Goal: Task Accomplishment & Management: Use online tool/utility

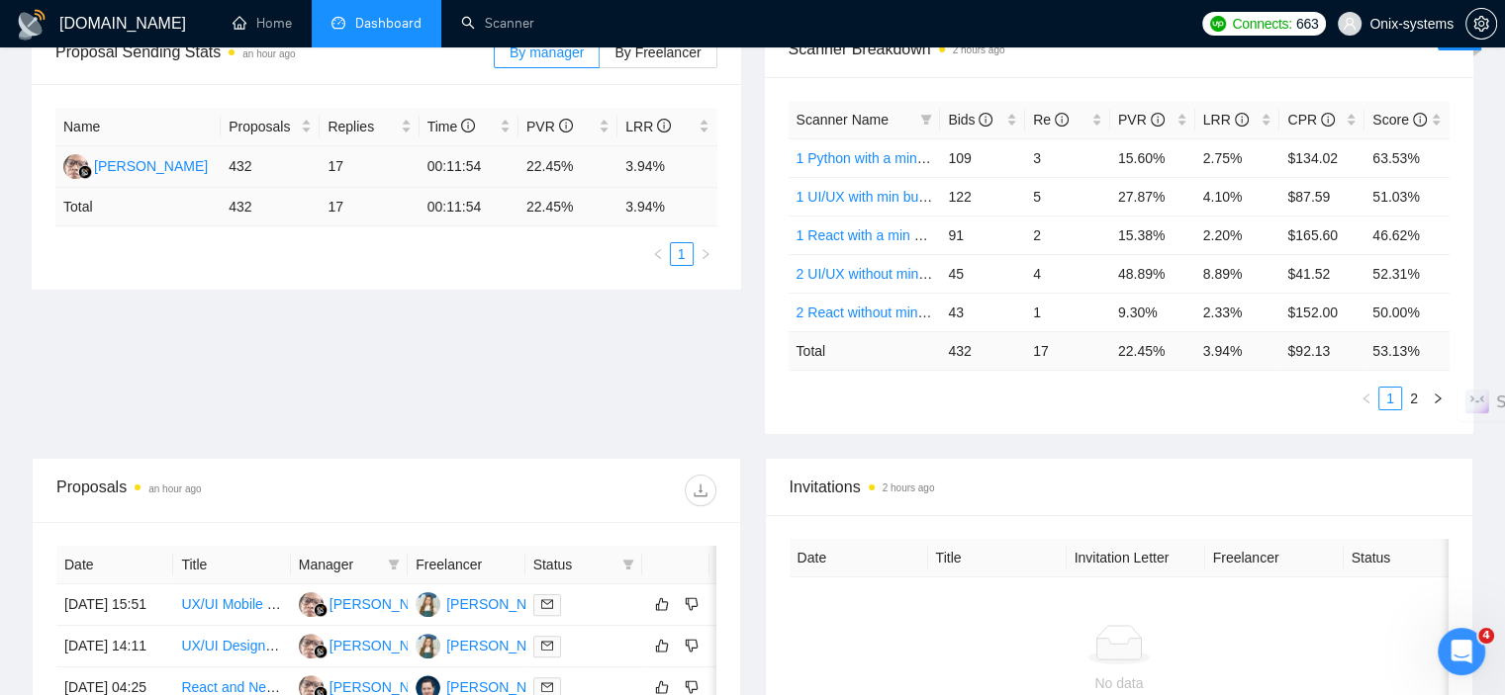
scroll to position [198, 0]
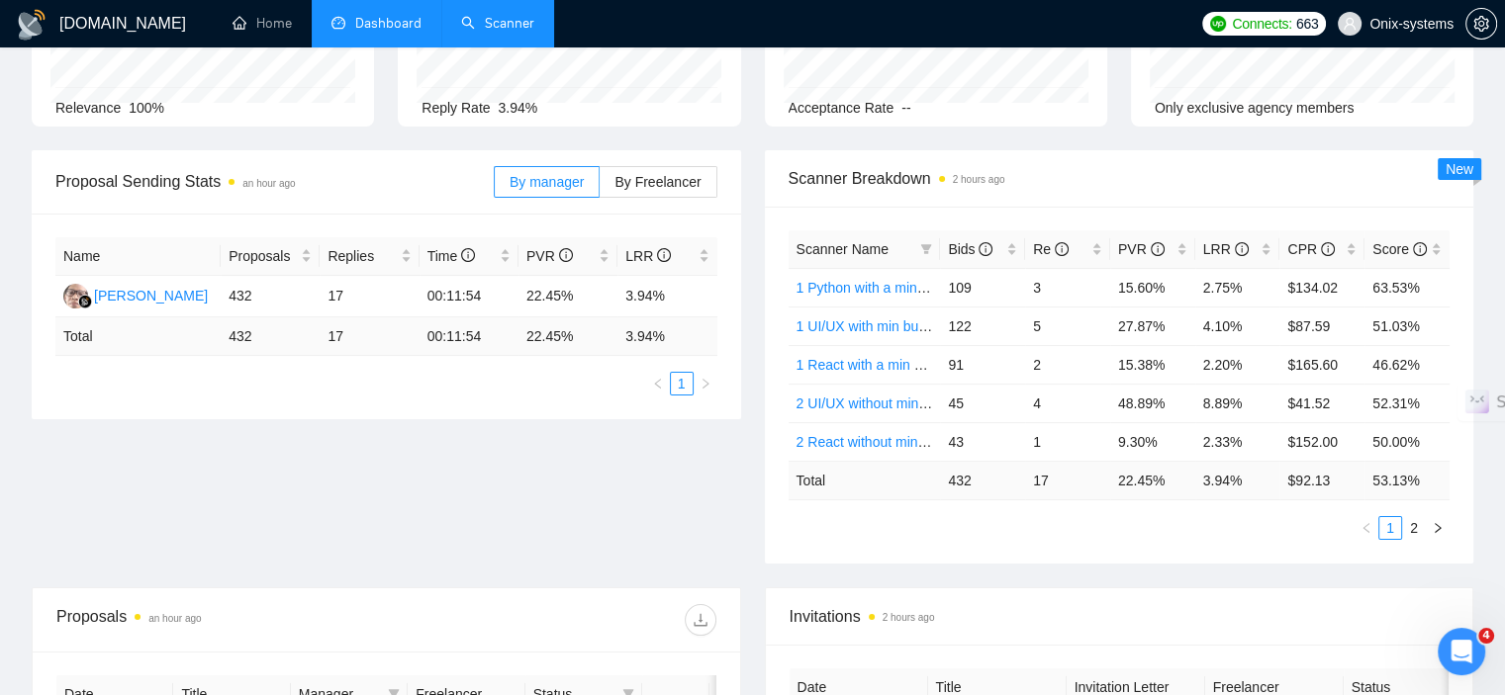
click at [461, 32] on link "Scanner" at bounding box center [497, 23] width 73 height 17
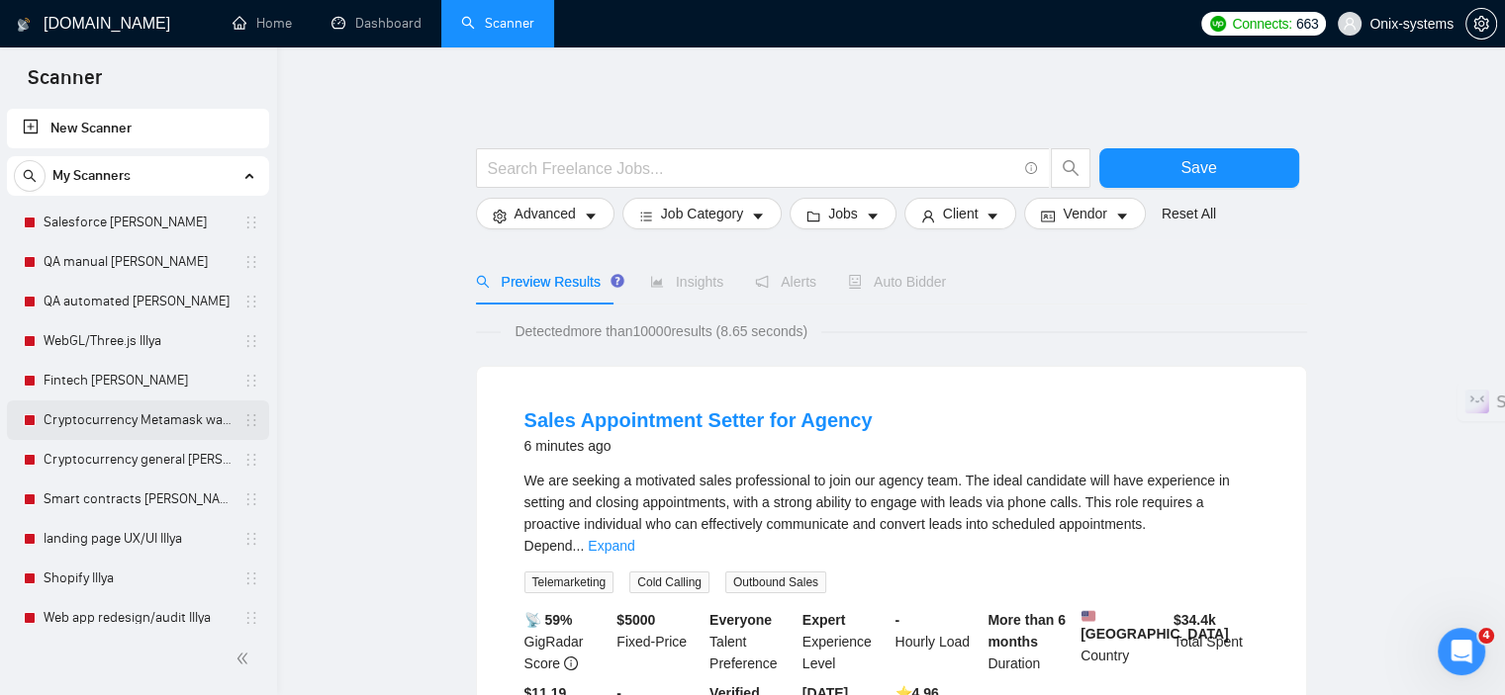
scroll to position [449, 0]
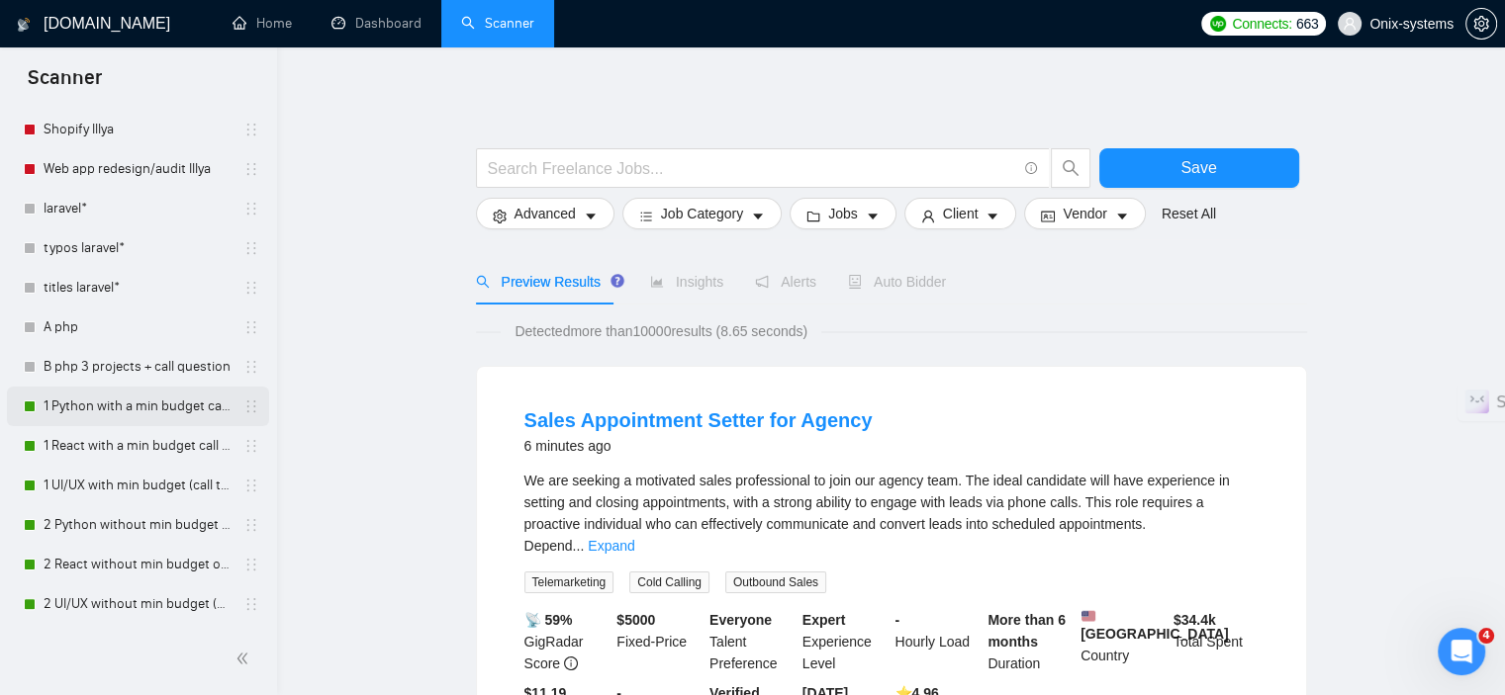
click at [97, 405] on link "1 Python with a min budget call to act" at bounding box center [138, 407] width 188 height 40
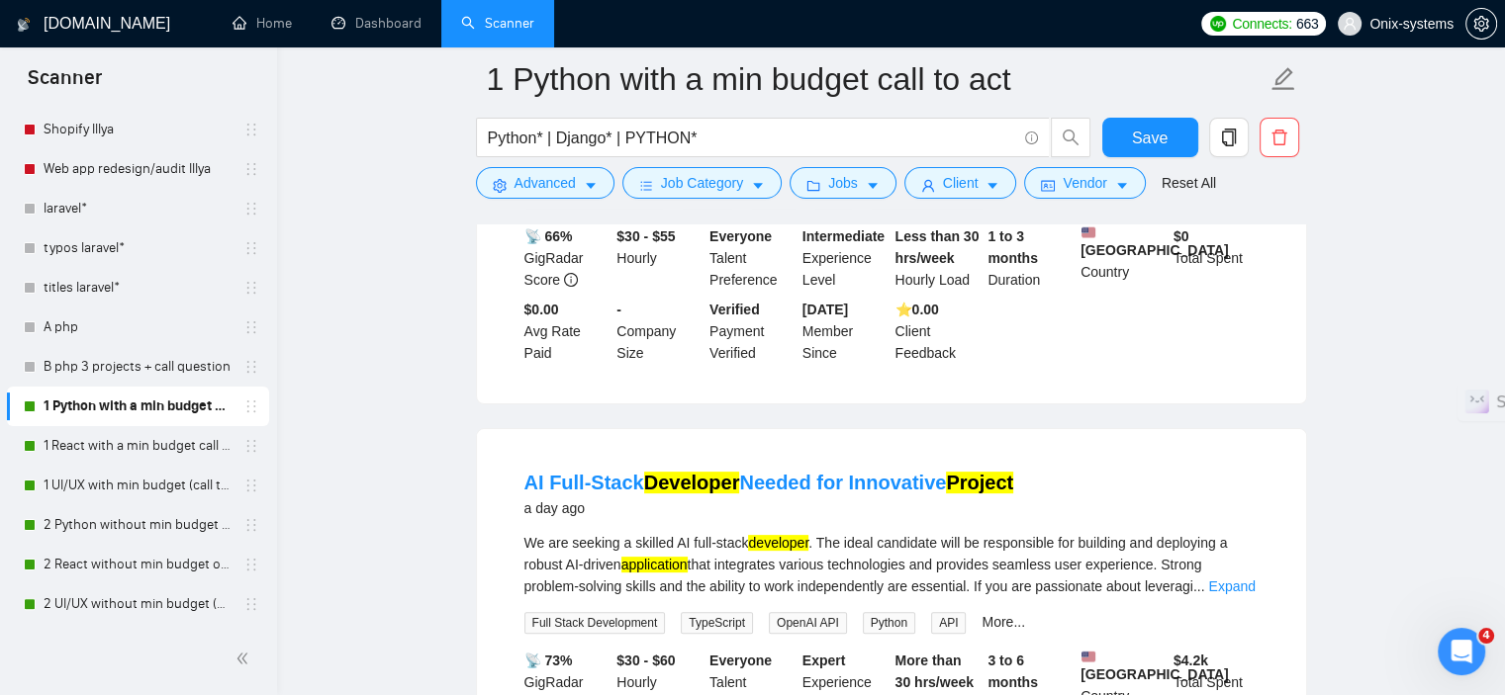
scroll to position [693, 0]
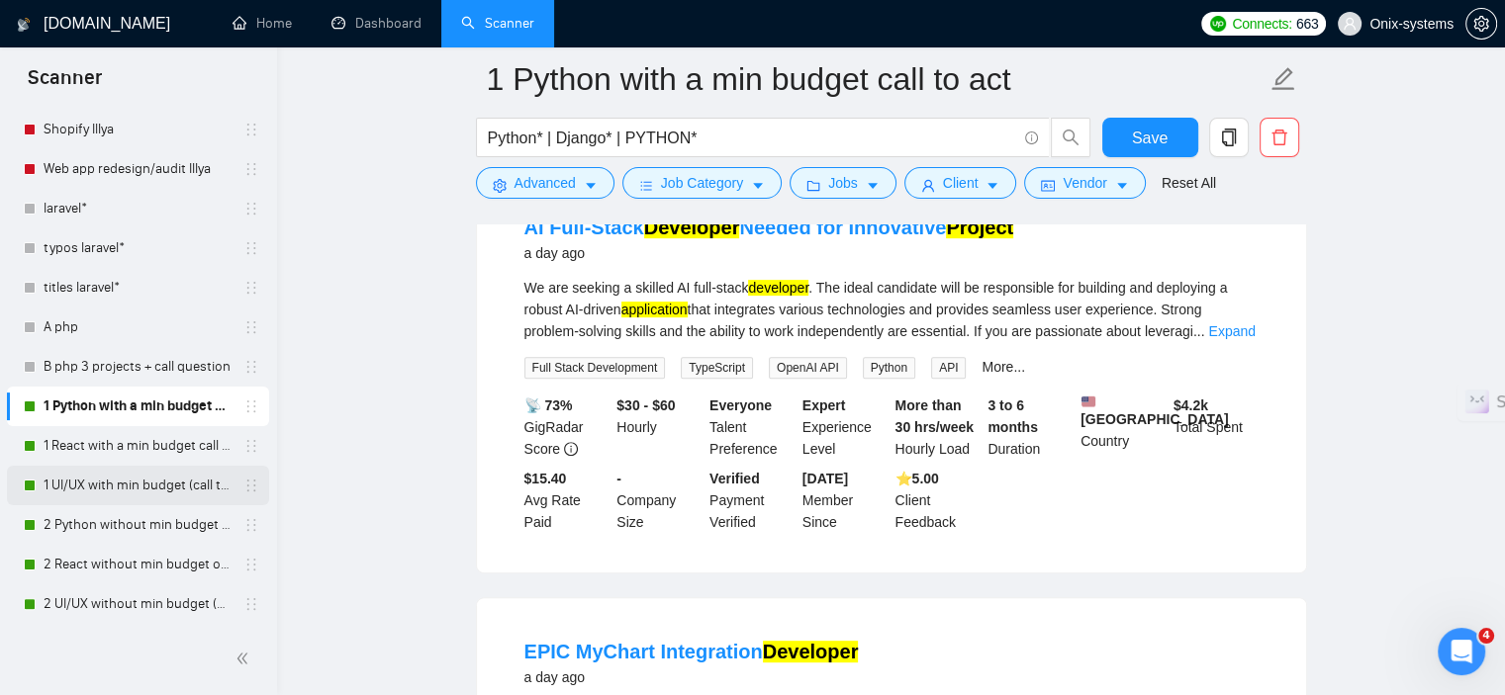
click at [99, 493] on link "1 UI/UX with min budget (call to act)" at bounding box center [138, 486] width 188 height 40
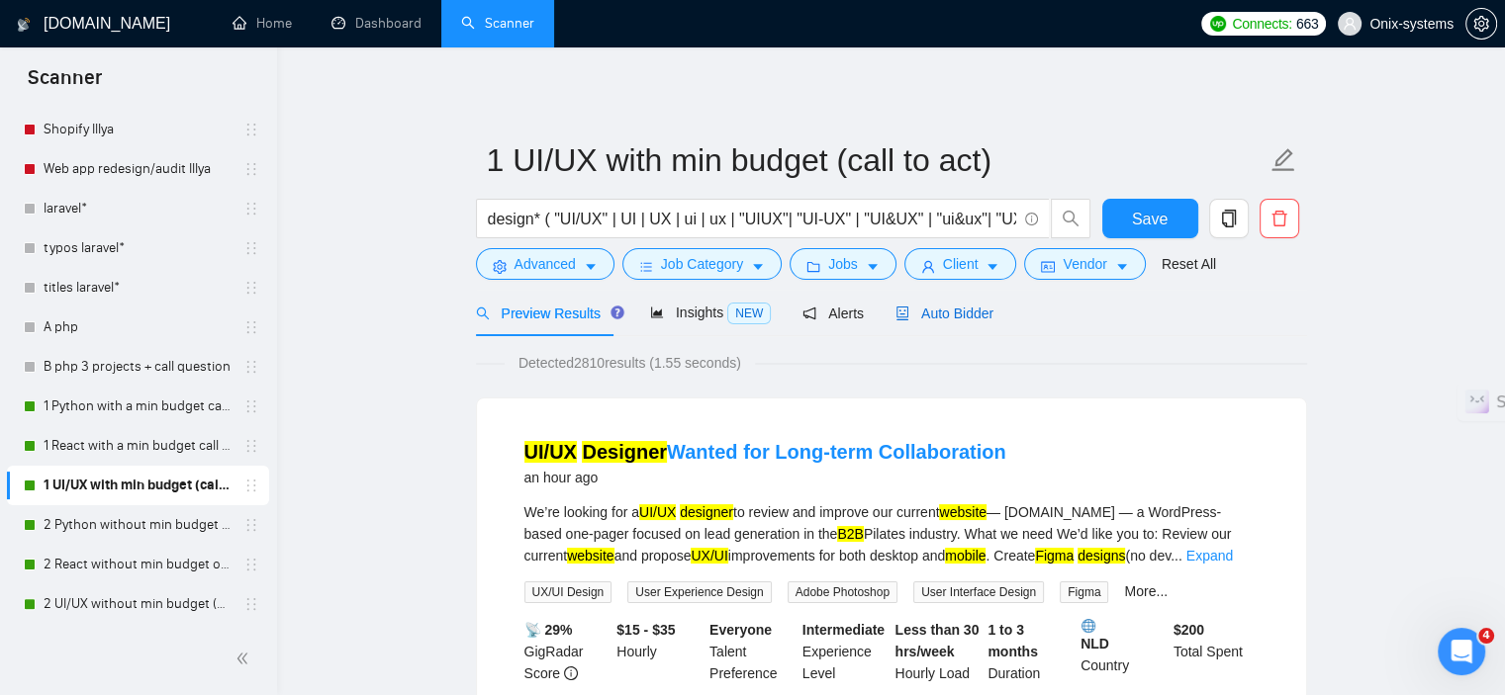
click at [966, 310] on span "Auto Bidder" at bounding box center [944, 314] width 98 height 16
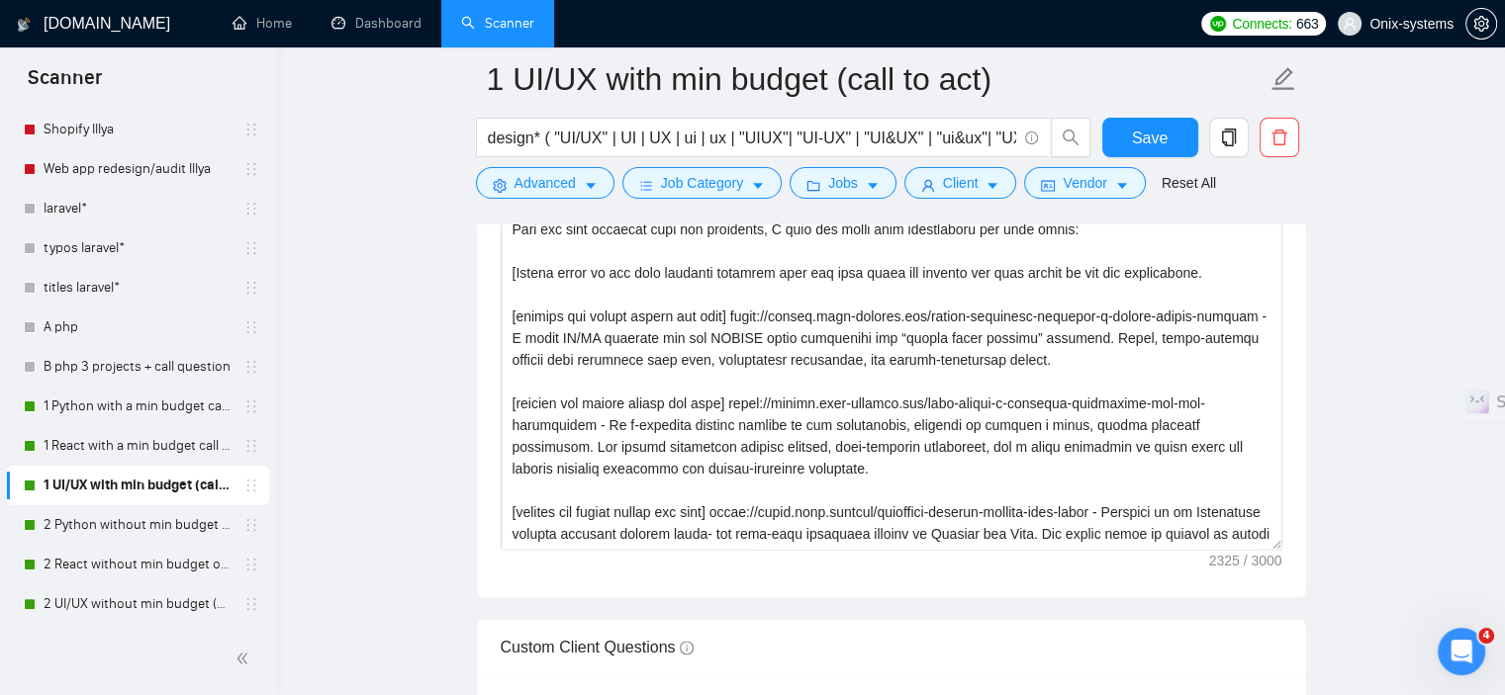
scroll to position [2572, 0]
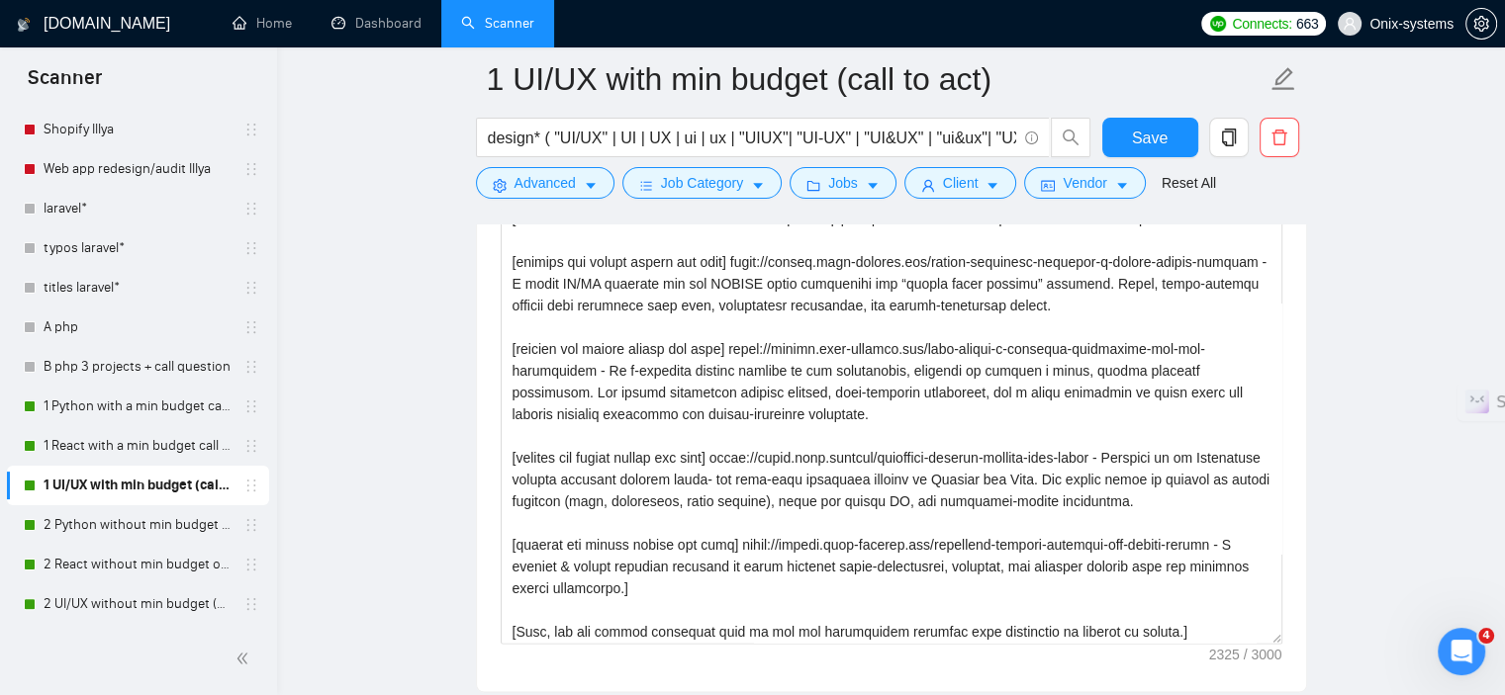
drag, startPoint x: 1271, startPoint y: 486, endPoint x: 1326, endPoint y: 647, distance: 170.2
click at [1326, 647] on main "1 UI/UX with min budget (call to act) design* ( "UI/UX" | UI | UX | ui | ux | "…" at bounding box center [891, 516] width 1164 height 6018
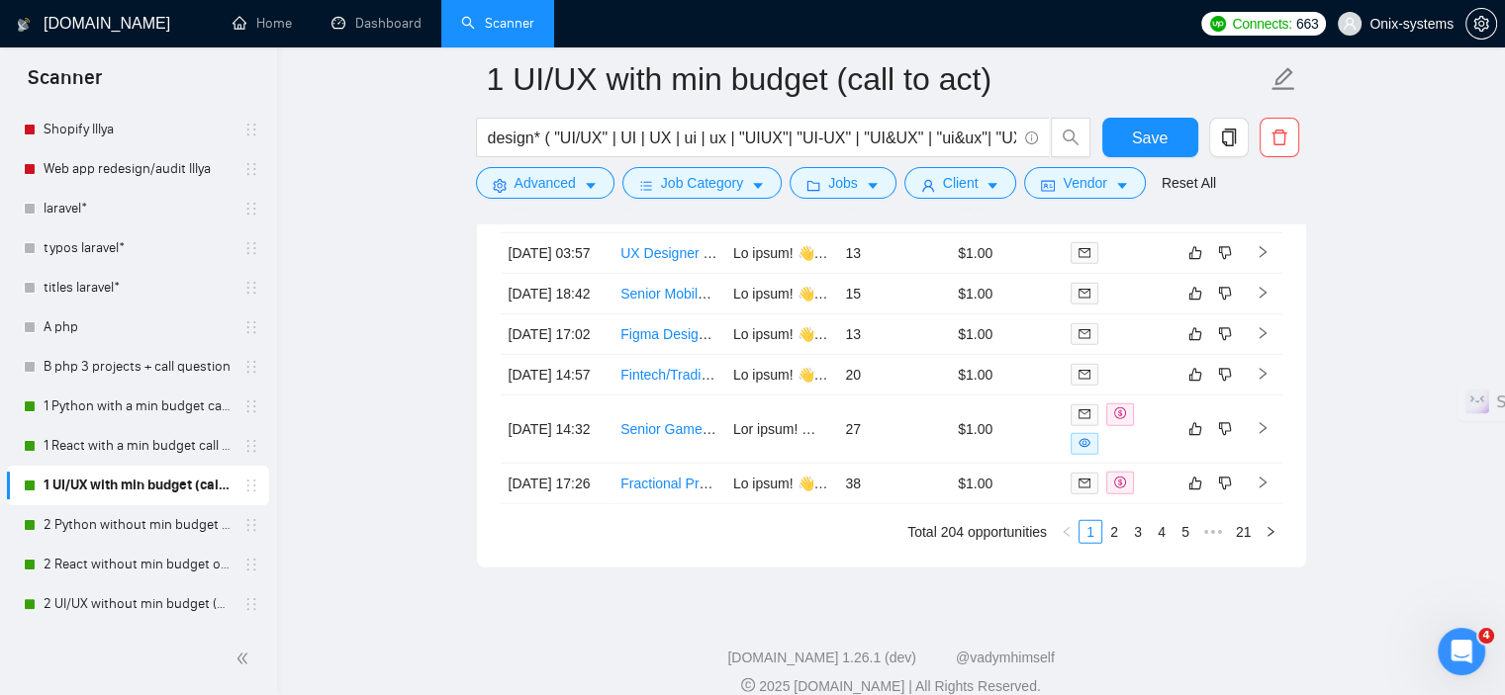
scroll to position [5639, 0]
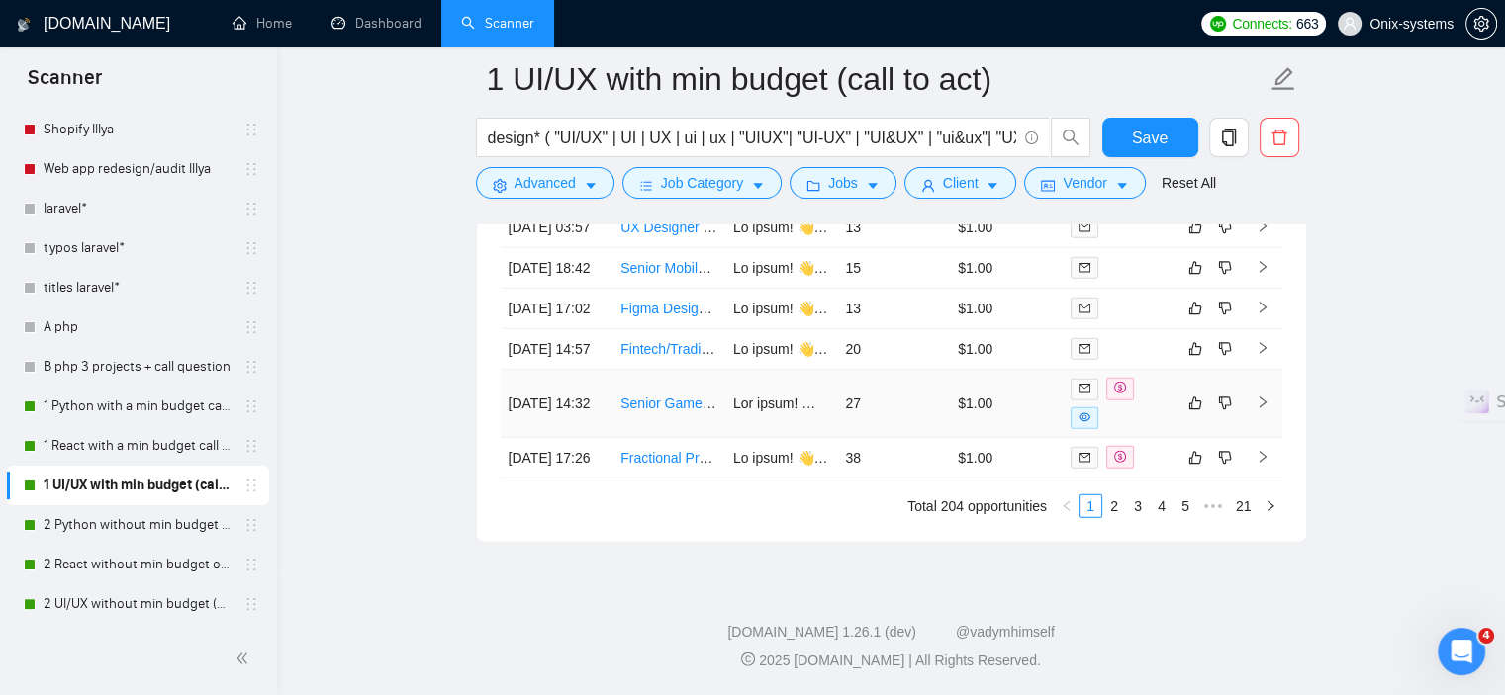
click at [1262, 410] on icon "right" at bounding box center [1262, 403] width 14 height 14
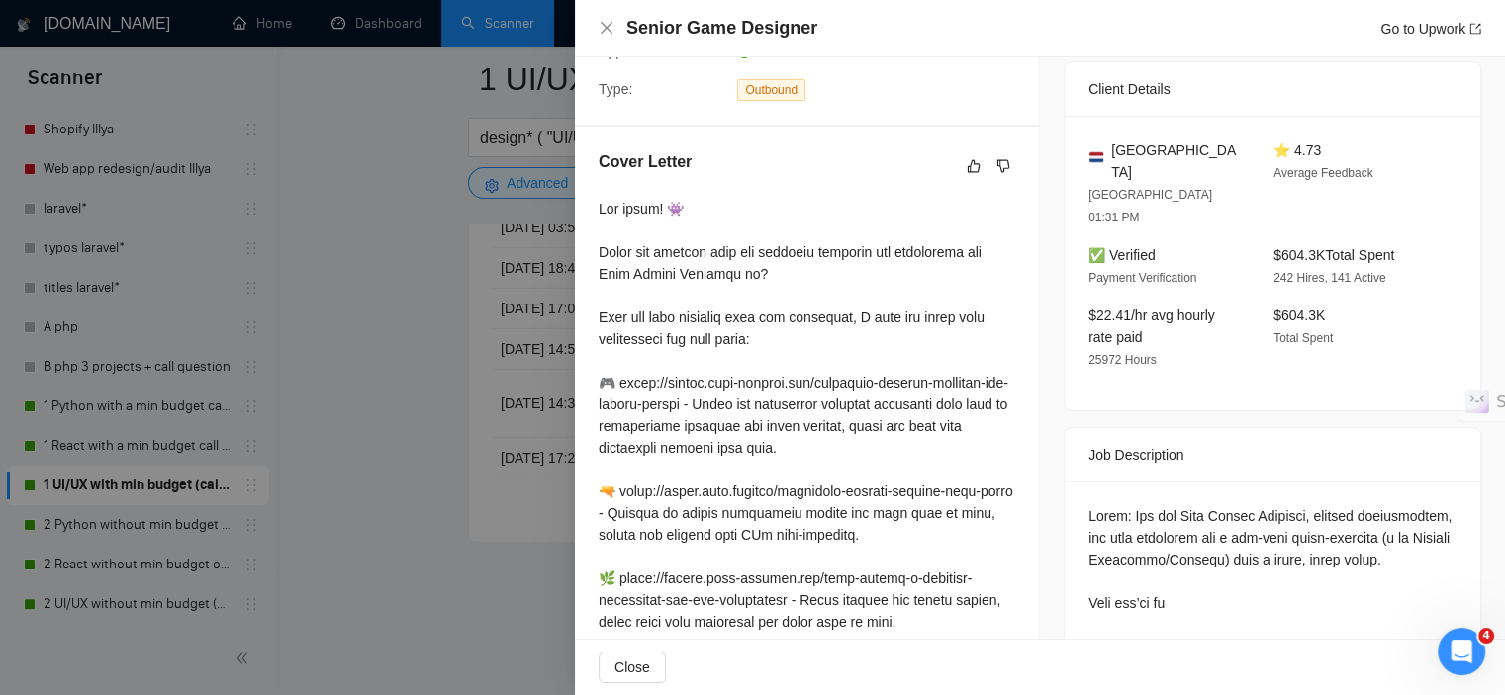
scroll to position [495, 0]
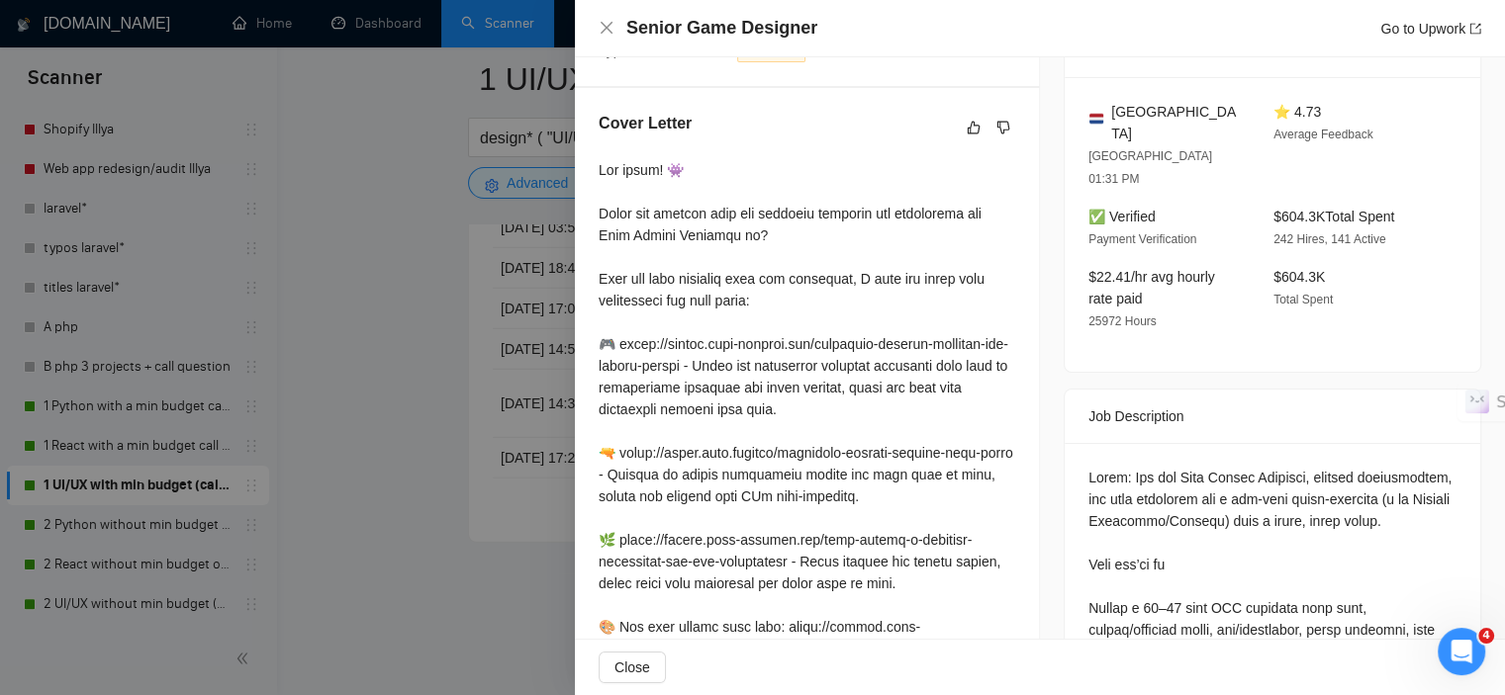
click at [373, 487] on div at bounding box center [752, 347] width 1505 height 695
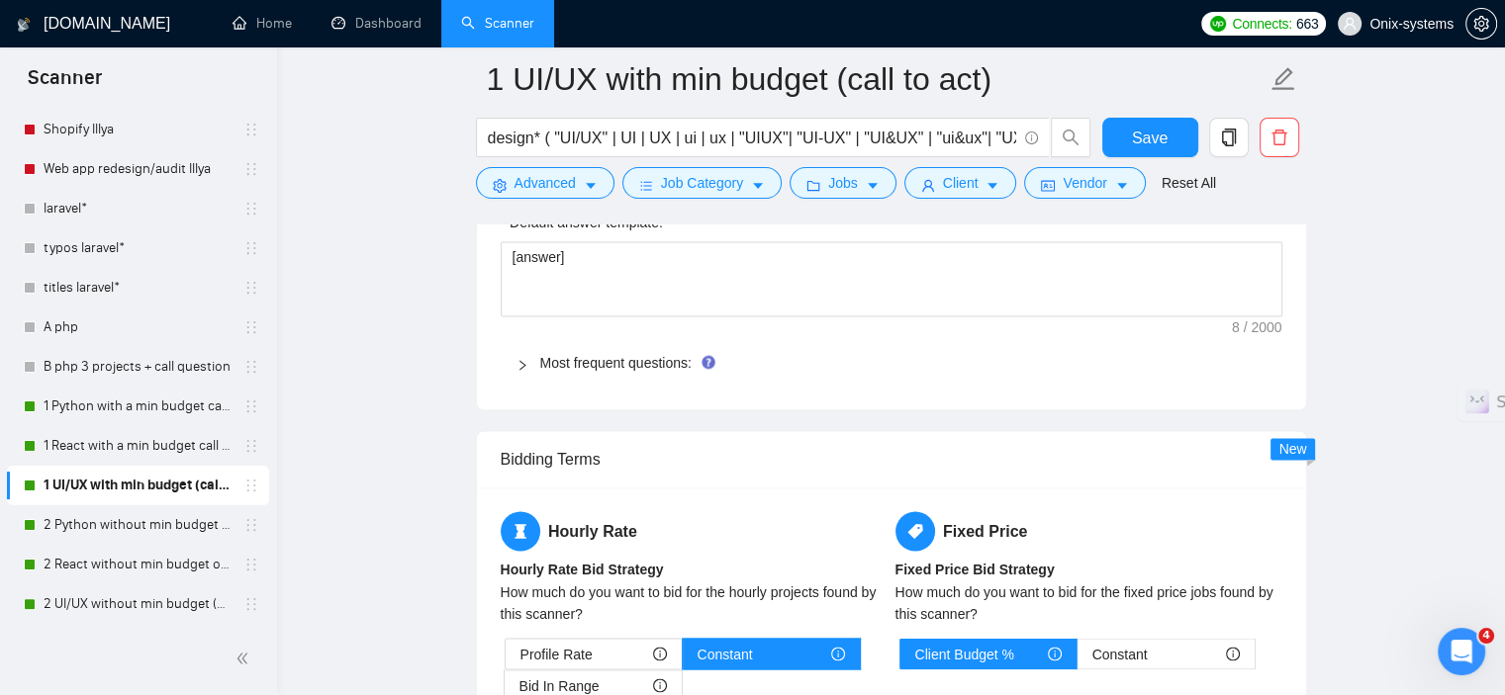
scroll to position [2671, 0]
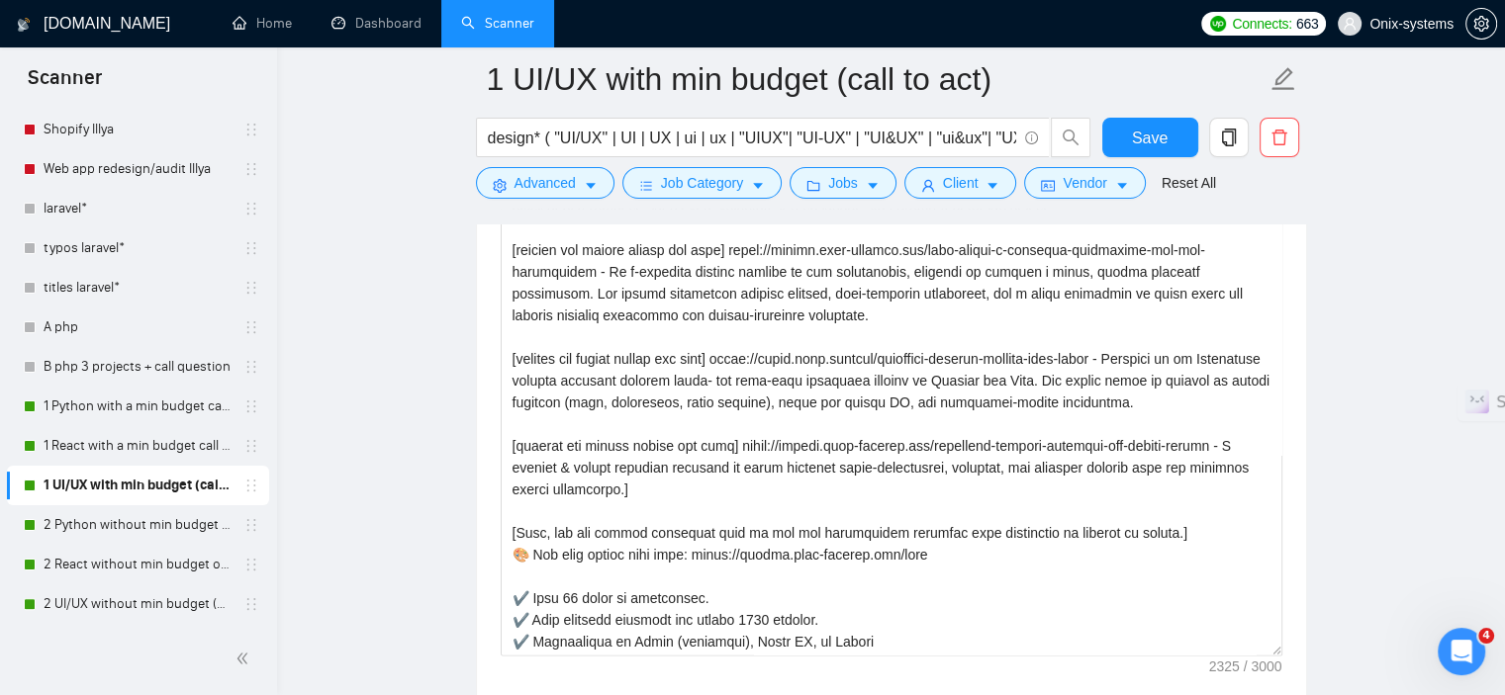
drag, startPoint x: 1271, startPoint y: 543, endPoint x: 1323, endPoint y: 688, distance: 153.3
click at [1323, 688] on main "1 UI/UX with min budget (call to act) design* ( "UI/UX" | UI | UX | ui | ux | "…" at bounding box center [891, 472] width 1164 height 6129
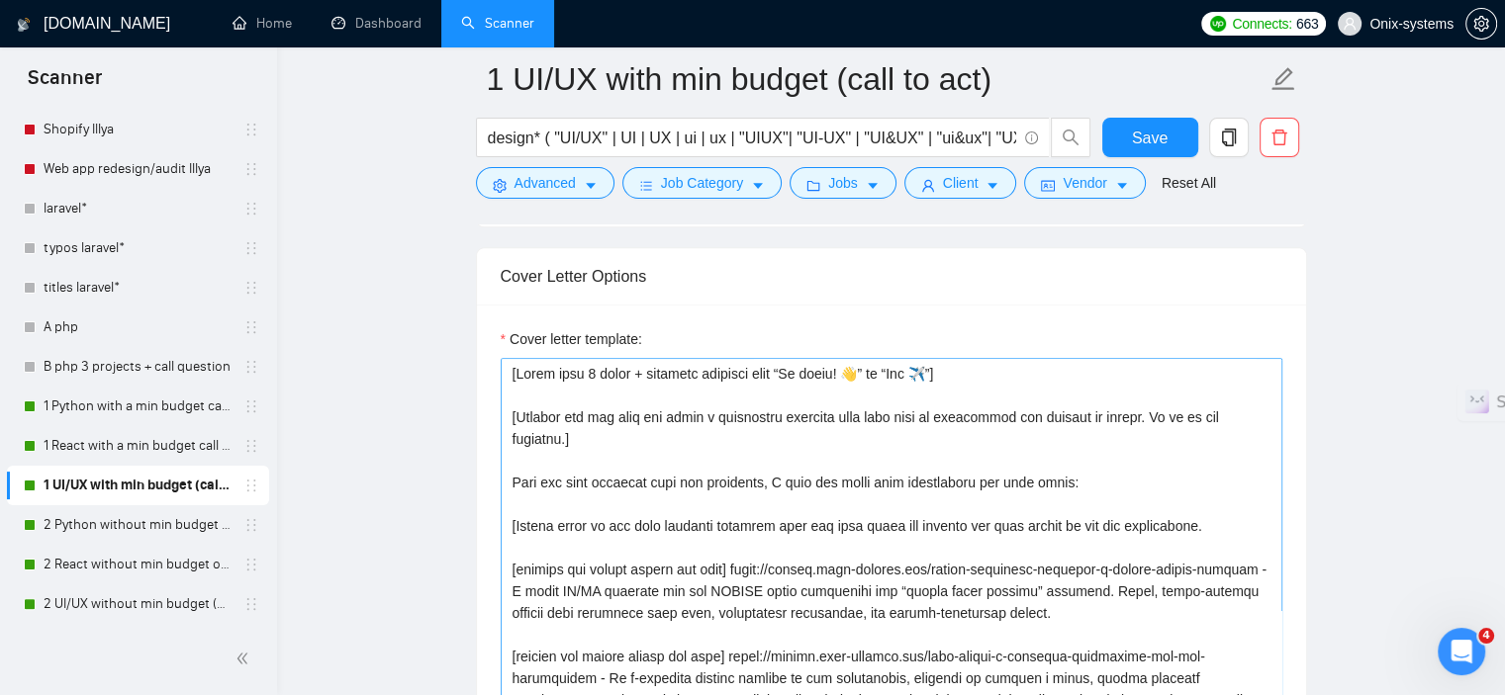
scroll to position [2177, 0]
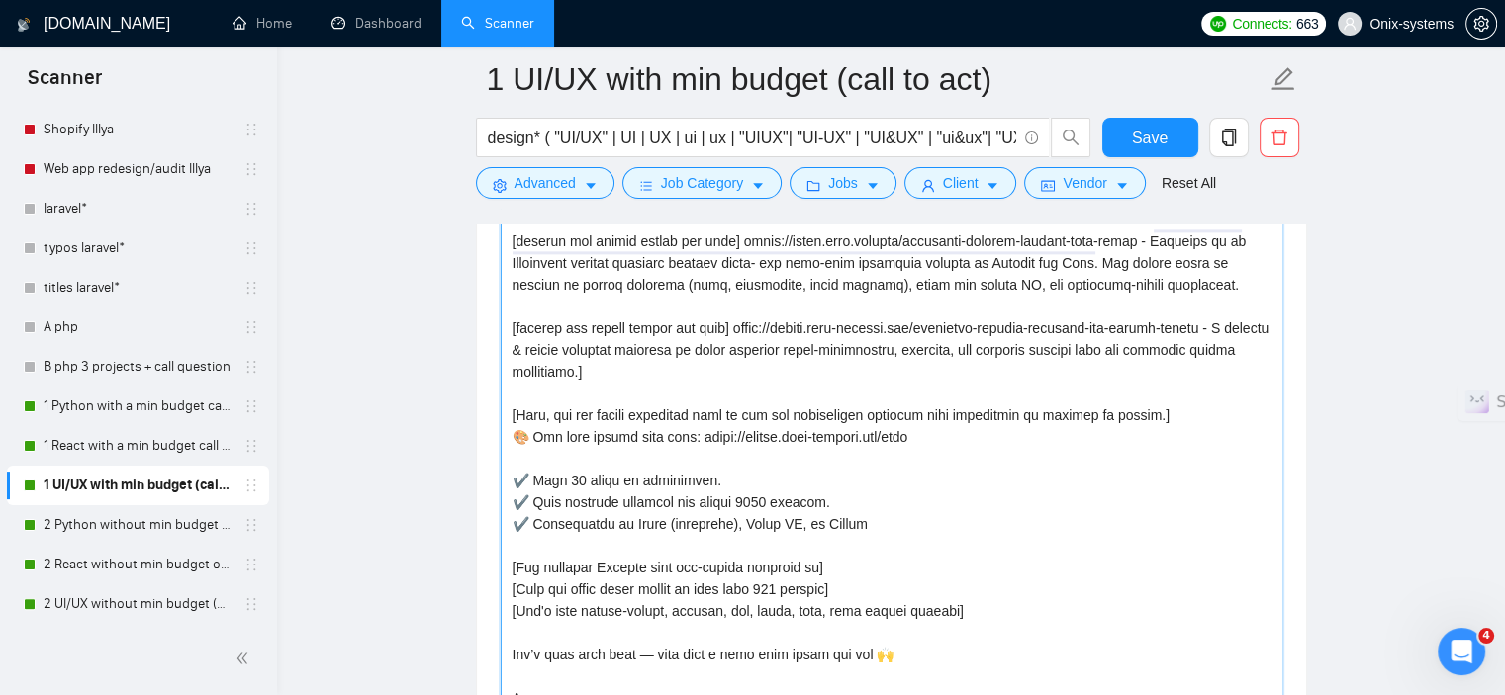
scroll to position [2671, 0]
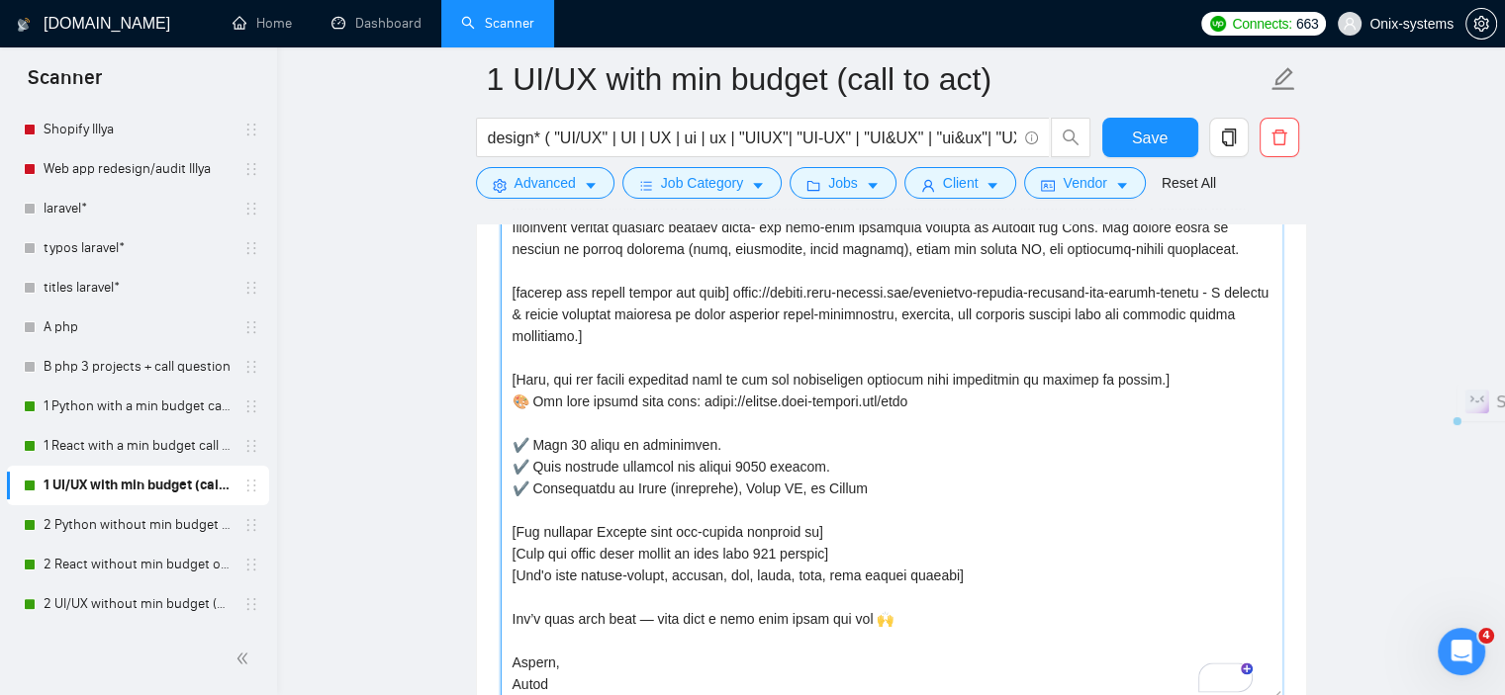
drag, startPoint x: 510, startPoint y: 423, endPoint x: 861, endPoint y: 478, distance: 355.4
click at [861, 478] on textarea "Cover letter template:" at bounding box center [892, 326] width 782 height 749
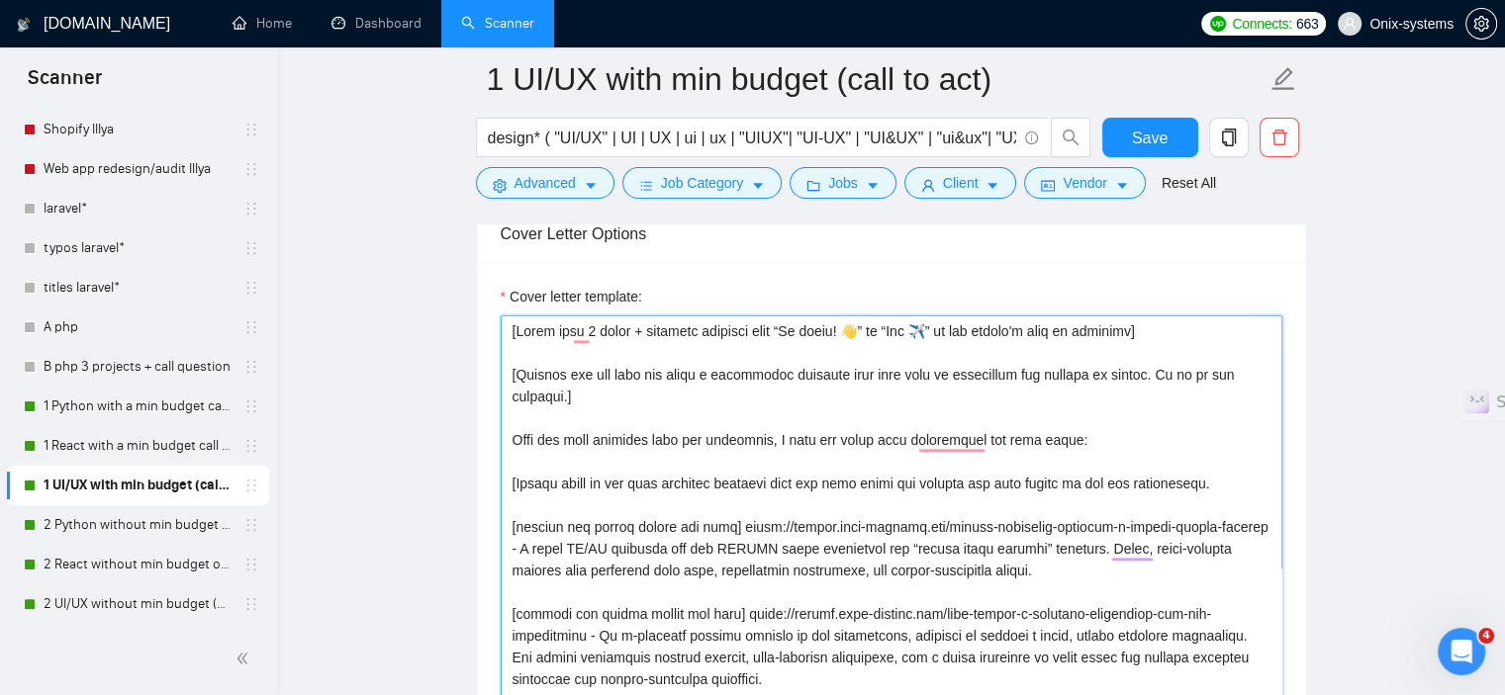
scroll to position [2275, 0]
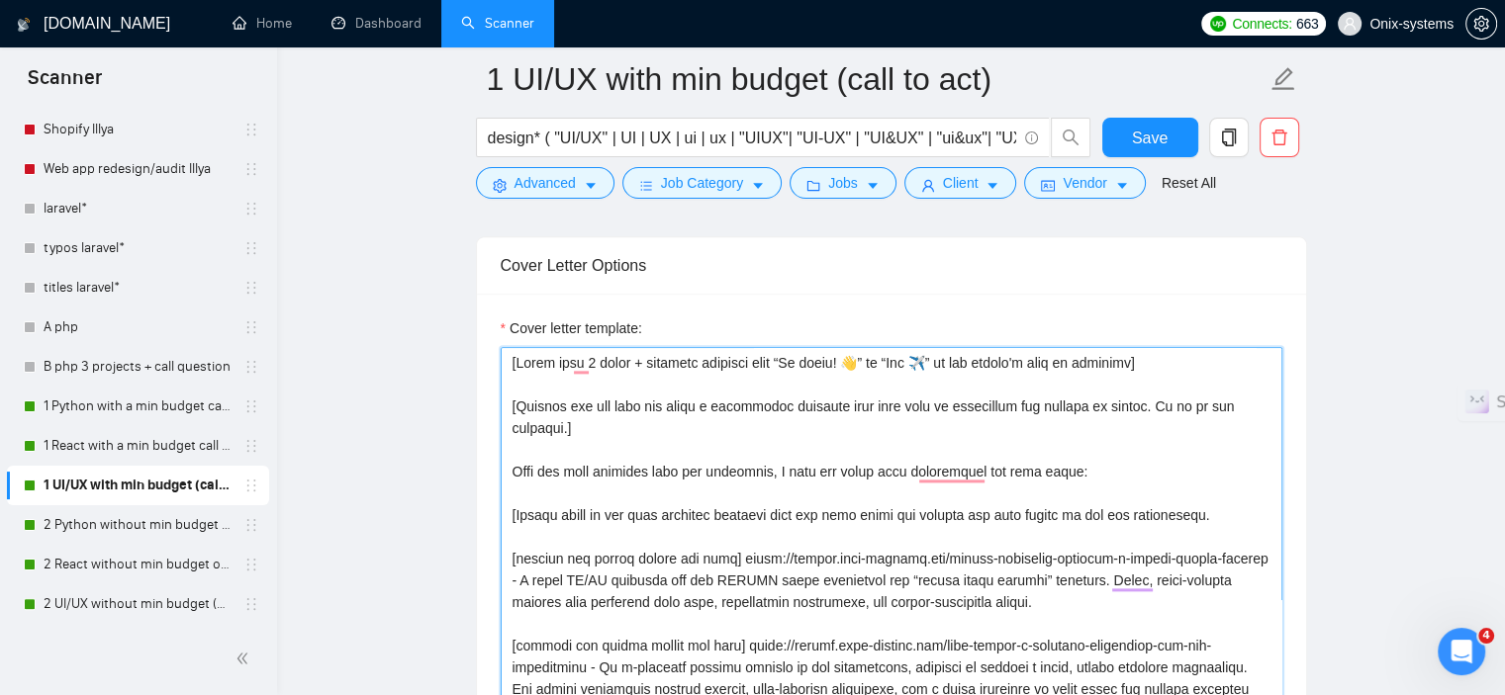
paste textarea "✔ Over 14 years of experience. ✔ Have designed products for nearly 1000 clients…"
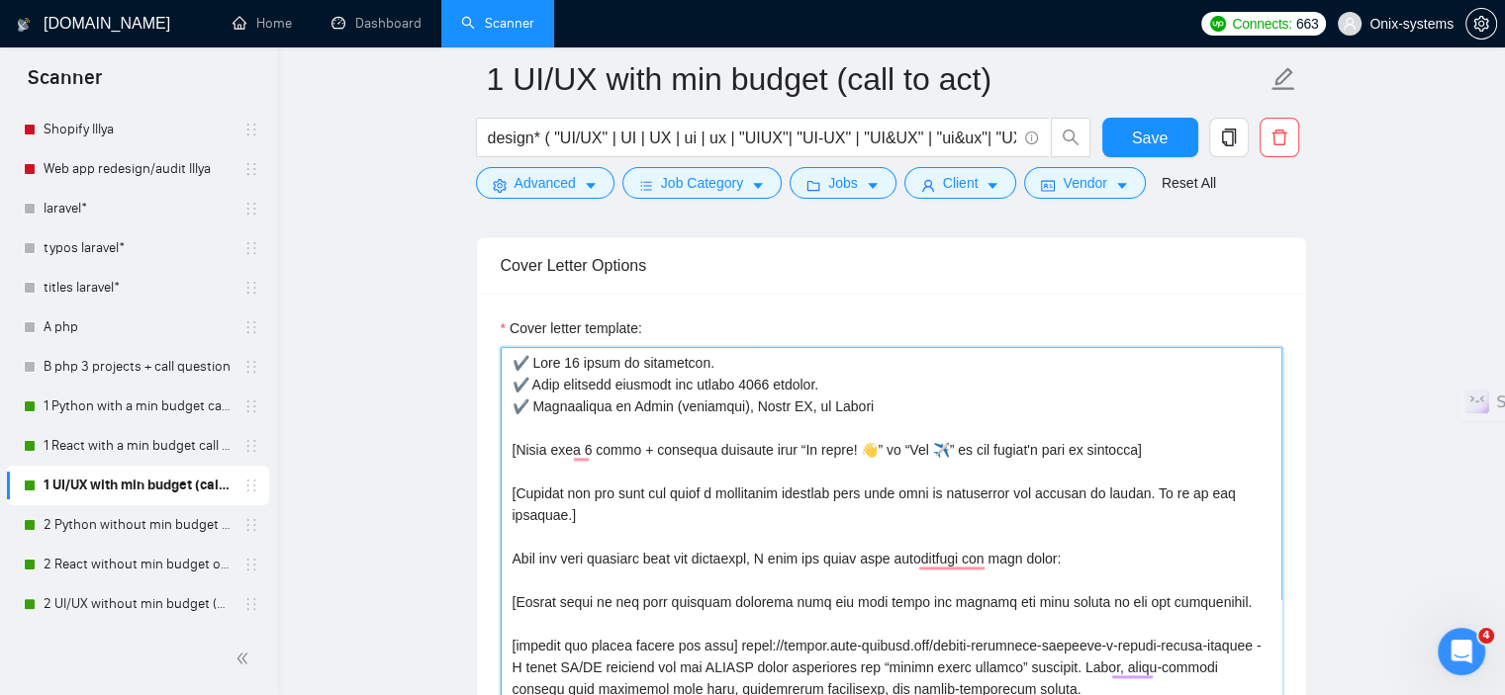
scroll to position [99, 0]
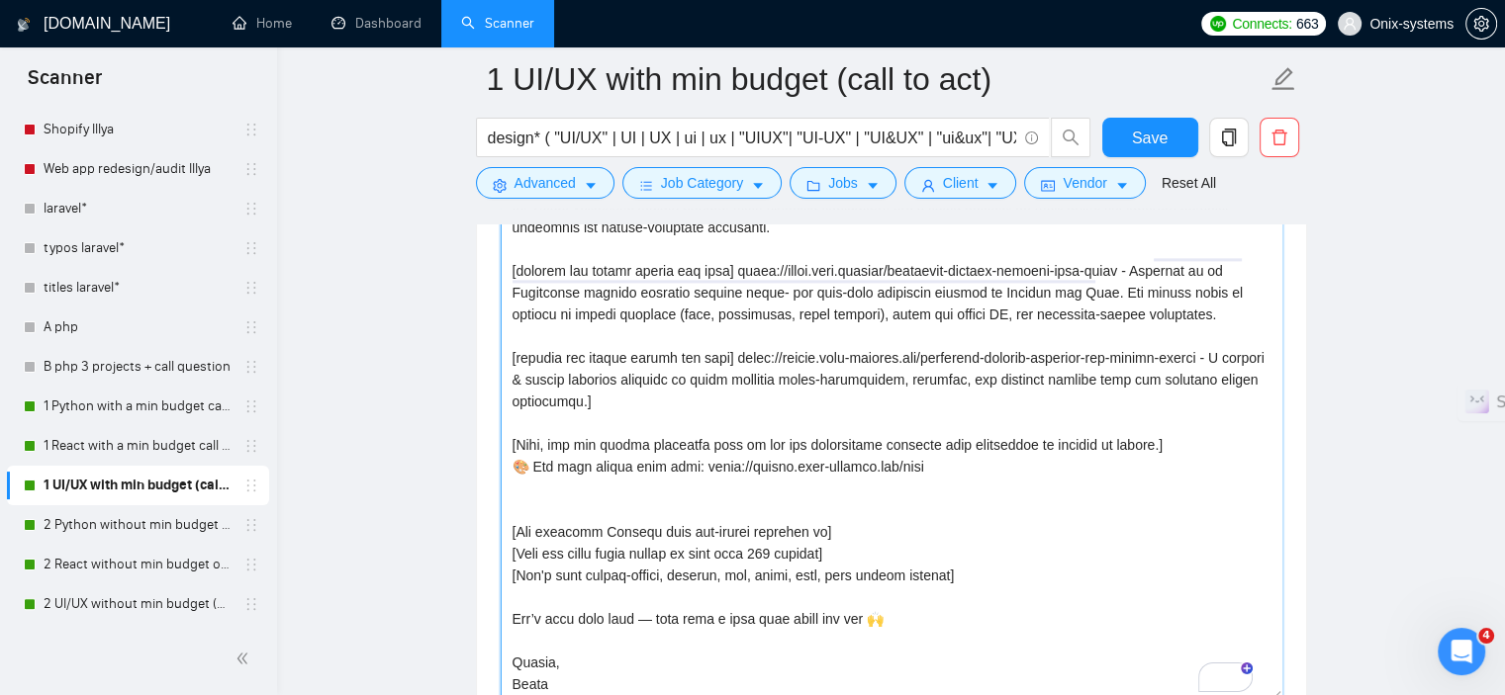
click at [602, 484] on textarea "Cover letter template:" at bounding box center [892, 326] width 782 height 749
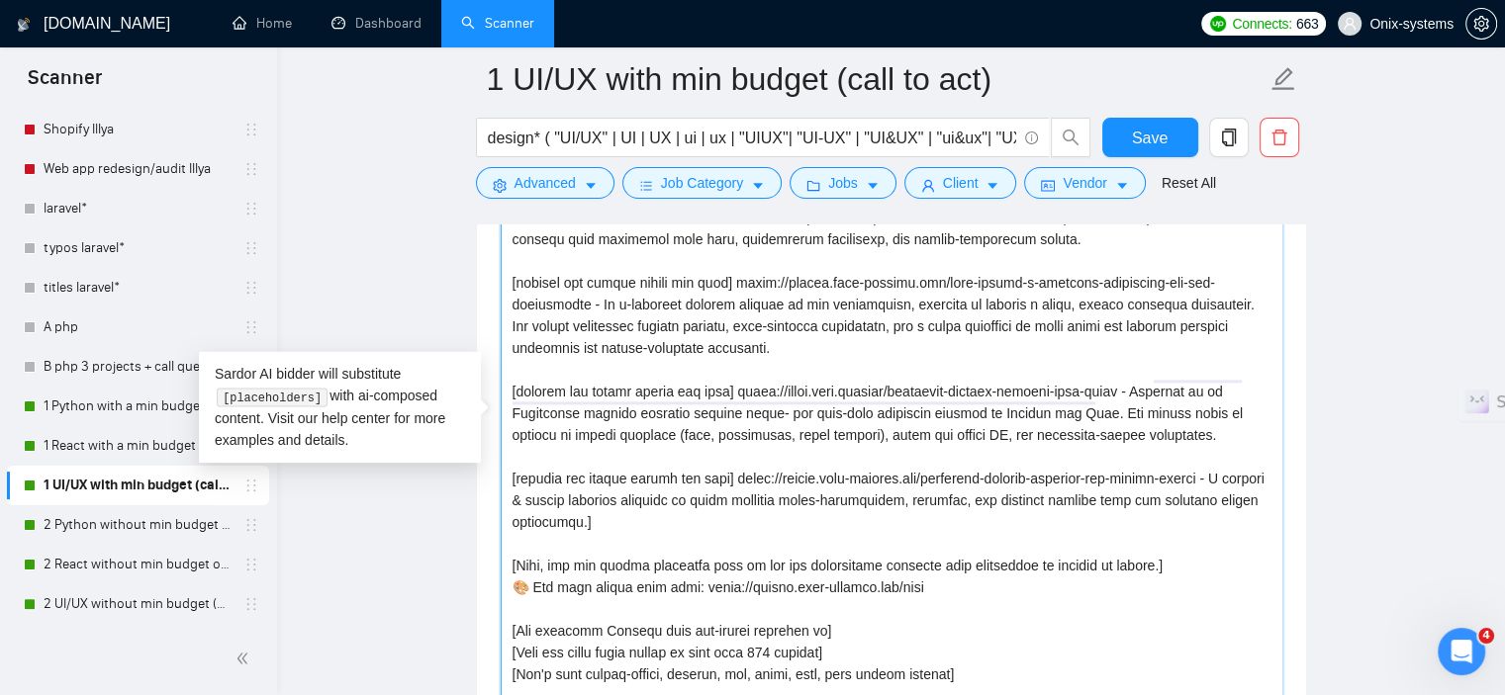
click at [770, 491] on textarea "Cover letter template:" at bounding box center [892, 424] width 782 height 749
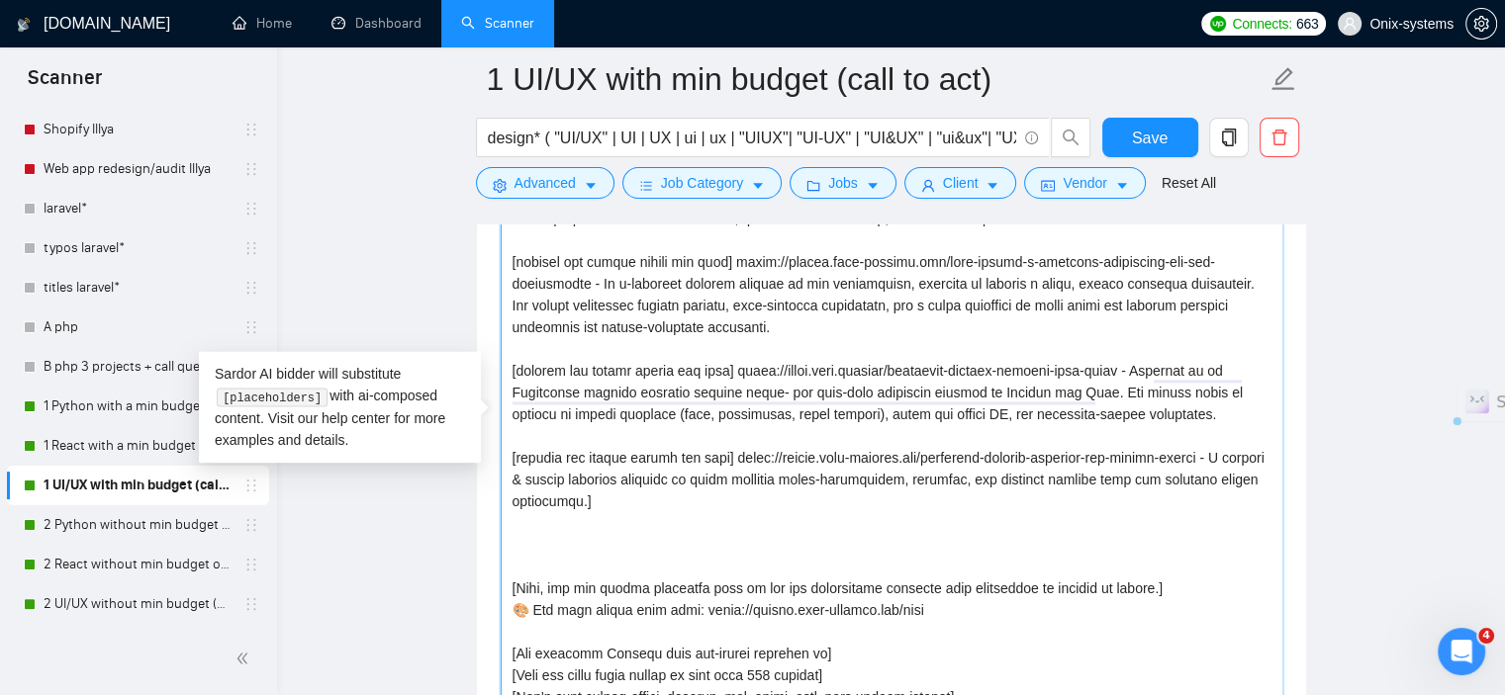
drag, startPoint x: 511, startPoint y: 457, endPoint x: 725, endPoint y: 461, distance: 213.7
click at [725, 461] on textarea "Cover letter template:" at bounding box center [892, 424] width 782 height 749
click at [509, 541] on textarea "Cover letter template:" at bounding box center [892, 424] width 782 height 749
paste textarea "[include any emojis before the link]"
paste textarea "https://sales.onix.company/online-golf-coaching-case-study"
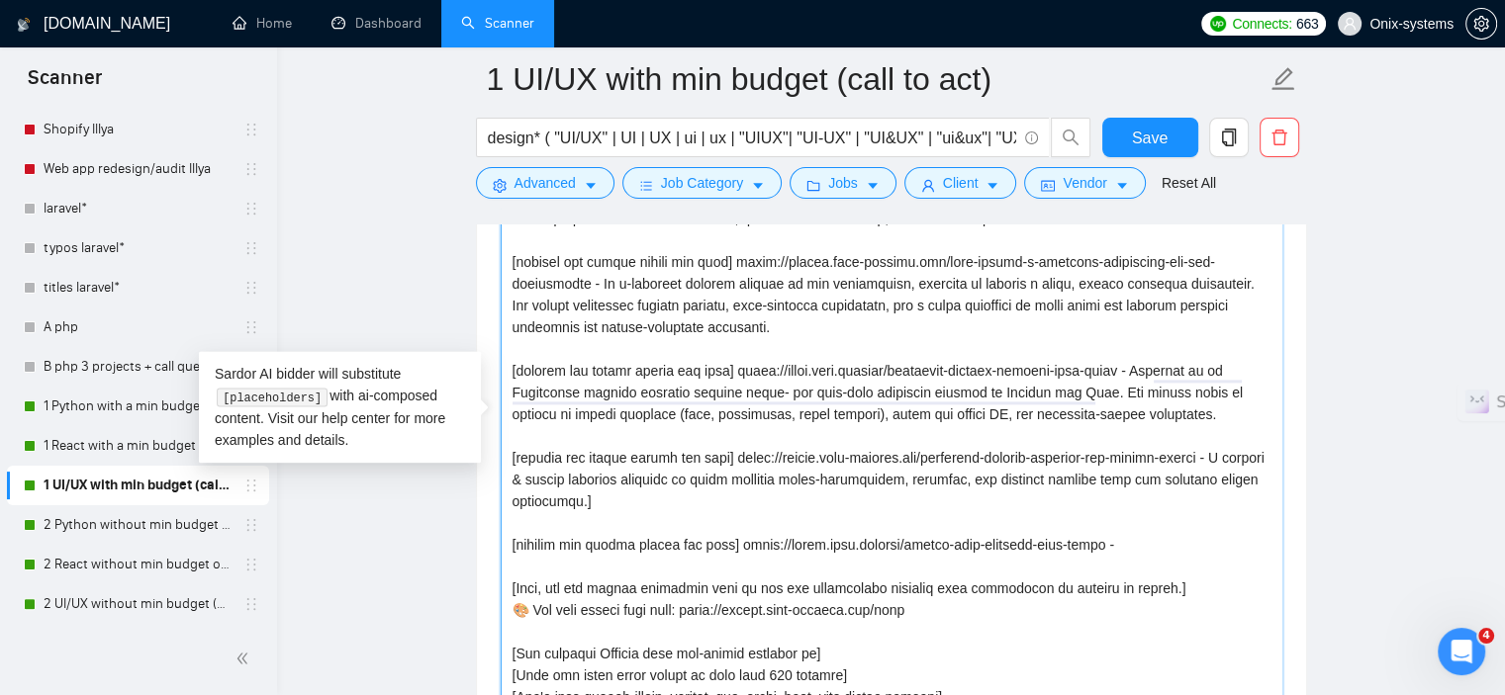
paste textarea "A platform for online golf coaching. We revamped an online golf coaching app, b…"
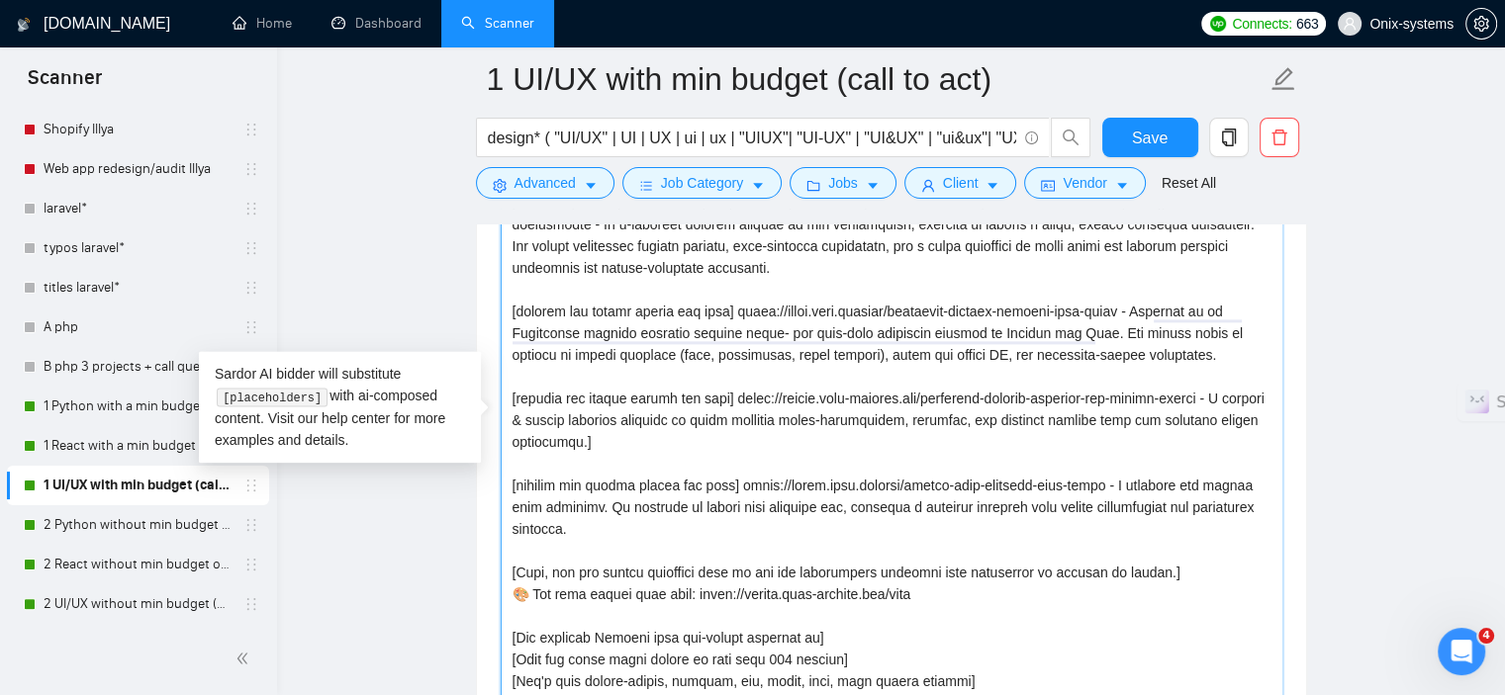
scroll to position [261, 0]
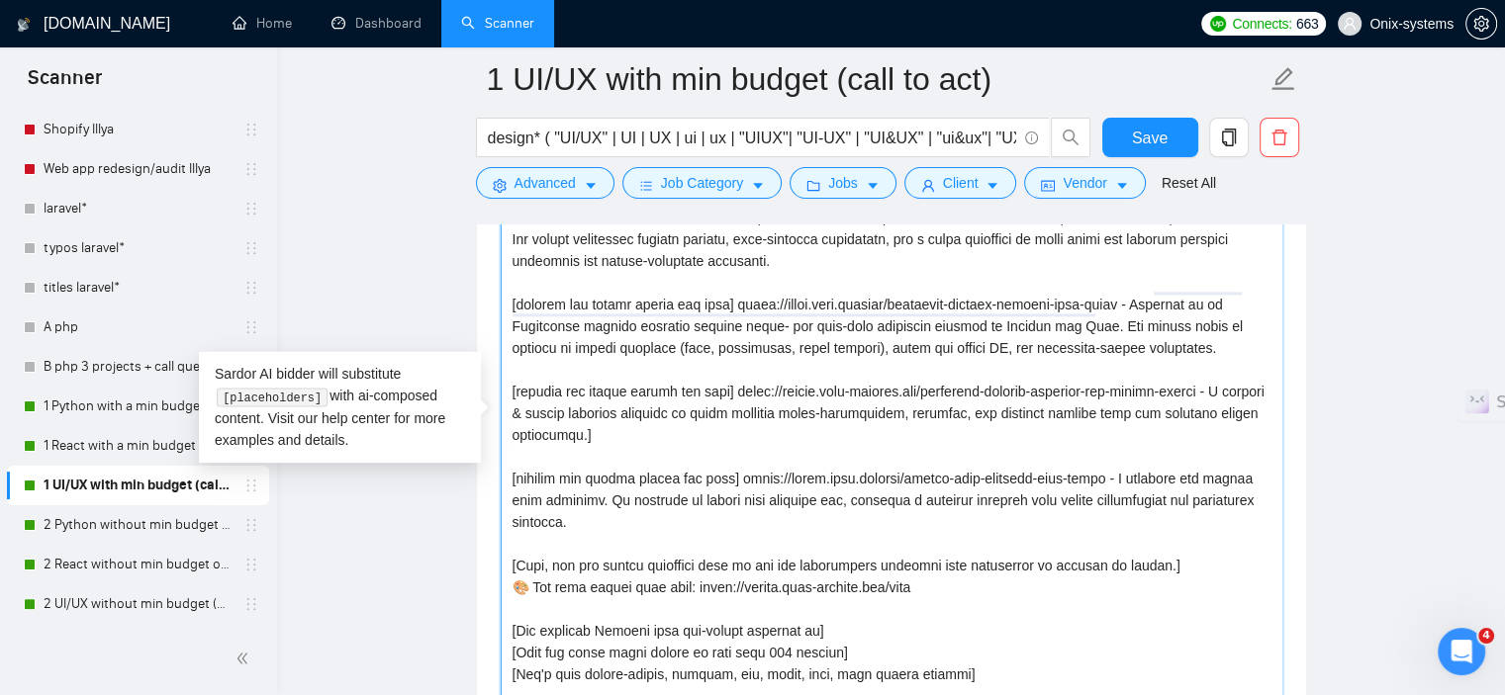
click at [636, 405] on textarea "Cover letter template:" at bounding box center [892, 424] width 782 height 749
click at [647, 495] on textarea "Cover letter template:" at bounding box center [892, 424] width 782 height 749
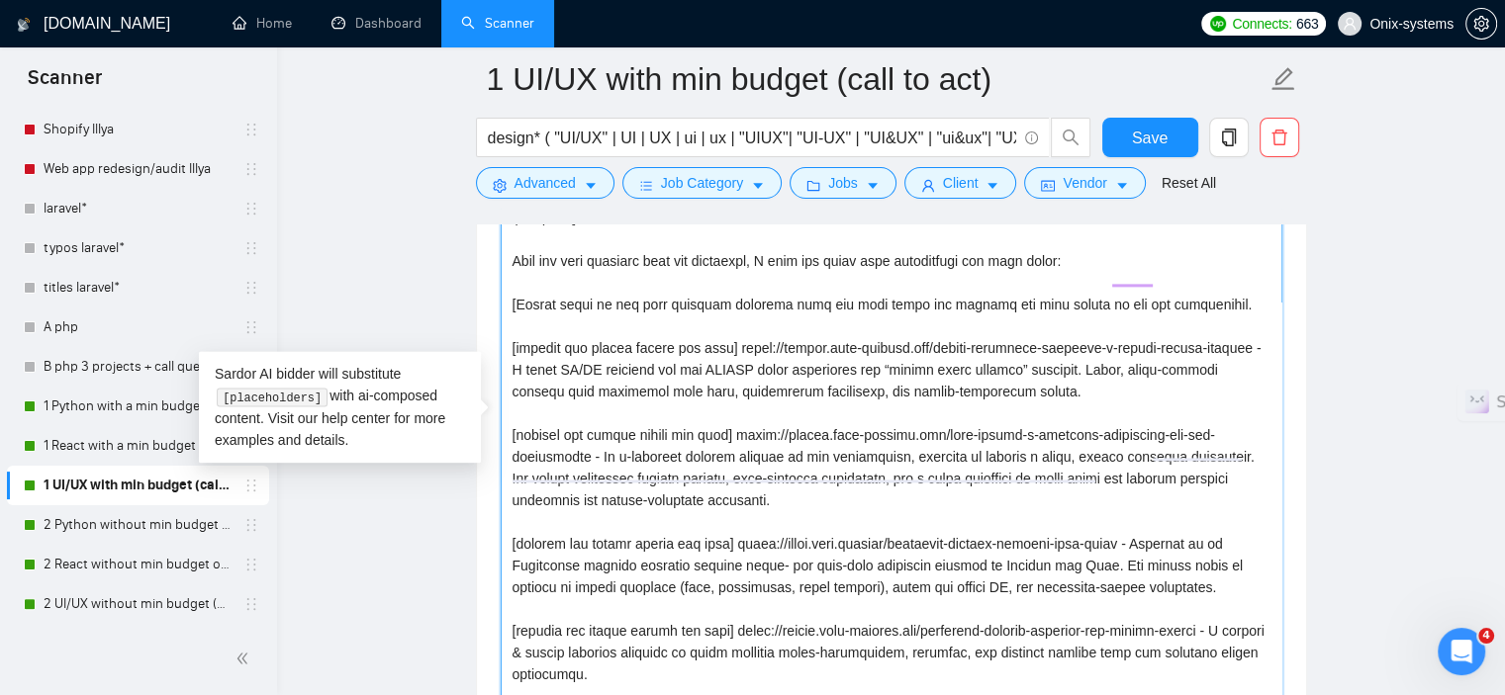
scroll to position [0, 0]
click at [605, 300] on textarea "Cover letter template:" at bounding box center [892, 424] width 782 height 749
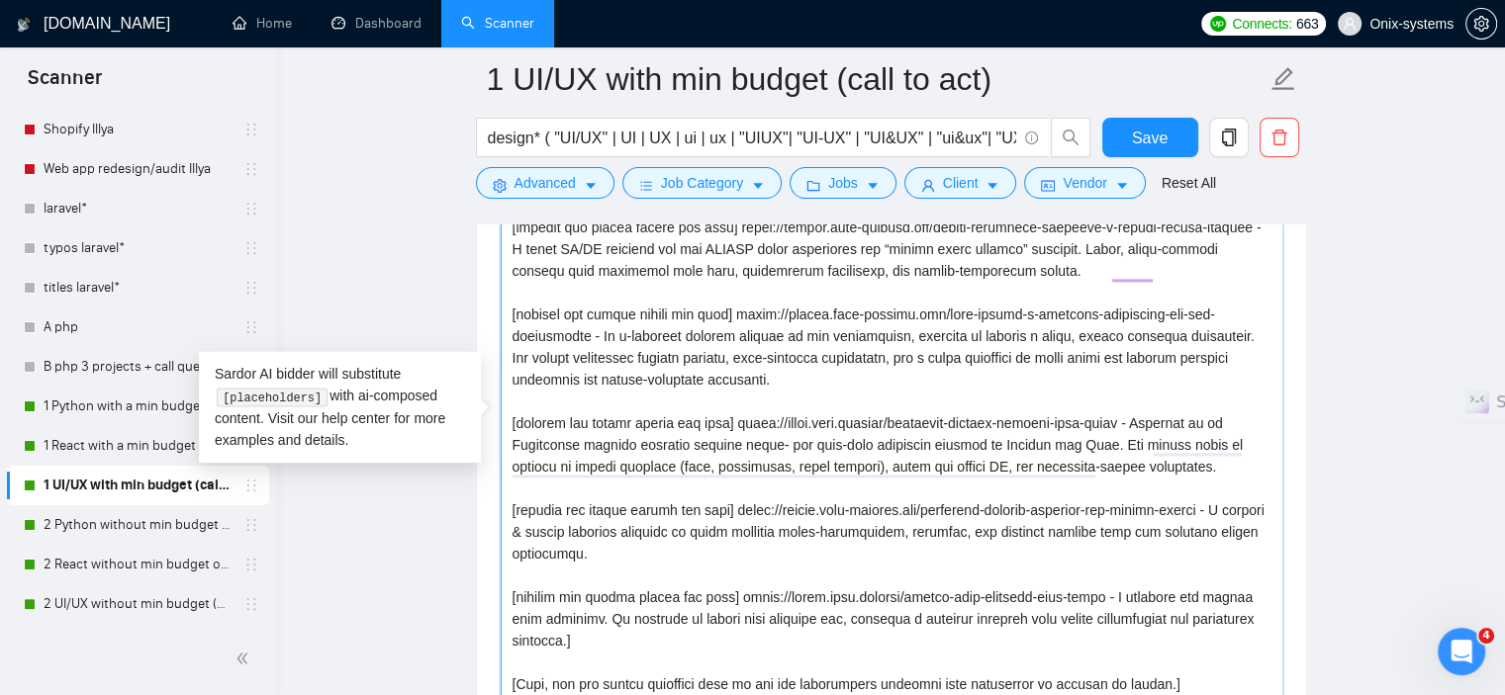
scroll to position [175, 0]
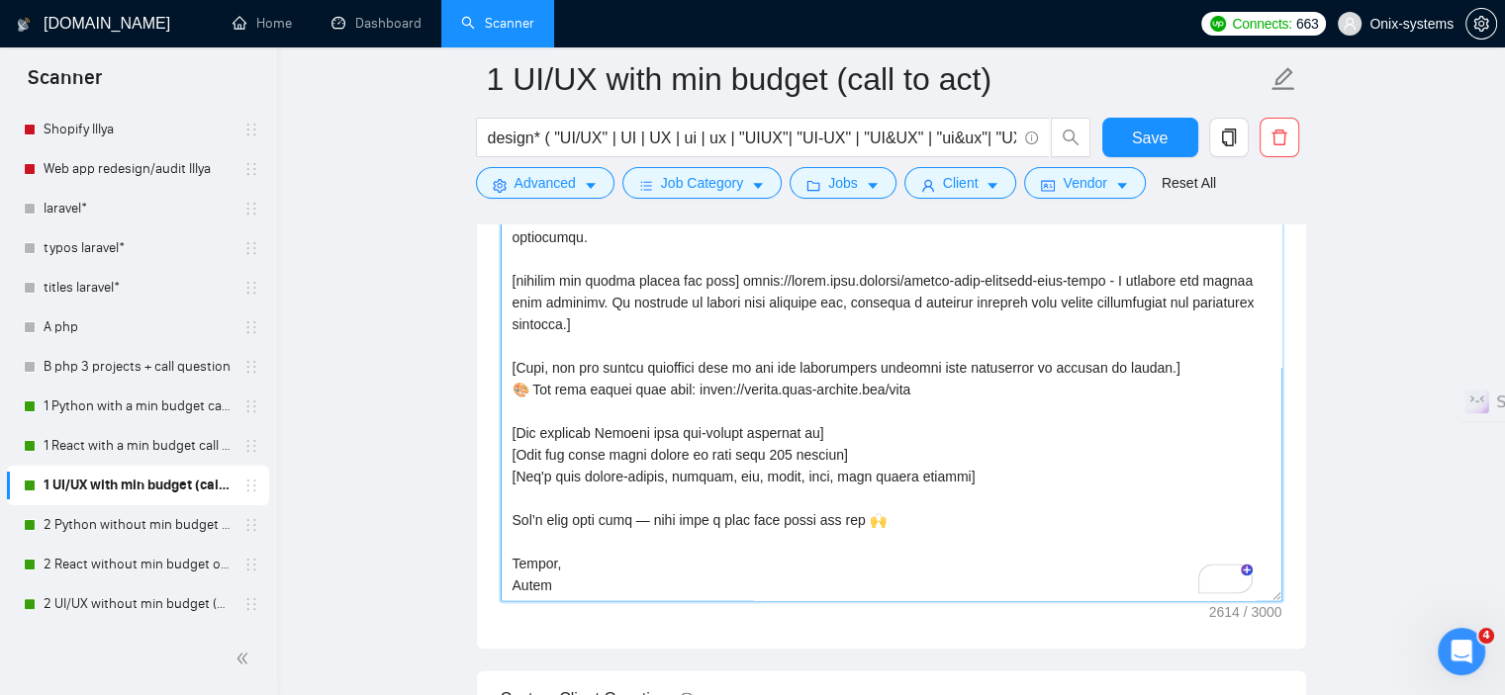
click at [794, 431] on textarea "Cover letter template:" at bounding box center [892, 227] width 782 height 749
drag, startPoint x: 797, startPoint y: 432, endPoint x: 780, endPoint y: 433, distance: 17.8
click at [780, 433] on textarea "Cover letter template:" at bounding box center [892, 227] width 782 height 749
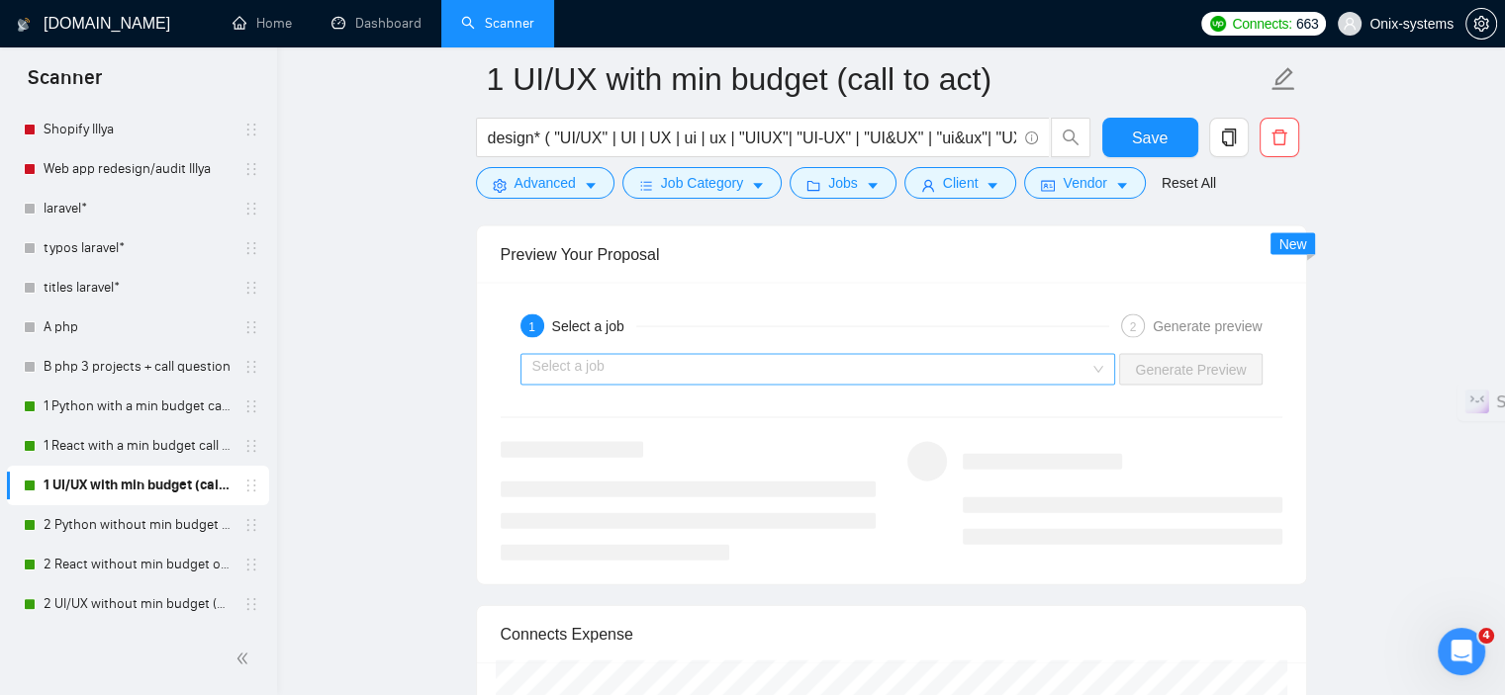
type textarea "✔ Over 14 years of experience. ✔ Have designed products for nearly 1000 clients…"
click at [947, 365] on input "search" at bounding box center [811, 370] width 558 height 30
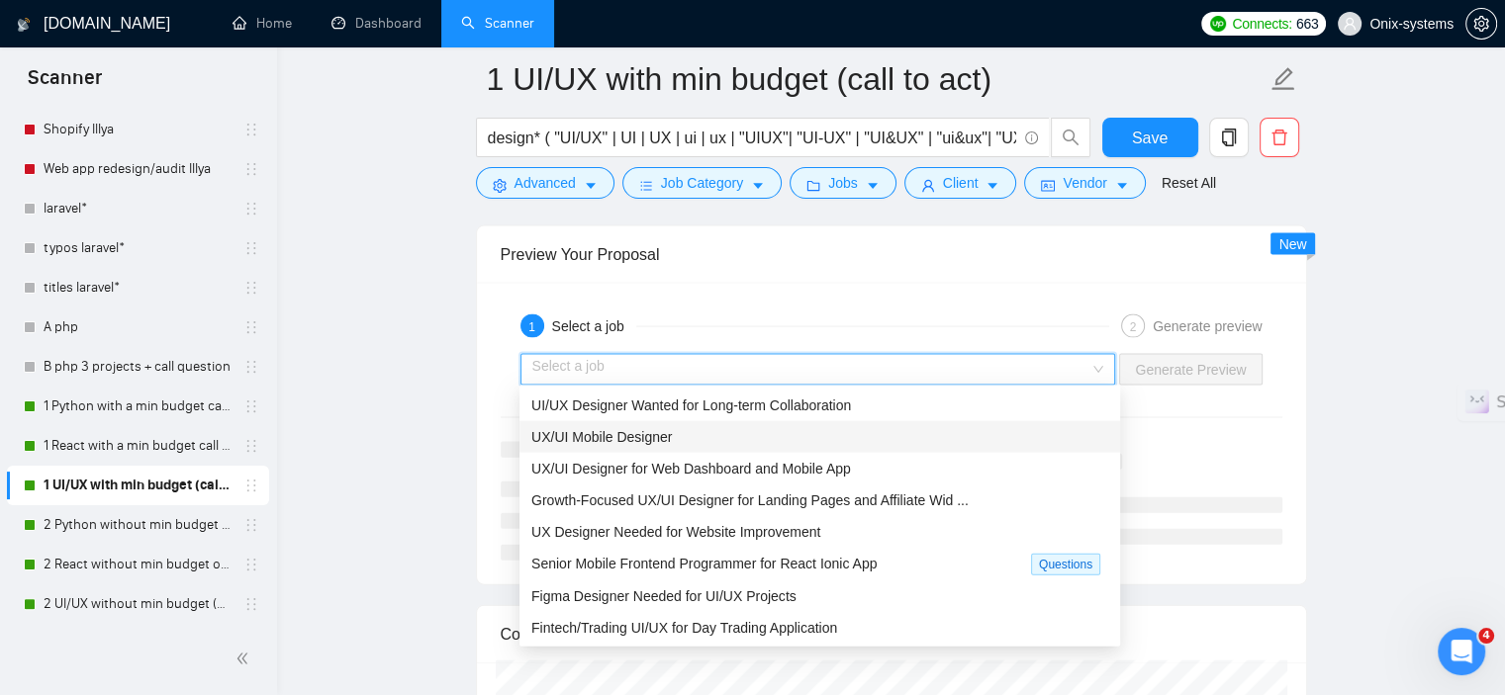
click at [817, 423] on div "UX/UI Mobile Designer" at bounding box center [819, 437] width 601 height 32
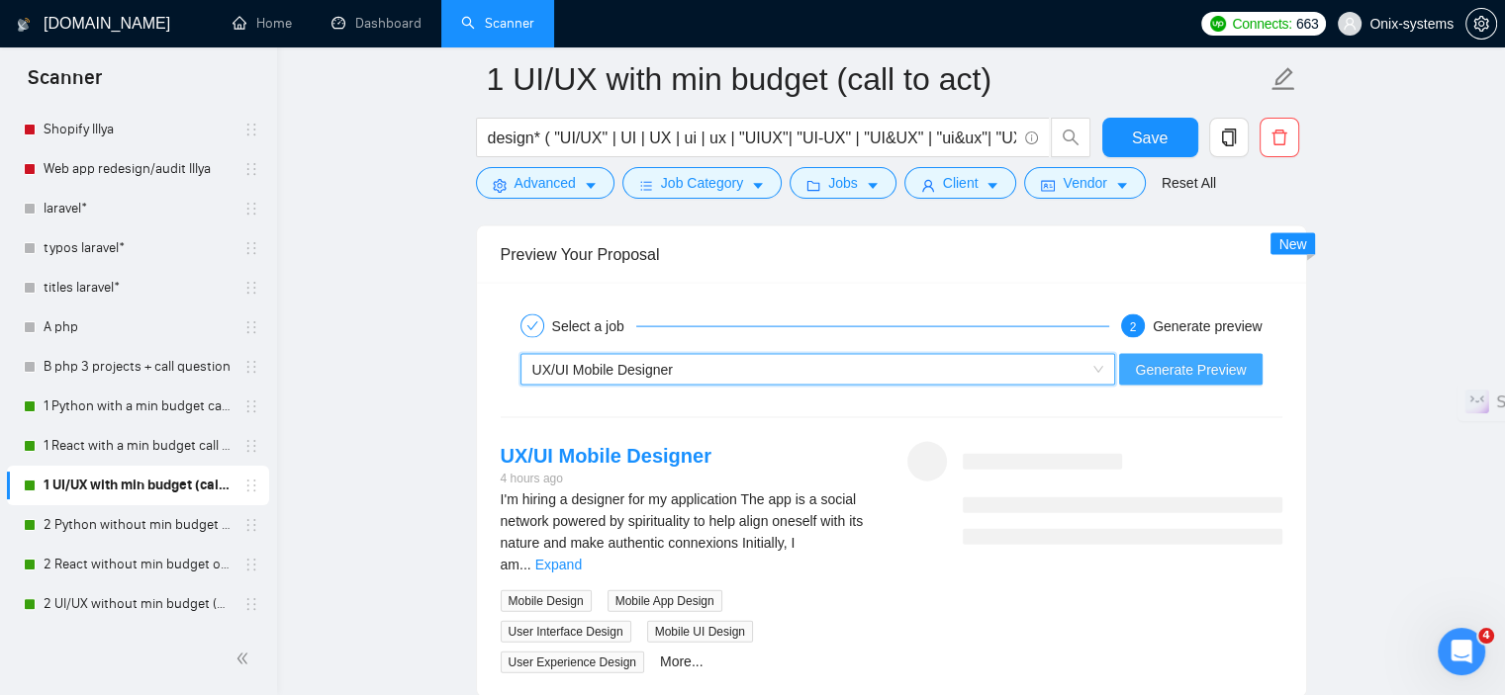
click at [1147, 365] on span "Generate Preview" at bounding box center [1190, 370] width 111 height 22
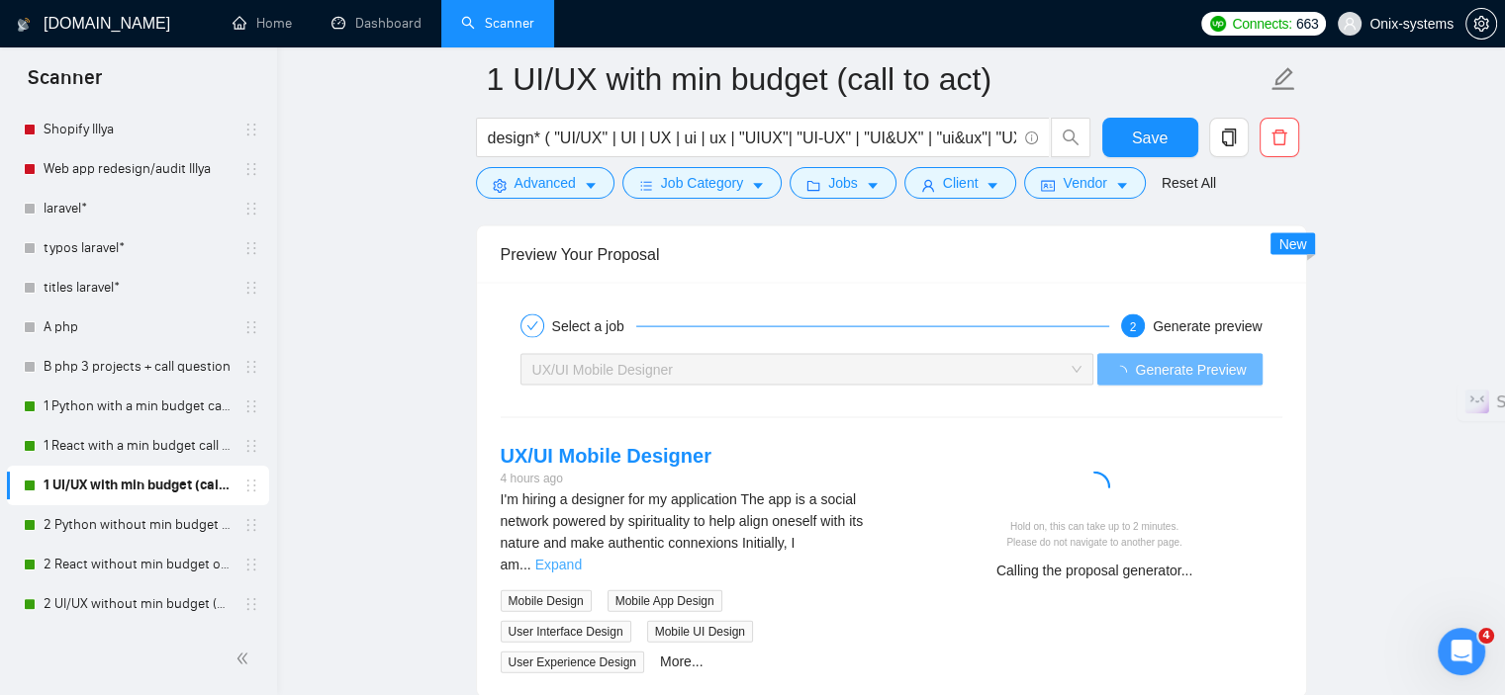
click at [582, 557] on link "Expand" at bounding box center [558, 565] width 46 height 16
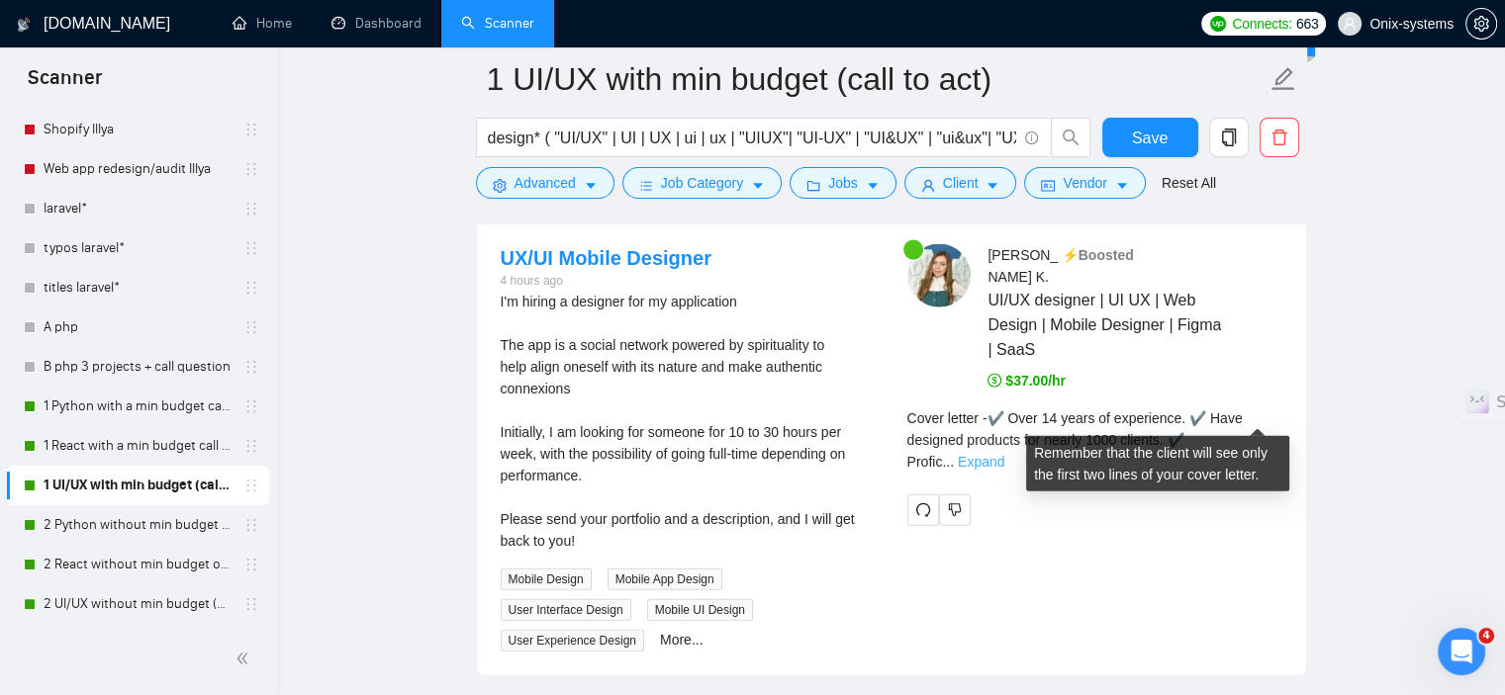
click at [1004, 454] on link "Expand" at bounding box center [981, 462] width 46 height 16
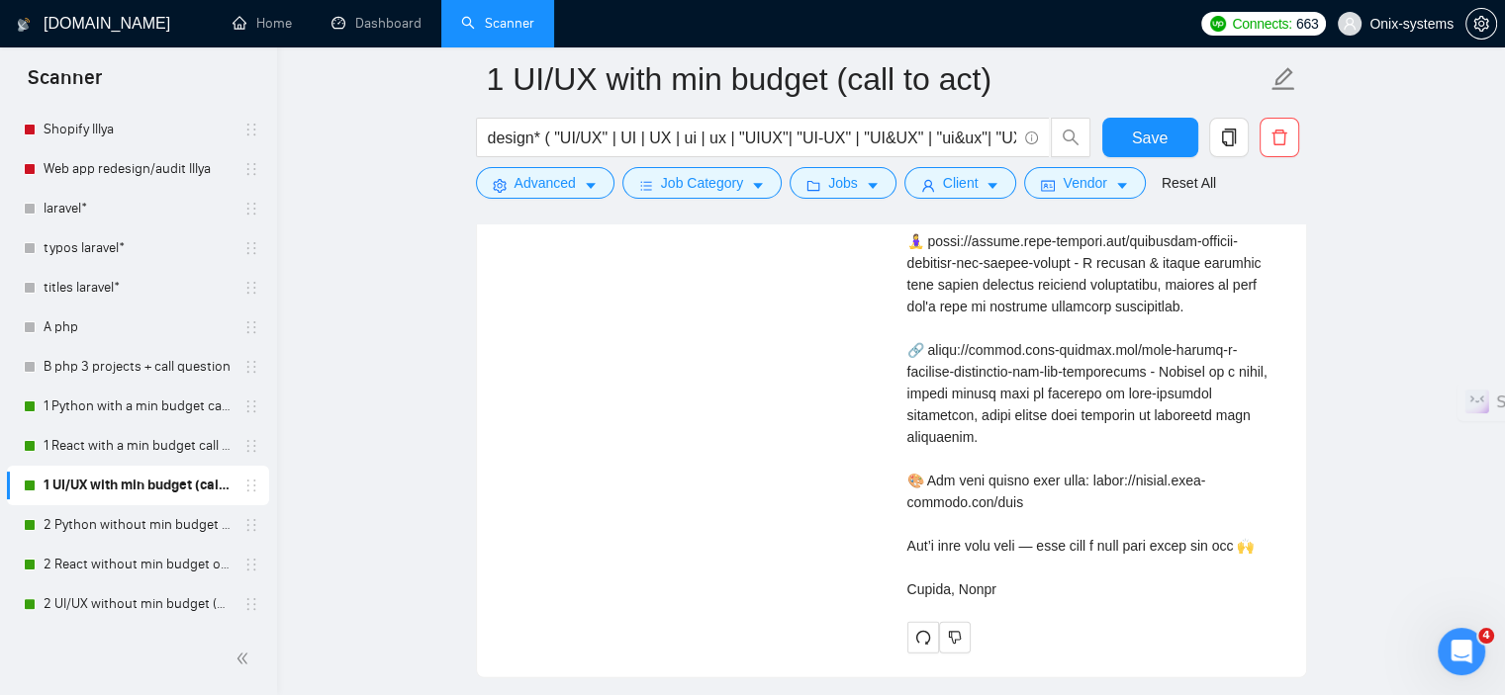
scroll to position [5145, 0]
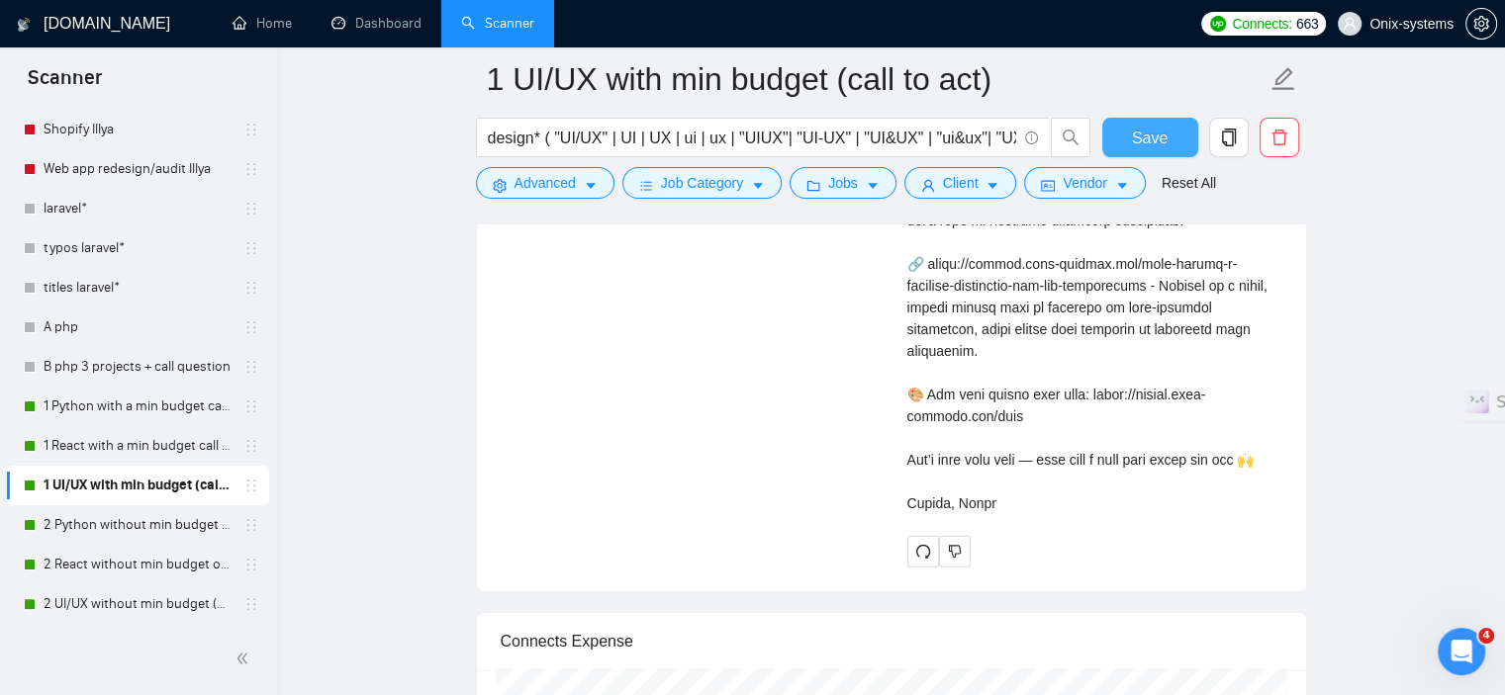
click at [1127, 145] on button "Save" at bounding box center [1150, 138] width 96 height 40
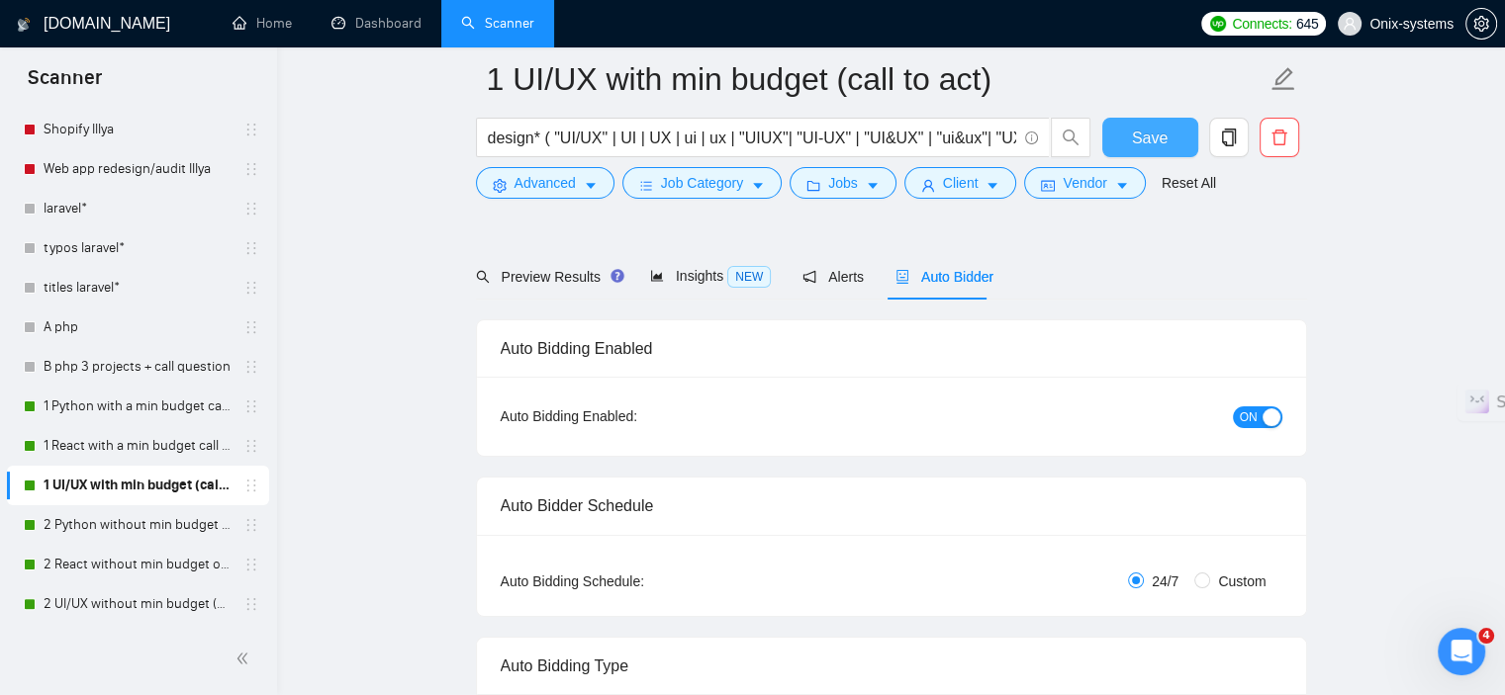
scroll to position [198, 0]
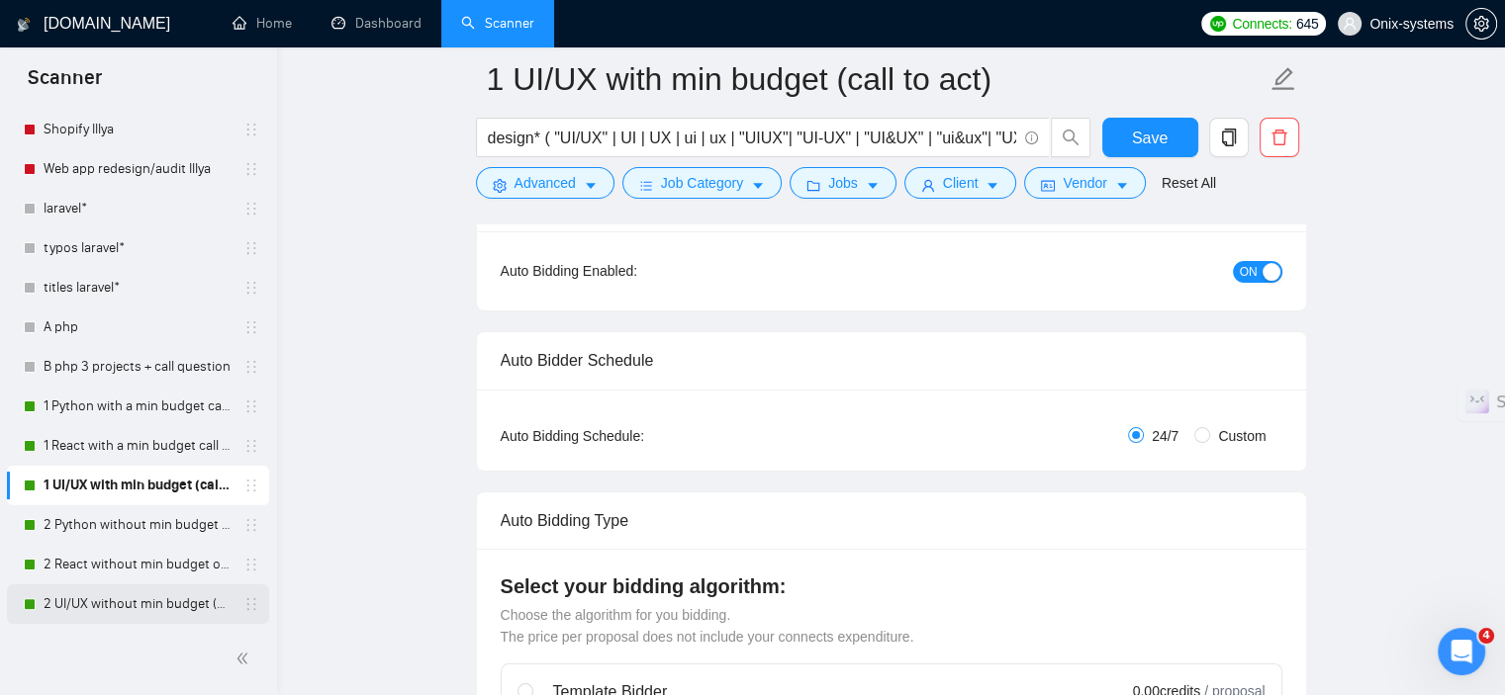
click at [103, 604] on link "2 UI/UX without min budget (open question)" at bounding box center [138, 605] width 188 height 40
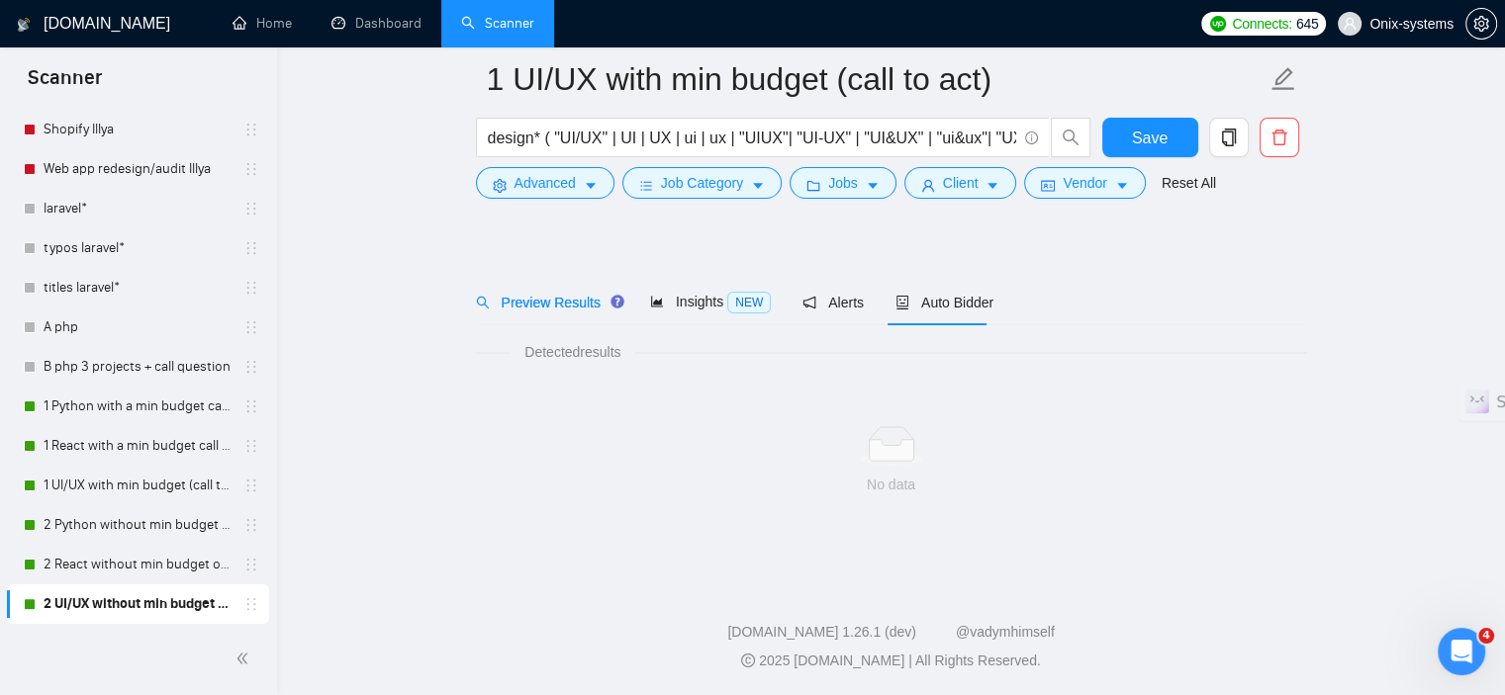
scroll to position [27, 0]
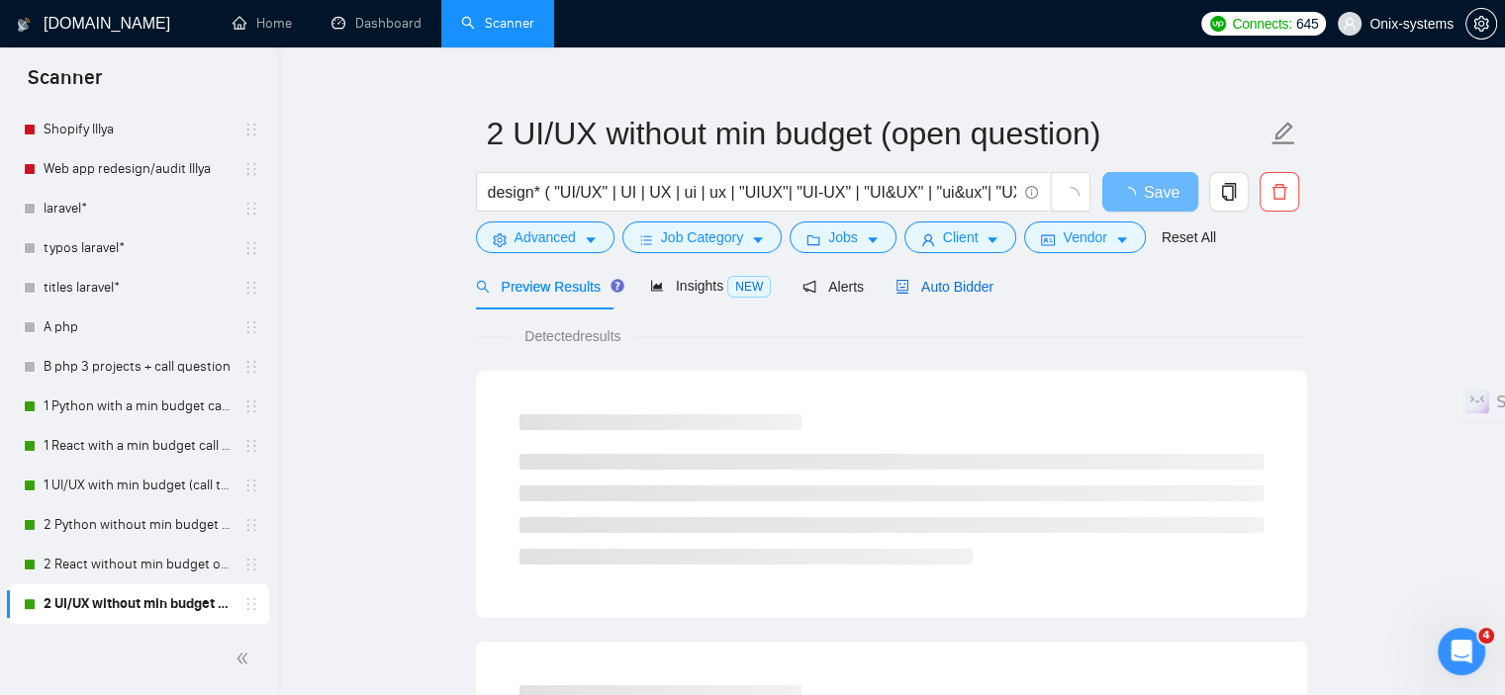
click at [940, 291] on span "Auto Bidder" at bounding box center [944, 287] width 98 height 16
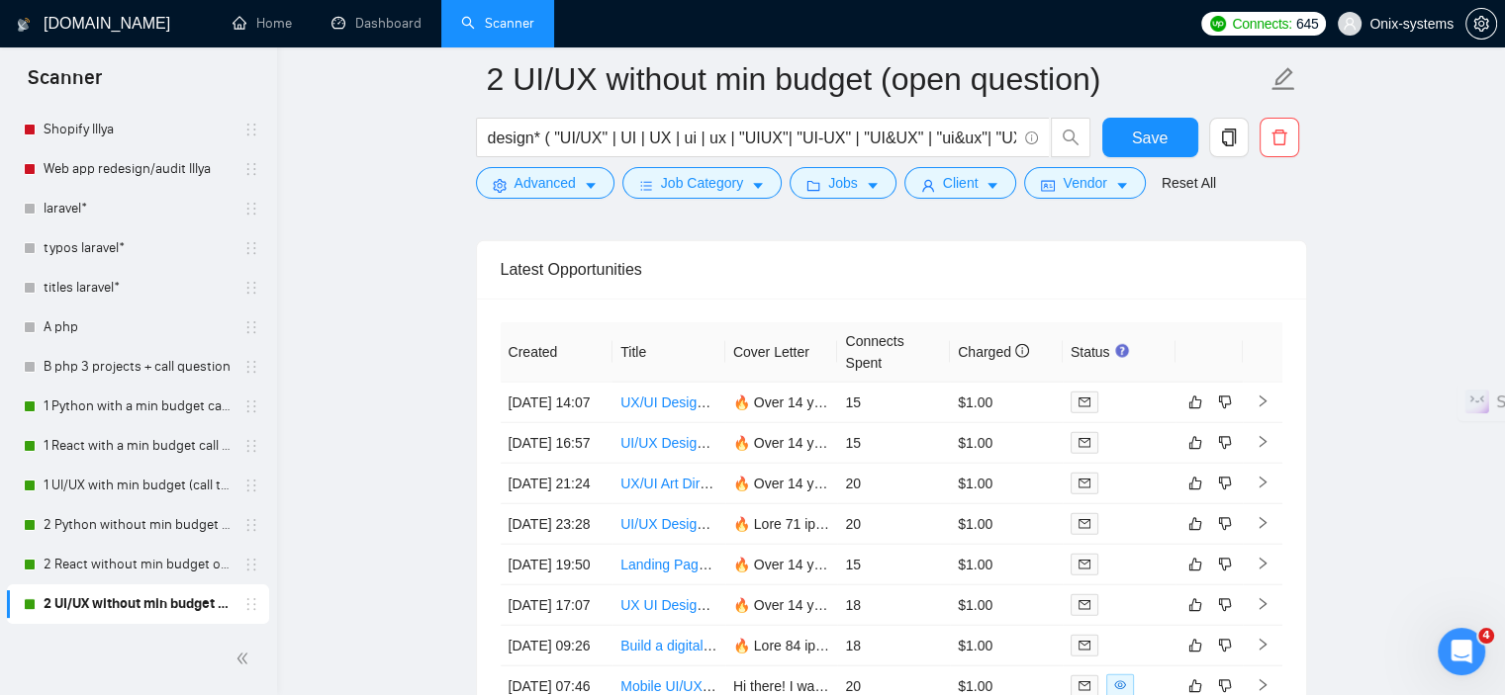
scroll to position [5270, 0]
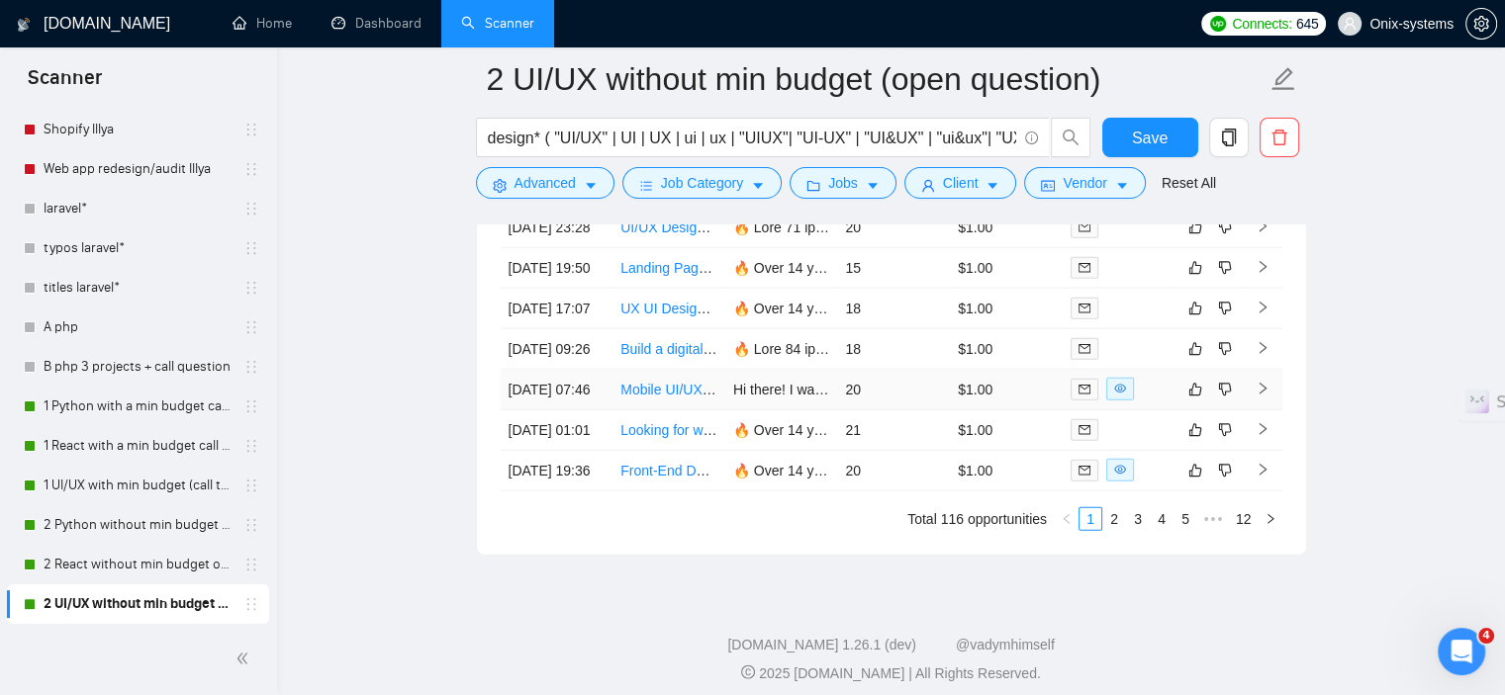
click at [1141, 401] on div at bounding box center [1118, 389] width 97 height 23
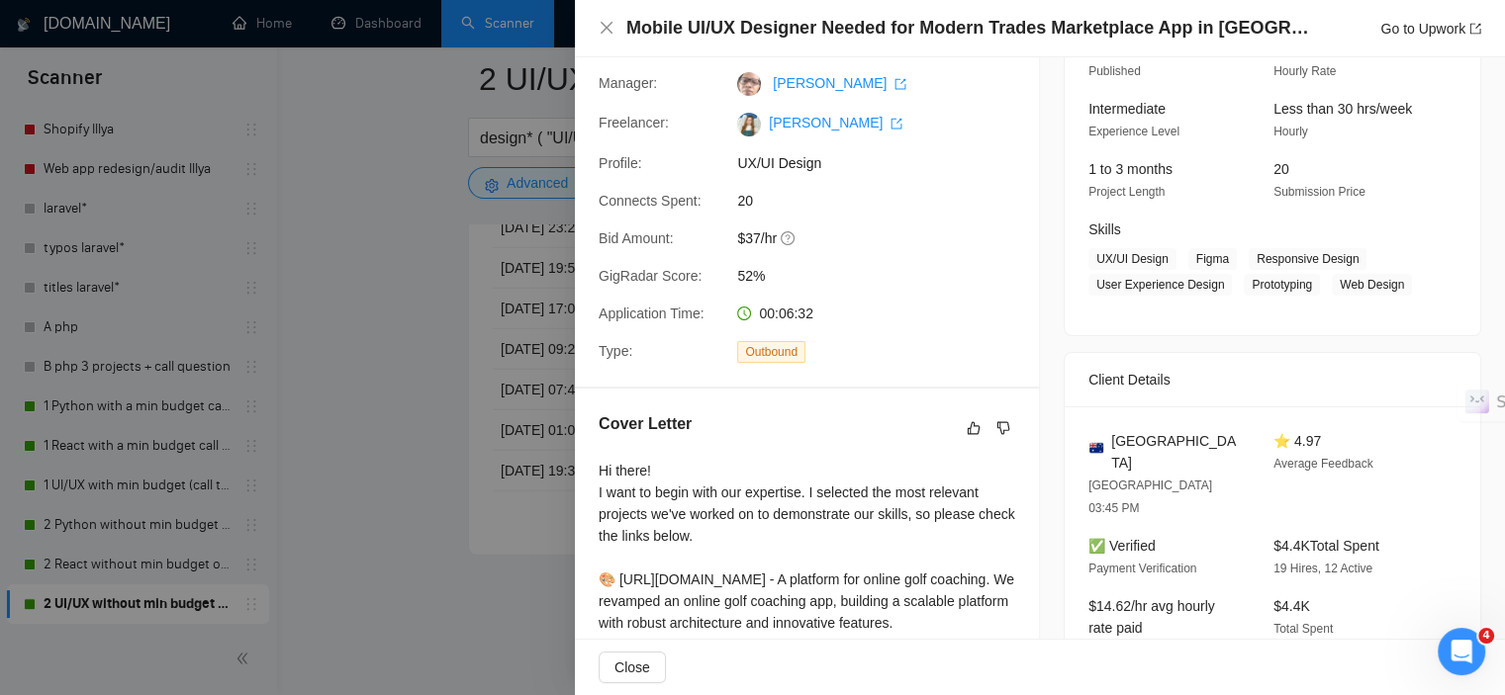
scroll to position [396, 0]
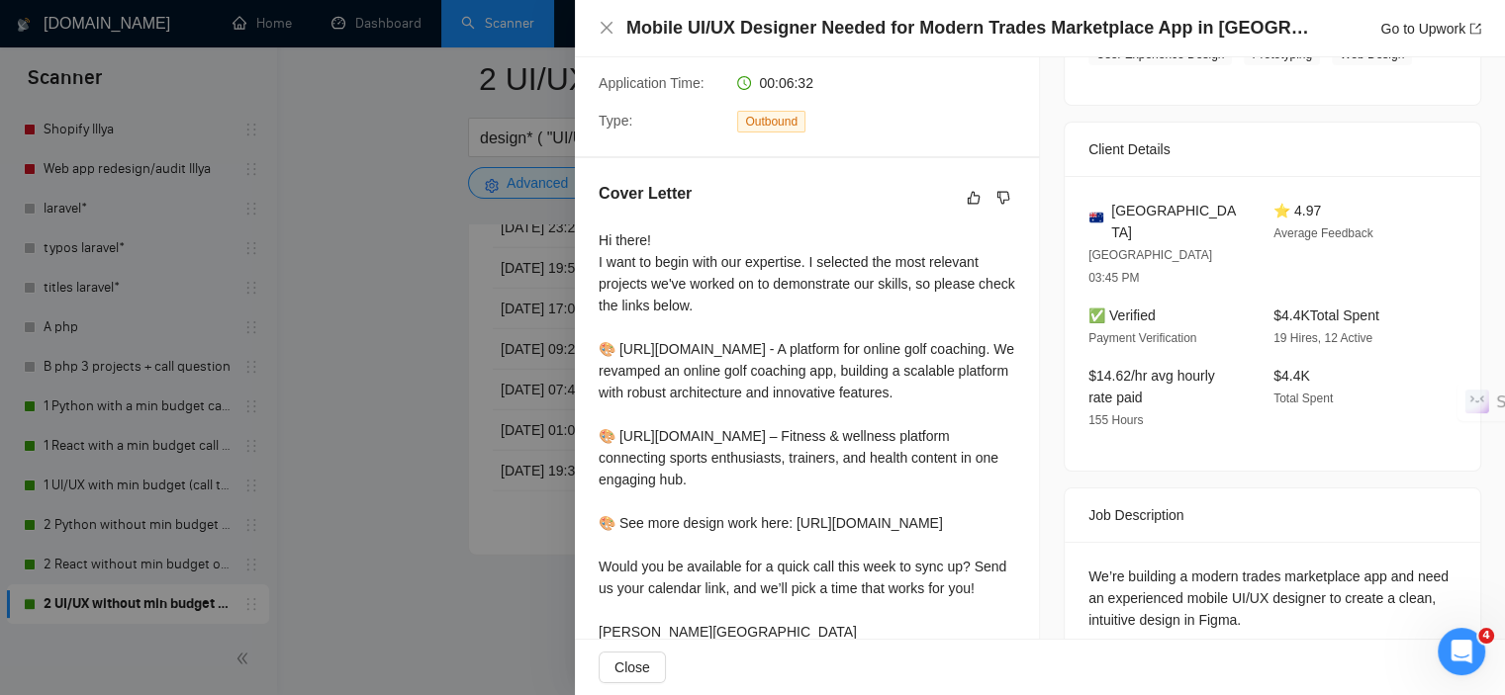
click at [412, 525] on div at bounding box center [752, 347] width 1505 height 695
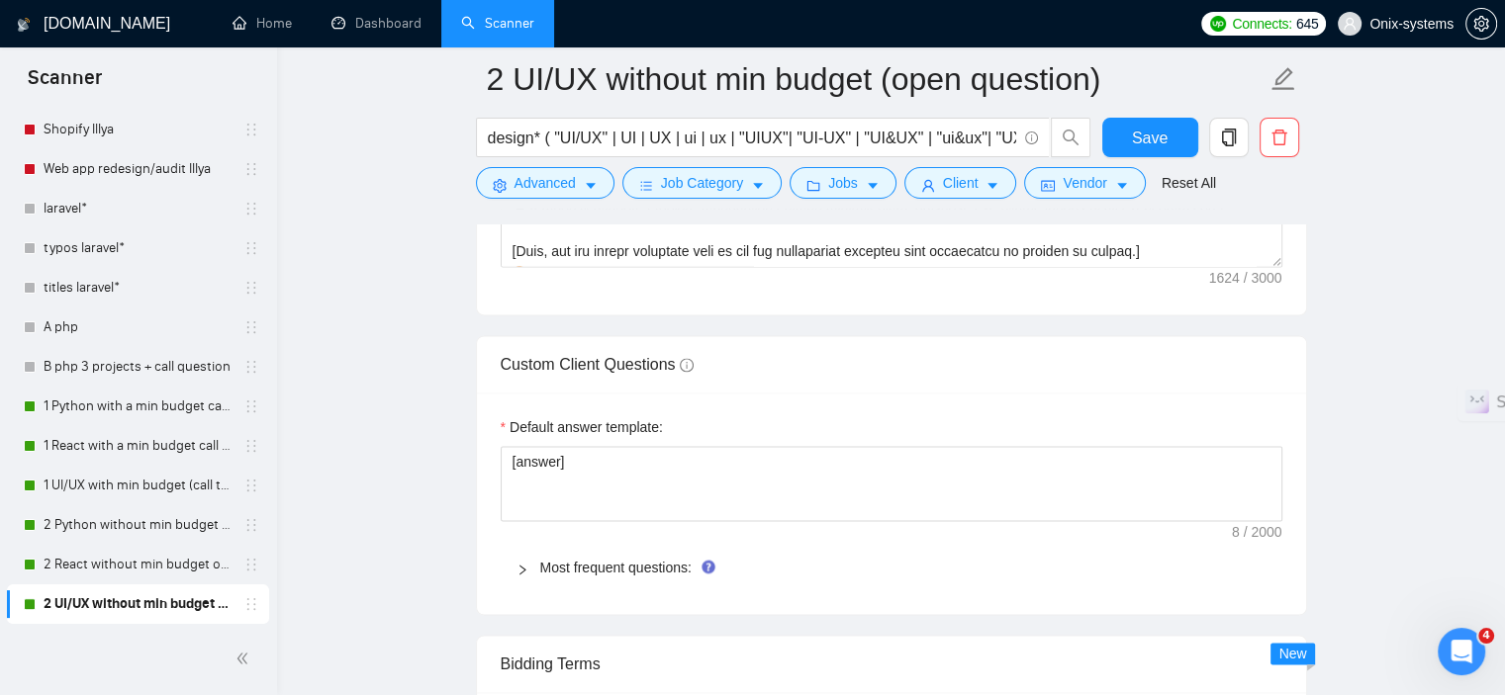
scroll to position [2702, 0]
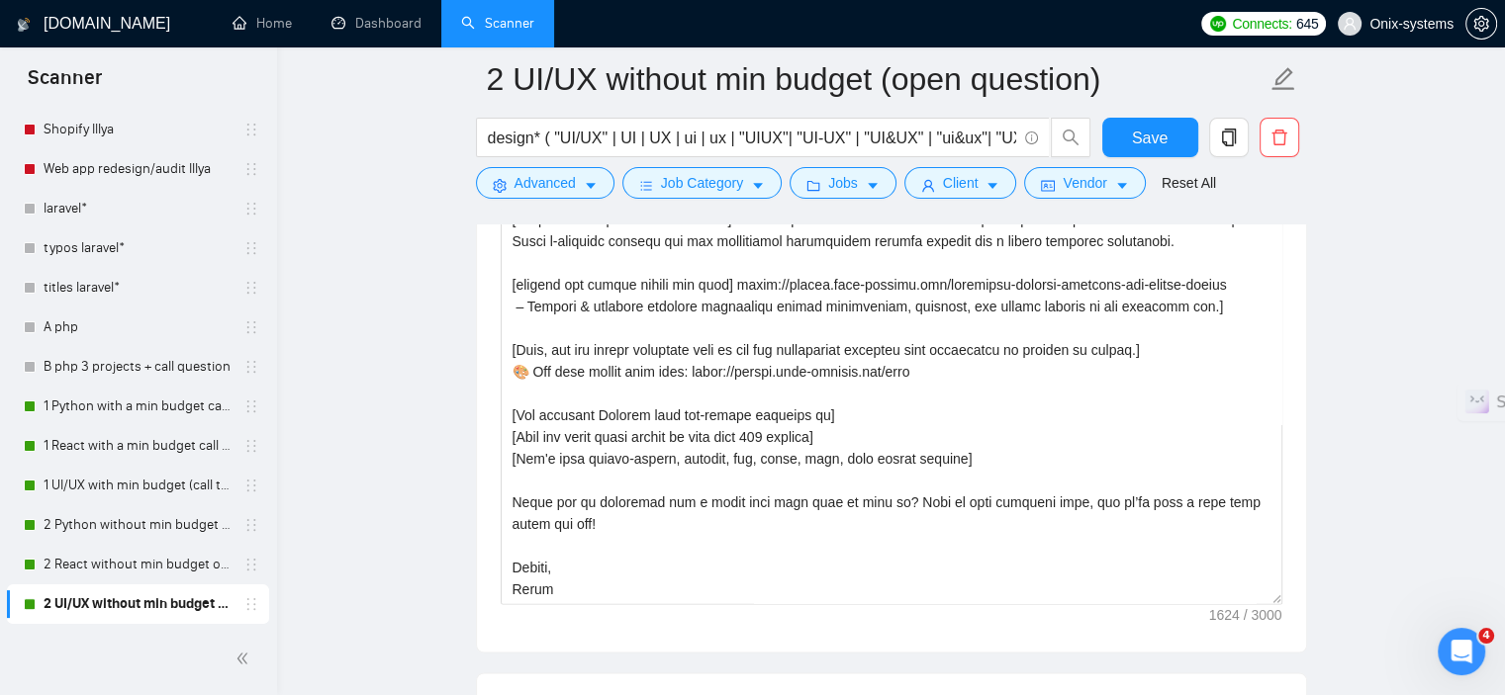
drag, startPoint x: 1273, startPoint y: 358, endPoint x: 1325, endPoint y: 599, distance: 245.9
click at [1325, 599] on main "2 UI/UX without min budget (open question) design* ( "UI/UX" | UI | UX | ui | u…" at bounding box center [891, 369] width 1164 height 5985
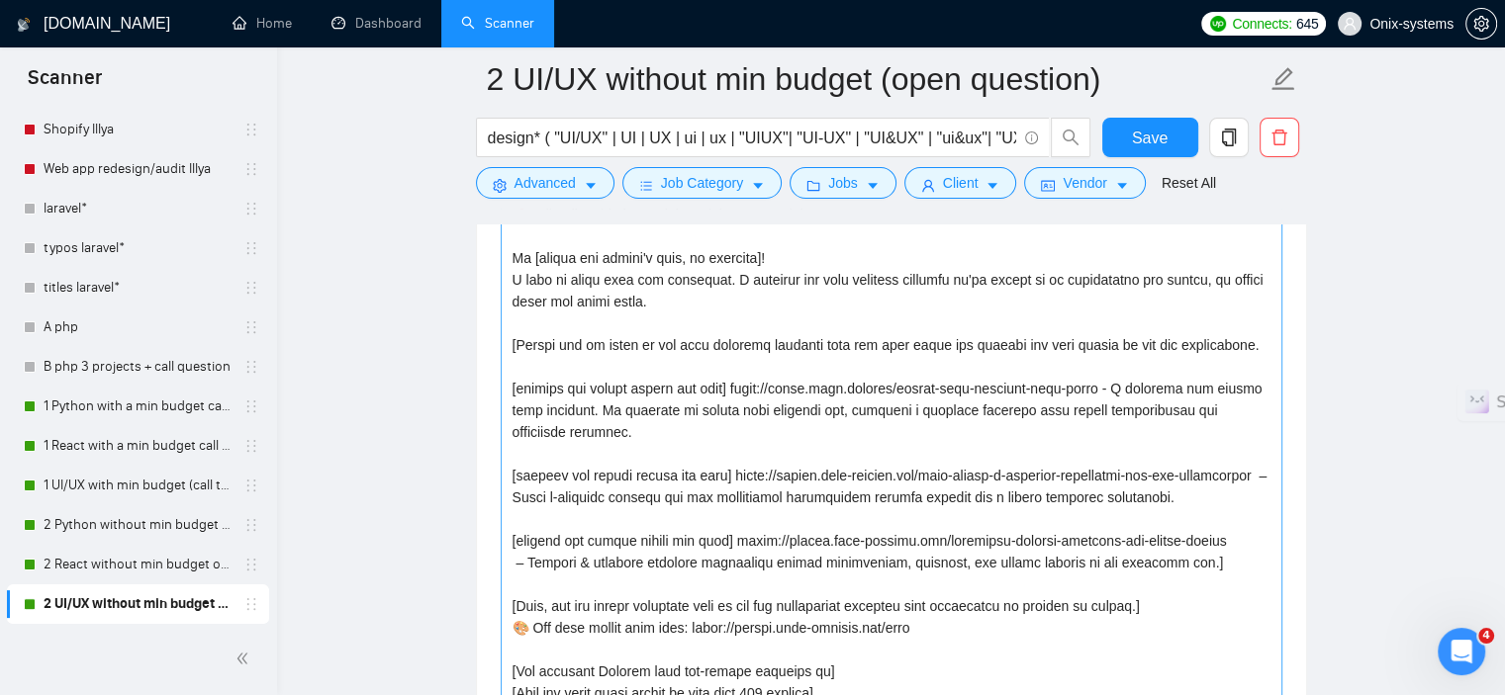
scroll to position [2504, 0]
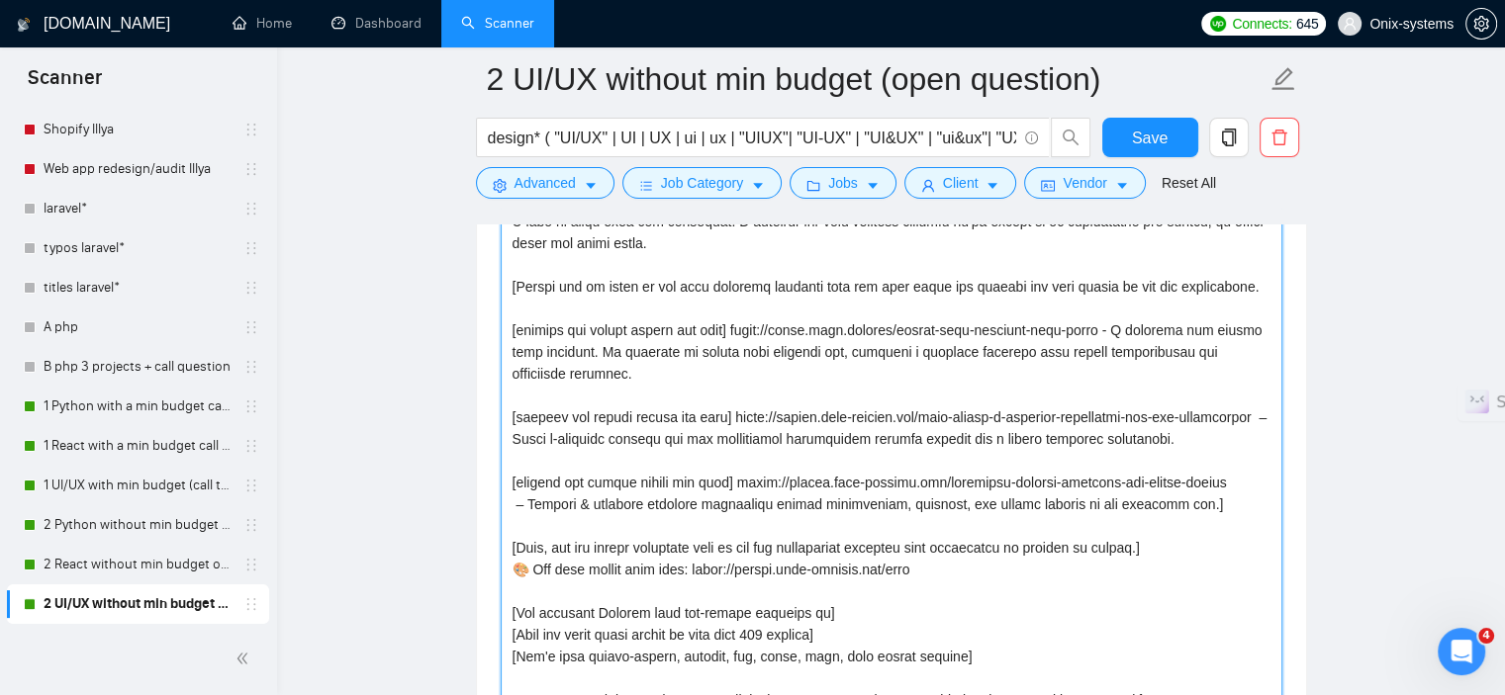
click at [1202, 487] on textarea "Cover letter template:" at bounding box center [892, 461] width 782 height 685
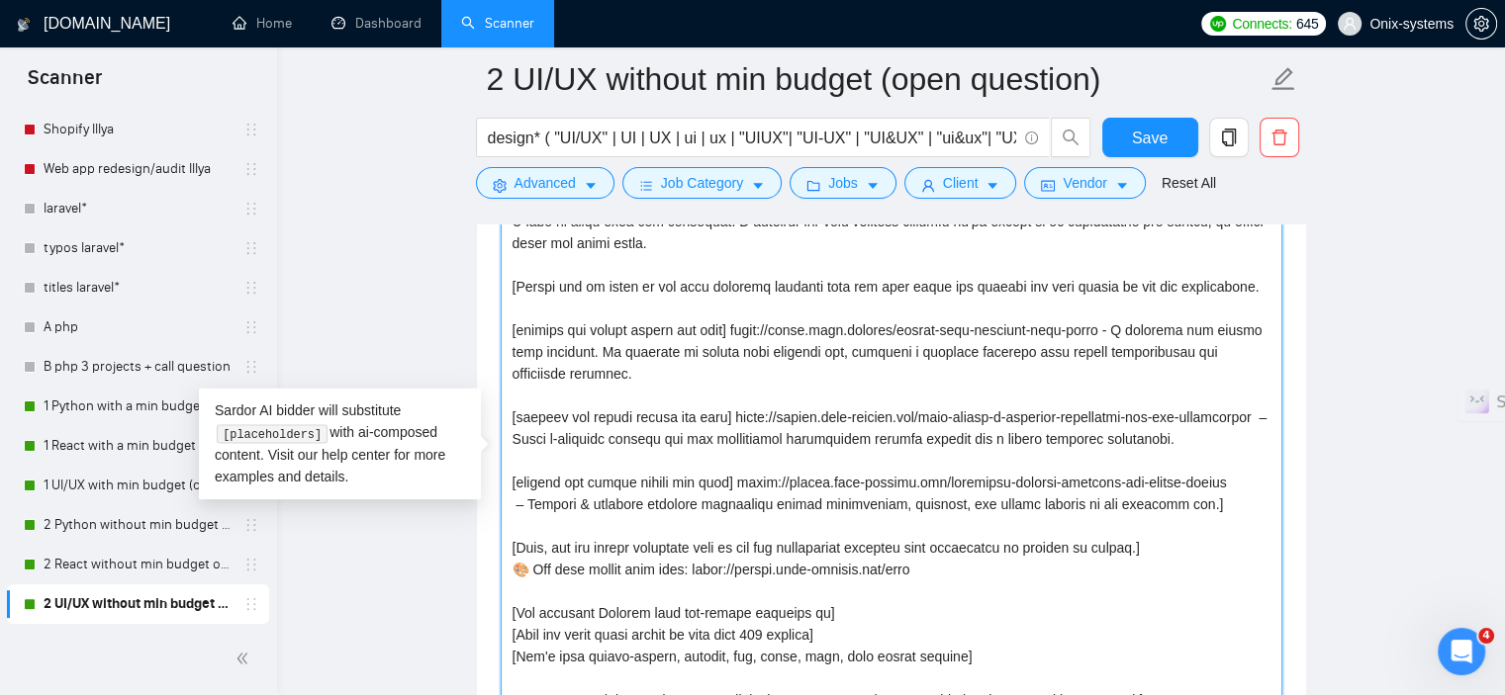
scroll to position [43, 0]
click at [1188, 483] on textarea "Cover letter template:" at bounding box center [892, 461] width 782 height 685
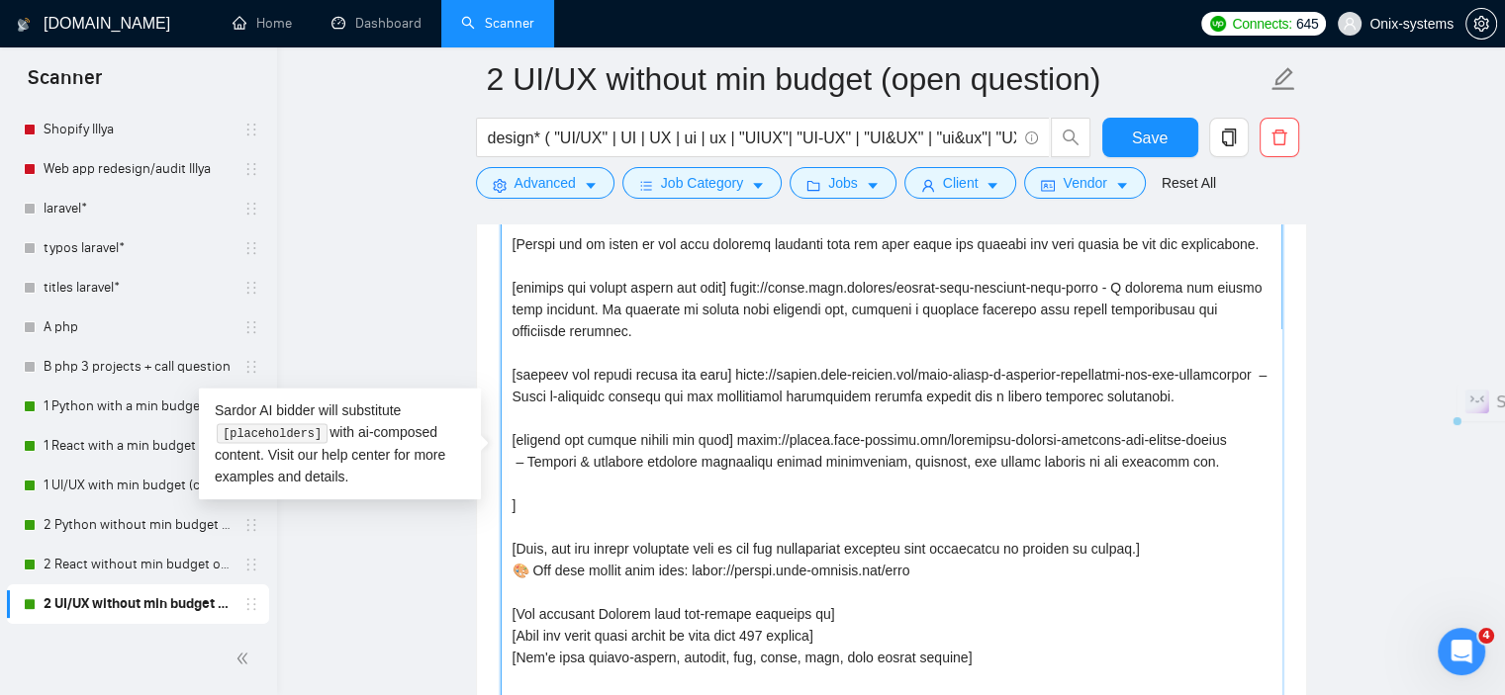
drag, startPoint x: 726, startPoint y: 458, endPoint x: 513, endPoint y: 455, distance: 212.7
click at [513, 455] on textarea "Cover letter template:" at bounding box center [892, 461] width 782 height 685
drag, startPoint x: 512, startPoint y: 455, endPoint x: 727, endPoint y: 461, distance: 214.8
click at [727, 461] on textarea "Cover letter template:" at bounding box center [892, 461] width 782 height 685
click at [517, 509] on textarea "Cover letter template:" at bounding box center [892, 461] width 782 height 685
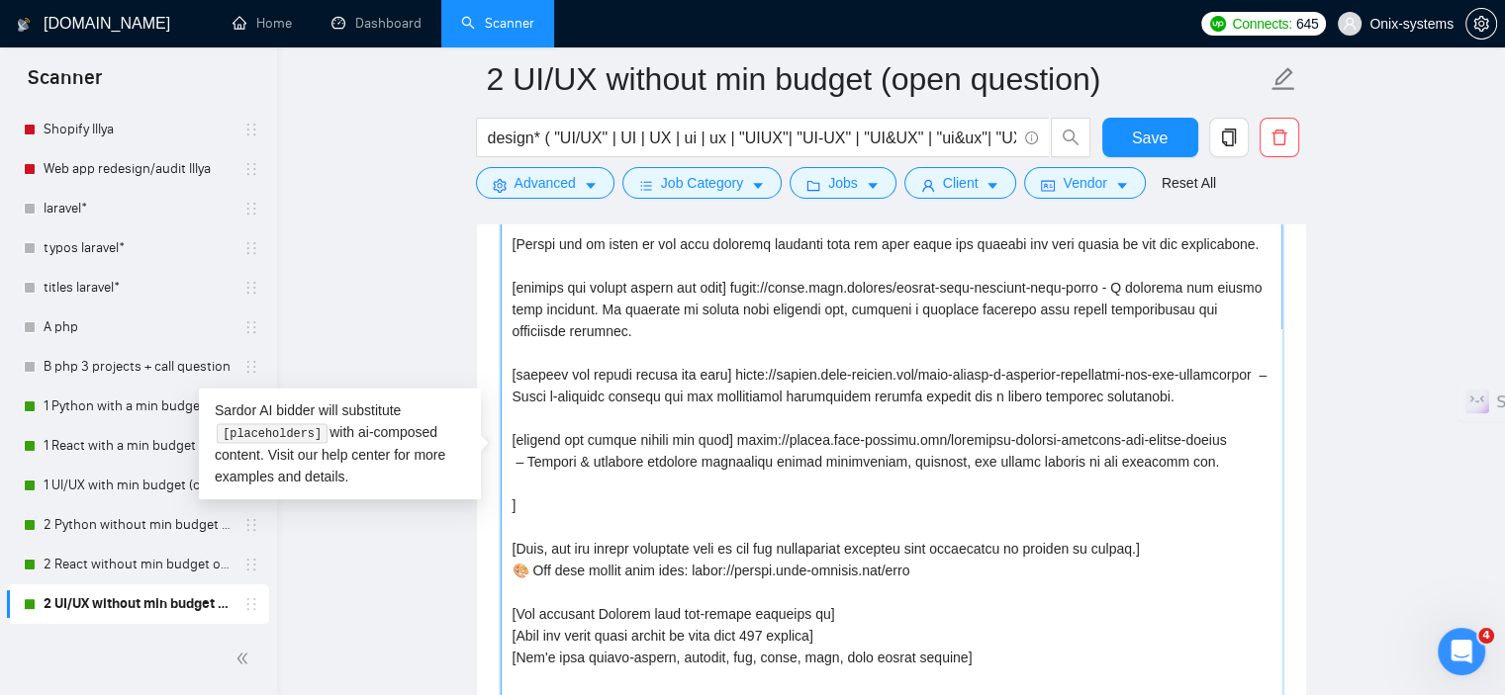
paste textarea "[include any emojis before the link]"
click at [505, 499] on textarea "Cover letter template:" at bounding box center [892, 461] width 782 height 685
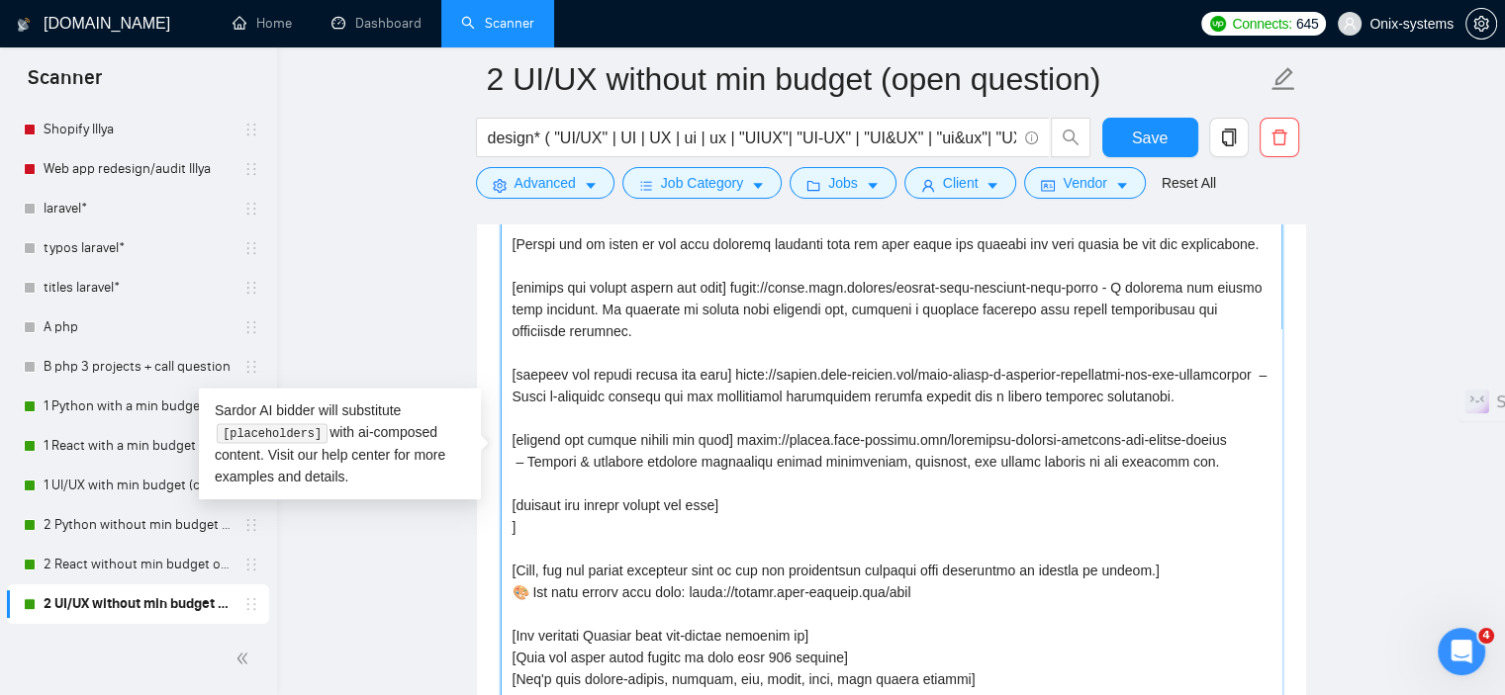
click at [760, 521] on textarea "Cover letter template:" at bounding box center [892, 461] width 782 height 685
click at [772, 527] on textarea "Cover letter template:" at bounding box center [892, 461] width 782 height 685
paste textarea "https://sales.onix.company/mental-health-app-development-case-study"
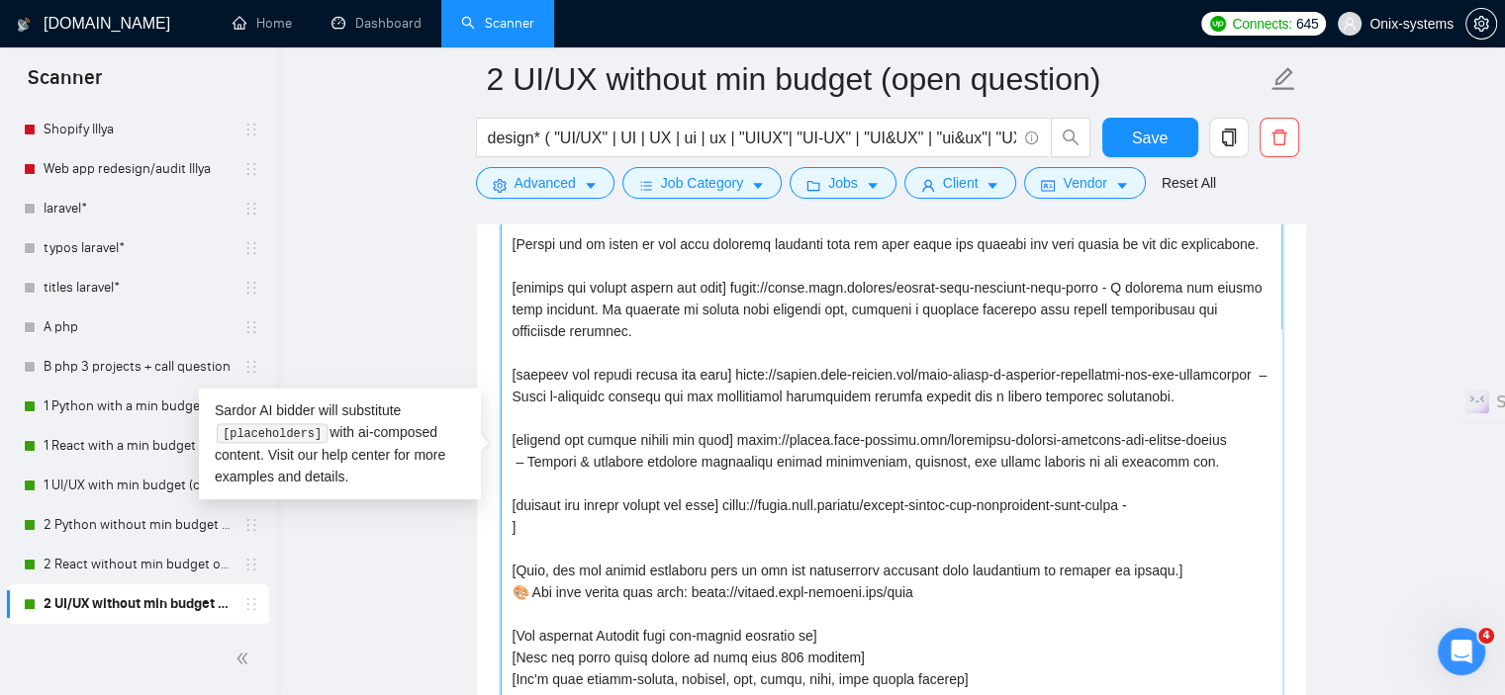
paste textarea "A calming, user-friendly mental health app that combines soft pastel blues and …"
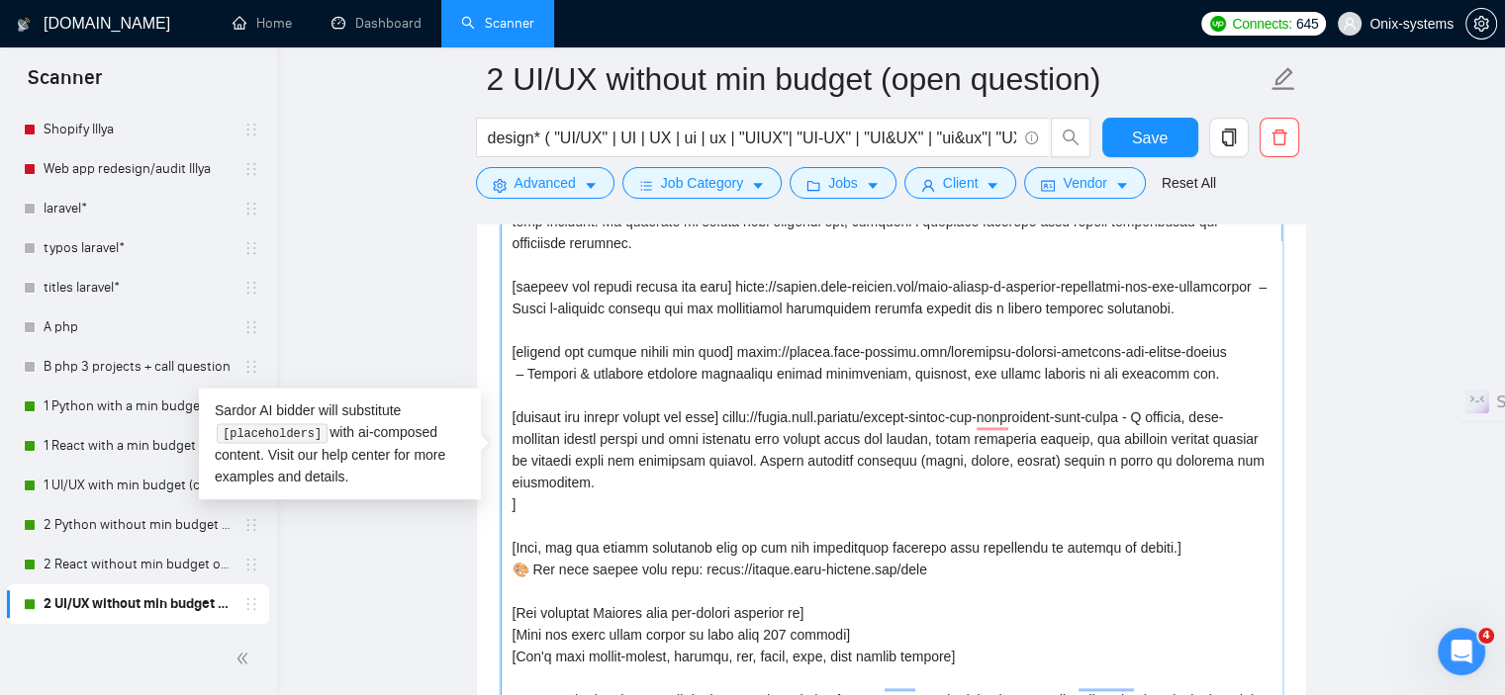
scroll to position [173, 0]
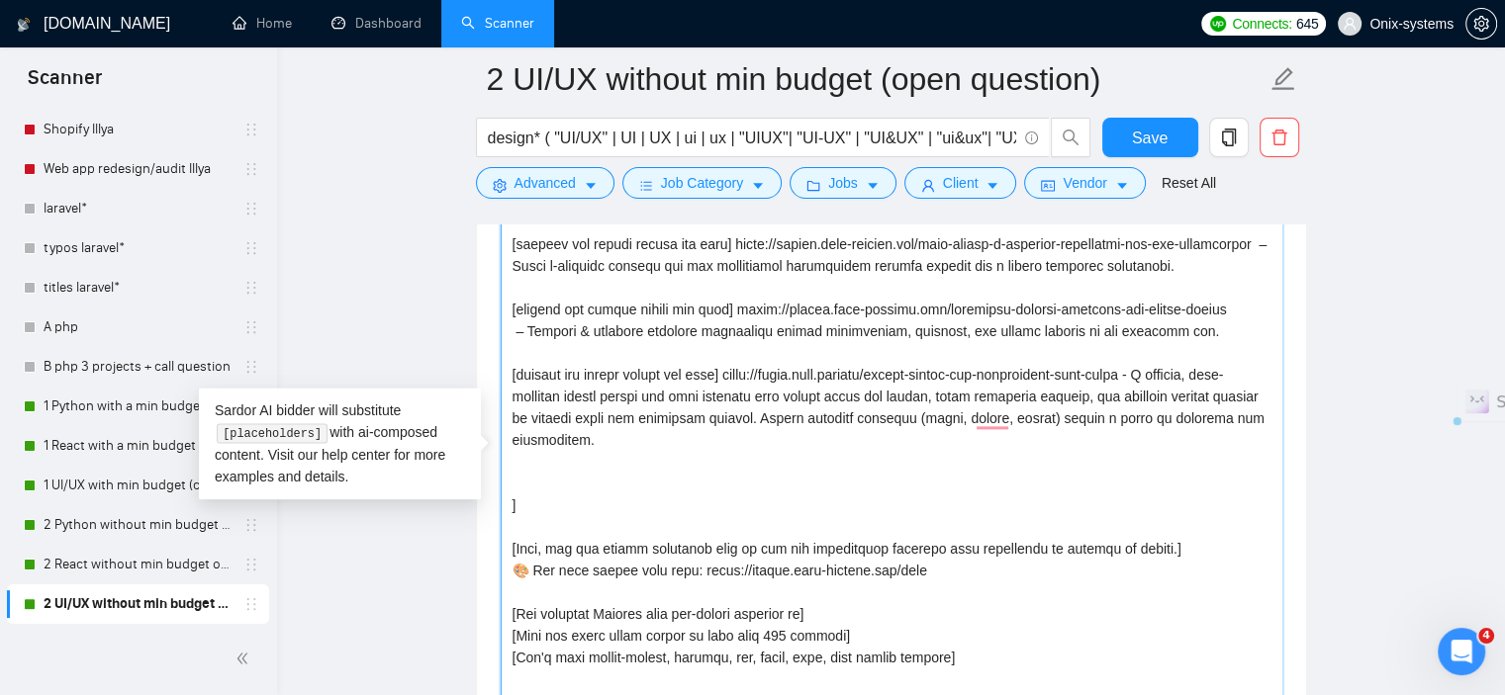
drag, startPoint x: 724, startPoint y: 395, endPoint x: 503, endPoint y: 403, distance: 221.8
click at [503, 403] on div "Cover Letter Options Cover letter template:" at bounding box center [891, 430] width 831 height 844
click at [501, 499] on textarea "Cover letter template:" at bounding box center [892, 461] width 782 height 685
paste textarea "[include any emojis before the link]"
paste textarea "https://design.onix-systems.com/unlisted-next-gen-real-estate-platform"
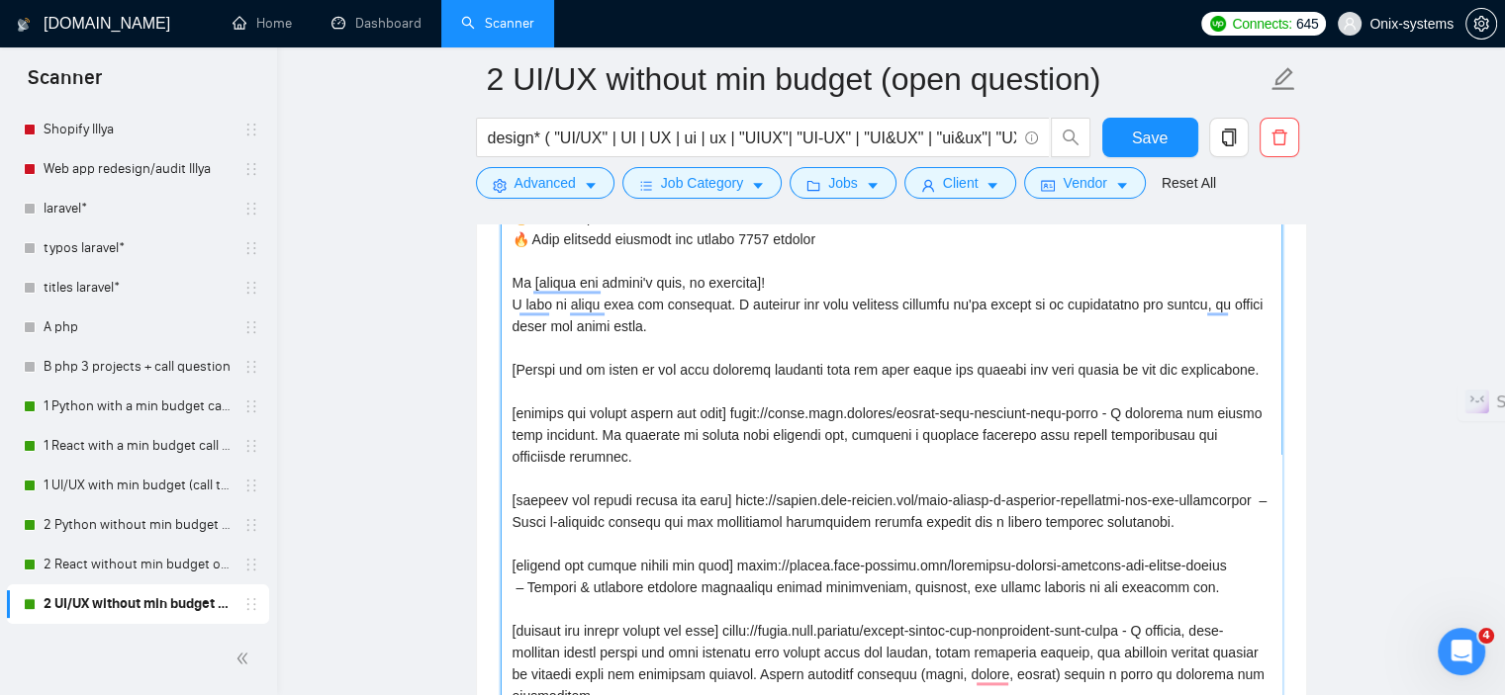
scroll to position [2306, 0]
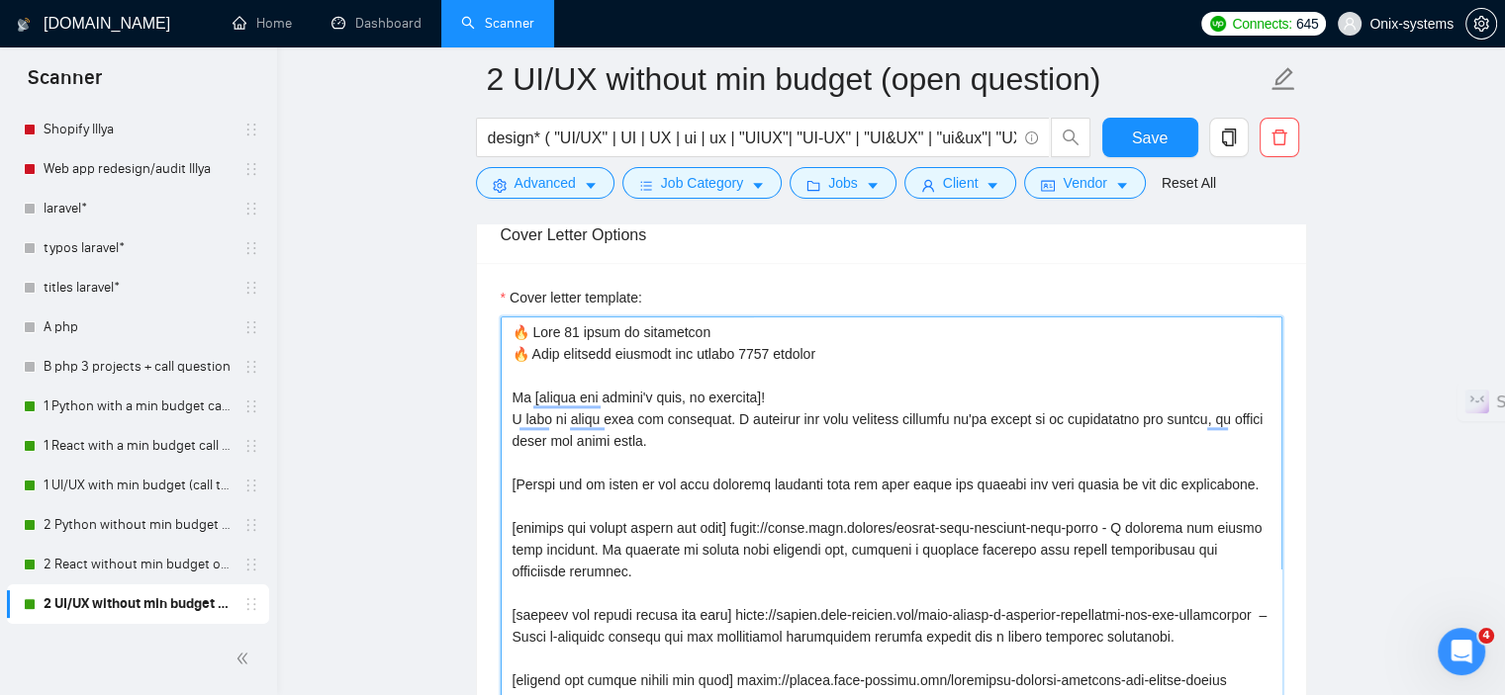
click at [756, 359] on textarea "Cover letter template:" at bounding box center [892, 659] width 782 height 685
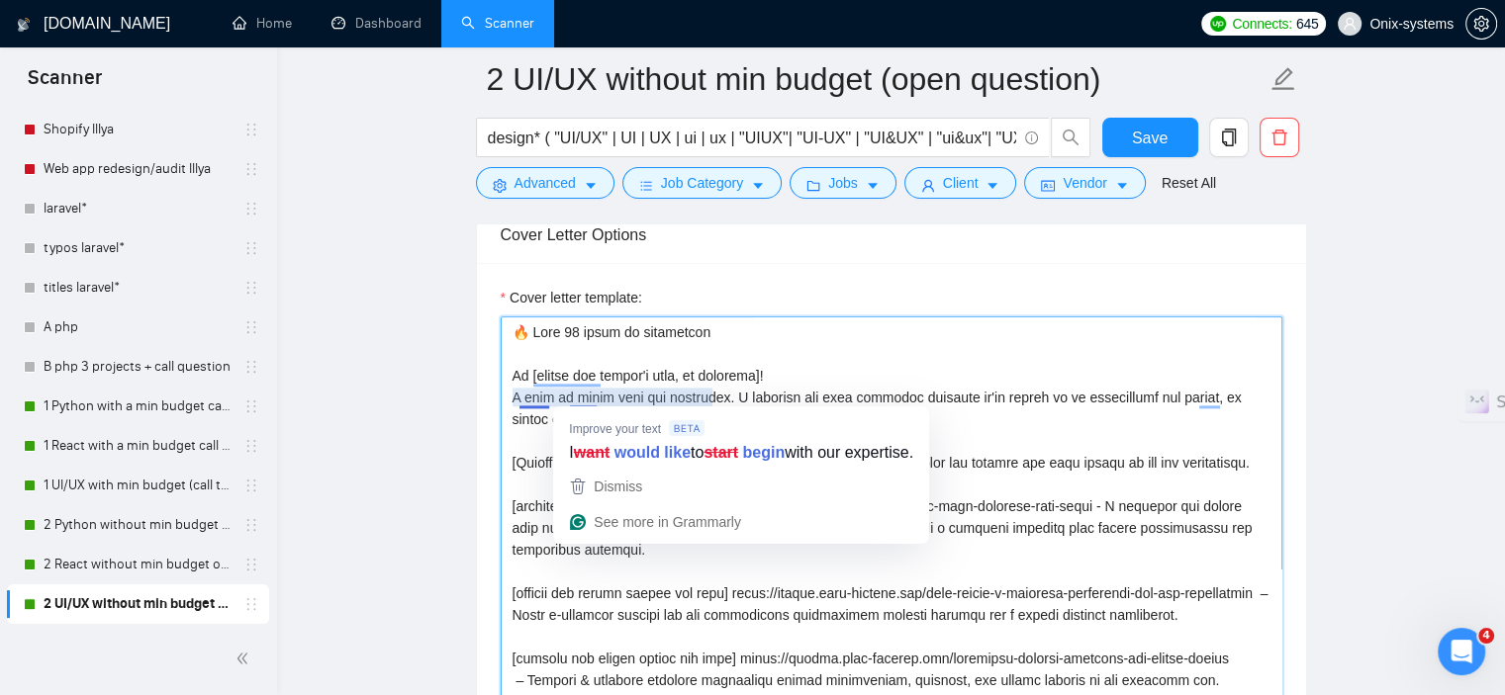
click at [1035, 413] on textarea "Cover letter template:" at bounding box center [892, 659] width 782 height 685
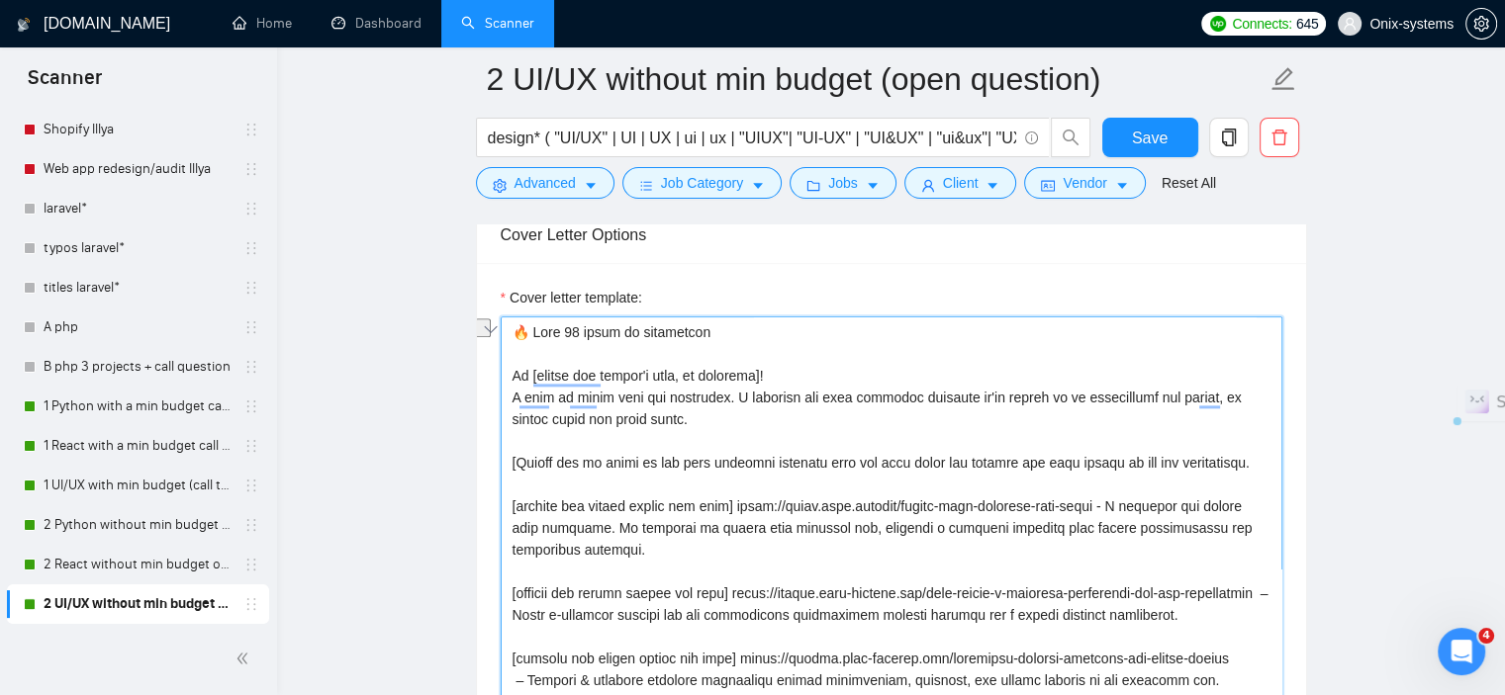
drag, startPoint x: 714, startPoint y: 392, endPoint x: 506, endPoint y: 392, distance: 208.7
click at [505, 392] on div "Cover Letter Options Cover letter template:" at bounding box center [891, 628] width 831 height 844
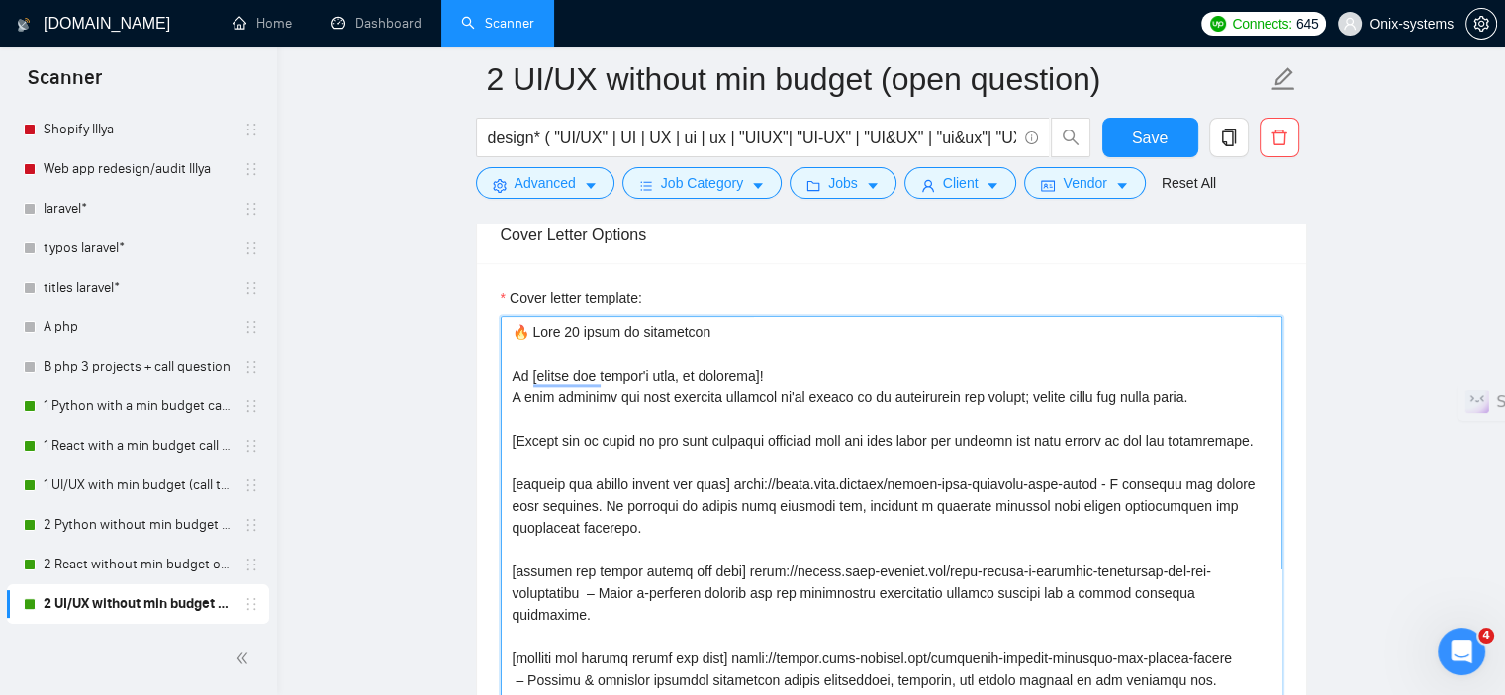
click at [1230, 398] on textarea "Cover letter template:" at bounding box center [892, 659] width 782 height 685
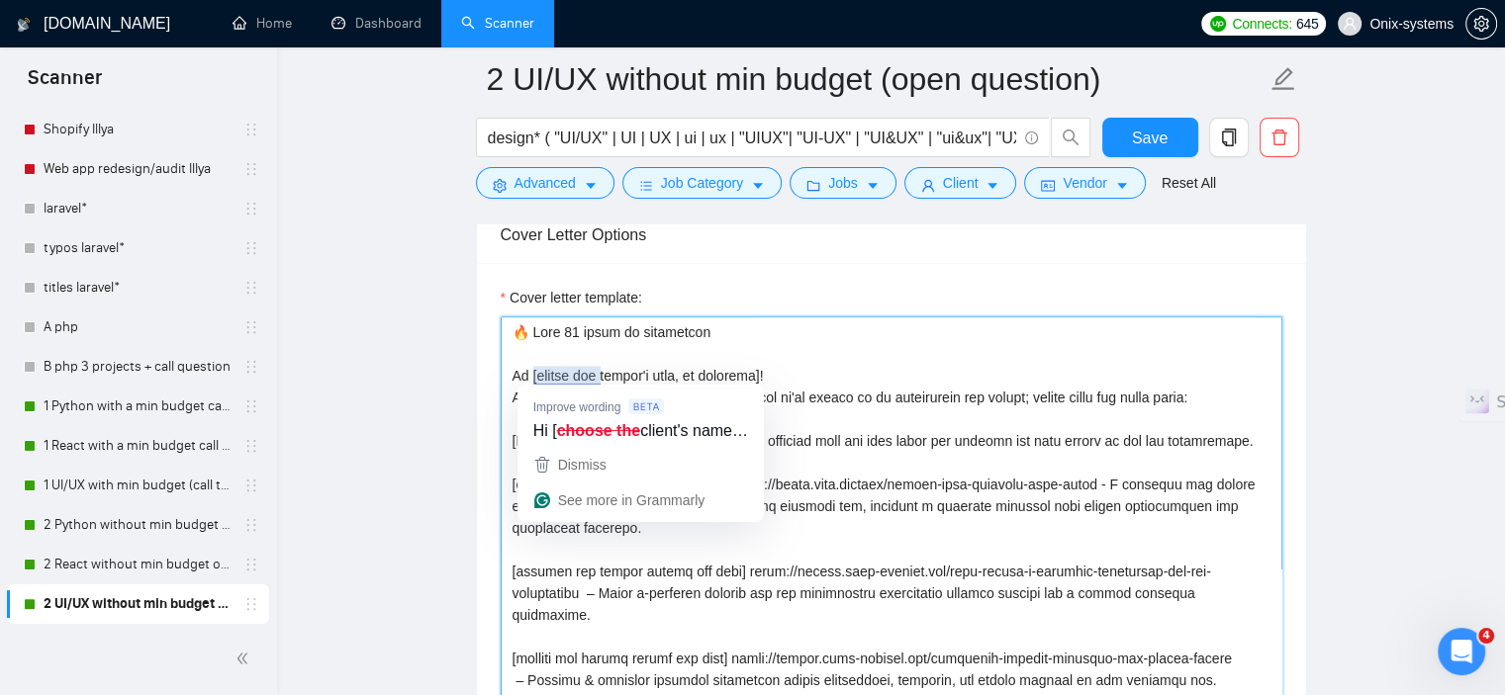
click at [1004, 452] on textarea "Cover letter template:" at bounding box center [892, 659] width 782 height 685
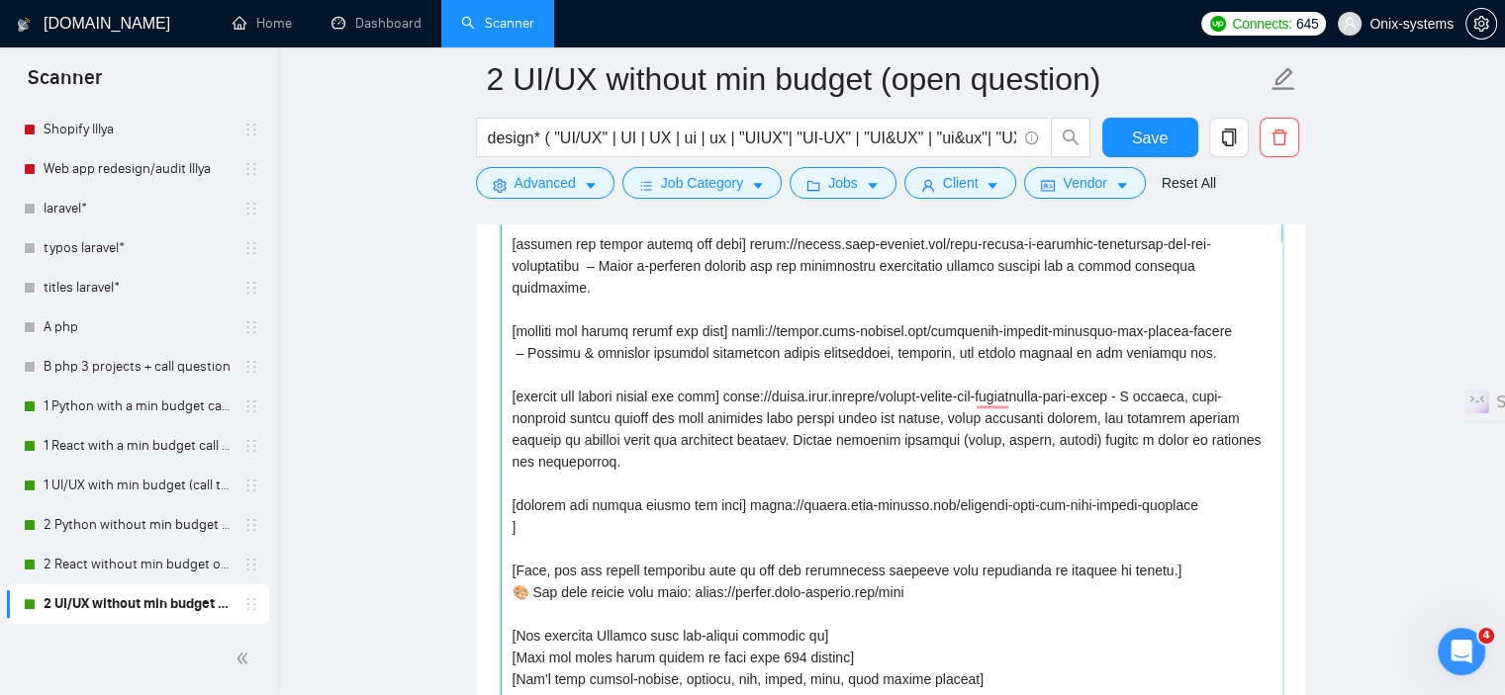
scroll to position [2504, 0]
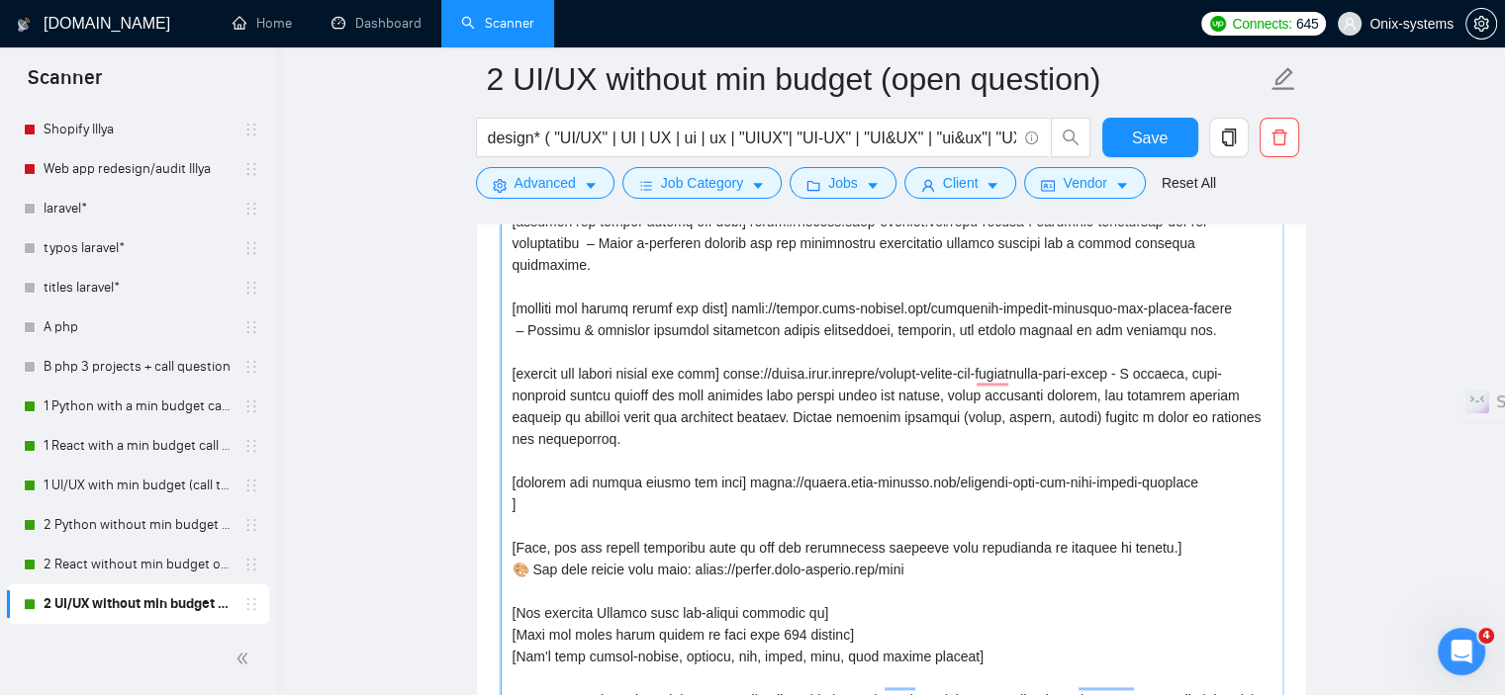
type textarea "🔥 Over 14 years of experience Hi [choose the client's name, if included]! I hav…"
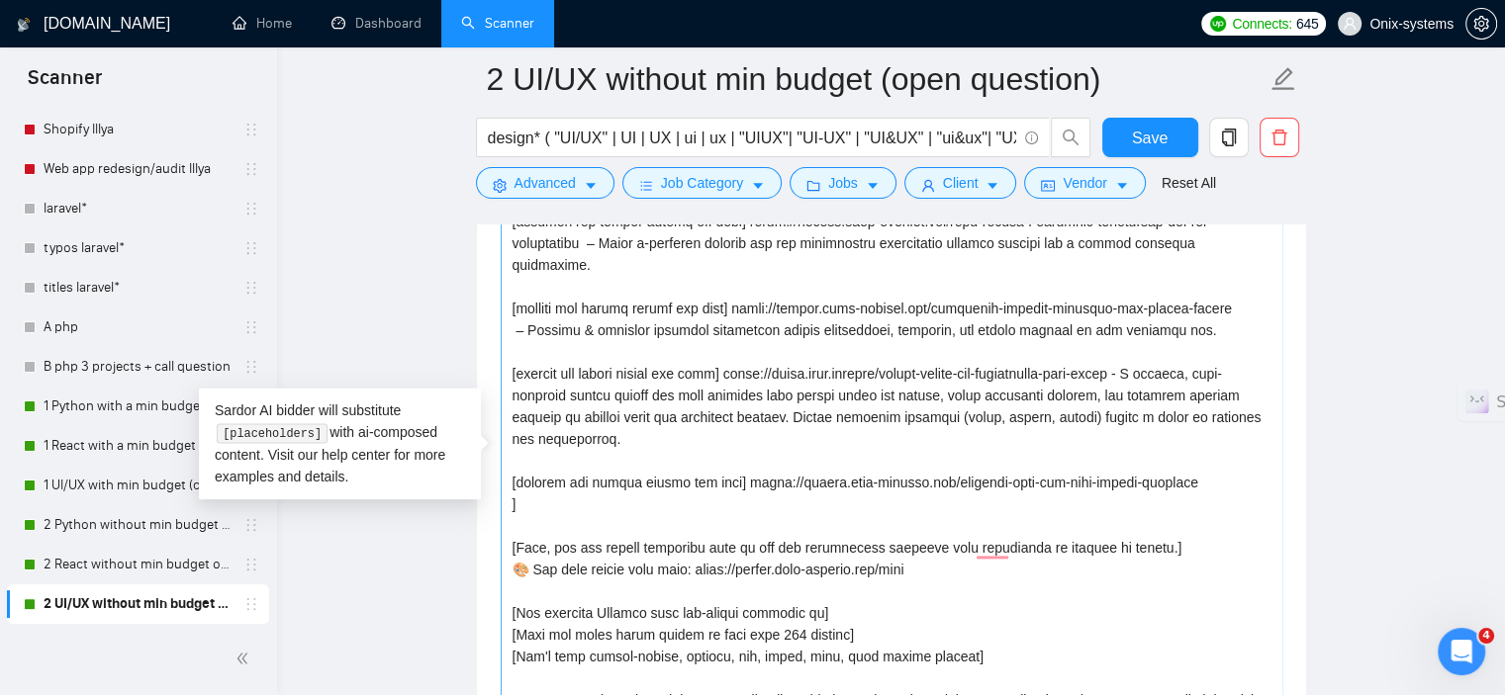
scroll to position [173, 0]
click at [1178, 465] on textarea "Cover letter template:" at bounding box center [892, 461] width 782 height 685
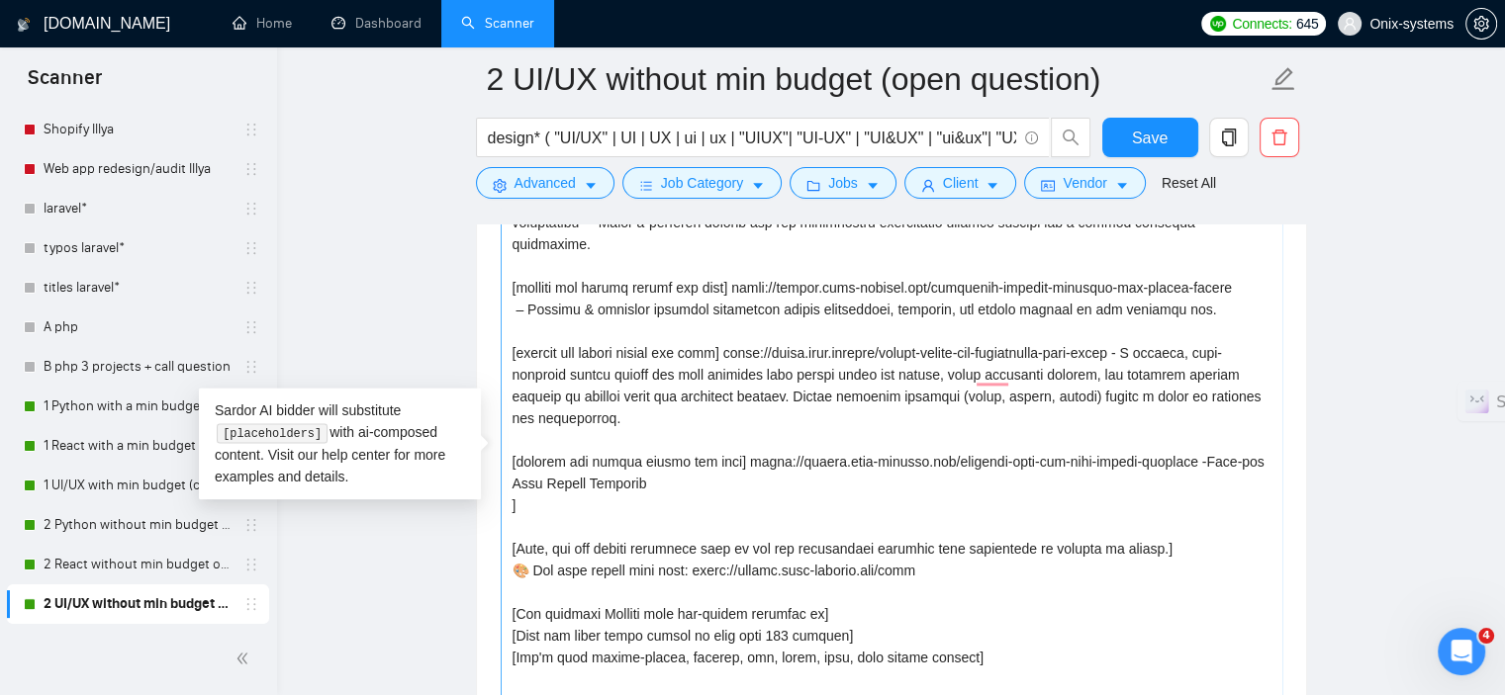
click at [1178, 466] on textarea "Cover letter template:" at bounding box center [892, 461] width 782 height 685
click at [507, 508] on textarea "Cover letter template:" at bounding box center [892, 461] width 782 height 685
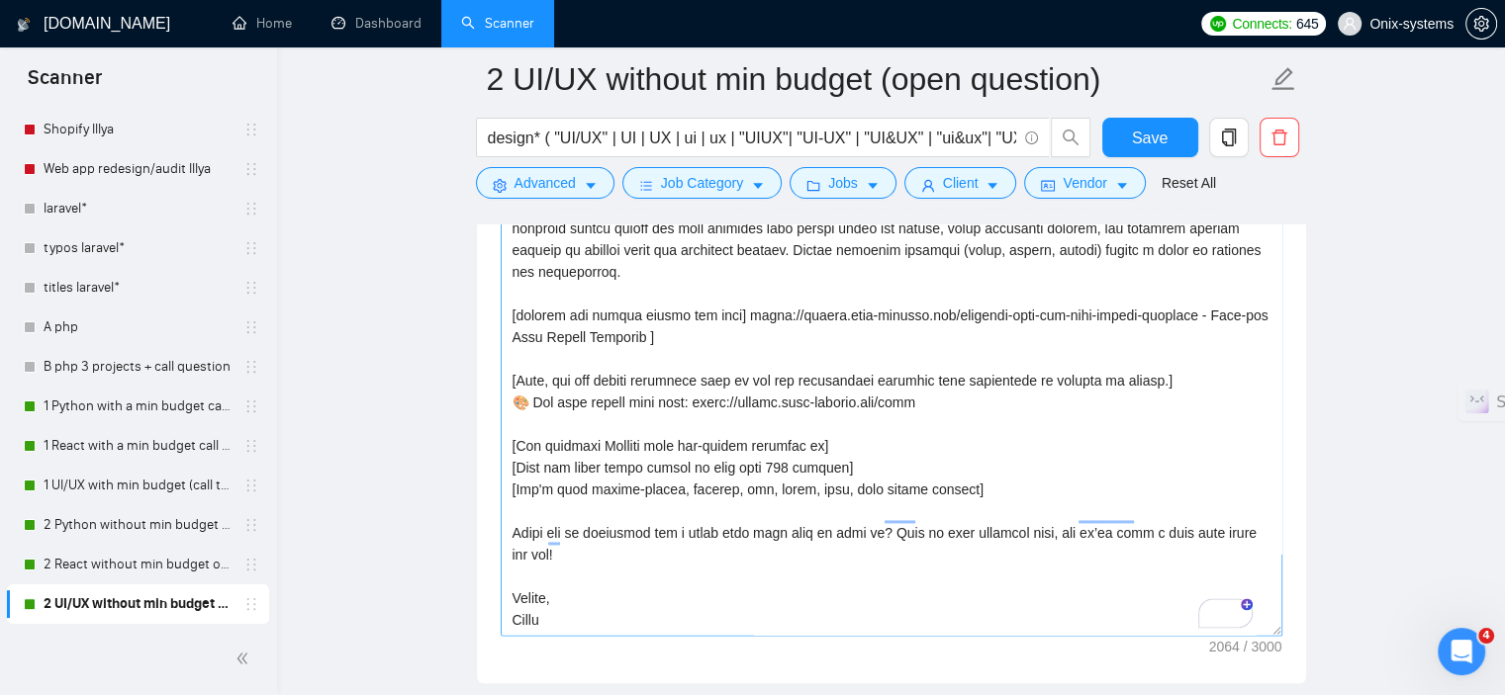
scroll to position [2702, 0]
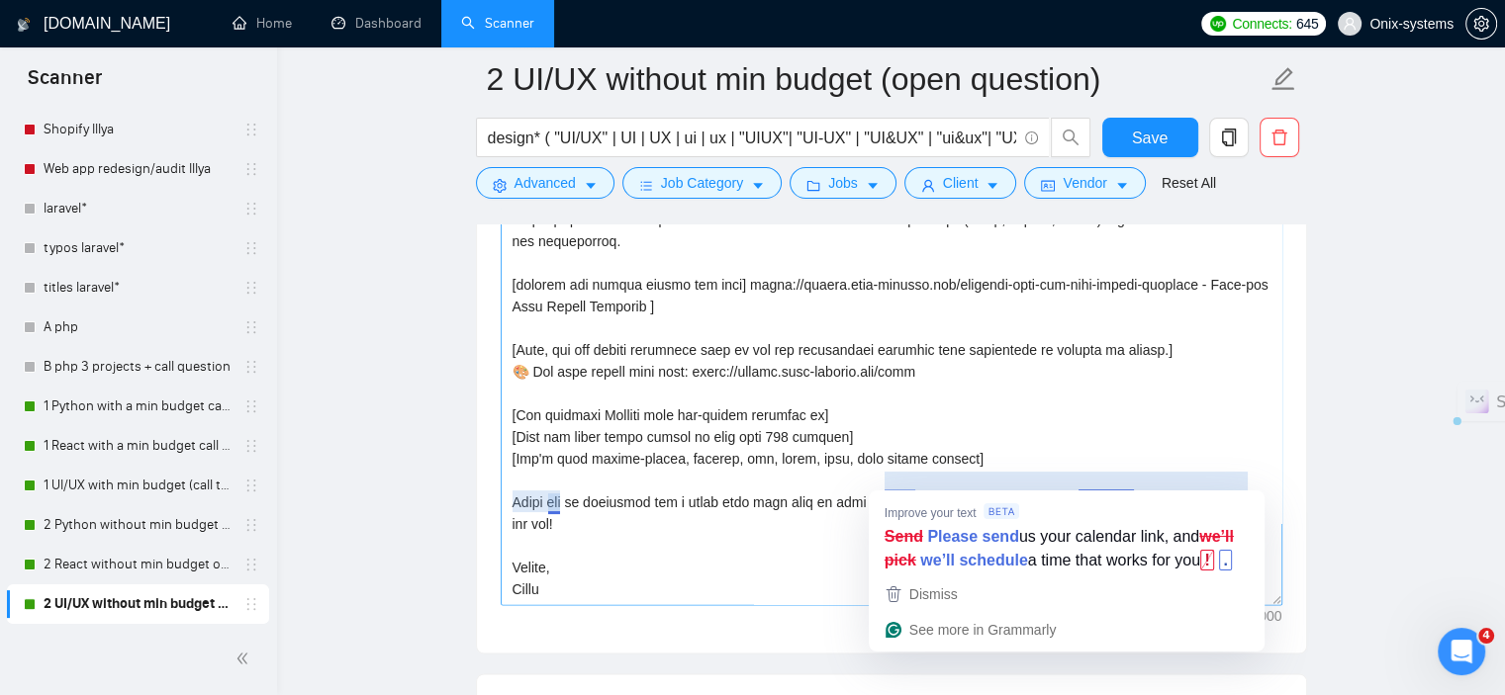
drag, startPoint x: 902, startPoint y: 510, endPoint x: 886, endPoint y: 485, distance: 30.2
click at [886, 485] on textarea "Cover letter template:" at bounding box center [892, 263] width 782 height 685
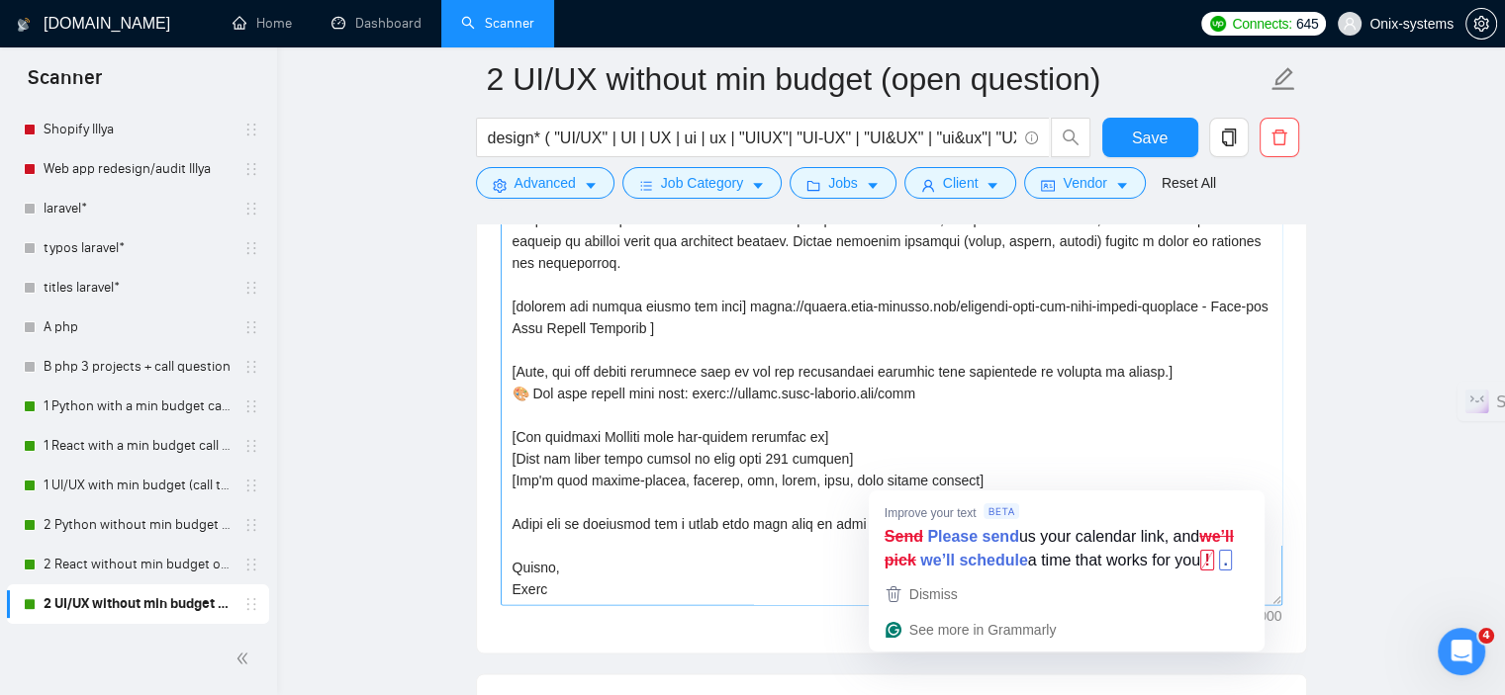
scroll to position [150, 0]
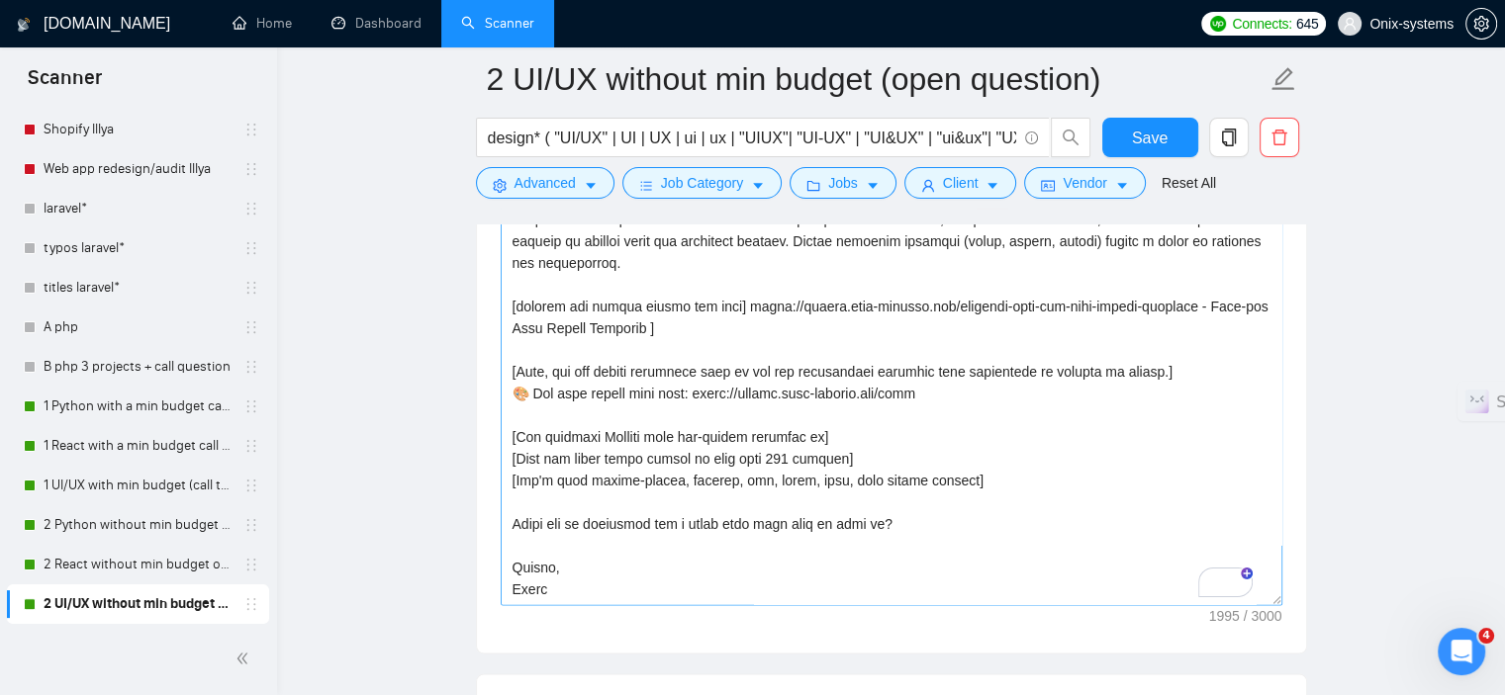
click at [857, 498] on textarea "Cover letter template:" at bounding box center [892, 263] width 782 height 685
click at [977, 506] on textarea "Cover letter template:" at bounding box center [892, 263] width 782 height 685
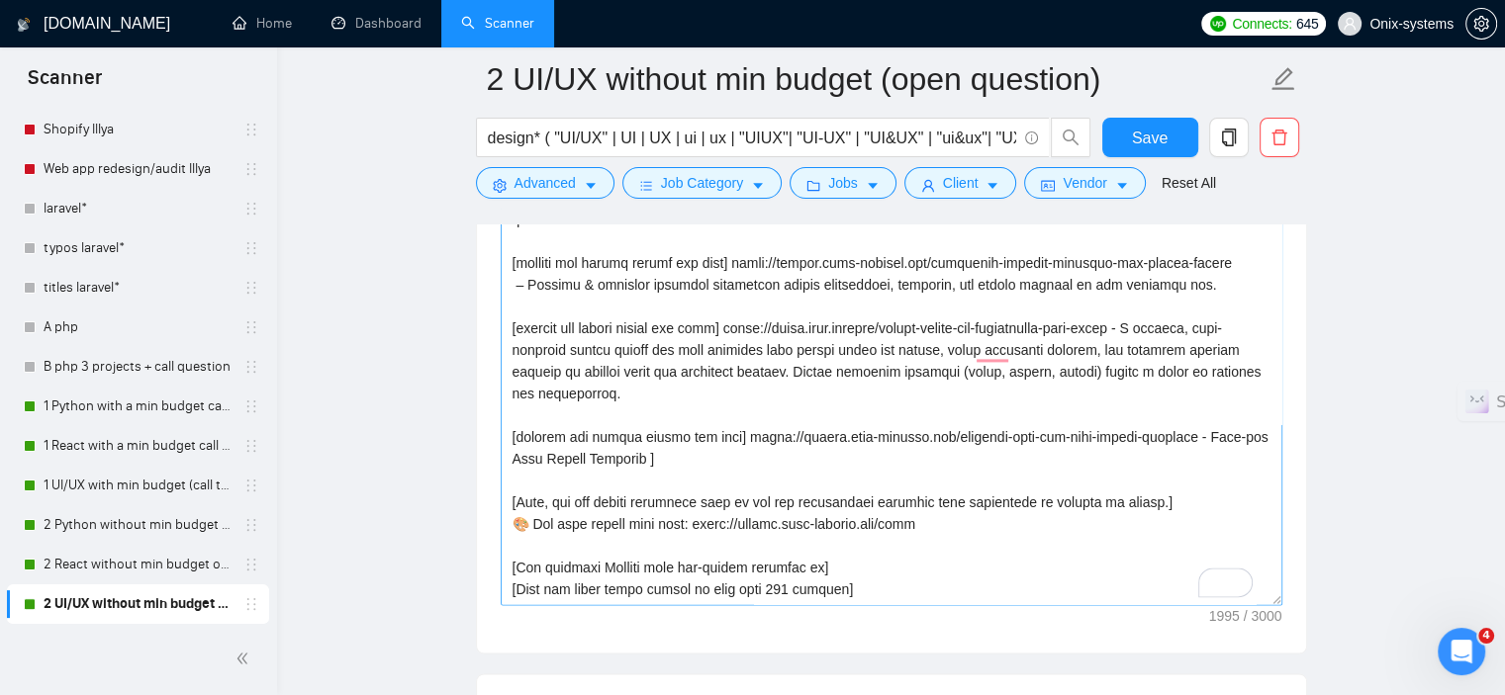
scroll to position [0, 0]
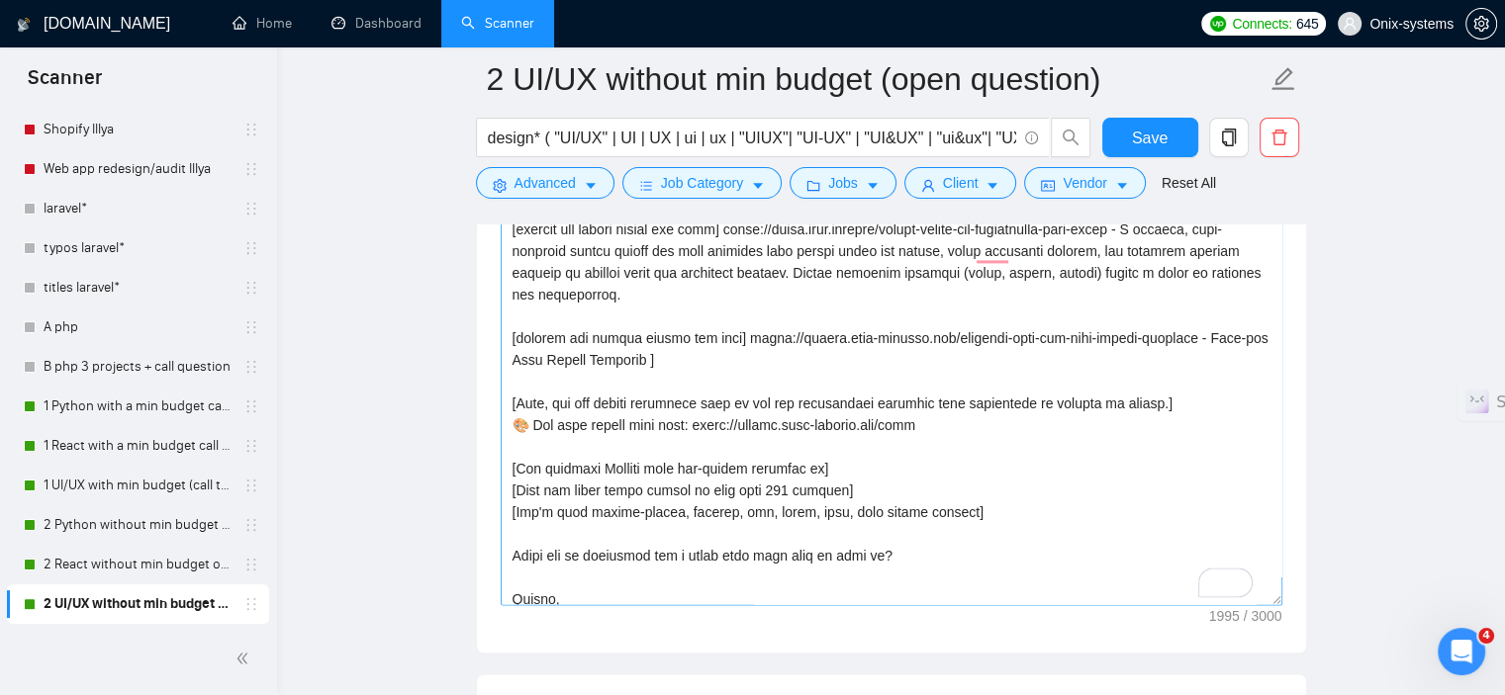
click at [789, 485] on textarea "Cover letter template:" at bounding box center [892, 263] width 782 height 685
click at [1060, 479] on textarea "Cover letter template:" at bounding box center [892, 263] width 782 height 685
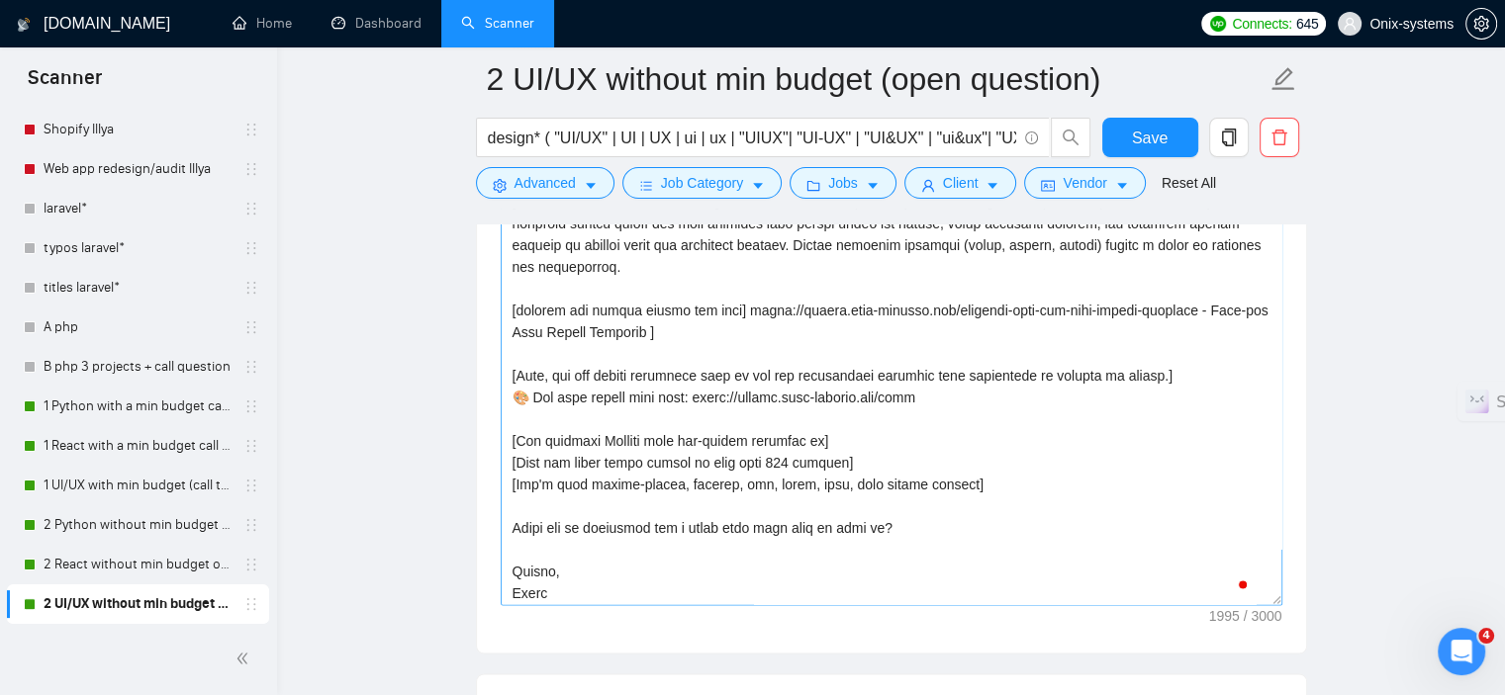
scroll to position [127, 0]
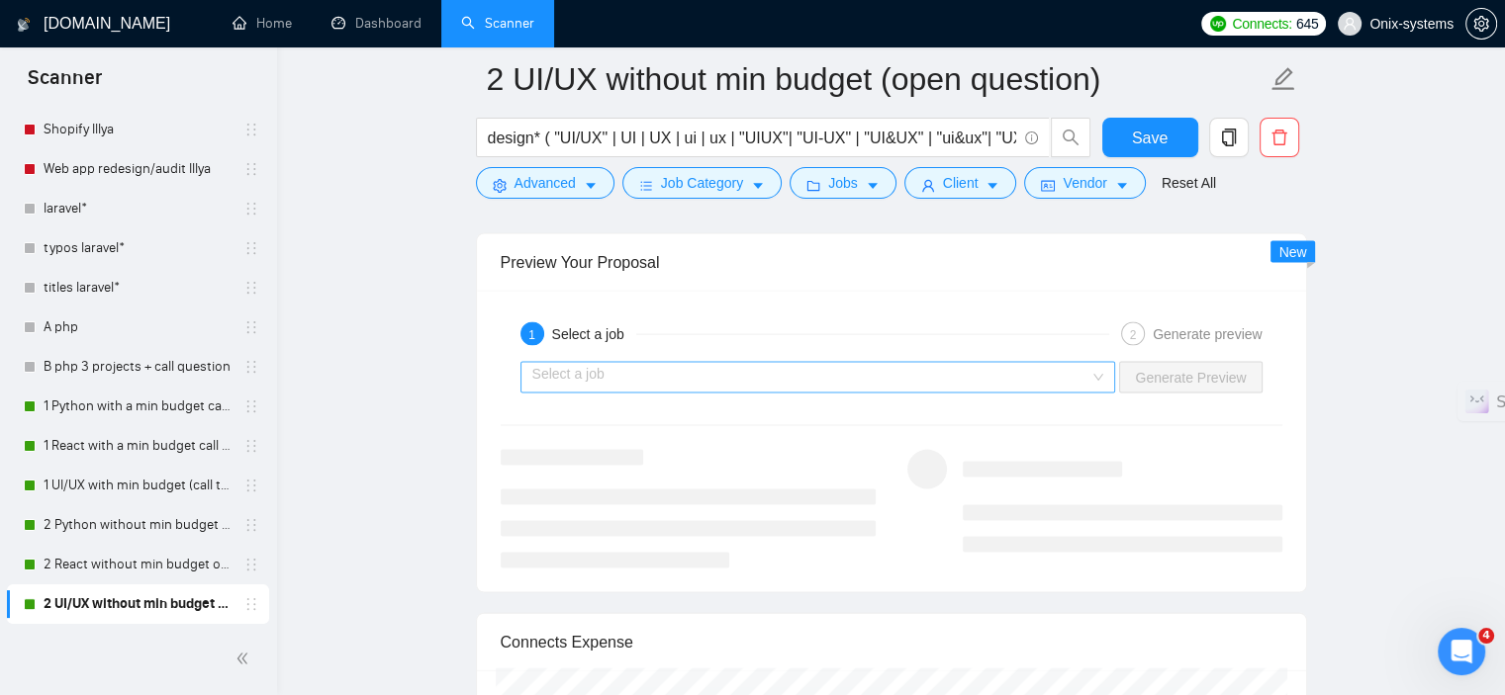
click at [961, 375] on input "search" at bounding box center [811, 378] width 558 height 30
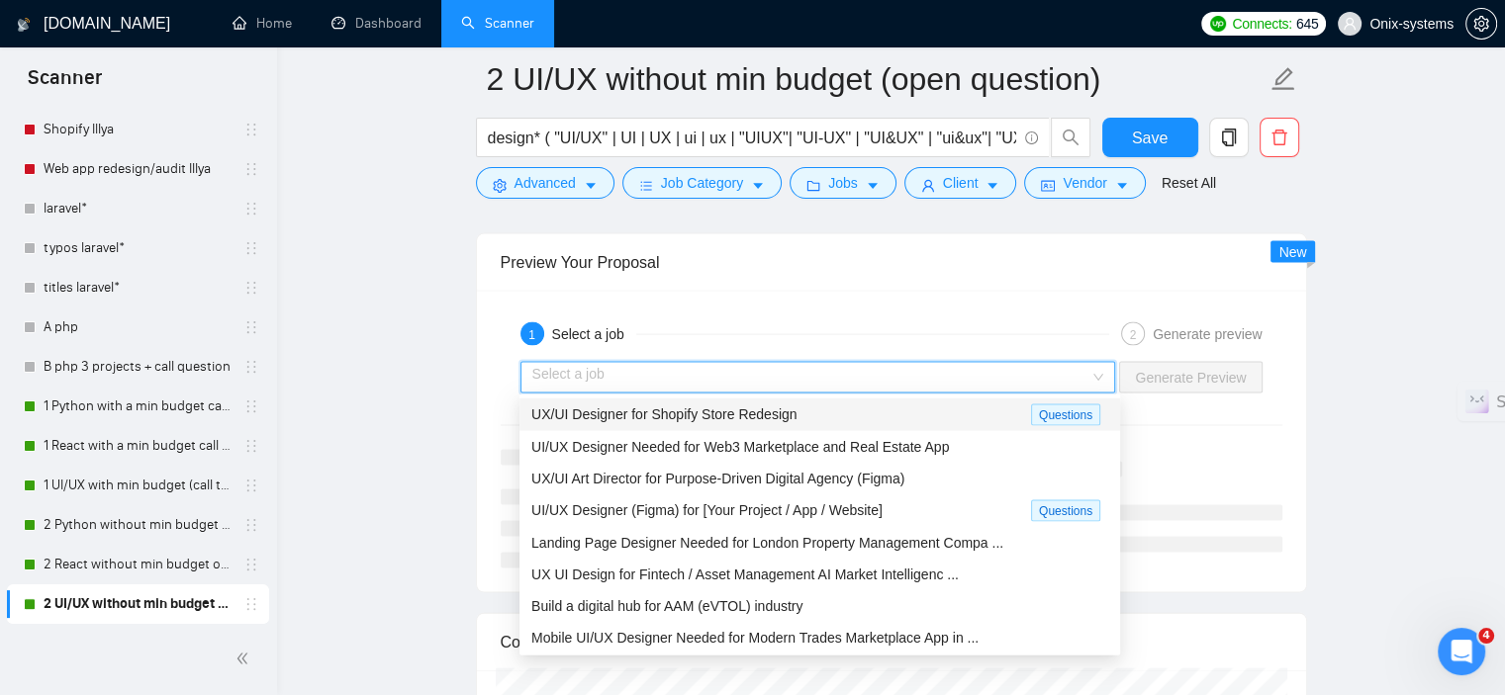
click at [655, 414] on span "UX/UI Designer for Shopify Store Redesign" at bounding box center [663, 415] width 265 height 16
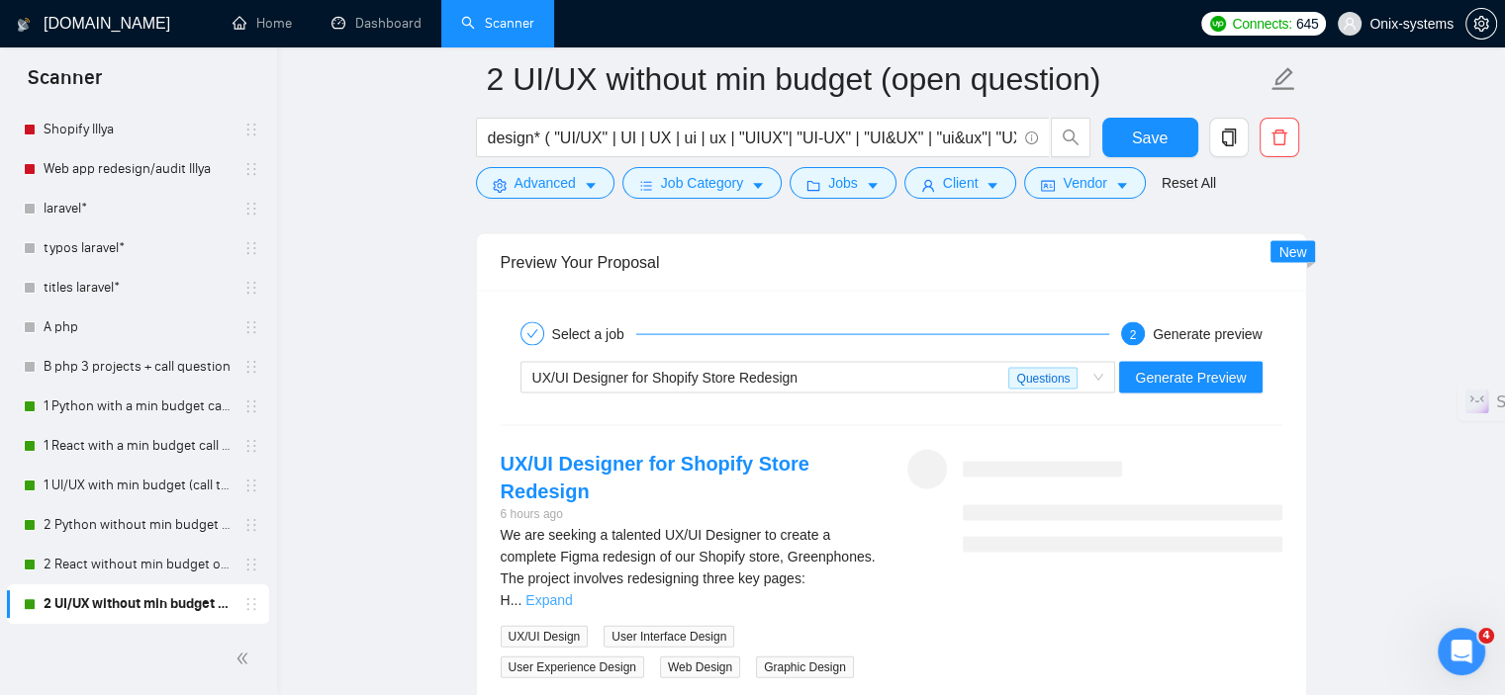
click at [572, 593] on link "Expand" at bounding box center [548, 601] width 46 height 16
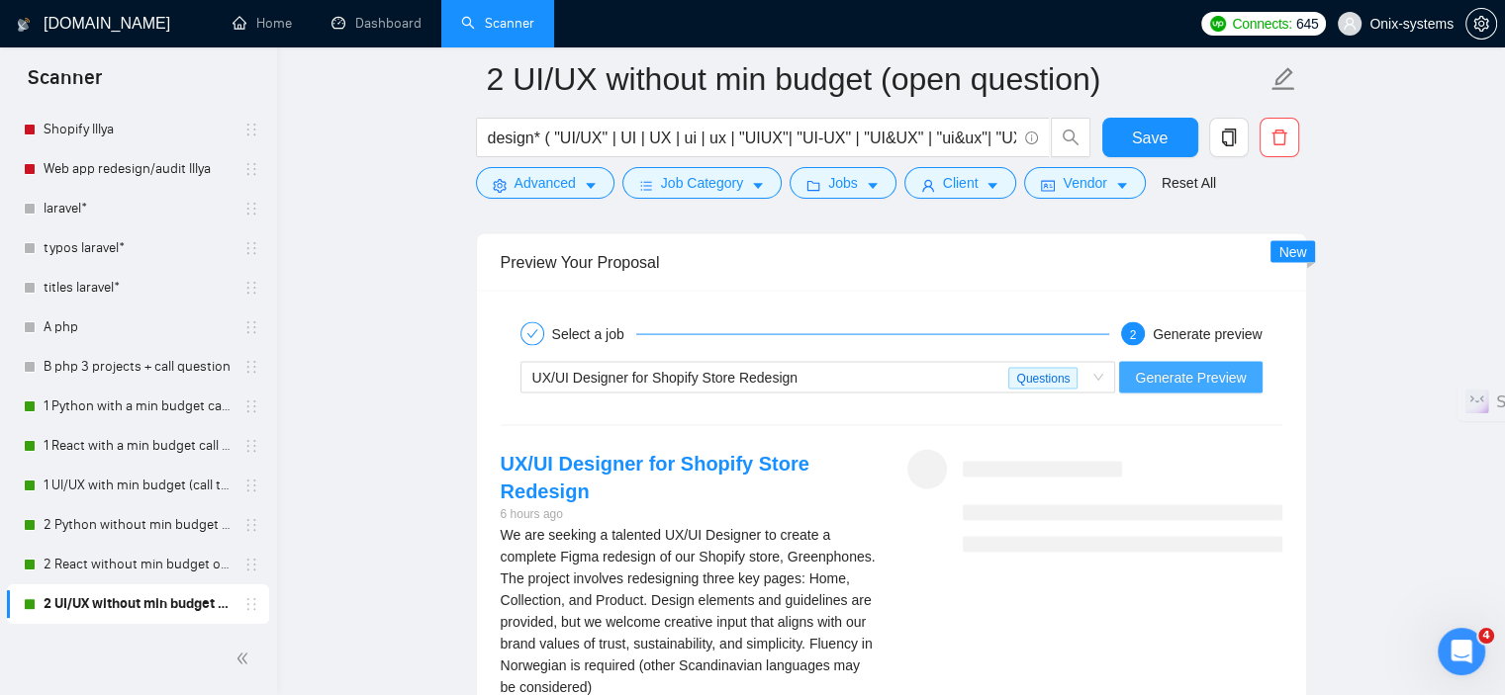
click at [1161, 385] on span "Generate Preview" at bounding box center [1190, 378] width 111 height 22
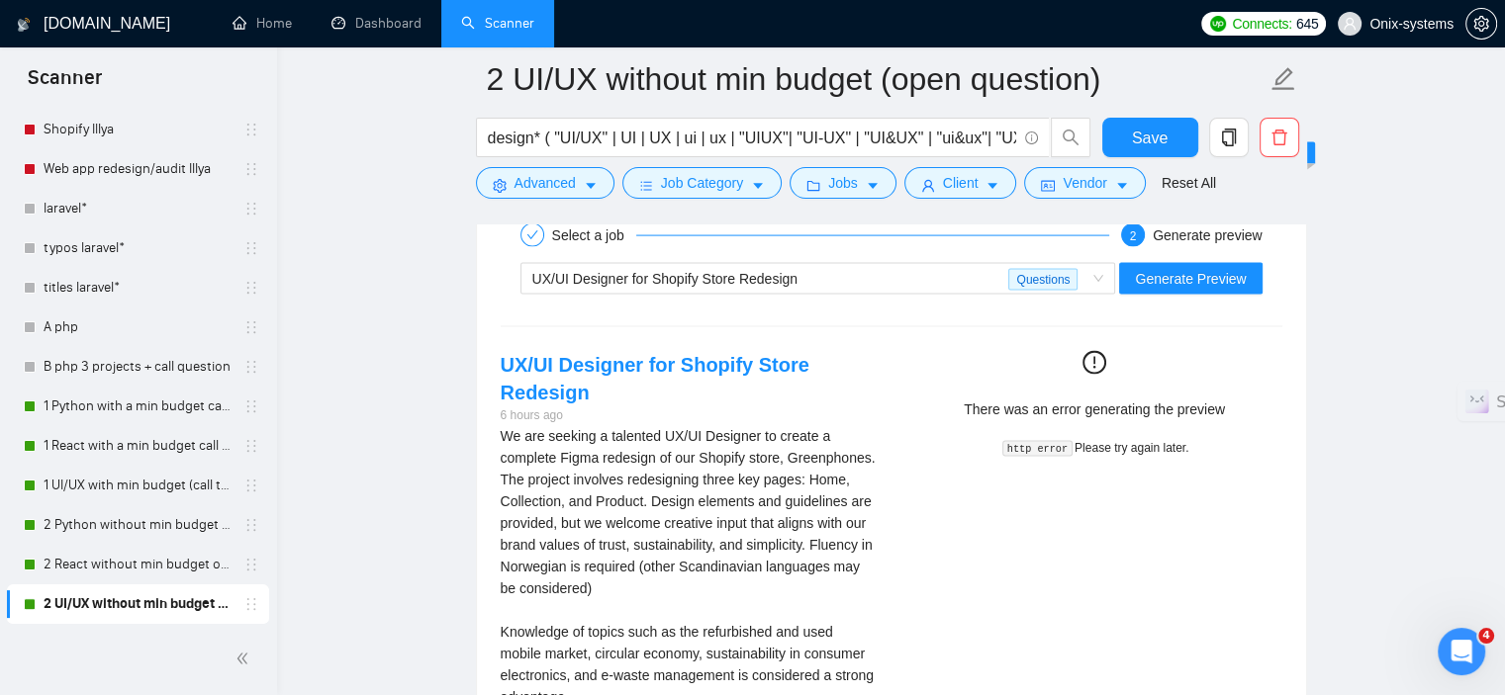
click at [1050, 448] on code "http error" at bounding box center [1037, 449] width 70 height 16
click at [1017, 284] on span "Questions" at bounding box center [1042, 280] width 69 height 22
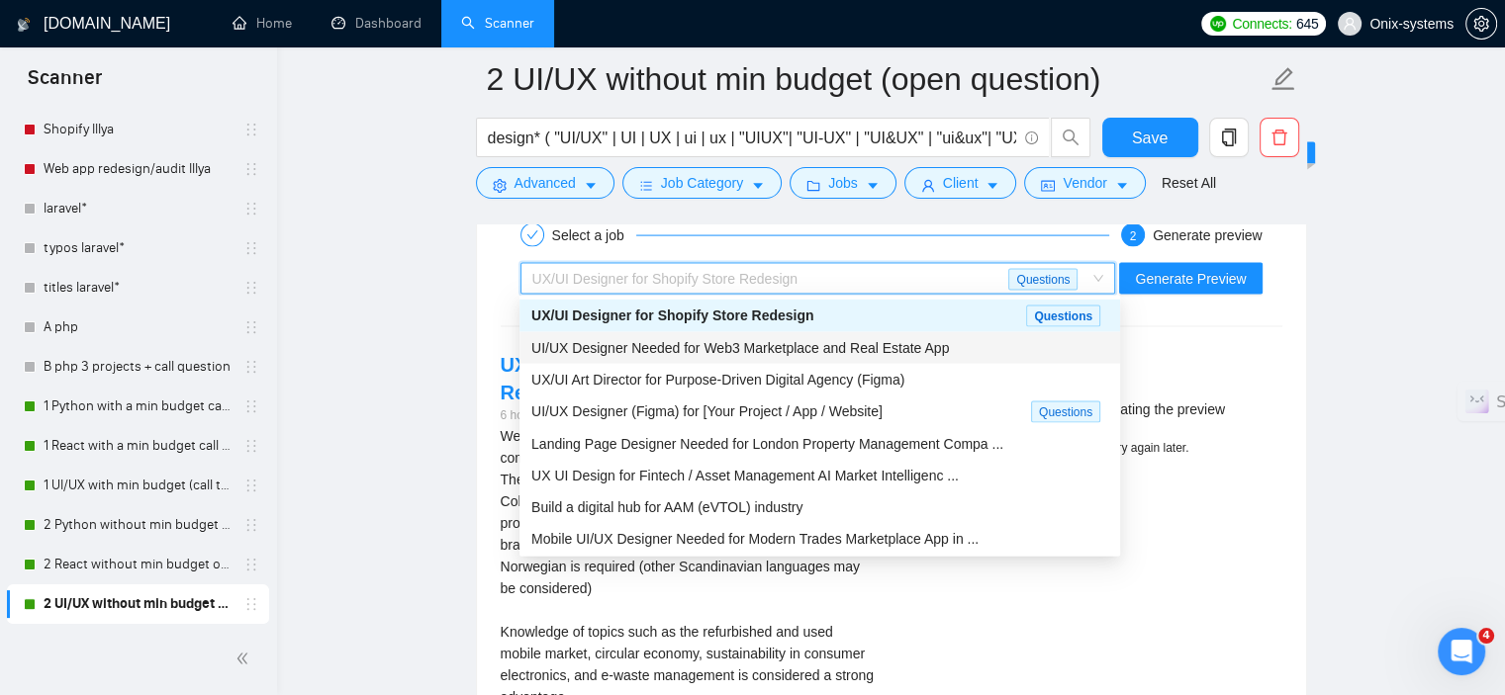
click at [673, 352] on span "UI/UX Designer Needed for Web3 Marketplace and Real Estate App" at bounding box center [739, 348] width 417 height 16
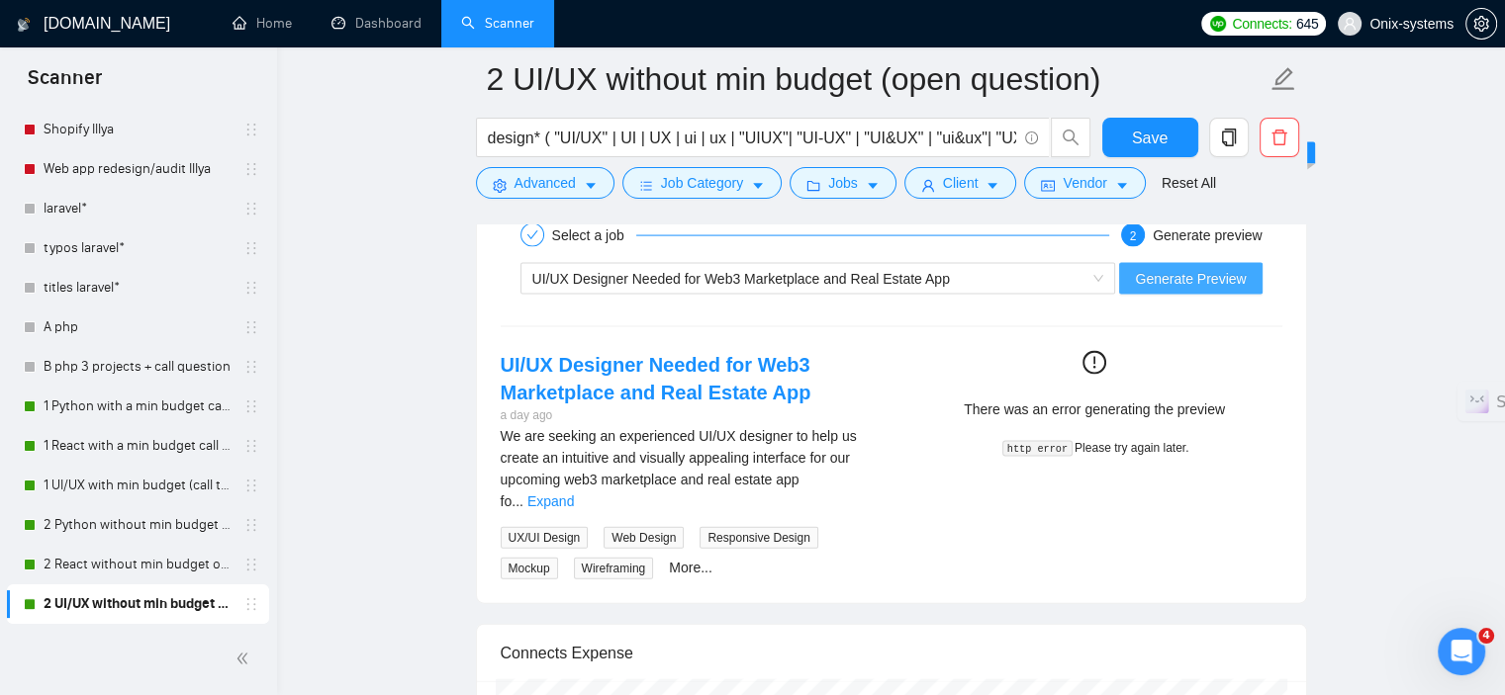
click at [1247, 273] on button "Generate Preview" at bounding box center [1190, 279] width 142 height 32
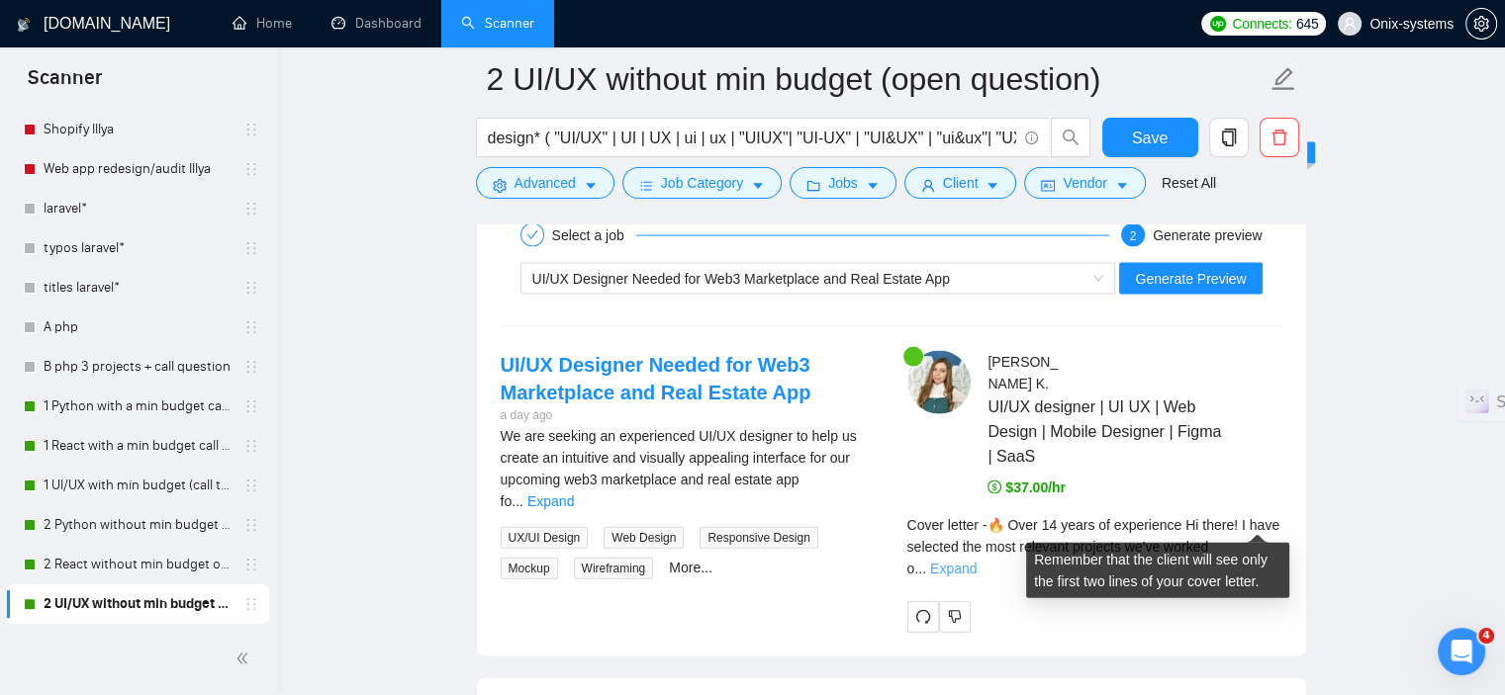
click at [976, 561] on link "Expand" at bounding box center [953, 569] width 46 height 16
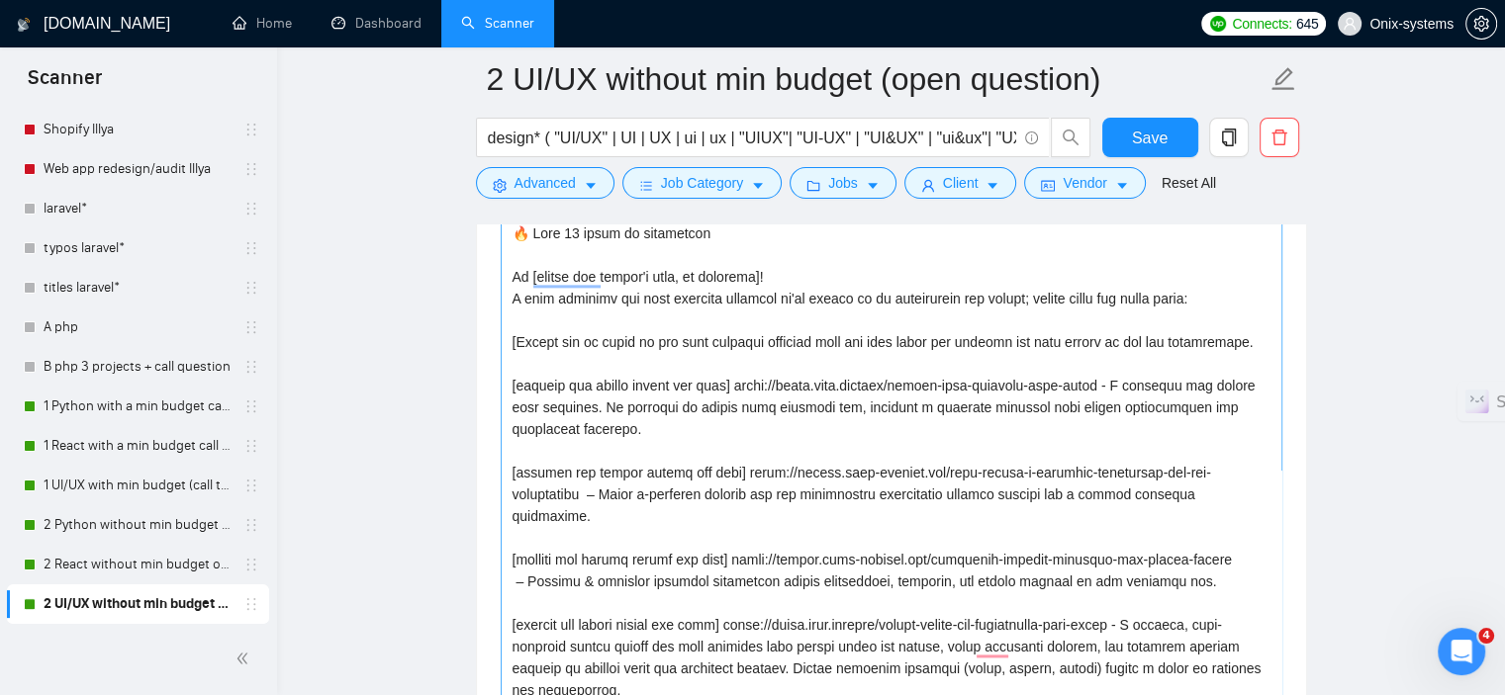
scroll to position [2207, 0]
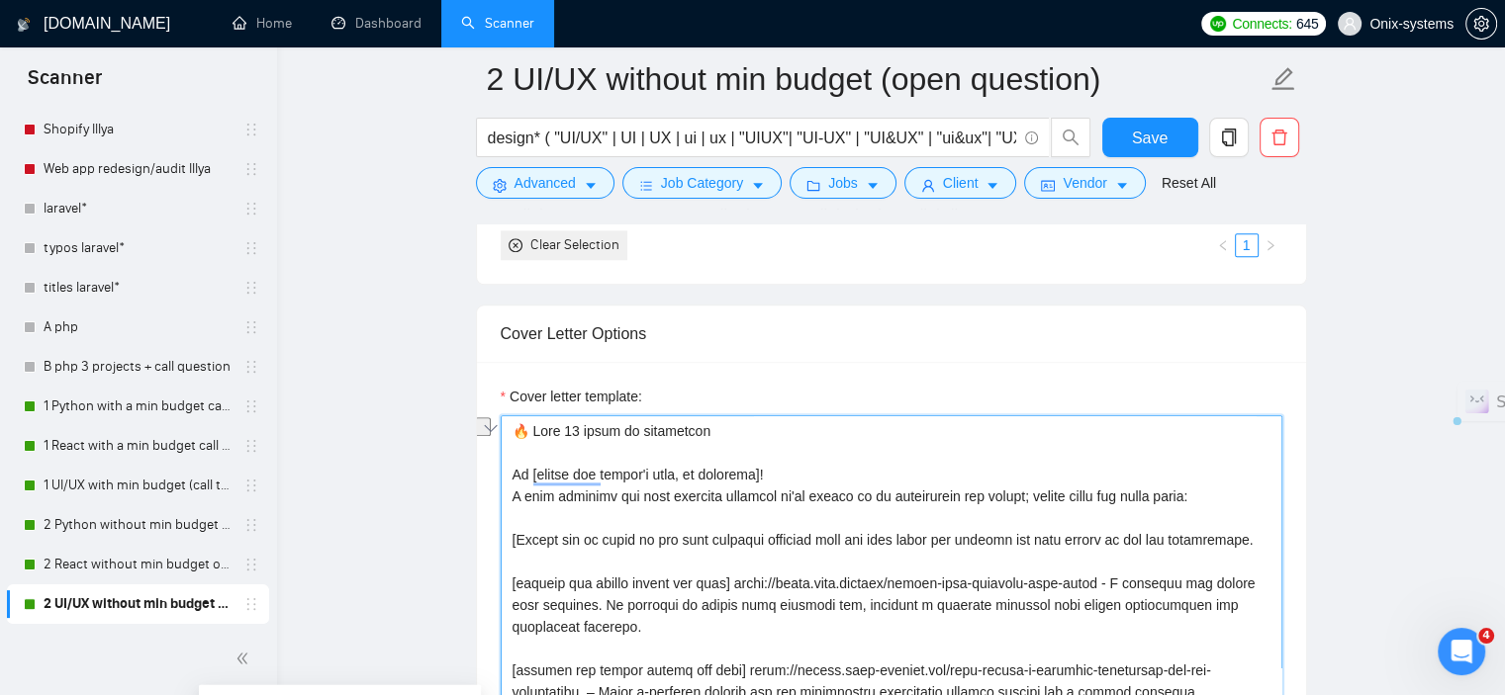
drag, startPoint x: 602, startPoint y: 492, endPoint x: 505, endPoint y: 494, distance: 97.0
drag, startPoint x: 768, startPoint y: 496, endPoint x: 939, endPoint y: 498, distance: 171.2
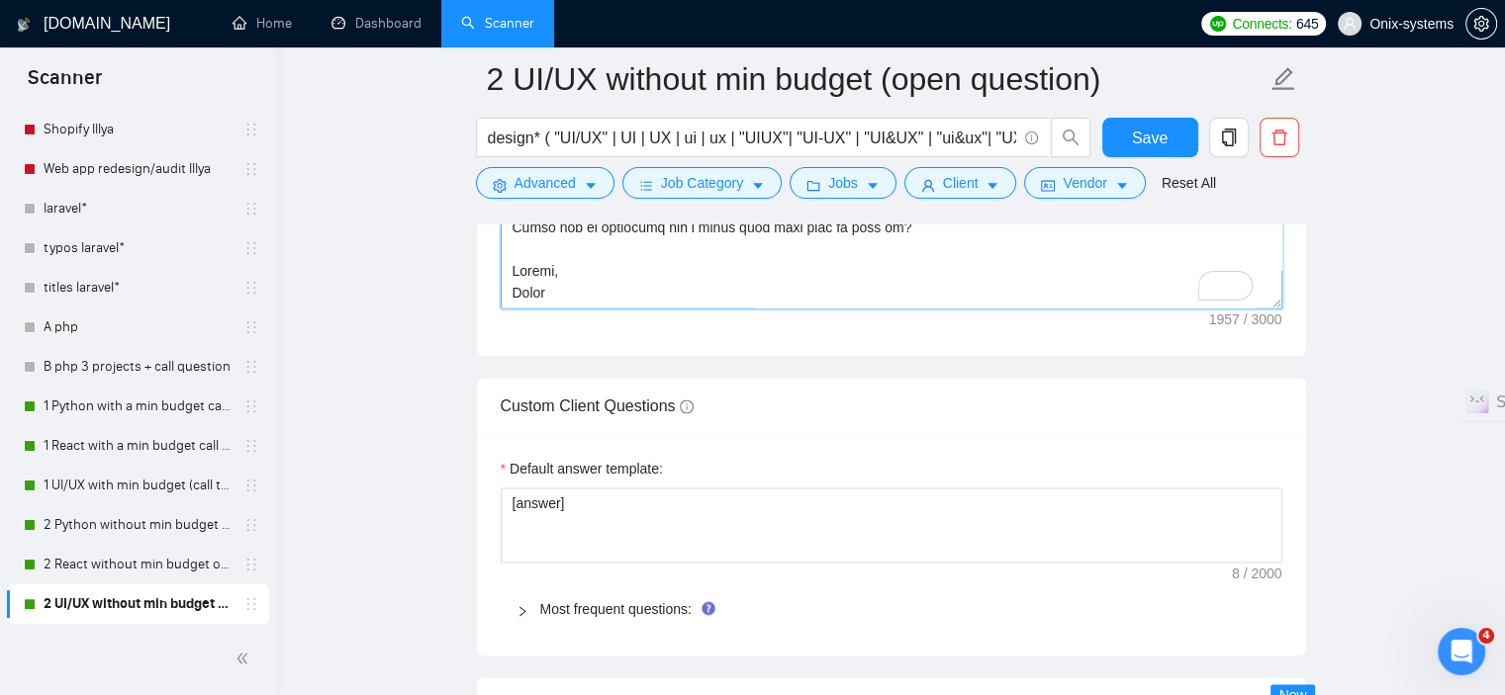
scroll to position [3493, 0]
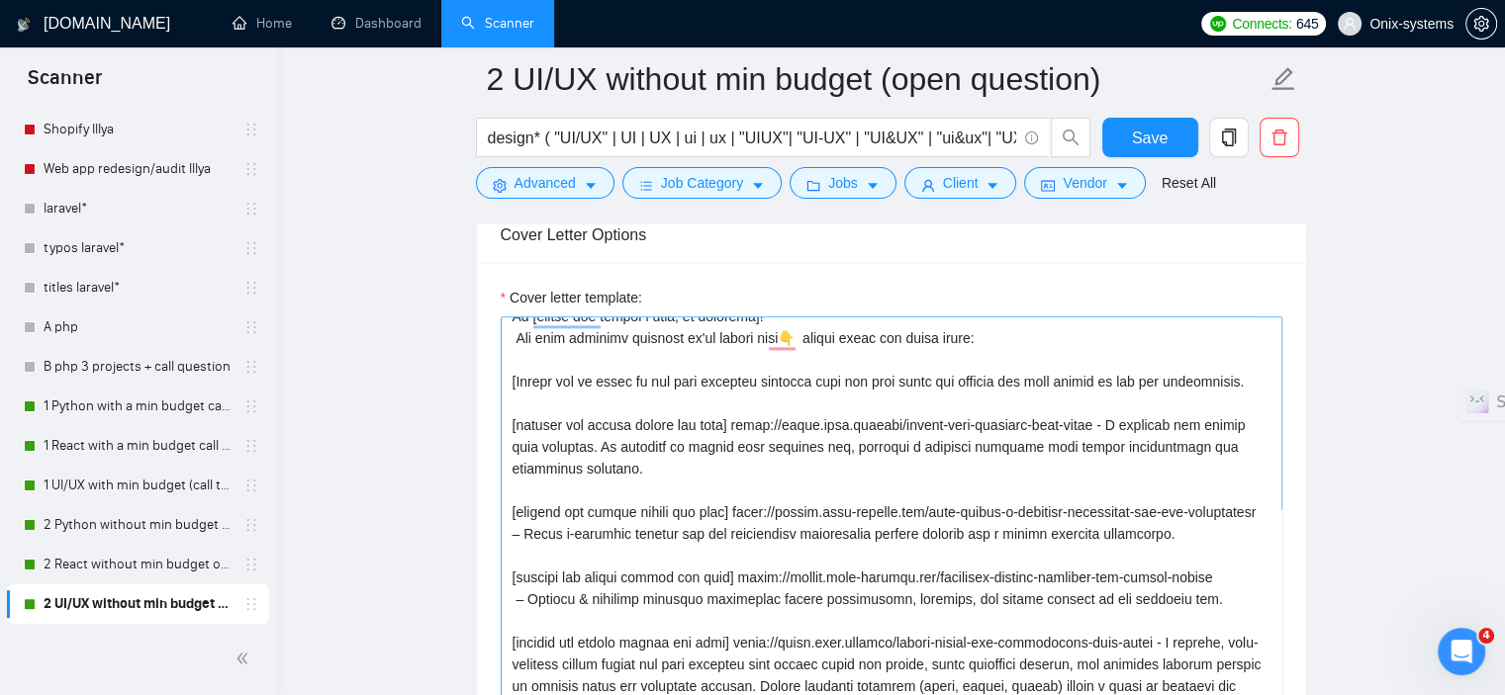
scroll to position [0, 0]
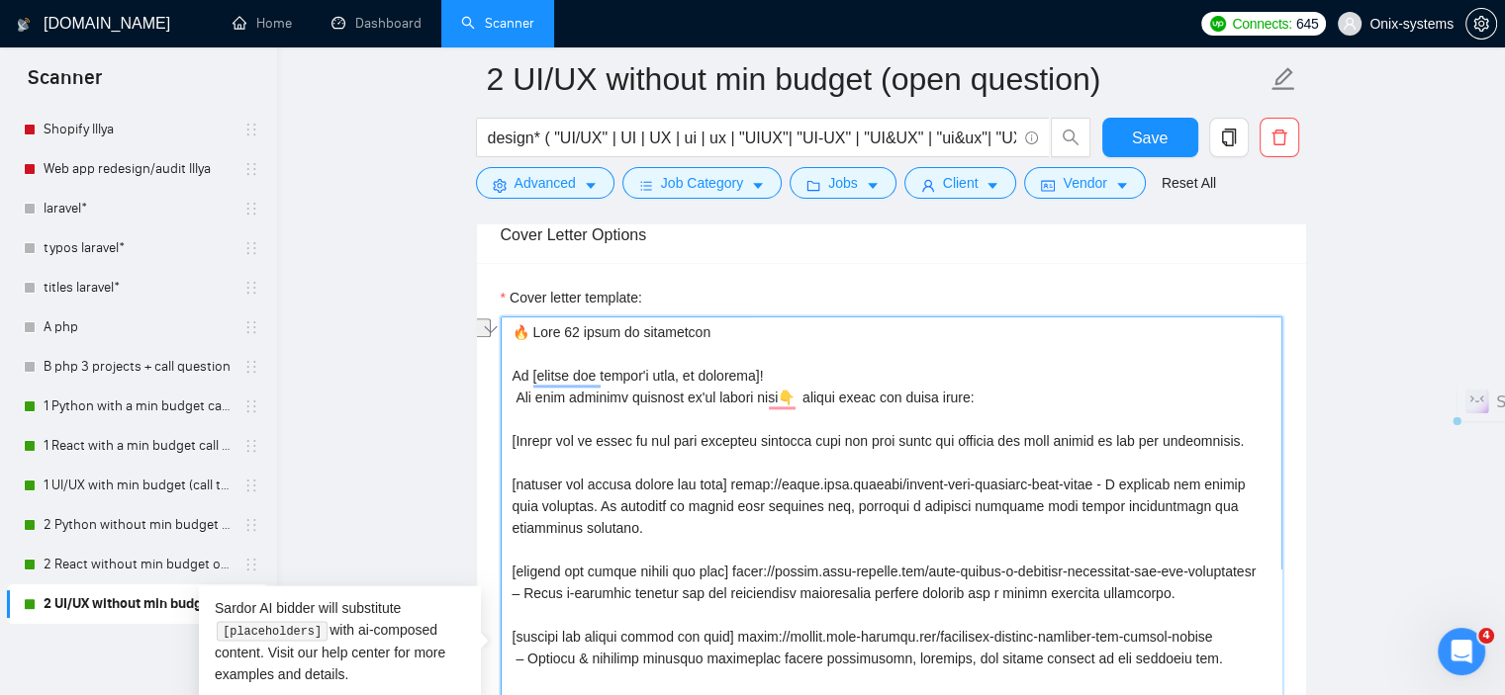
drag, startPoint x: 603, startPoint y: 441, endPoint x: 566, endPoint y: 441, distance: 36.6
click at [566, 441] on textarea "Cover letter template:" at bounding box center [892, 659] width 782 height 685
click at [598, 442] on textarea "Cover letter template:" at bounding box center [892, 659] width 782 height 685
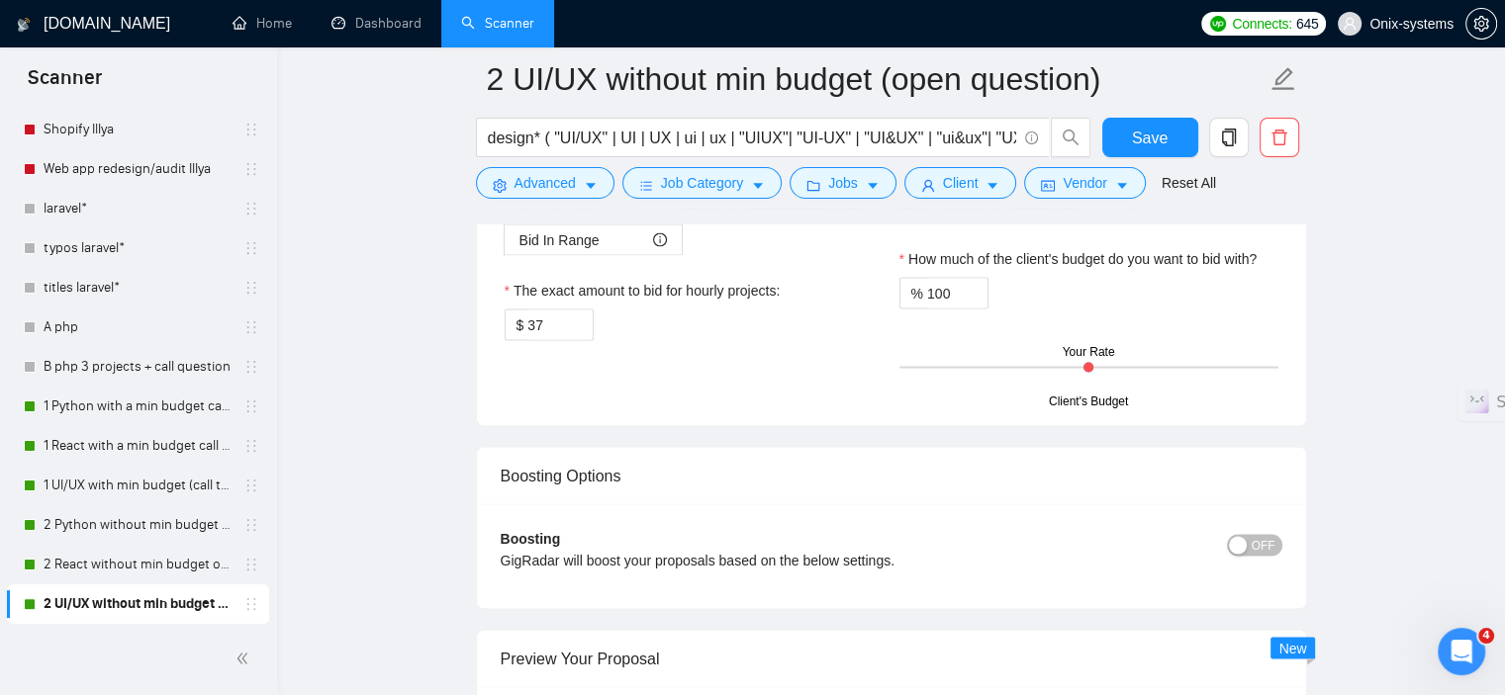
scroll to position [4087, 0]
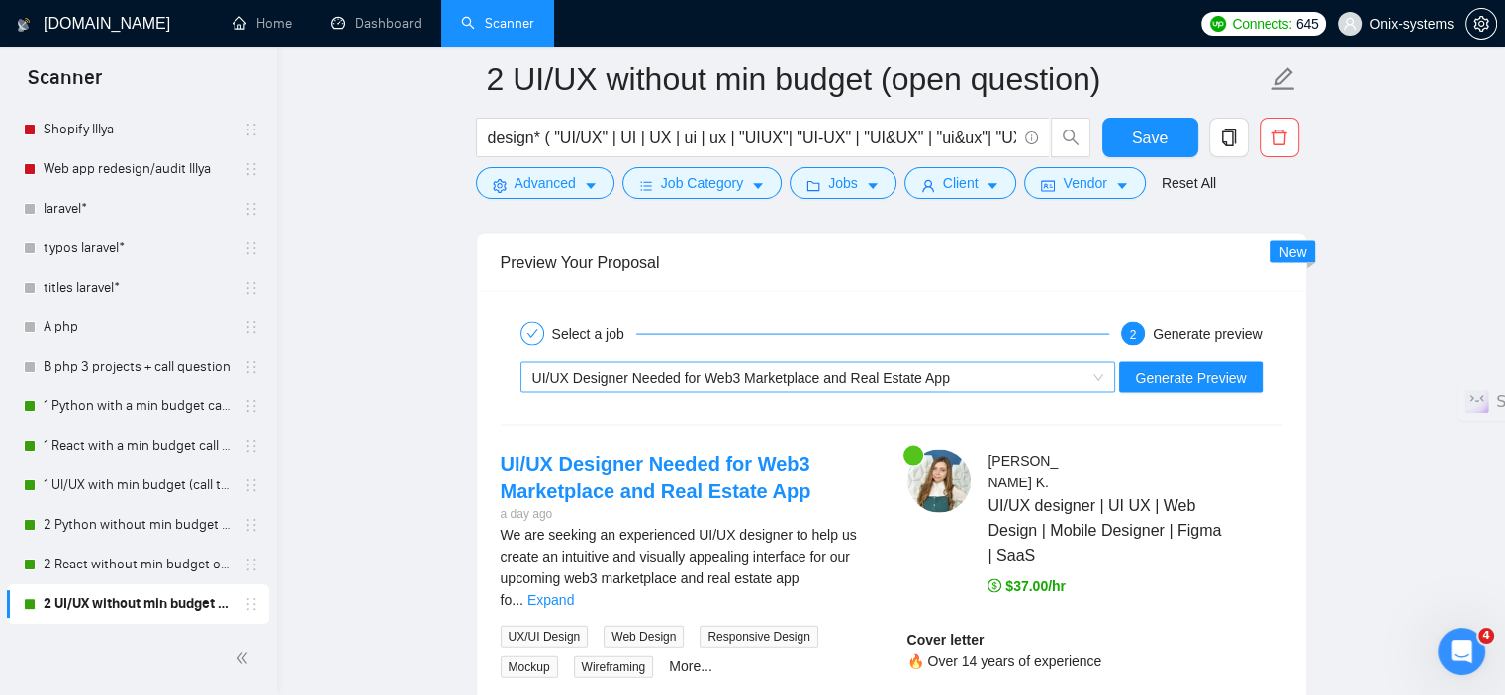
click at [1021, 375] on div "UI/UX Designer Needed for Web3 Marketplace and Real Estate App" at bounding box center [809, 378] width 554 height 30
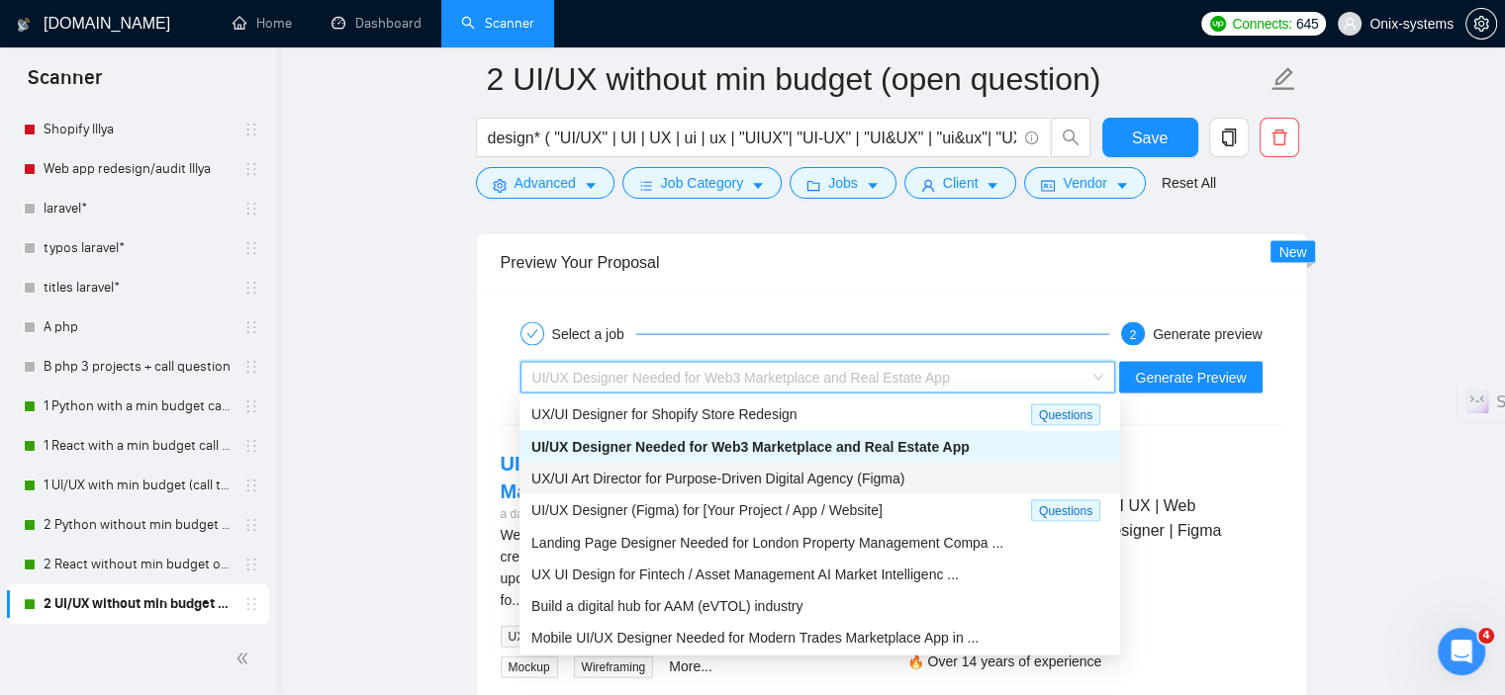
click at [781, 484] on span "UX/UI Art Director for Purpose-Driven Digital Agency (Figma)" at bounding box center [717, 479] width 373 height 16
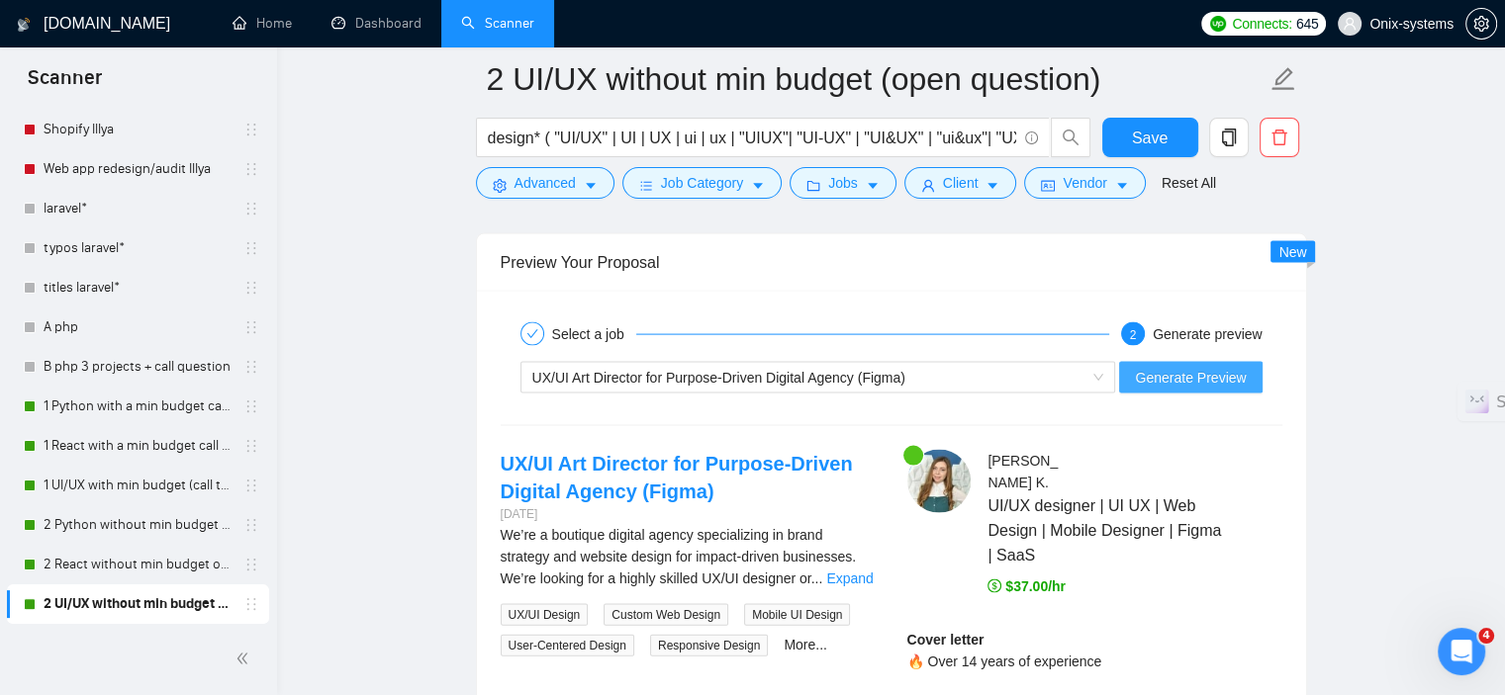
click at [1195, 374] on span "Generate Preview" at bounding box center [1190, 378] width 111 height 22
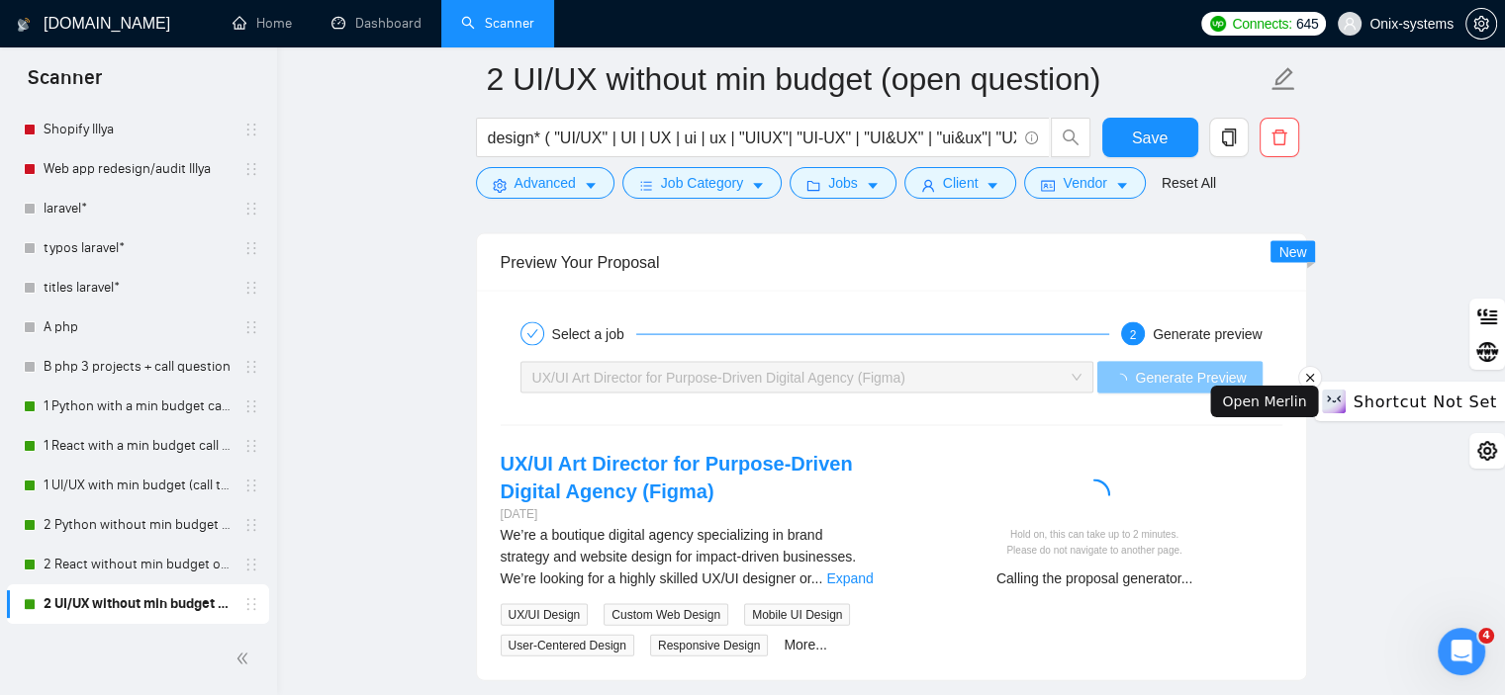
scroll to position [4186, 0]
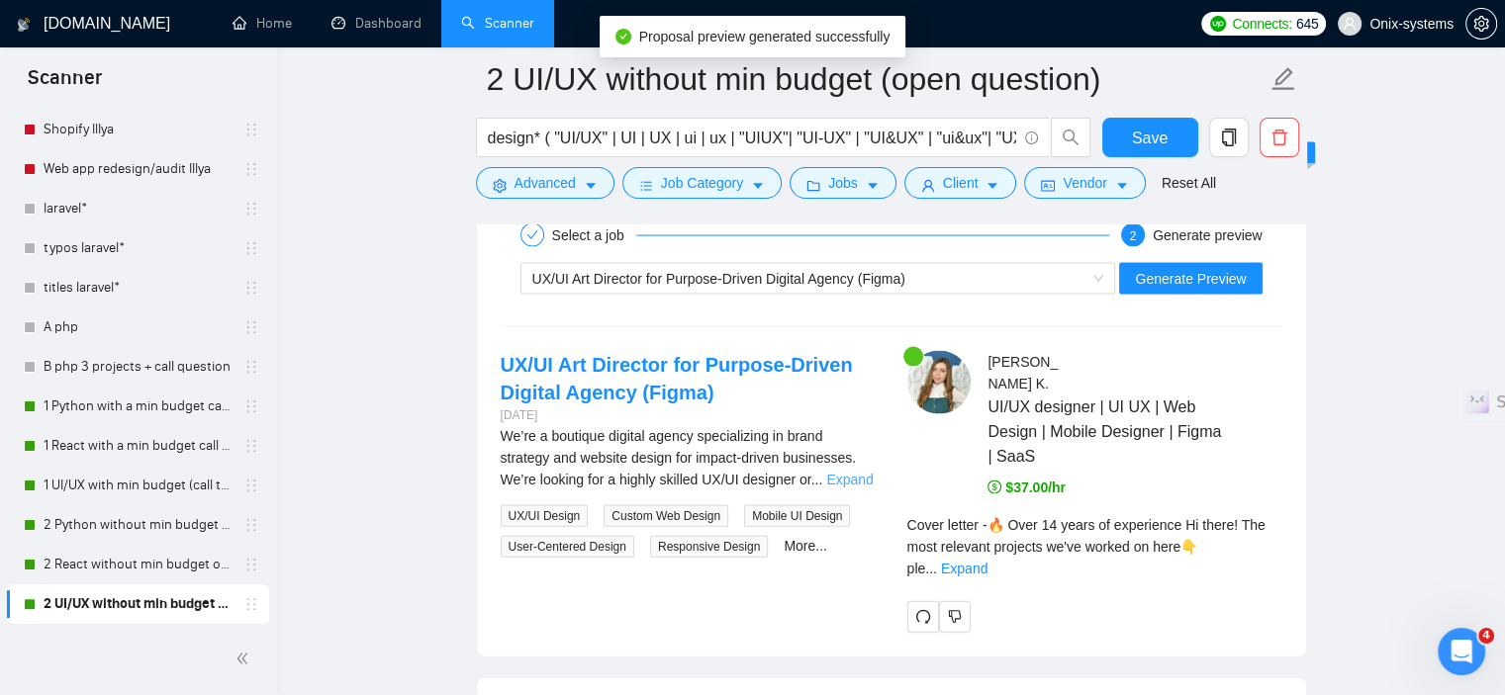
click at [859, 472] on link "Expand" at bounding box center [849, 480] width 46 height 16
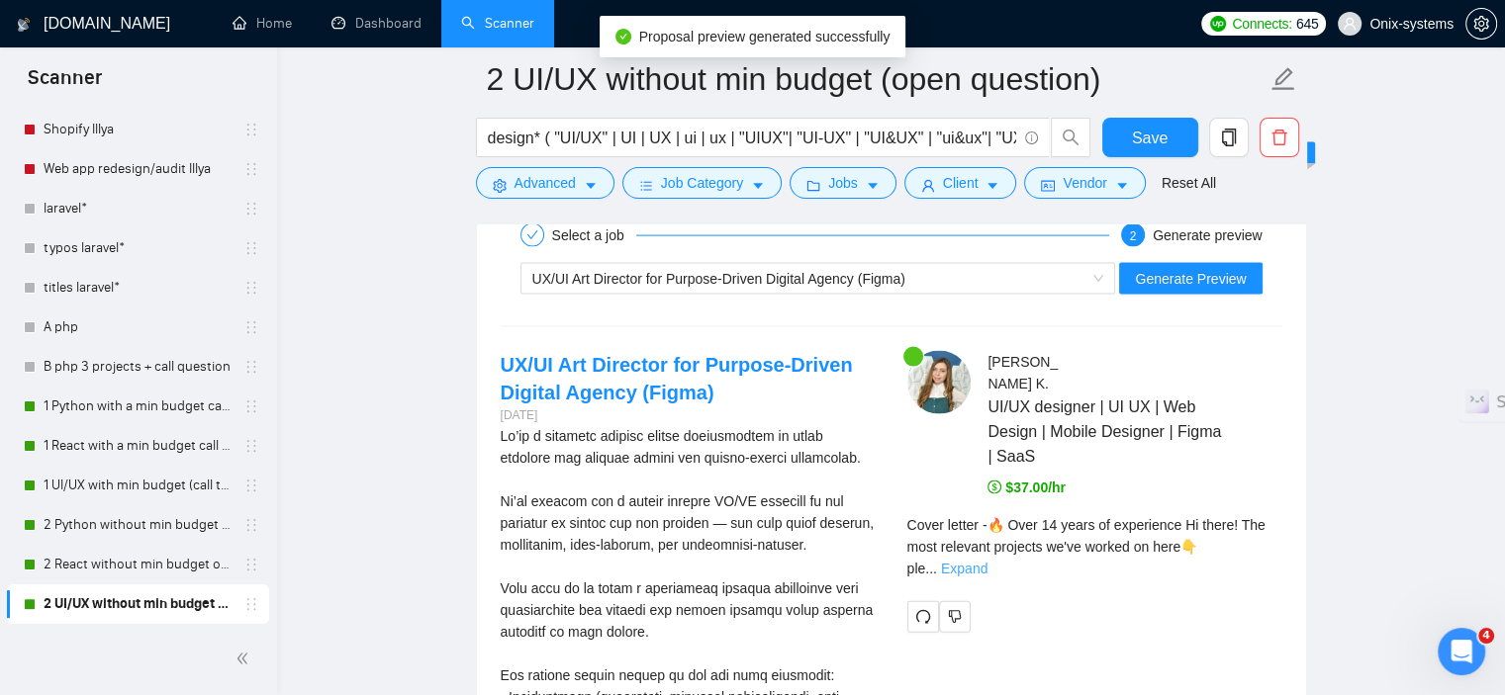
click at [987, 561] on link "Expand" at bounding box center [964, 569] width 46 height 16
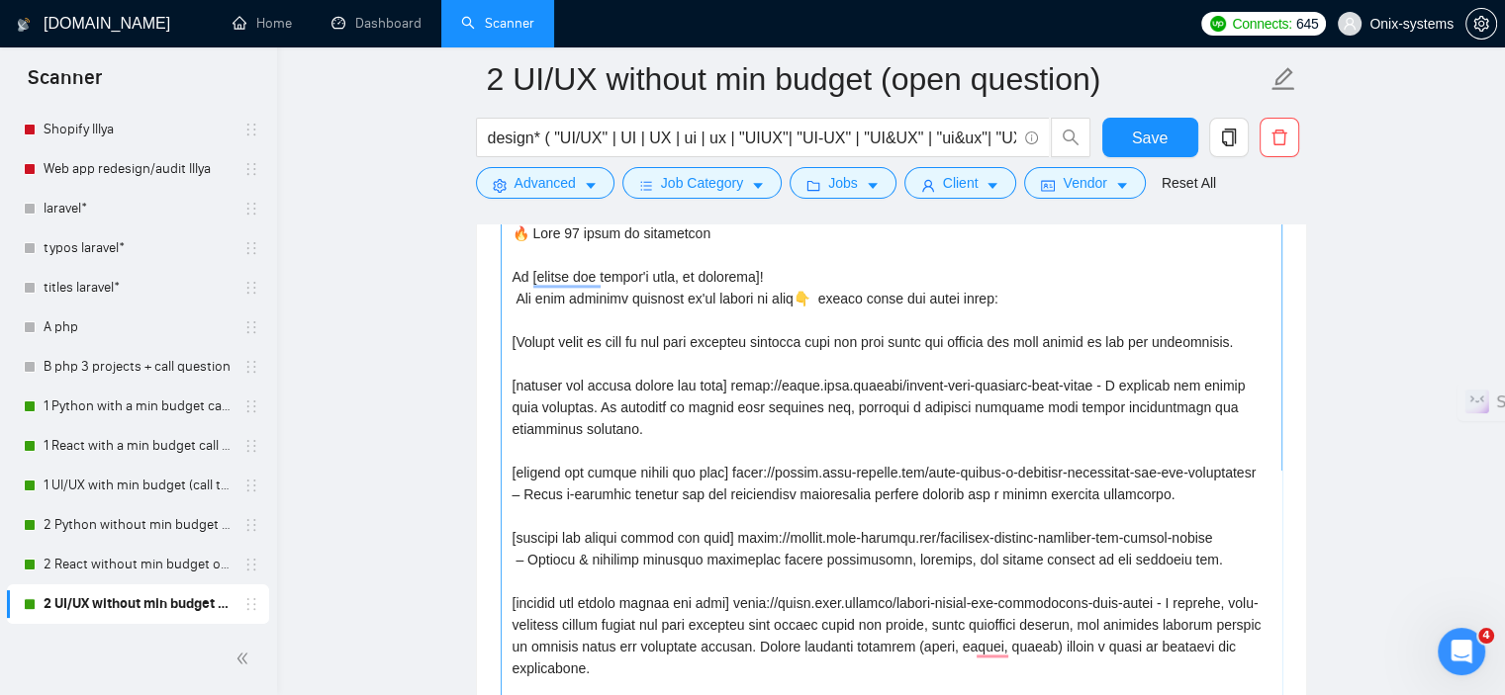
scroll to position [2306, 0]
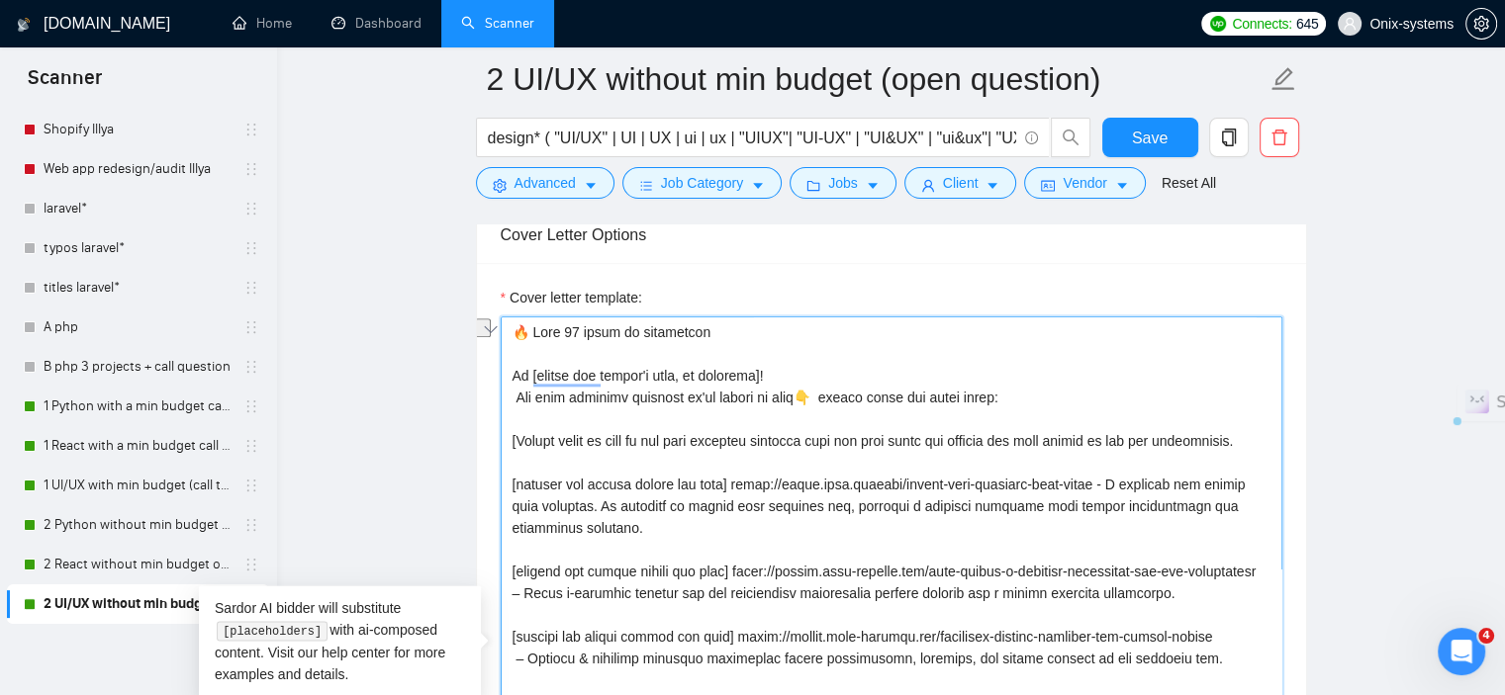
drag, startPoint x: 641, startPoint y: 438, endPoint x: 566, endPoint y: 438, distance: 75.2
click at [566, 438] on textarea "Cover letter template:" at bounding box center [892, 659] width 782 height 685
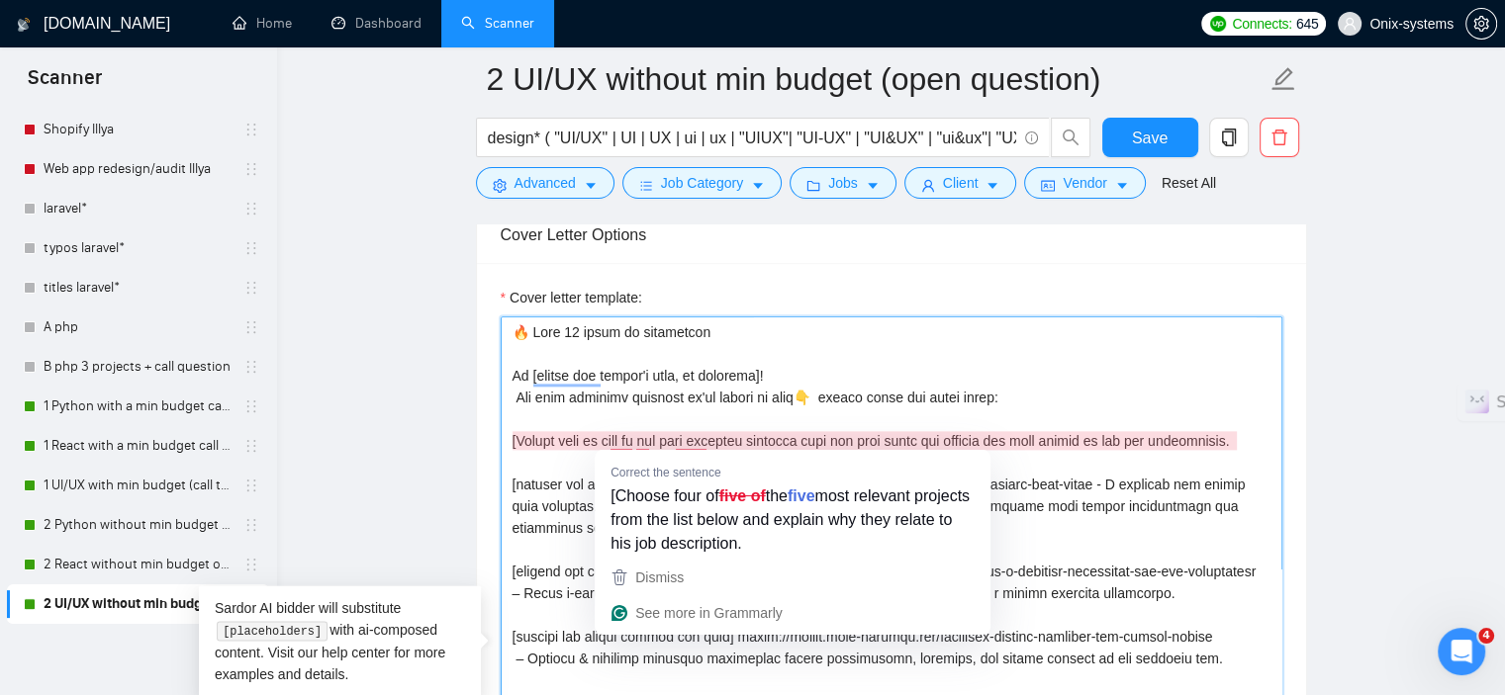
click at [607, 441] on textarea "Cover letter template:" at bounding box center [892, 659] width 782 height 685
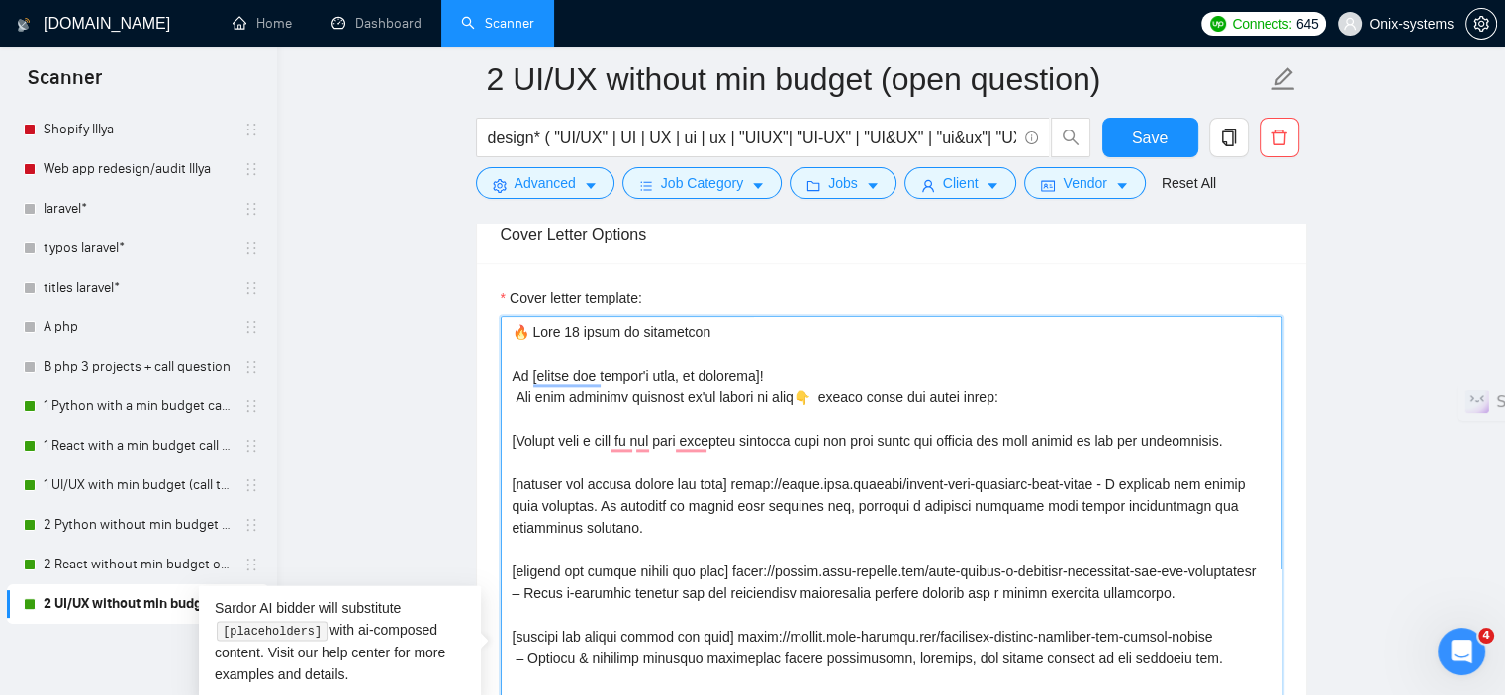
type textarea "🔥 Over 14 years of experience Hi [choose the client's name, if included]! The m…"
click at [637, 441] on textarea "Cover letter template:" at bounding box center [892, 659] width 782 height 685
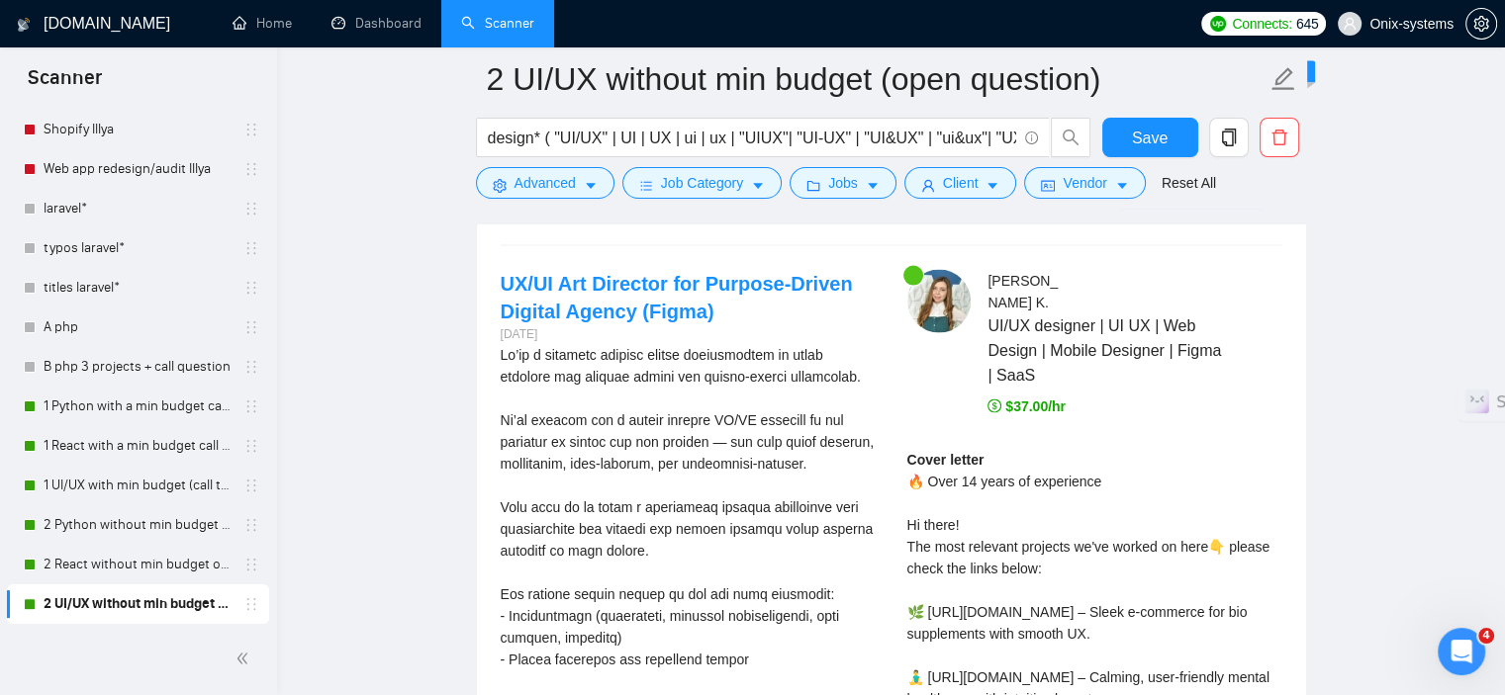
scroll to position [4285, 0]
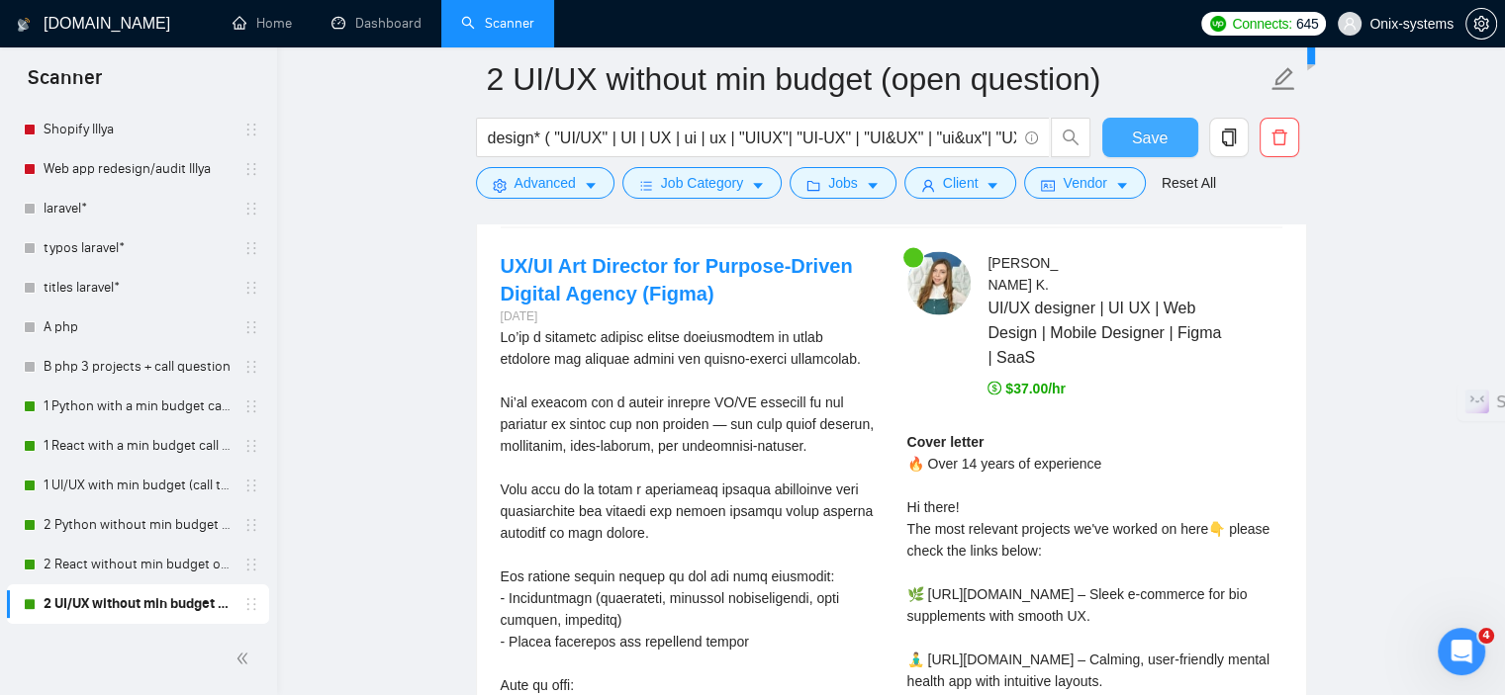
click at [1150, 141] on span "Save" at bounding box center [1150, 138] width 36 height 25
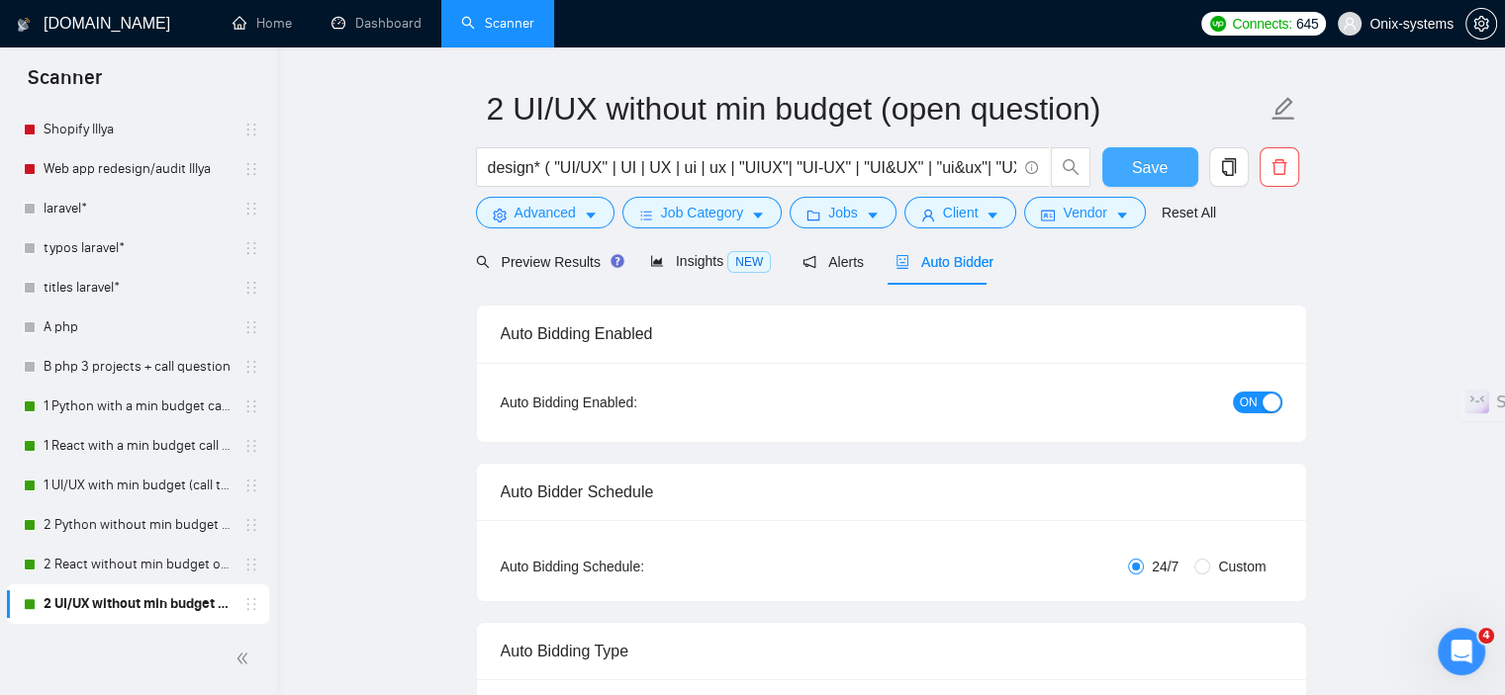
scroll to position [0, 0]
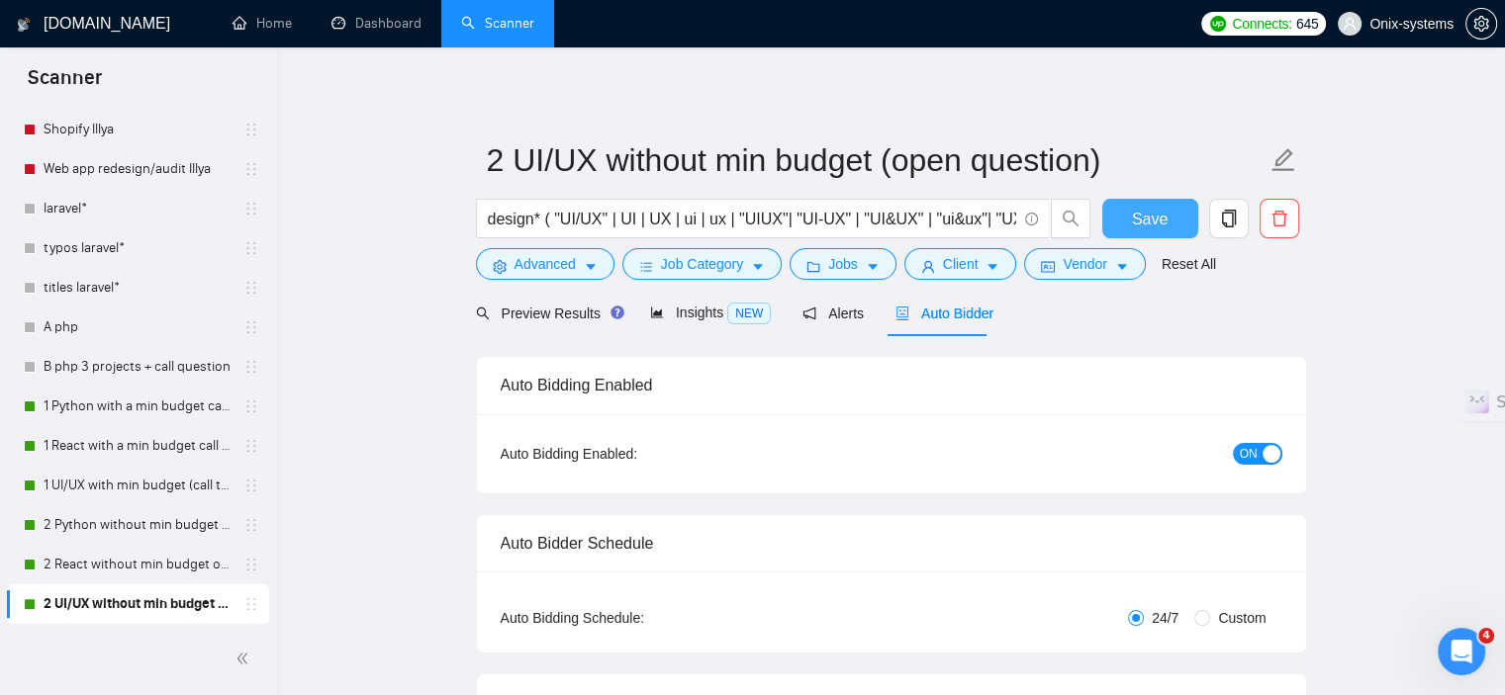
click at [1159, 209] on span "Save" at bounding box center [1150, 219] width 36 height 25
click at [111, 436] on link "1 React with a min budget call to act." at bounding box center [138, 446] width 188 height 40
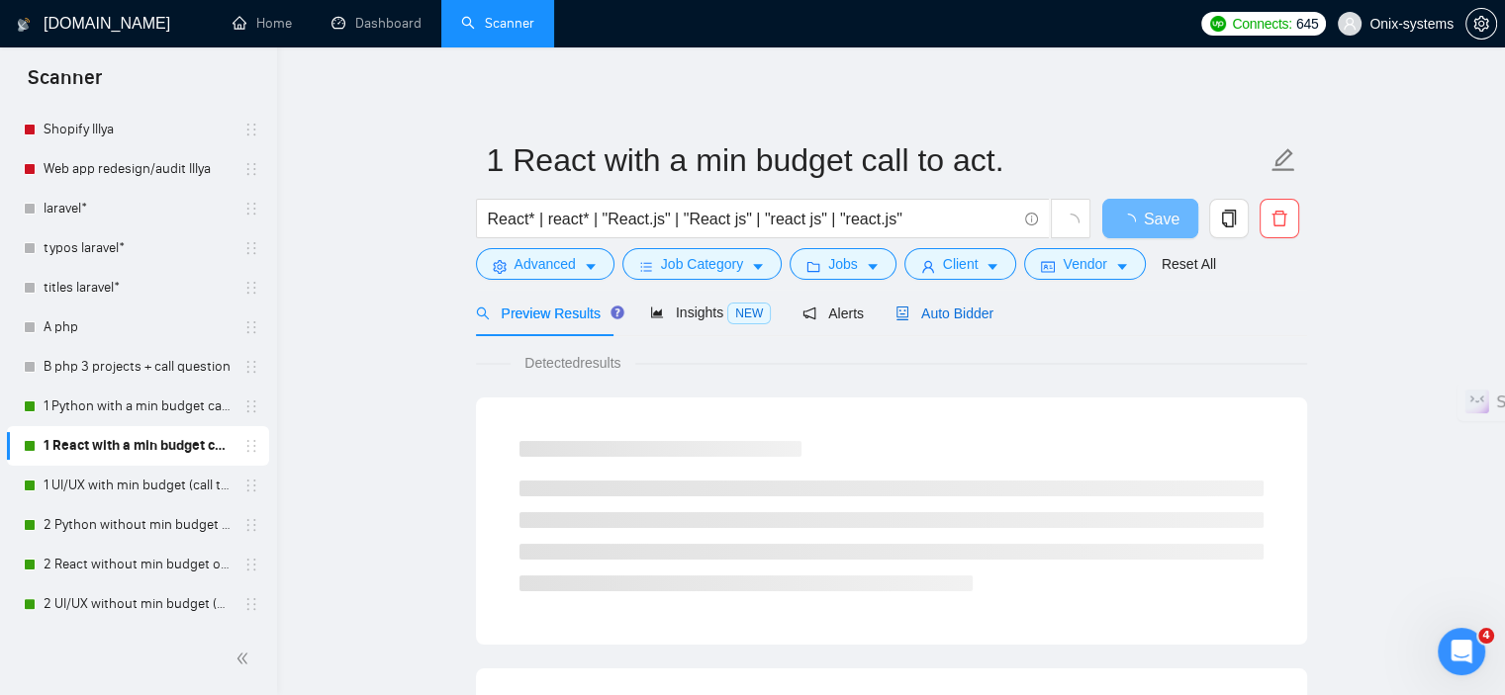
click at [928, 316] on span "Auto Bidder" at bounding box center [944, 314] width 98 height 16
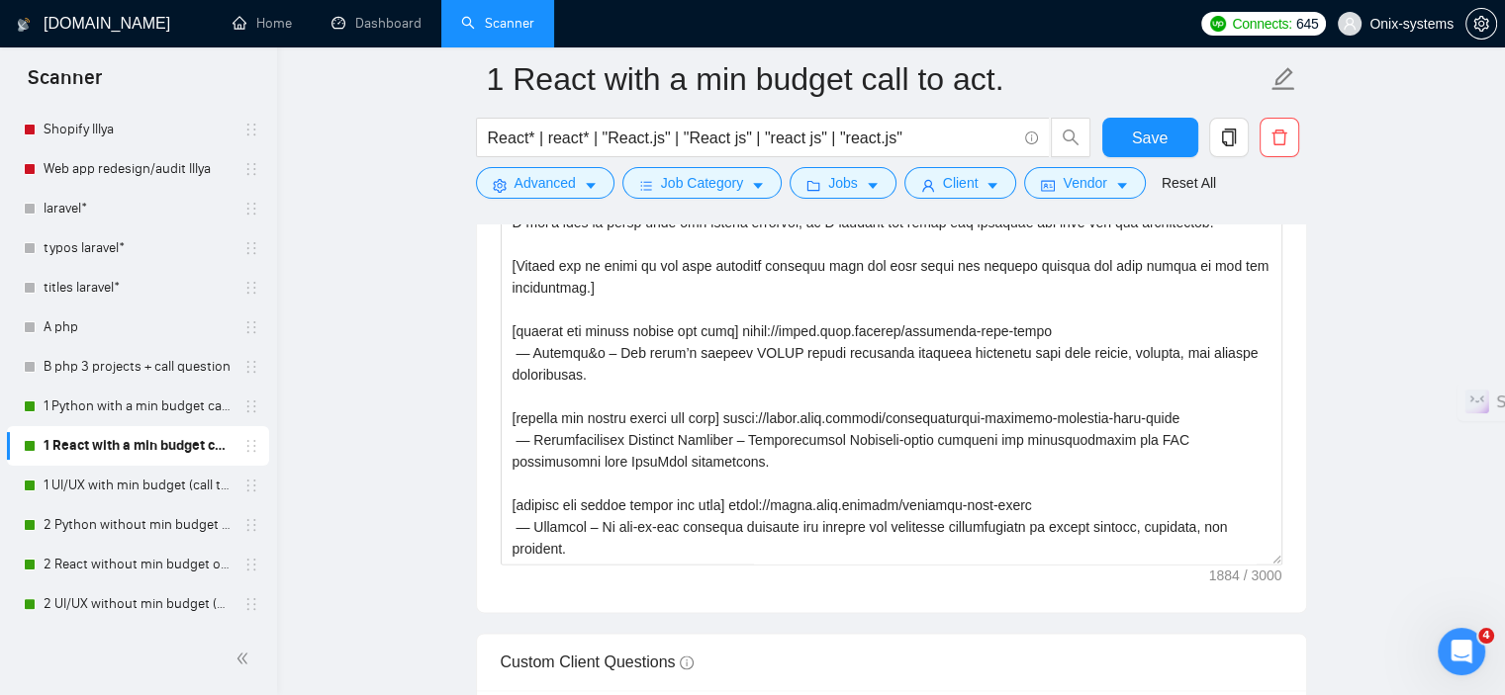
scroll to position [2473, 0]
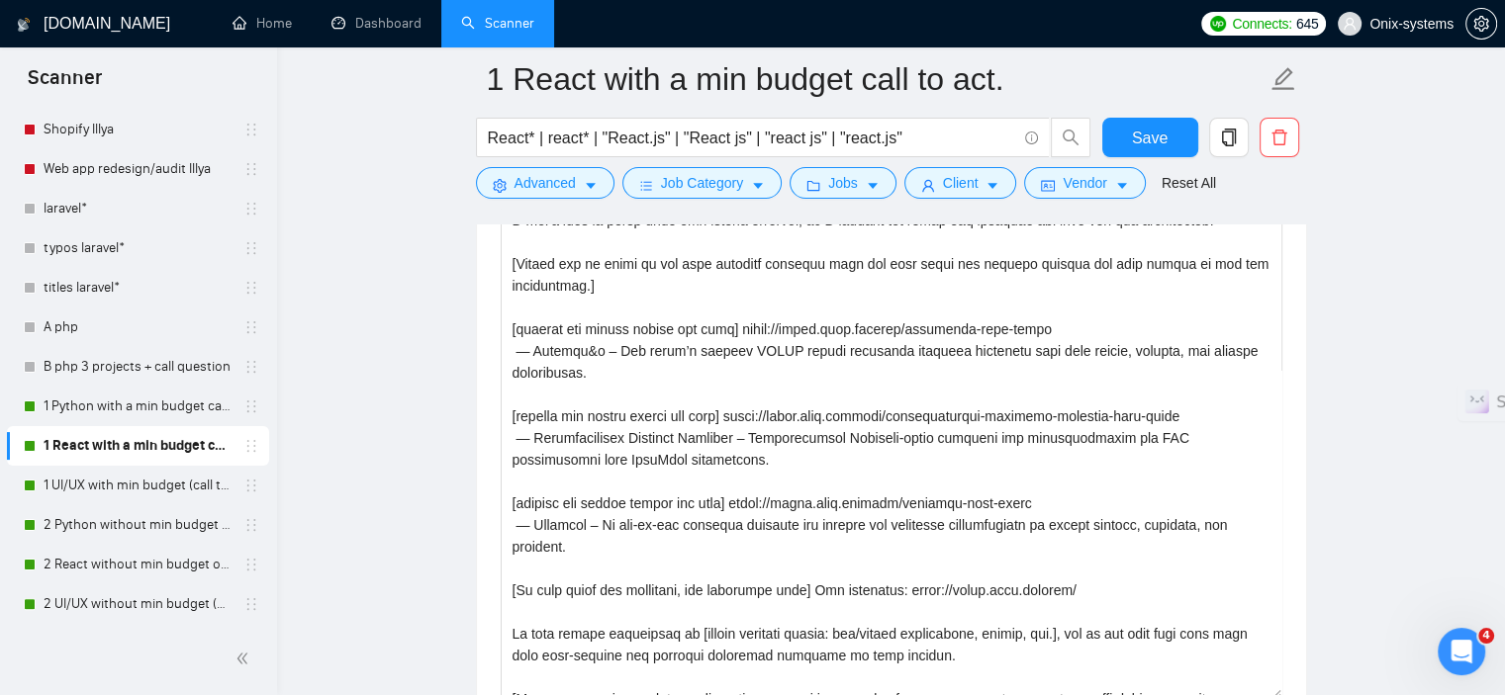
drag, startPoint x: 1270, startPoint y: 547, endPoint x: 1285, endPoint y: 613, distance: 67.9
click at [1301, 684] on div "Cover letter template:" at bounding box center [891, 405] width 829 height 683
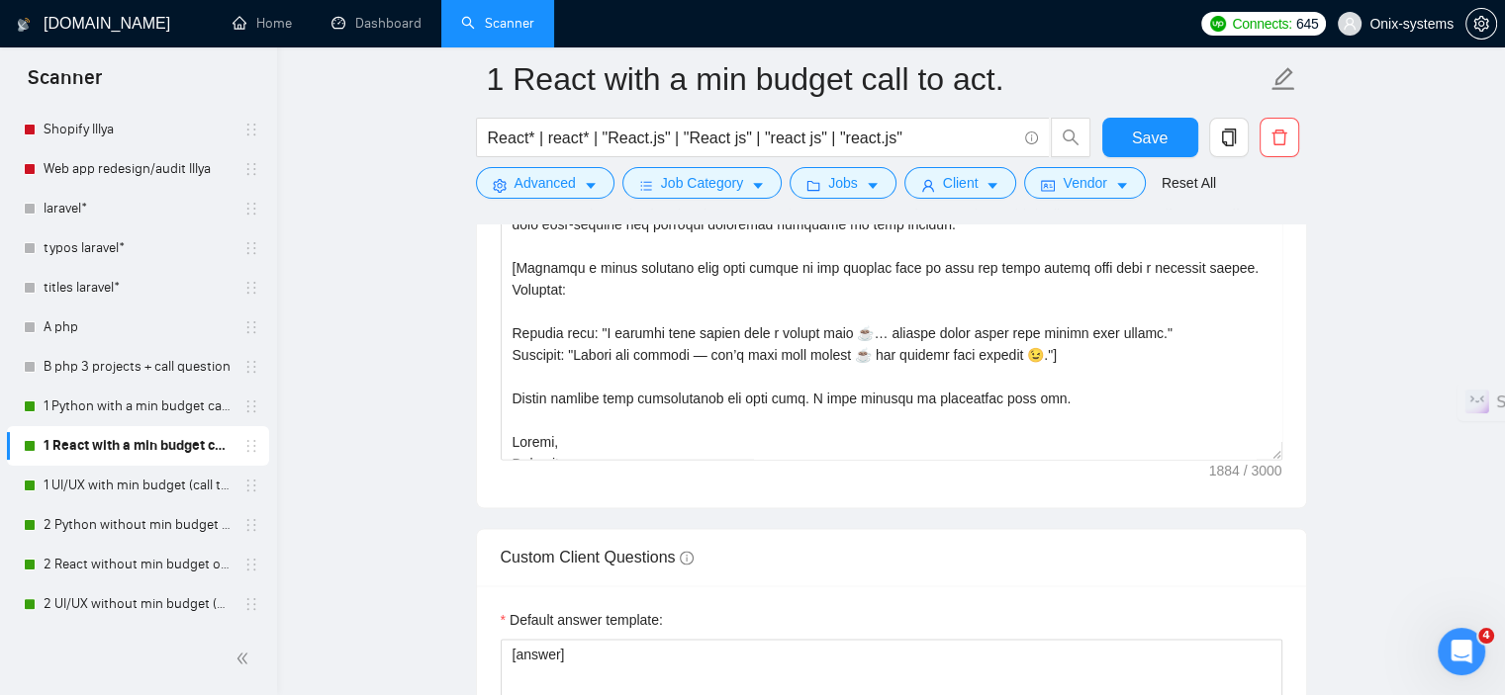
scroll to position [0, 0]
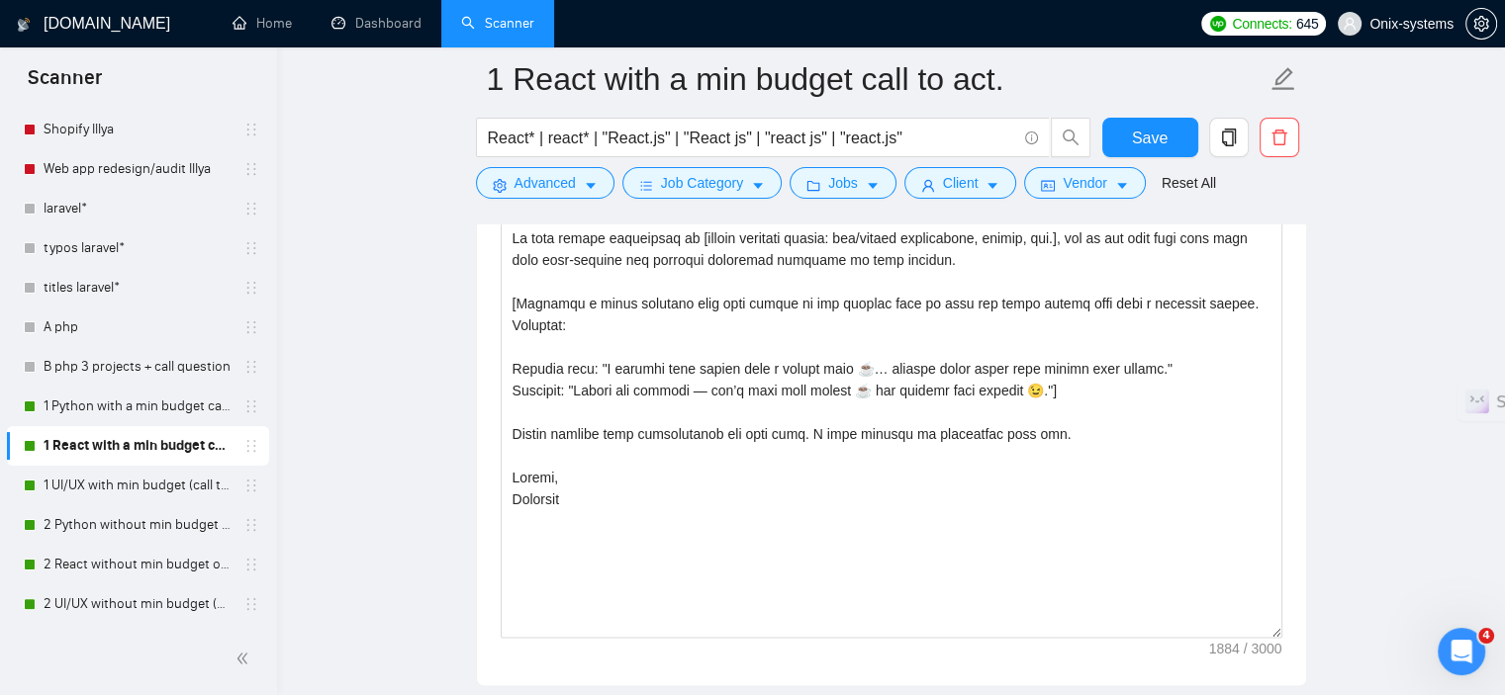
drag, startPoint x: 1273, startPoint y: 290, endPoint x: 1333, endPoint y: 627, distance: 342.5
click at [1333, 627] on main "1 React with a min budget call to act. React* | react* | "React.js" | "React js…" at bounding box center [891, 349] width 1164 height 6279
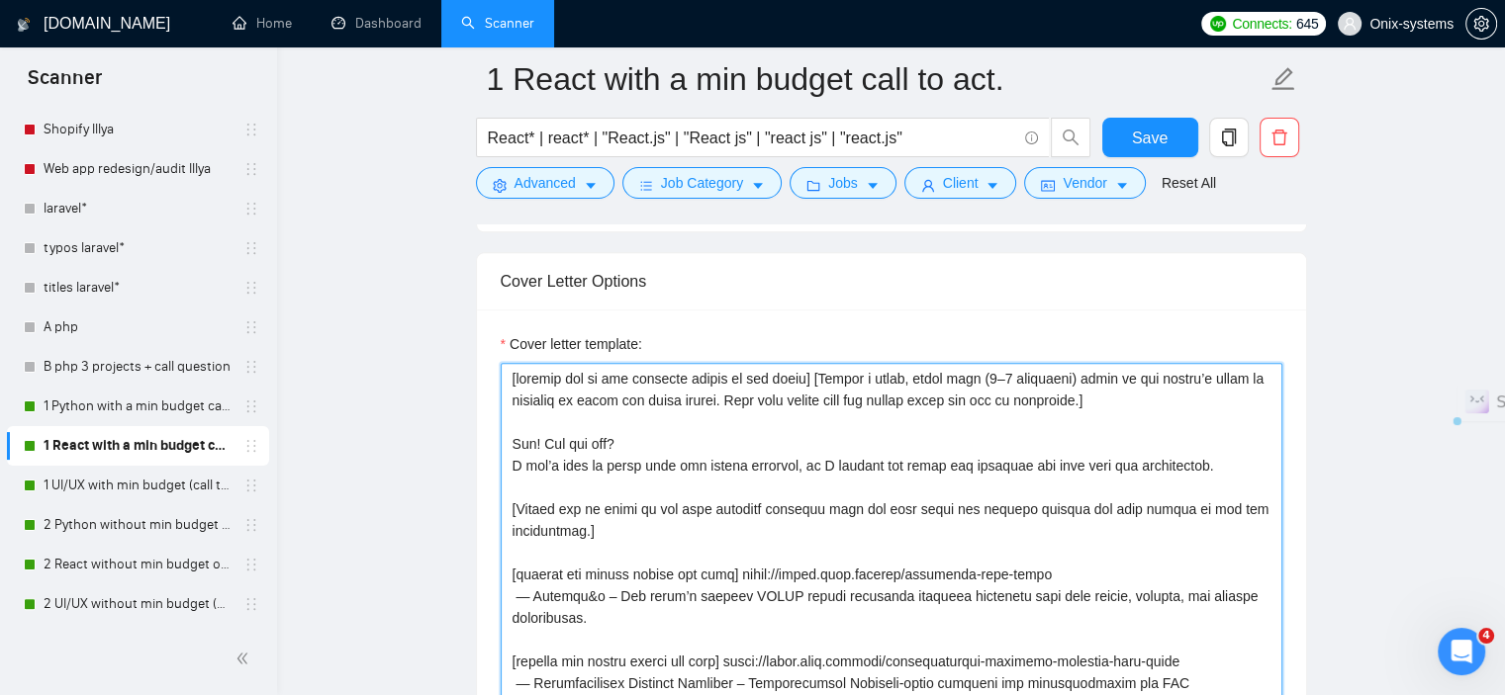
scroll to position [1979, 0]
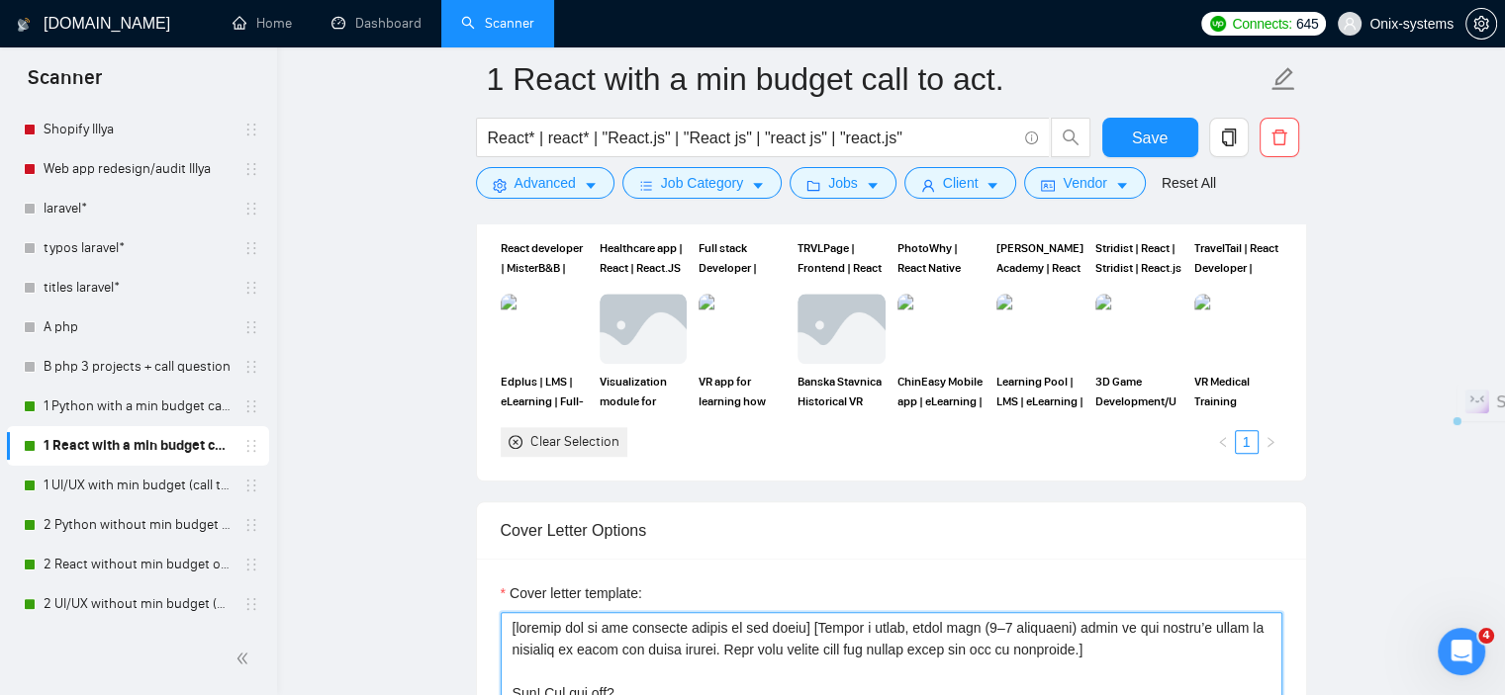
drag, startPoint x: 955, startPoint y: 559, endPoint x: 491, endPoint y: 429, distance: 481.8
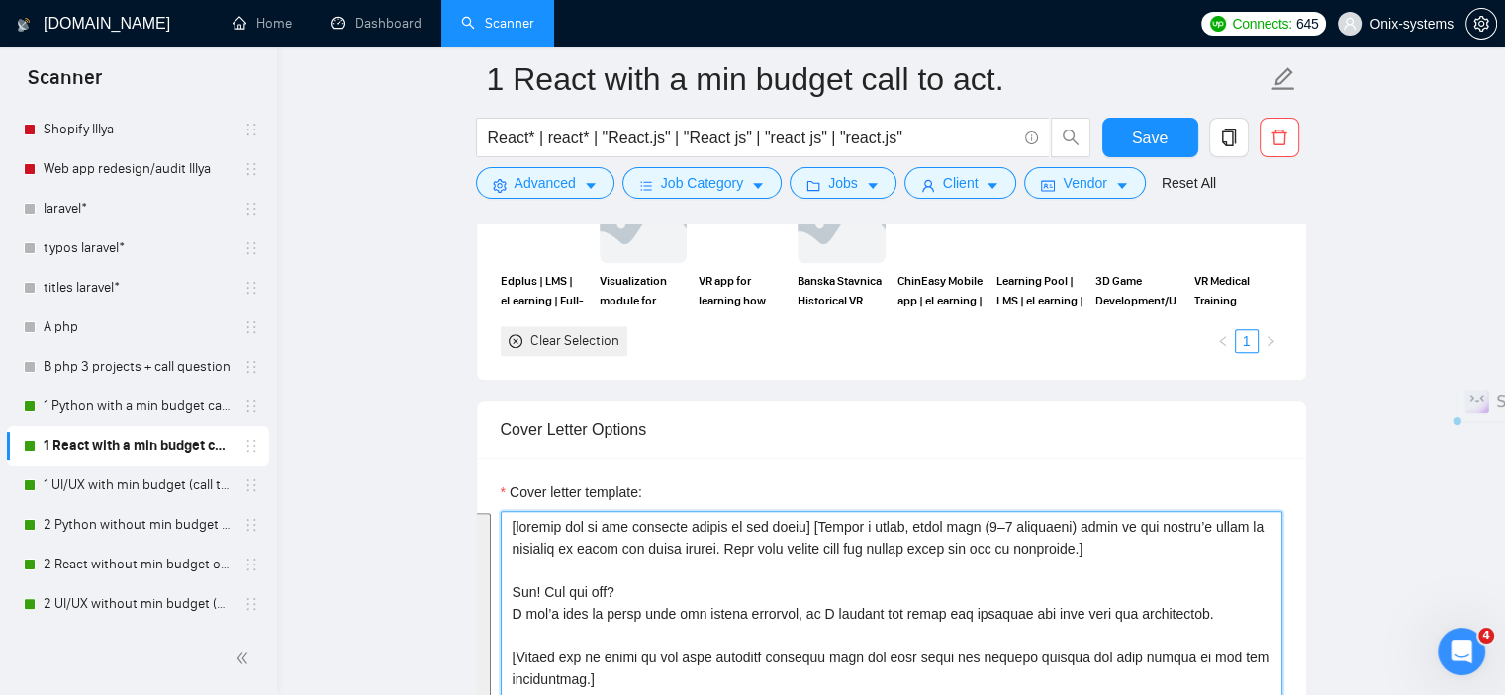
scroll to position [2275, 0]
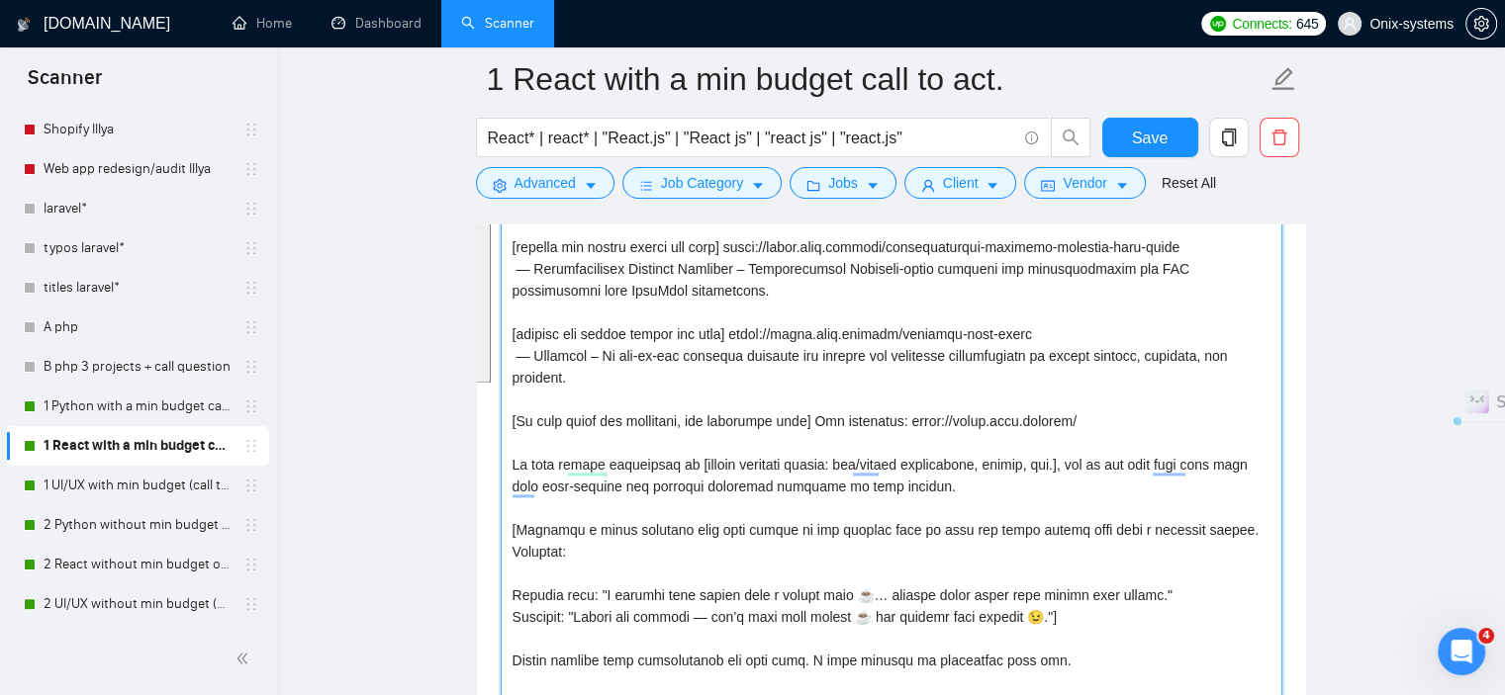
scroll to position [2671, 0]
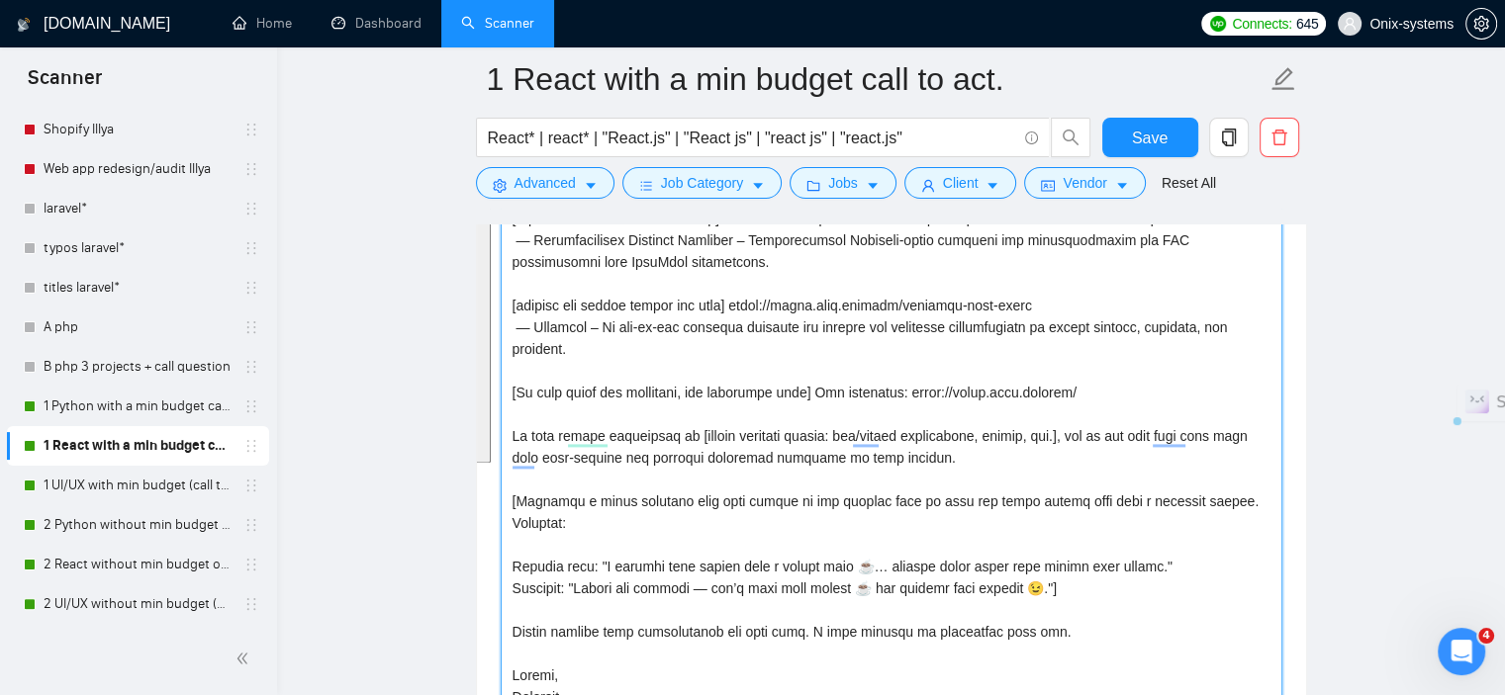
drag, startPoint x: 511, startPoint y: 332, endPoint x: 1023, endPoint y: 485, distance: 533.7
click at [1023, 485] on textarea "Cover letter template:" at bounding box center [892, 379] width 782 height 918
paste textarea "Hey! How are you? I don't like to write long and boring speeches, so I suggest …"
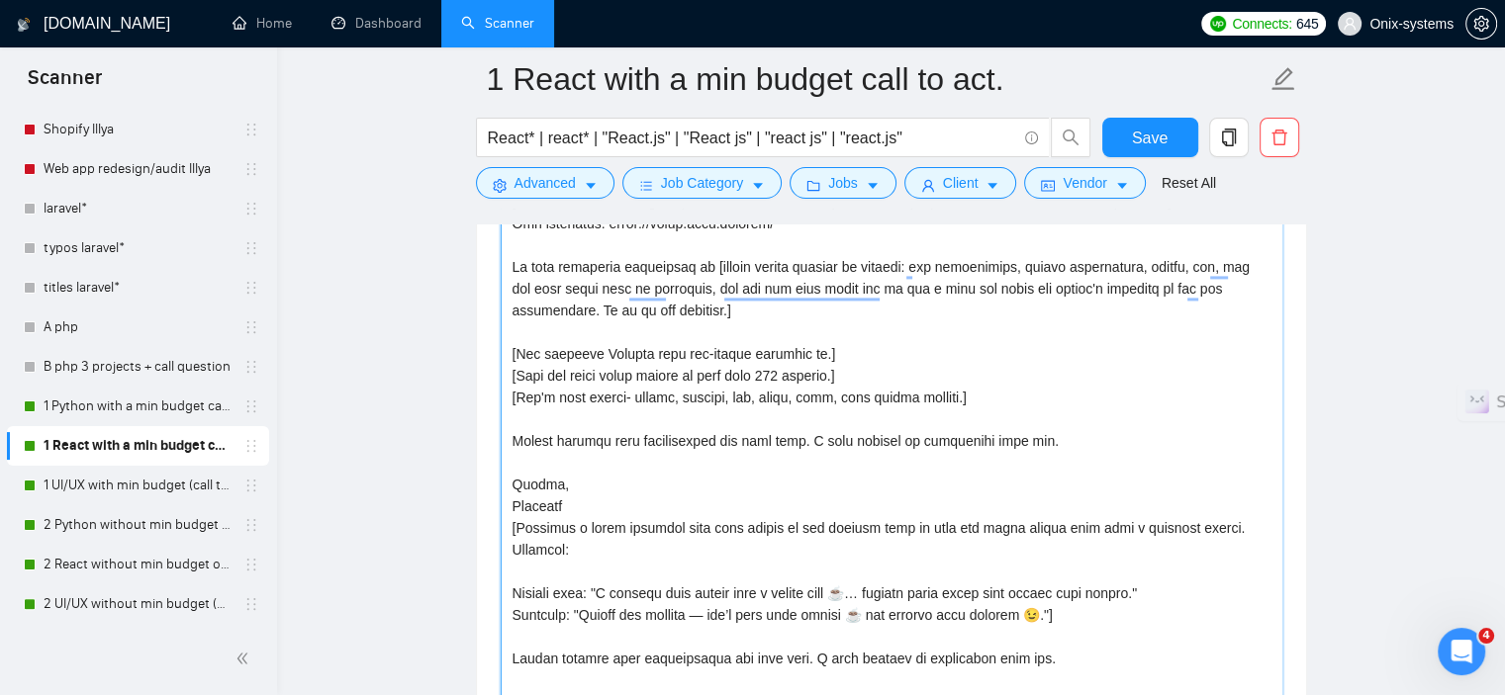
scroll to position [2869, 0]
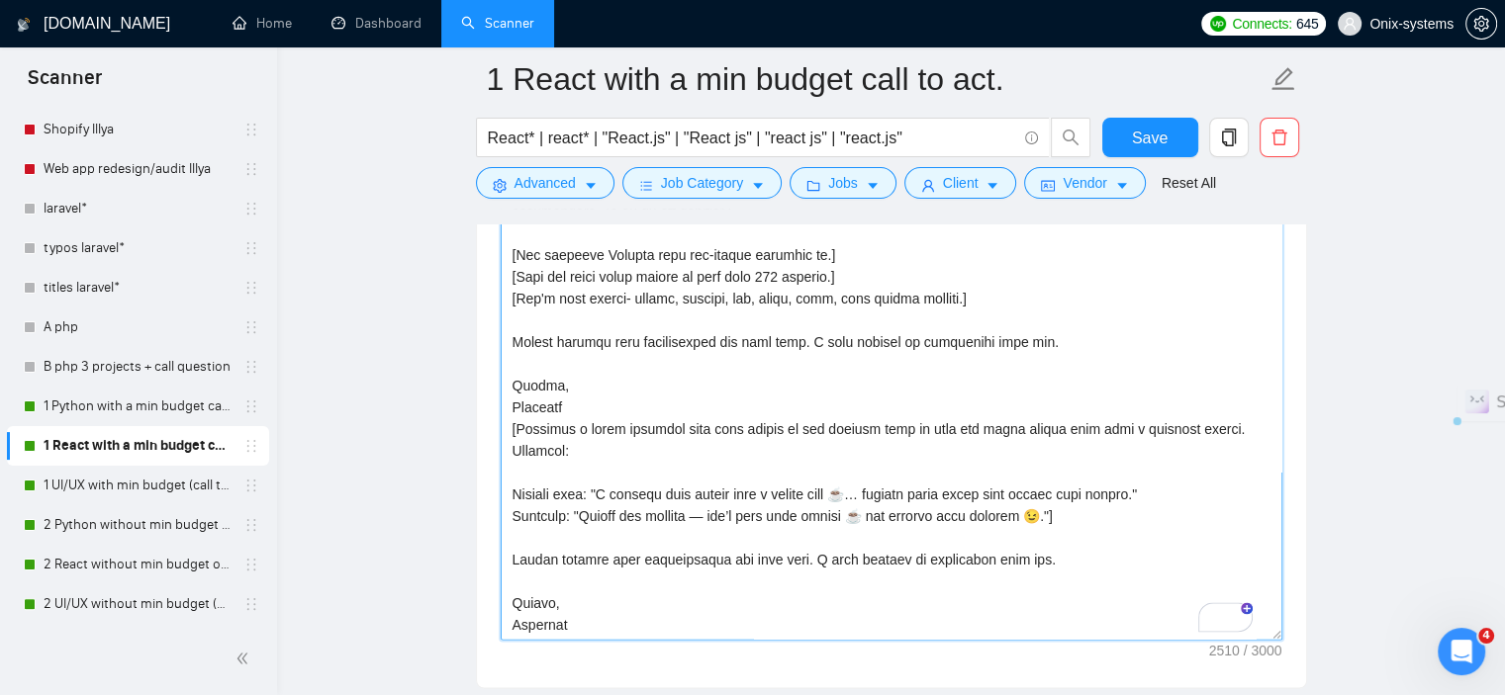
drag, startPoint x: 509, startPoint y: 429, endPoint x: 1067, endPoint y: 526, distance: 567.3
click at [1067, 526] on textarea "Cover letter template:" at bounding box center [892, 181] width 782 height 918
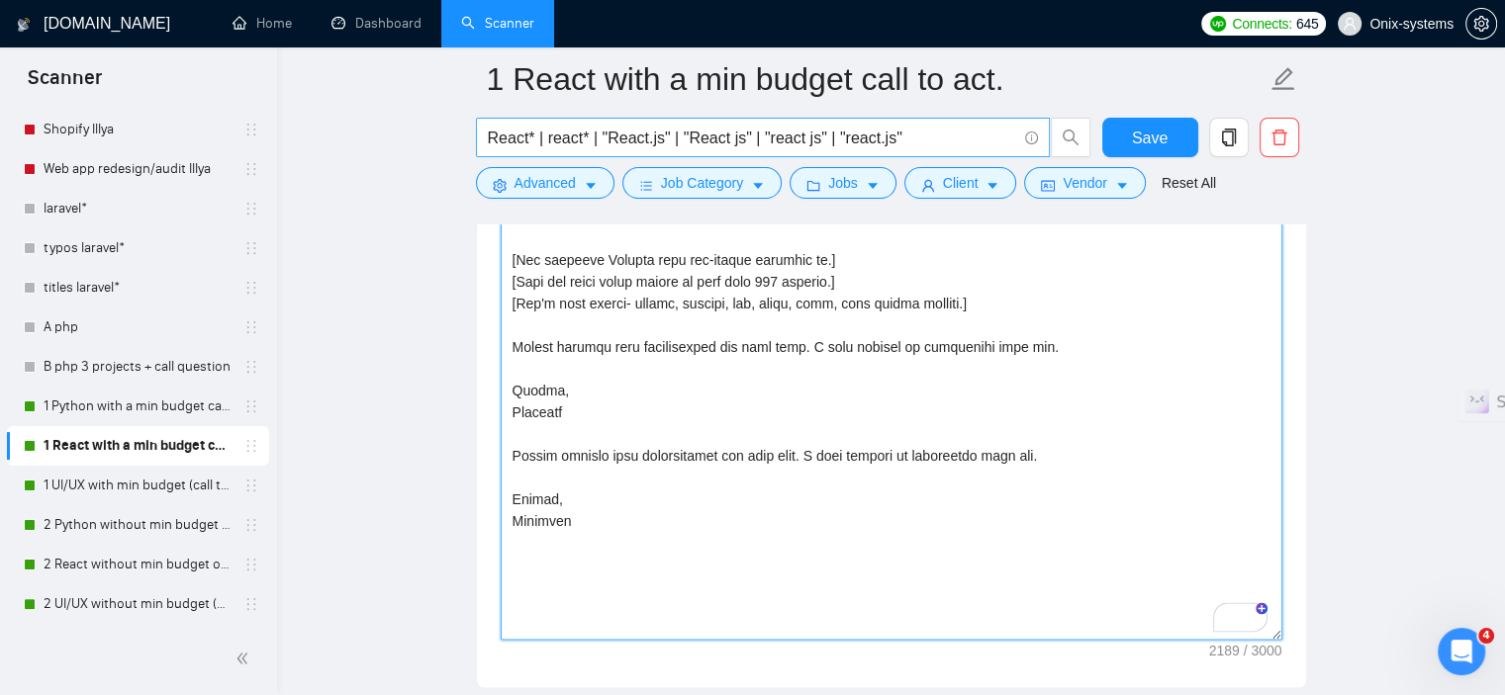
scroll to position [0, 0]
drag, startPoint x: 609, startPoint y: 530, endPoint x: 510, endPoint y: 458, distance: 122.5
click at [510, 458] on textarea "Cover letter template:" at bounding box center [892, 181] width 782 height 918
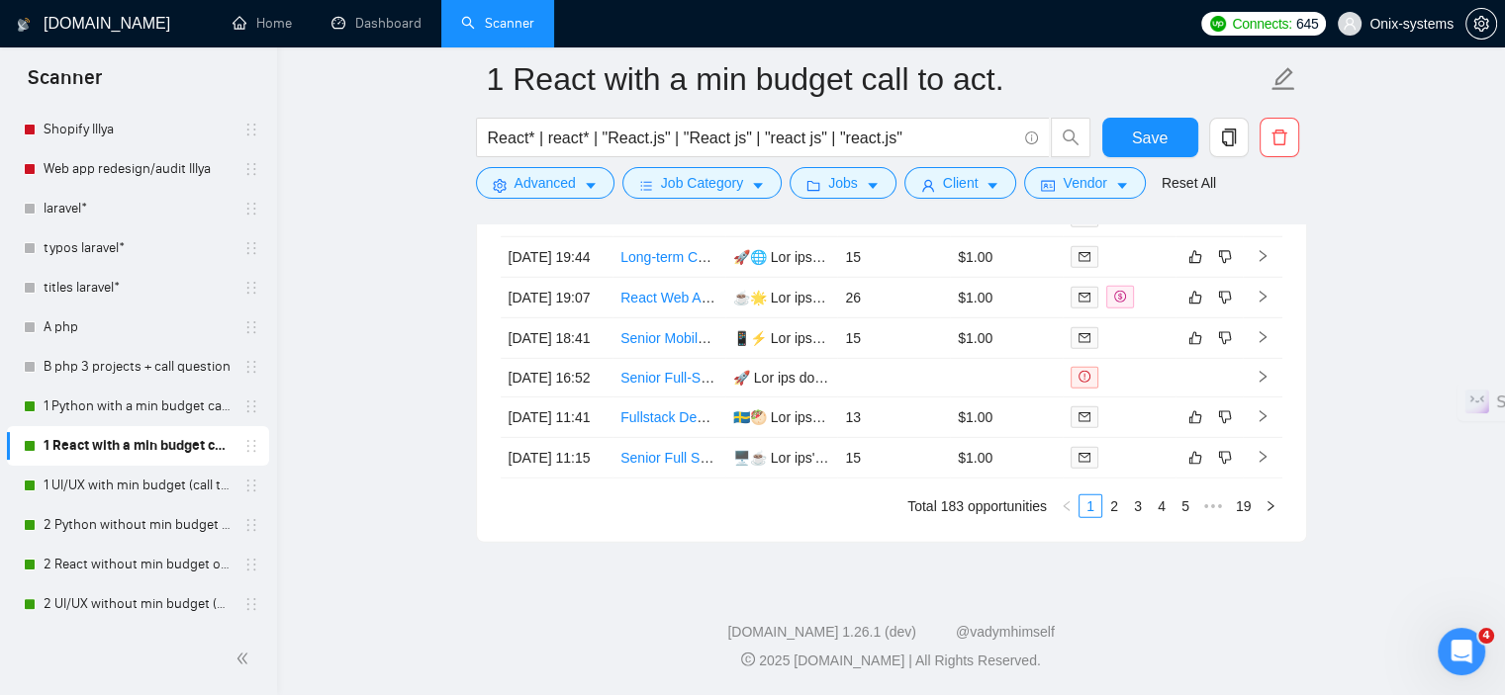
scroll to position [6008, 0]
click at [1124, 511] on link "2" at bounding box center [1114, 507] width 22 height 22
click at [1100, 507] on link "1" at bounding box center [1090, 507] width 22 height 22
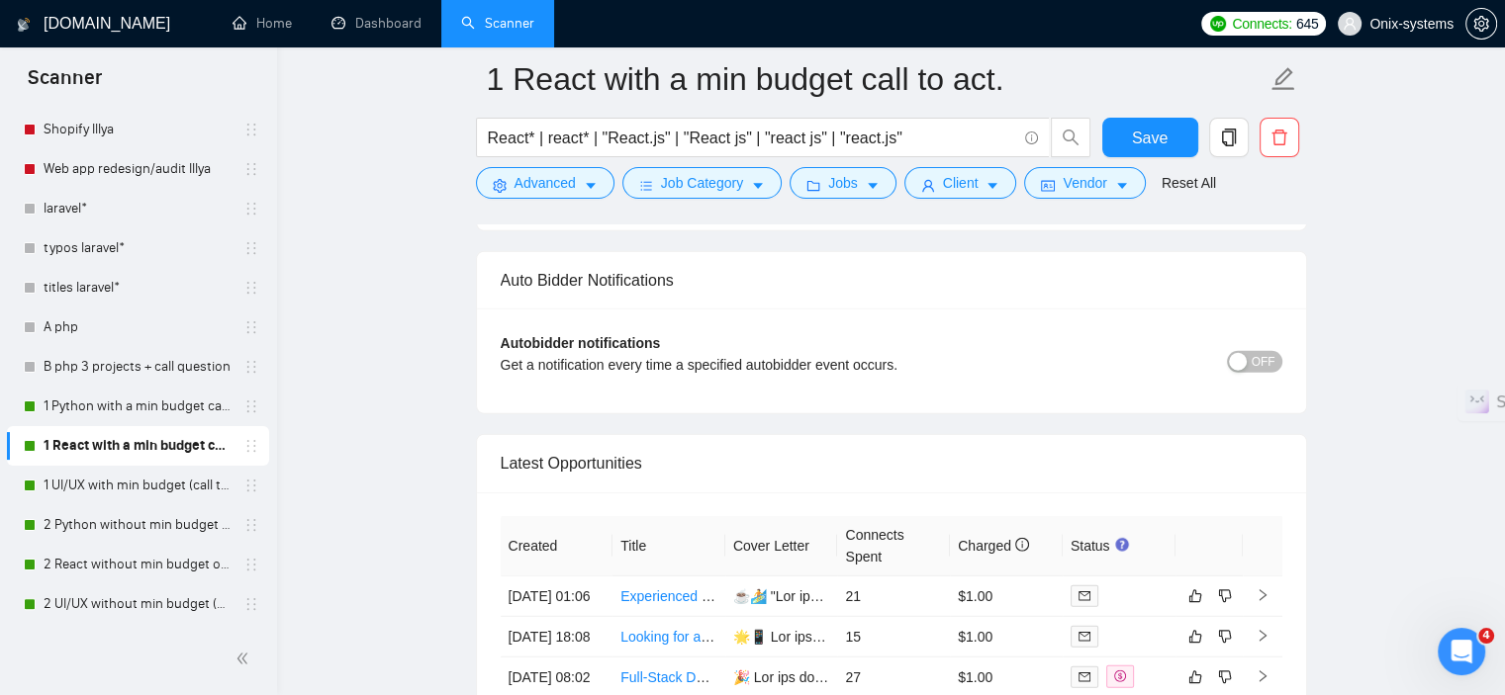
scroll to position [5514, 0]
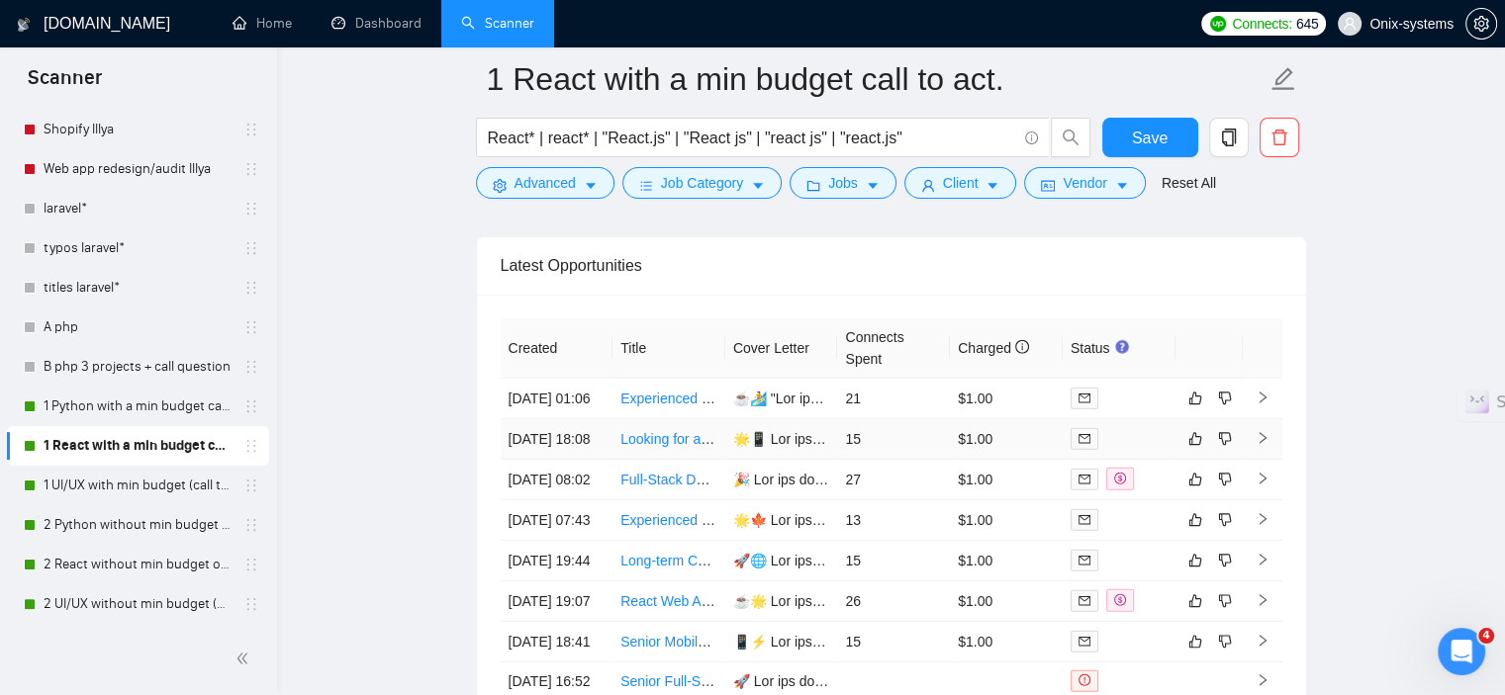
click at [1274, 460] on td at bounding box center [1263, 439] width 40 height 41
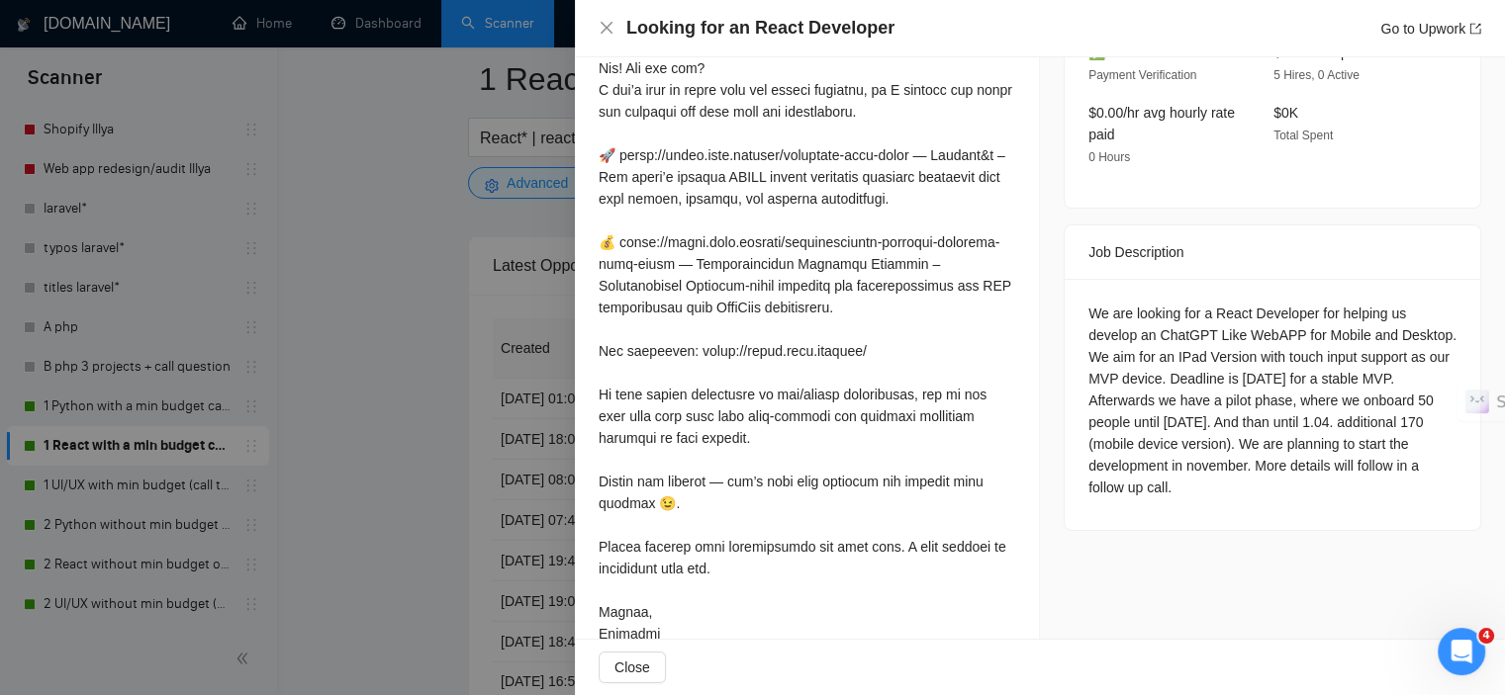
scroll to position [671, 0]
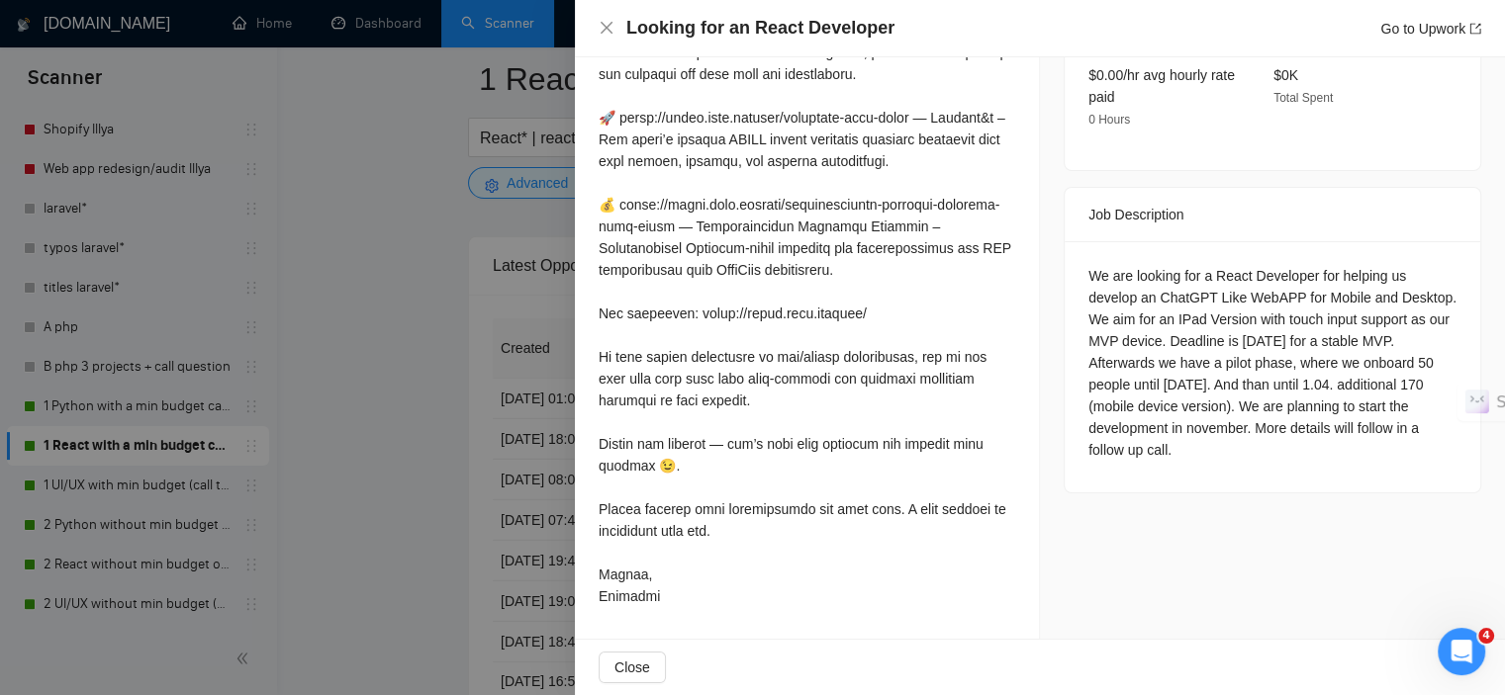
click at [457, 451] on div at bounding box center [752, 347] width 1505 height 695
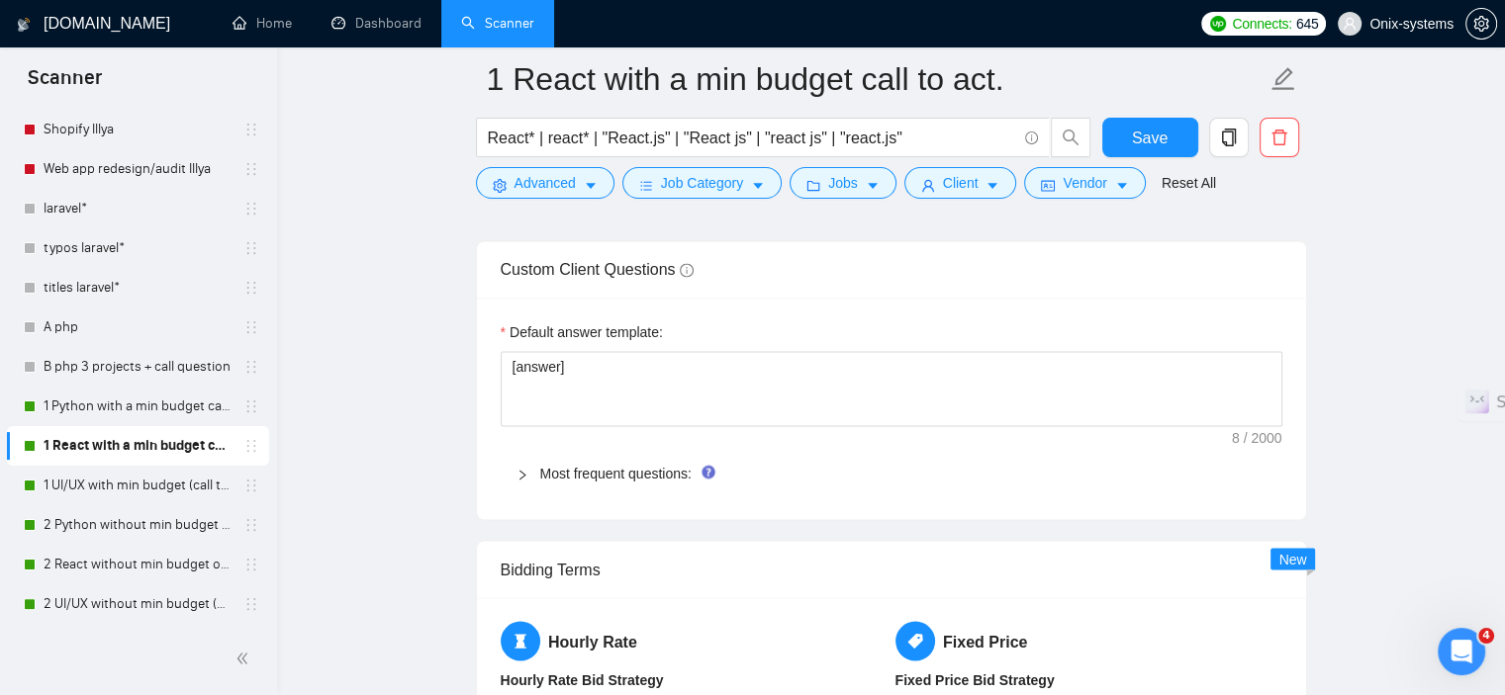
scroll to position [3139, 0]
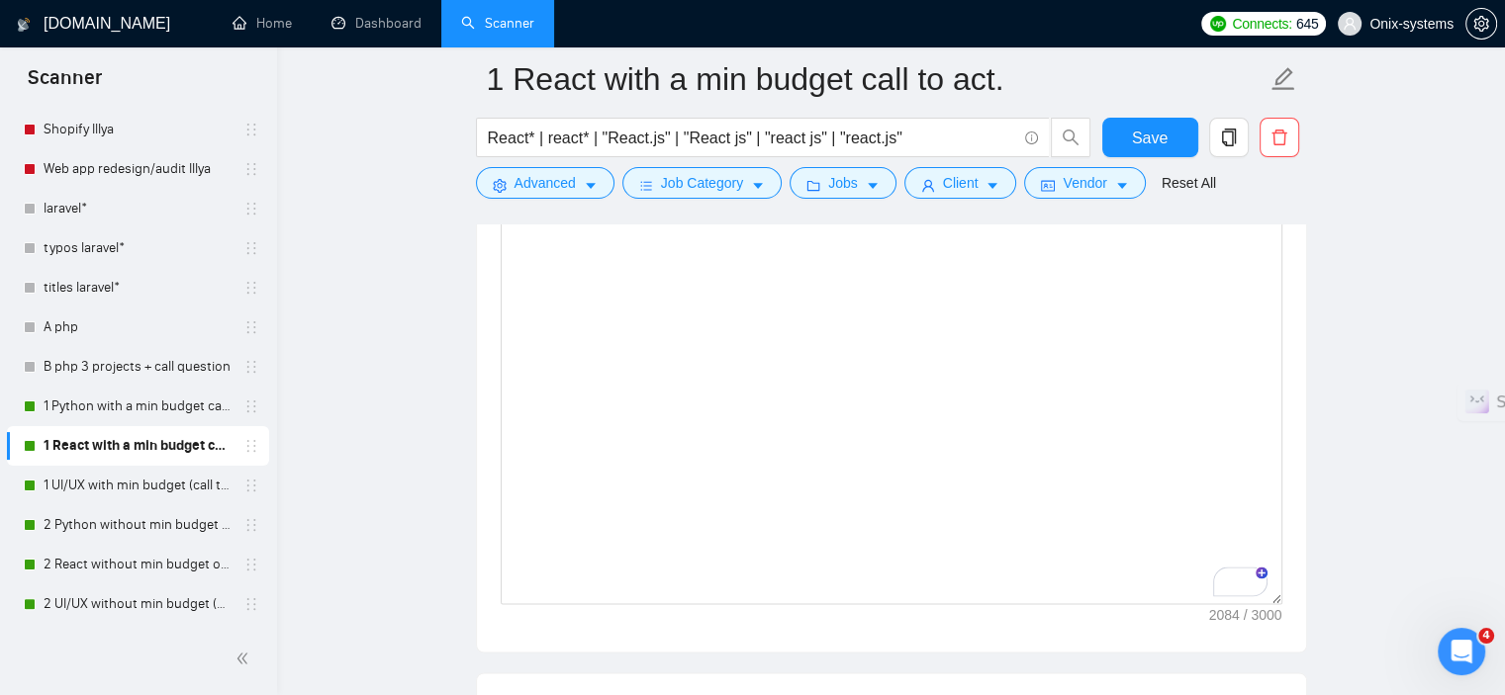
drag, startPoint x: 1276, startPoint y: 359, endPoint x: 1262, endPoint y: 608, distance: 249.7
click at [1294, 612] on div "Cover letter template:" at bounding box center [891, 24] width 829 height 1253
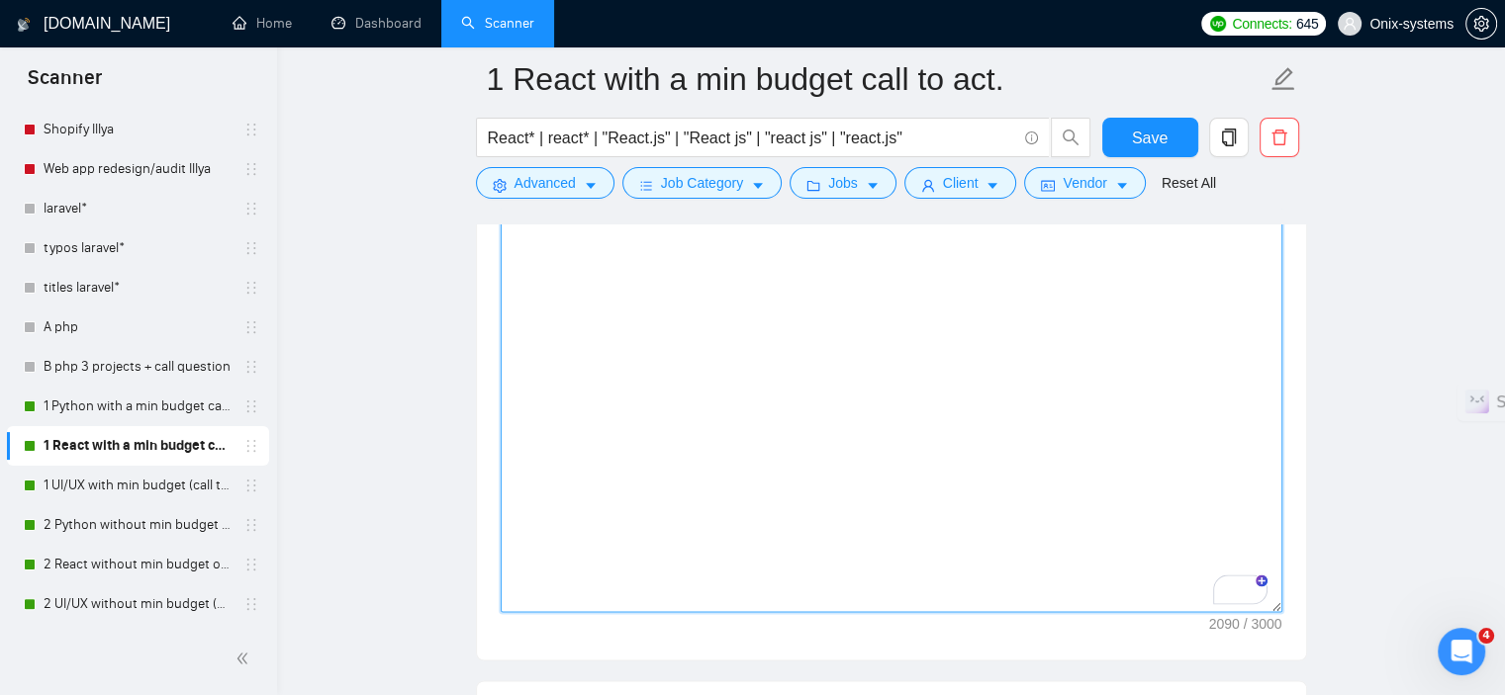
scroll to position [2754, 0]
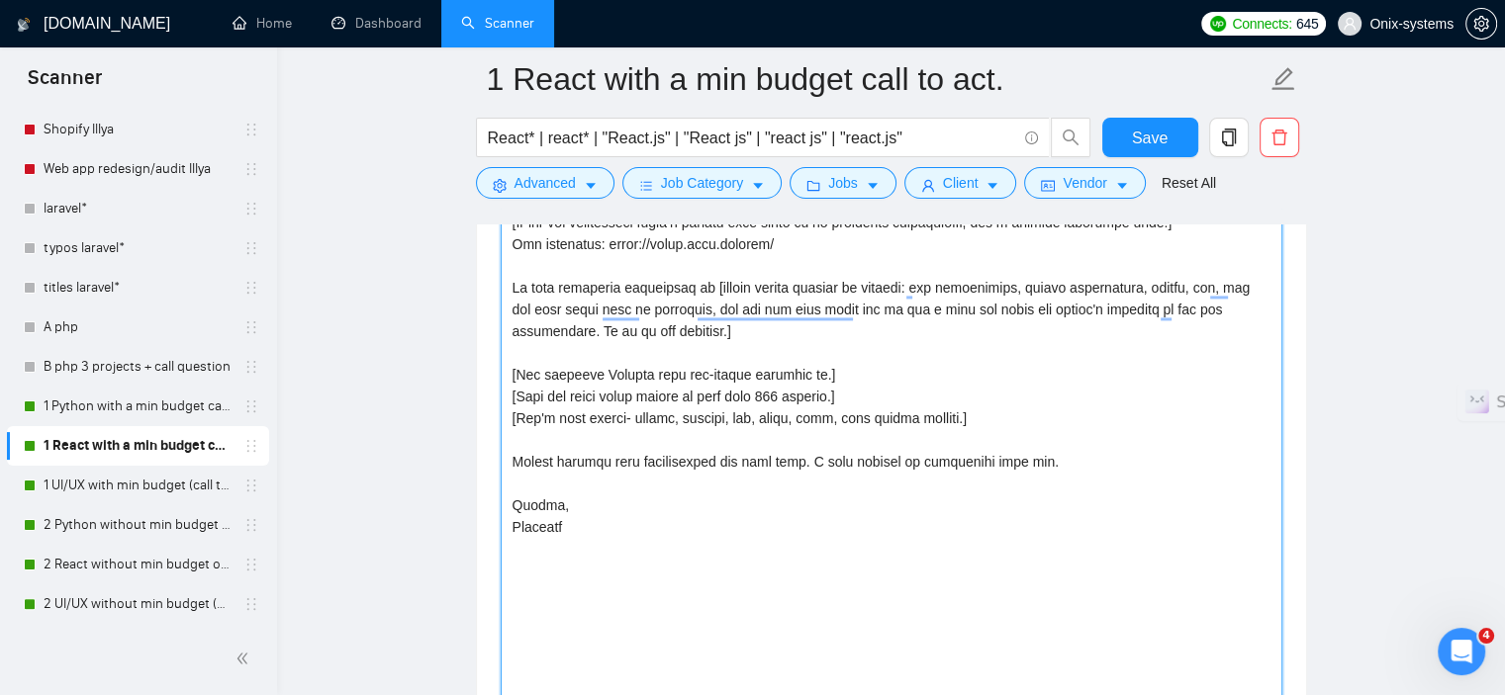
click at [792, 340] on textarea "Cover letter template:" at bounding box center [892, 422] width 782 height 1171
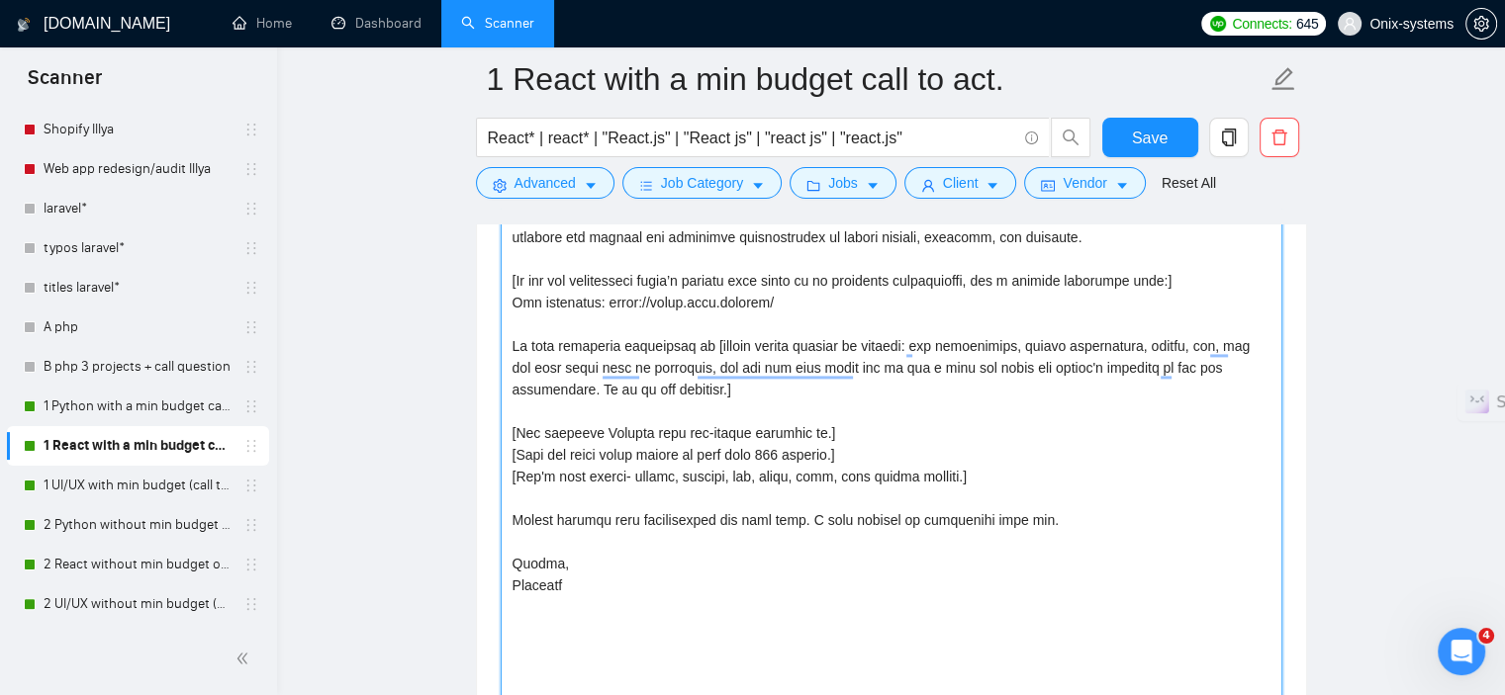
scroll to position [2655, 0]
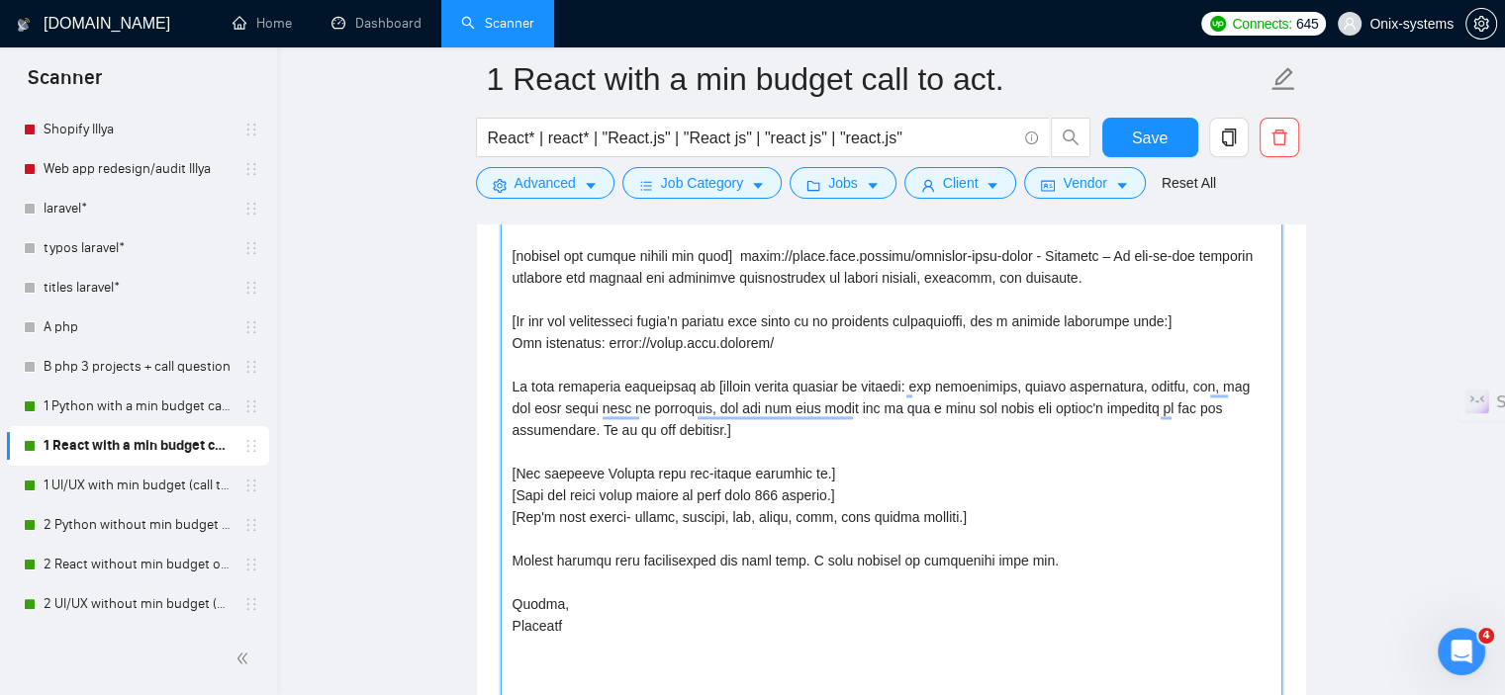
click at [752, 423] on textarea "Cover letter template:" at bounding box center [892, 521] width 782 height 1171
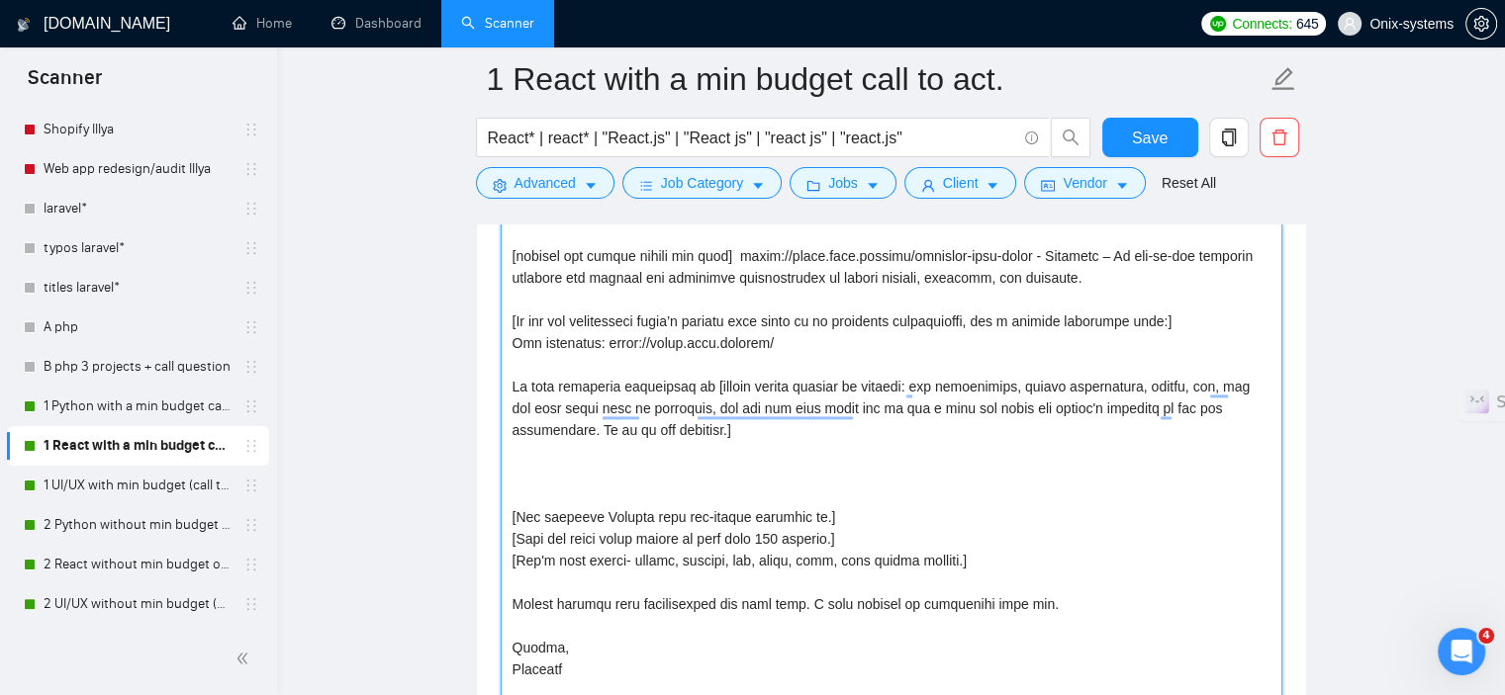
paste textarea "[Generate a funny callback line that refers to the opening joke to make the cov…"
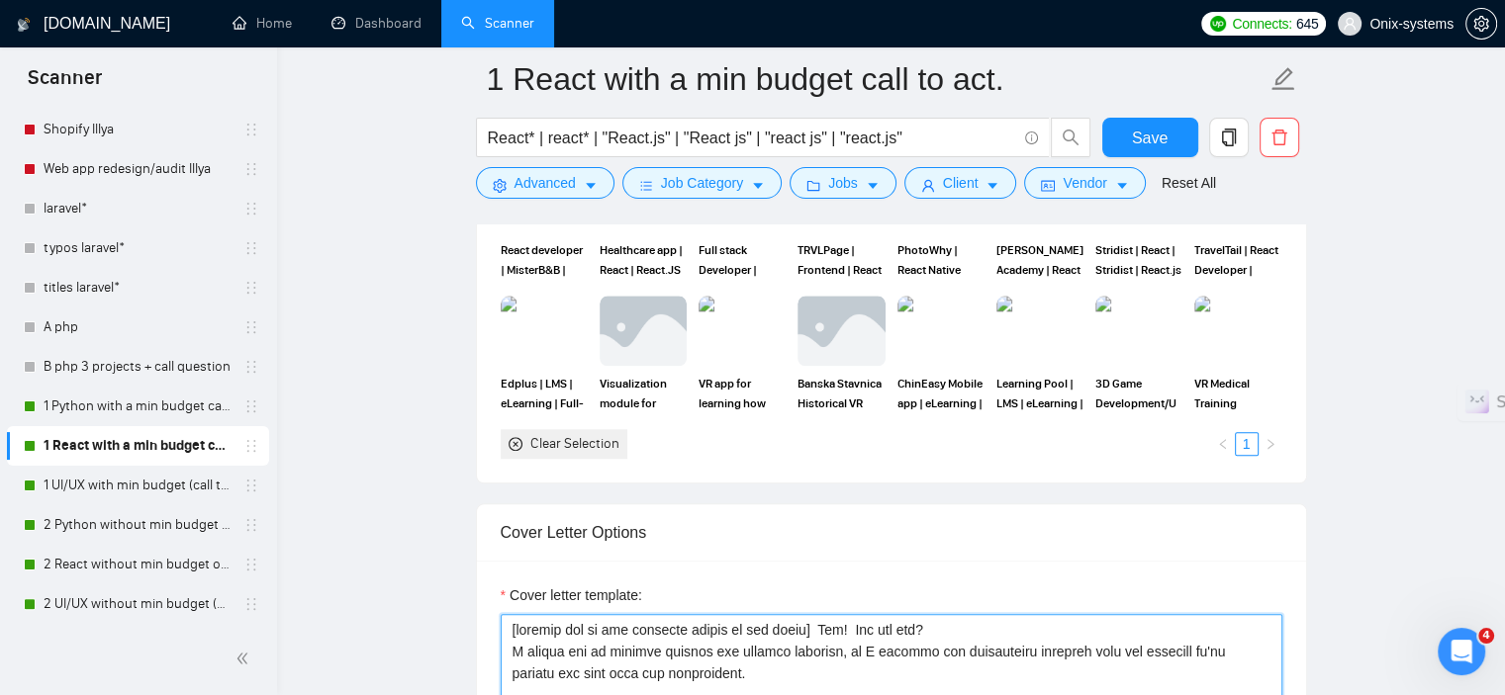
scroll to position [1963, 0]
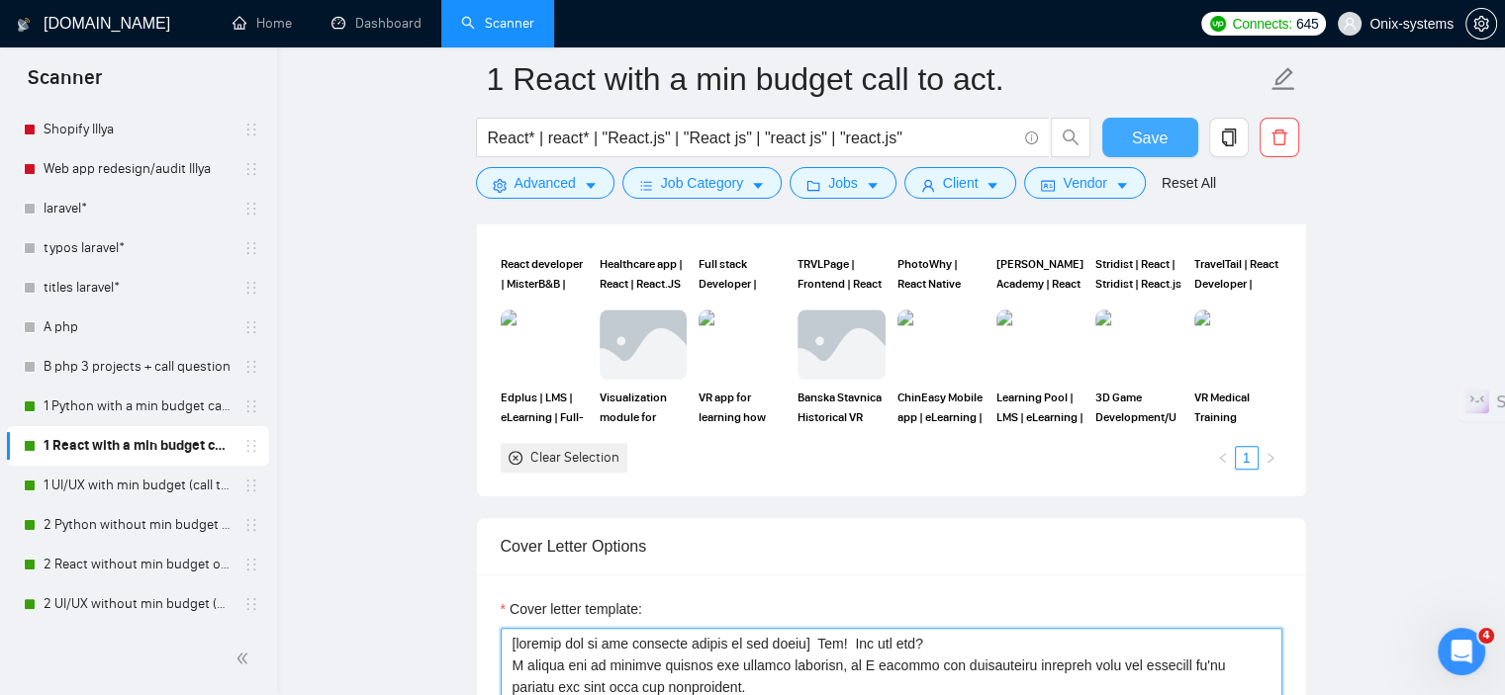
type textarea "[loremip dol si ame consecte adipis el sed doeiu] Tem! Inc utl etd? M aliqua en…"
click at [1138, 131] on span "Save" at bounding box center [1150, 138] width 36 height 25
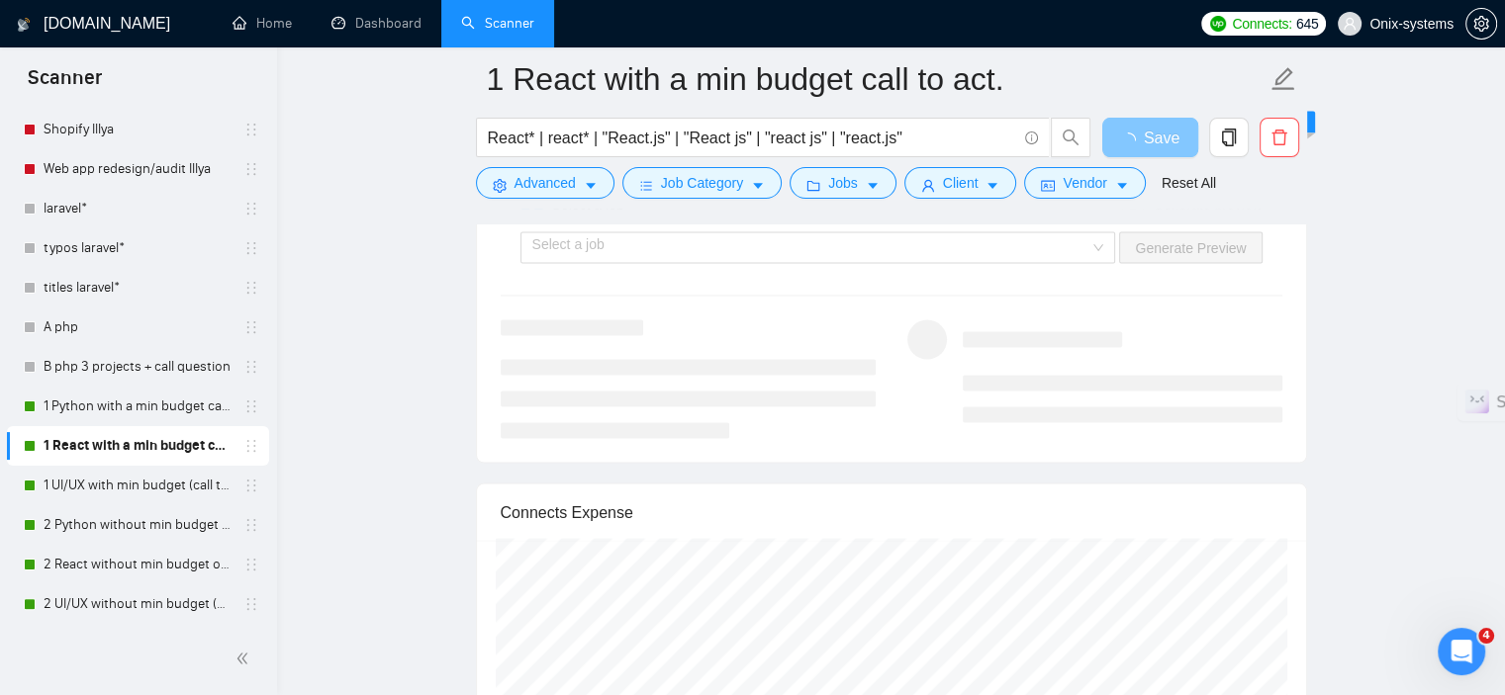
scroll to position [3941, 0]
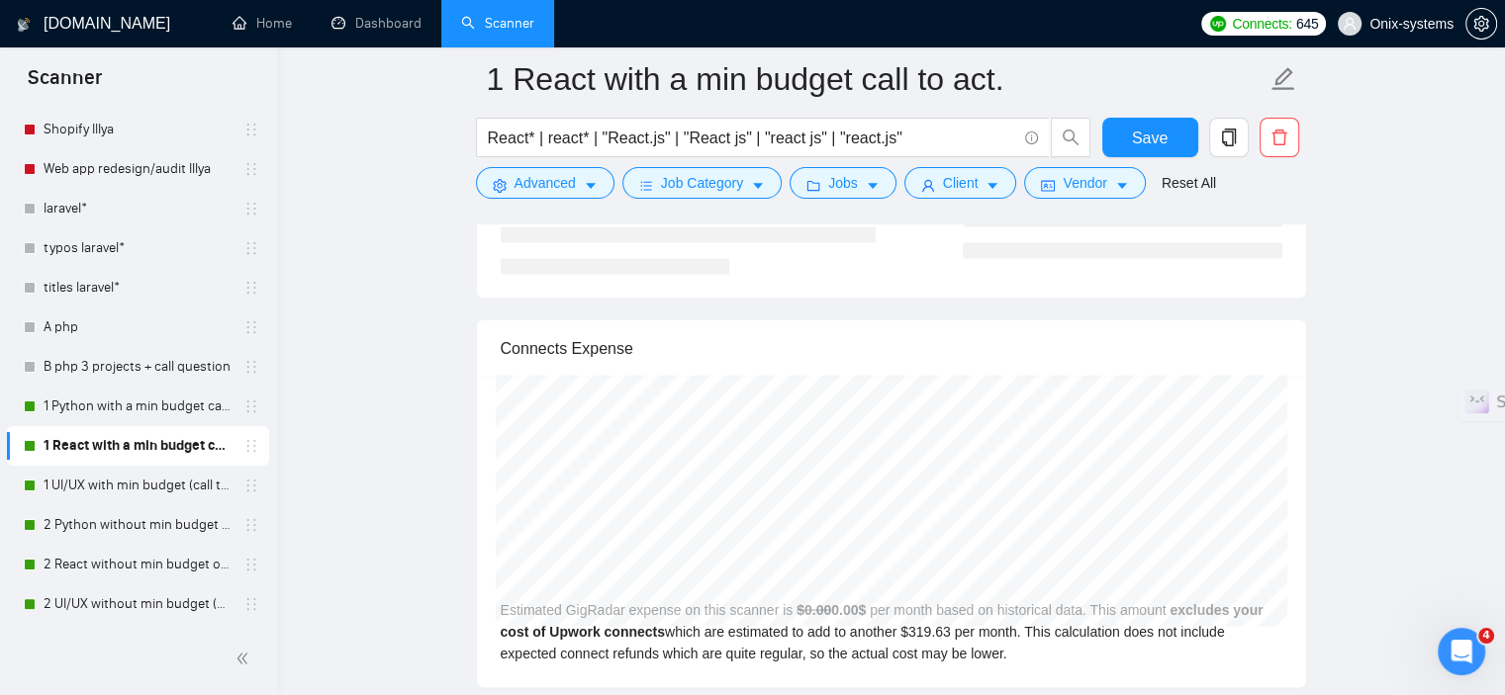
click at [952, 336] on div "Connects Expense" at bounding box center [892, 349] width 782 height 56
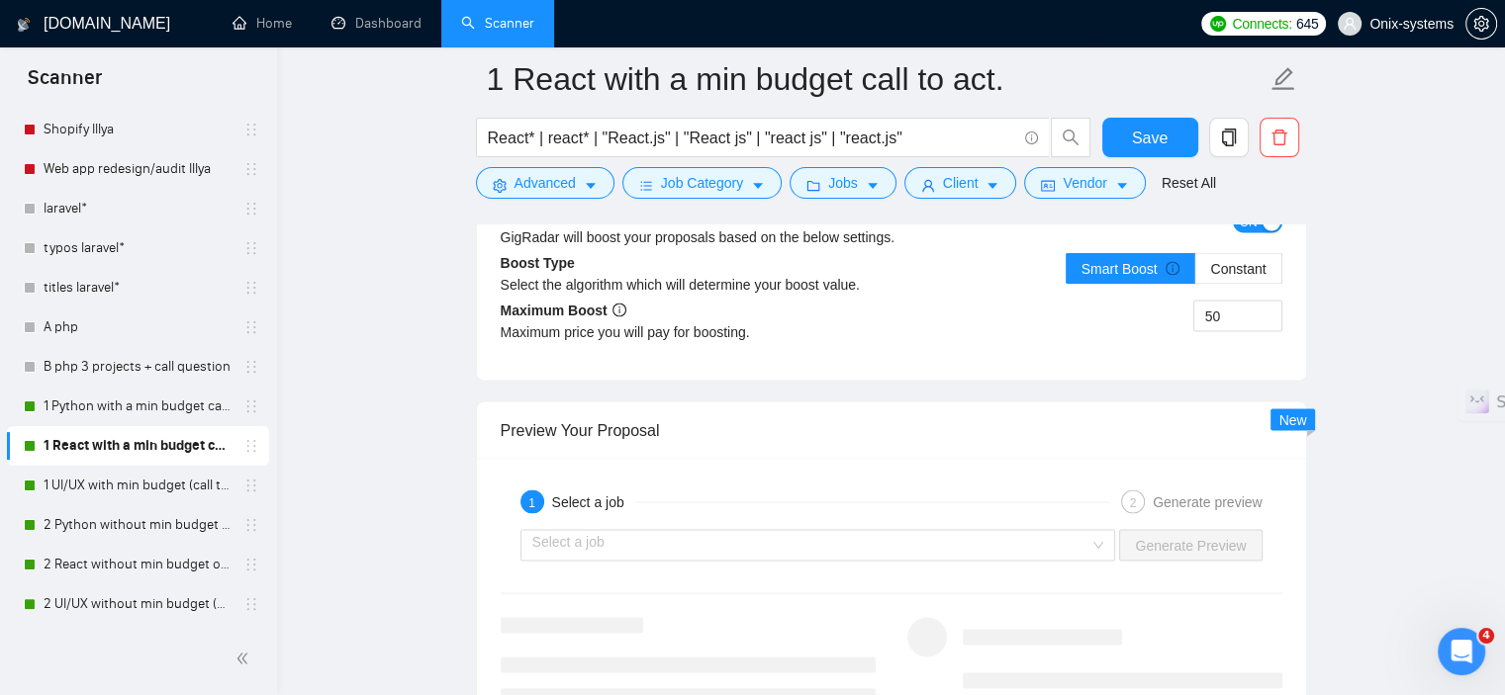
scroll to position [3843, 0]
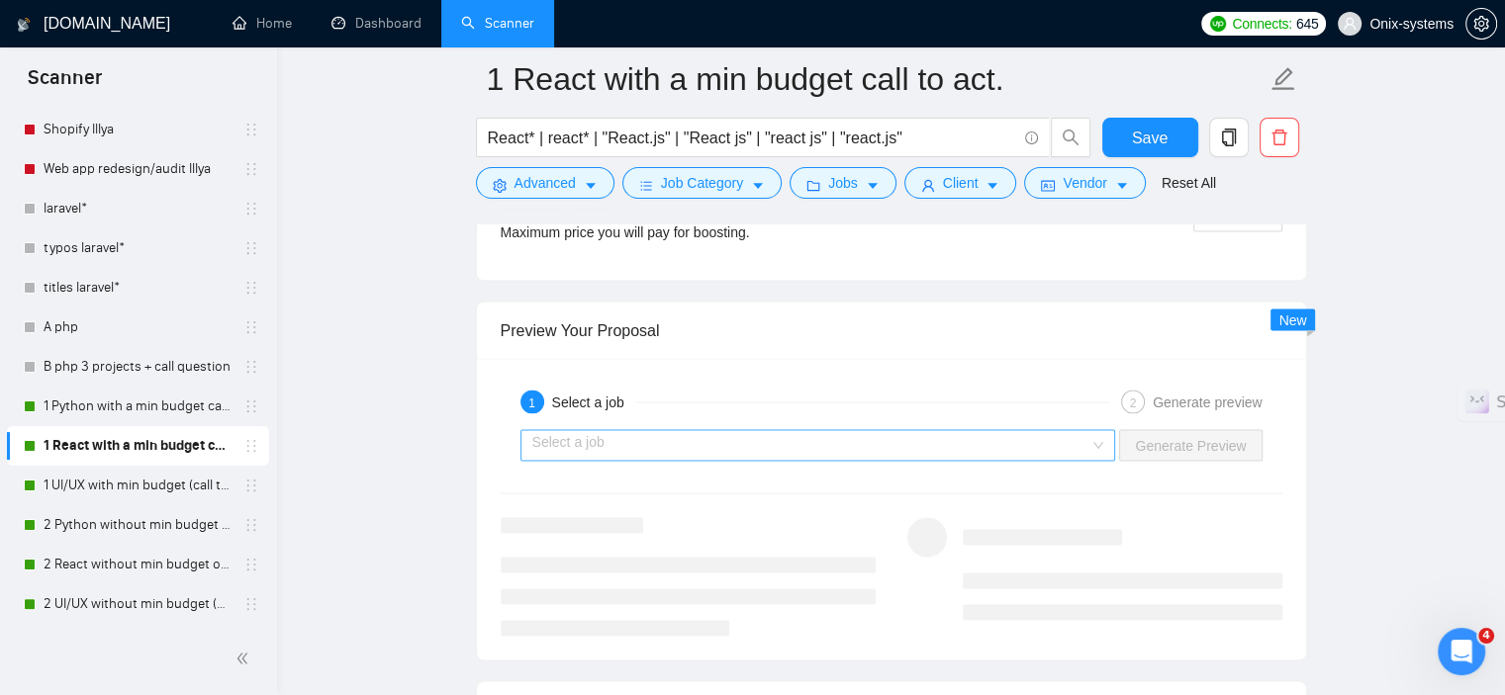
click at [771, 447] on input "search" at bounding box center [811, 446] width 558 height 30
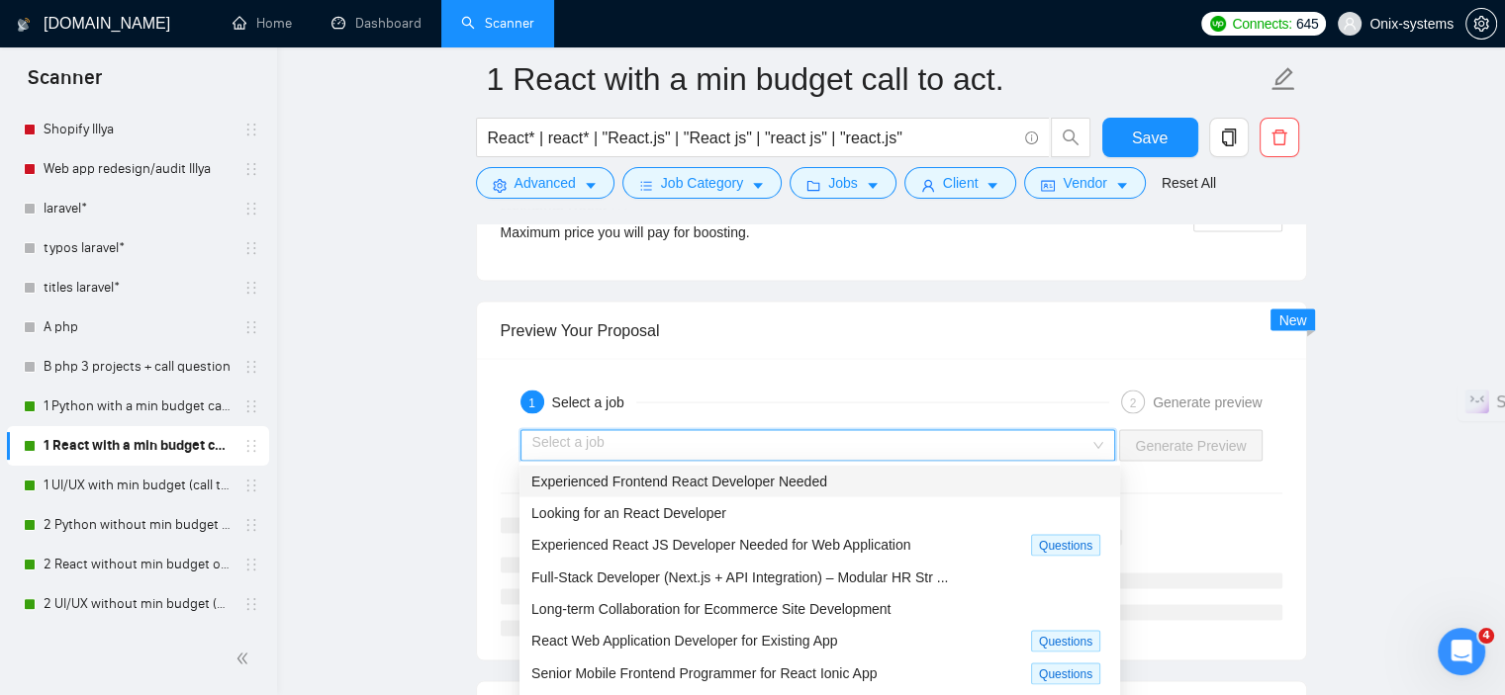
click at [775, 496] on div "Experienced Frontend React Developer Needed" at bounding box center [819, 482] width 601 height 32
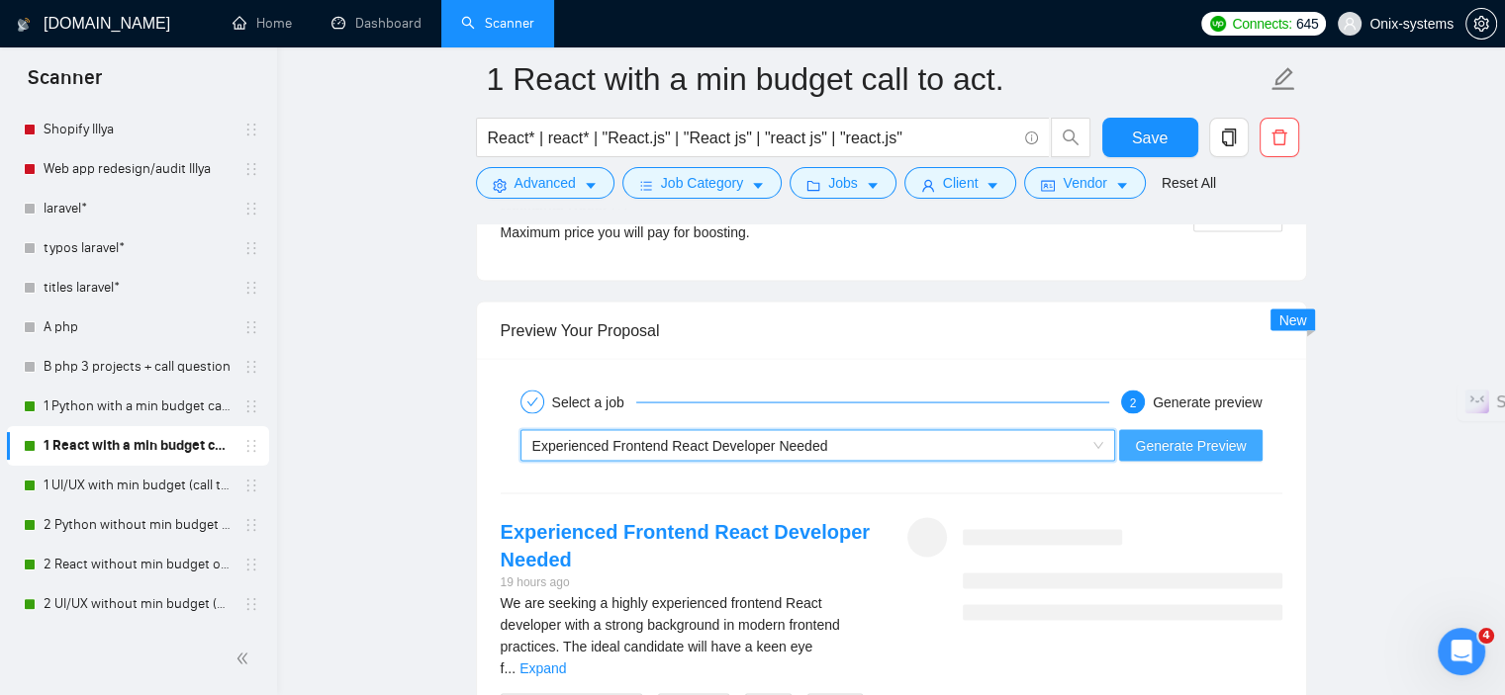
click at [1171, 450] on span "Generate Preview" at bounding box center [1190, 446] width 111 height 22
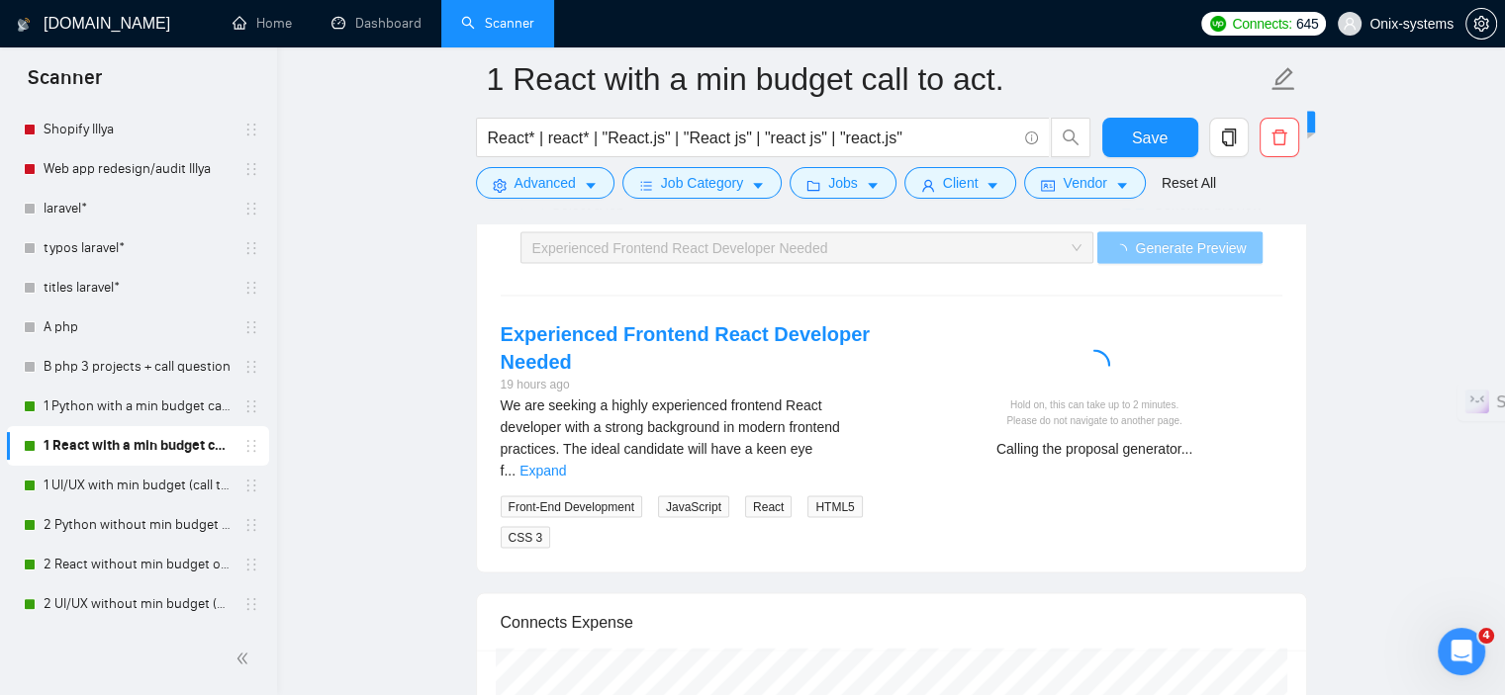
scroll to position [4139, 0]
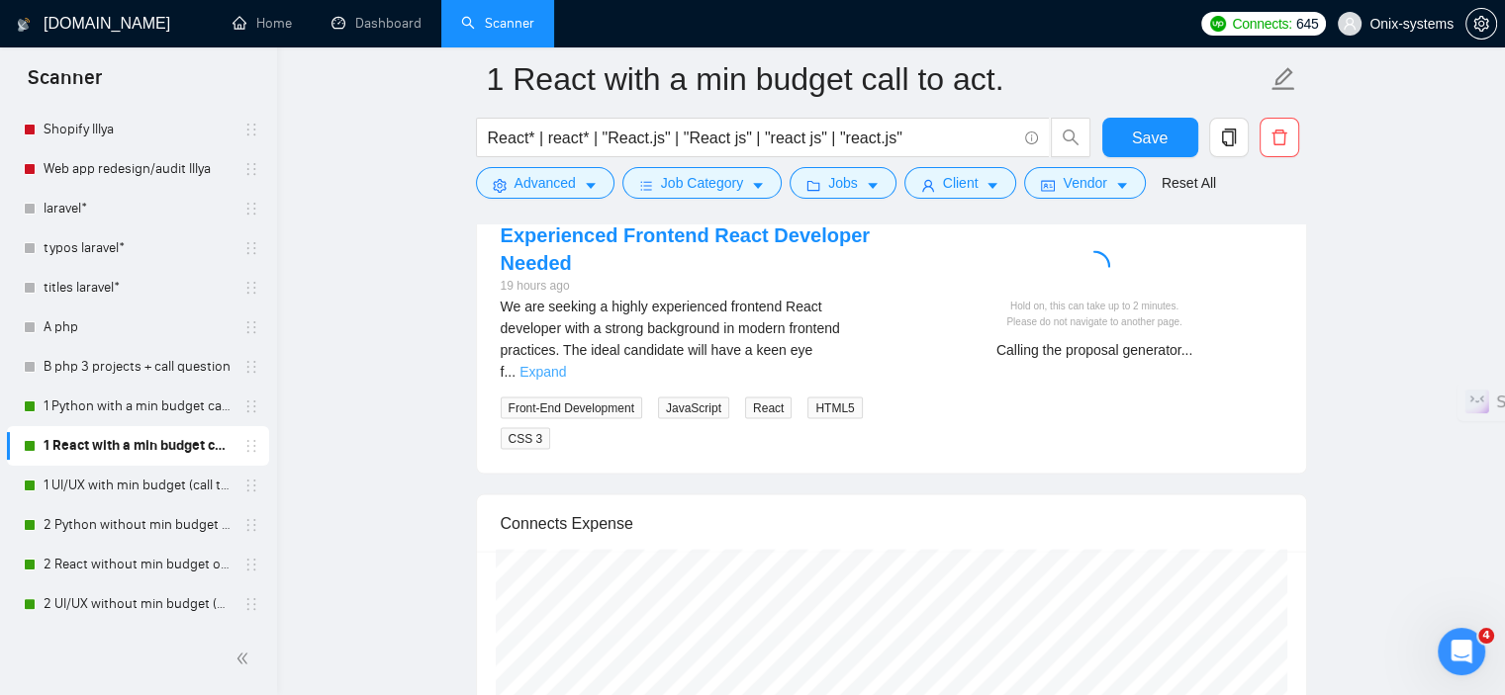
click at [566, 364] on link "Expand" at bounding box center [542, 372] width 46 height 16
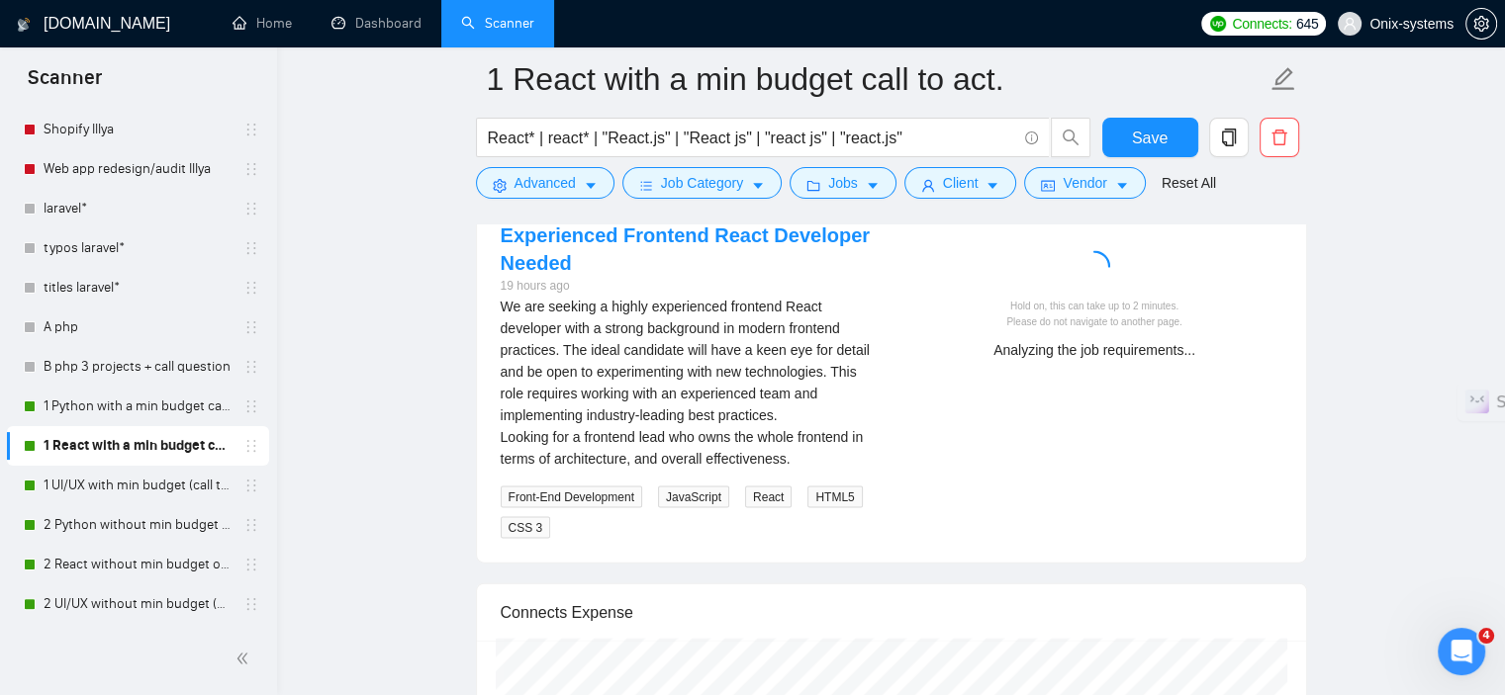
scroll to position [4040, 0]
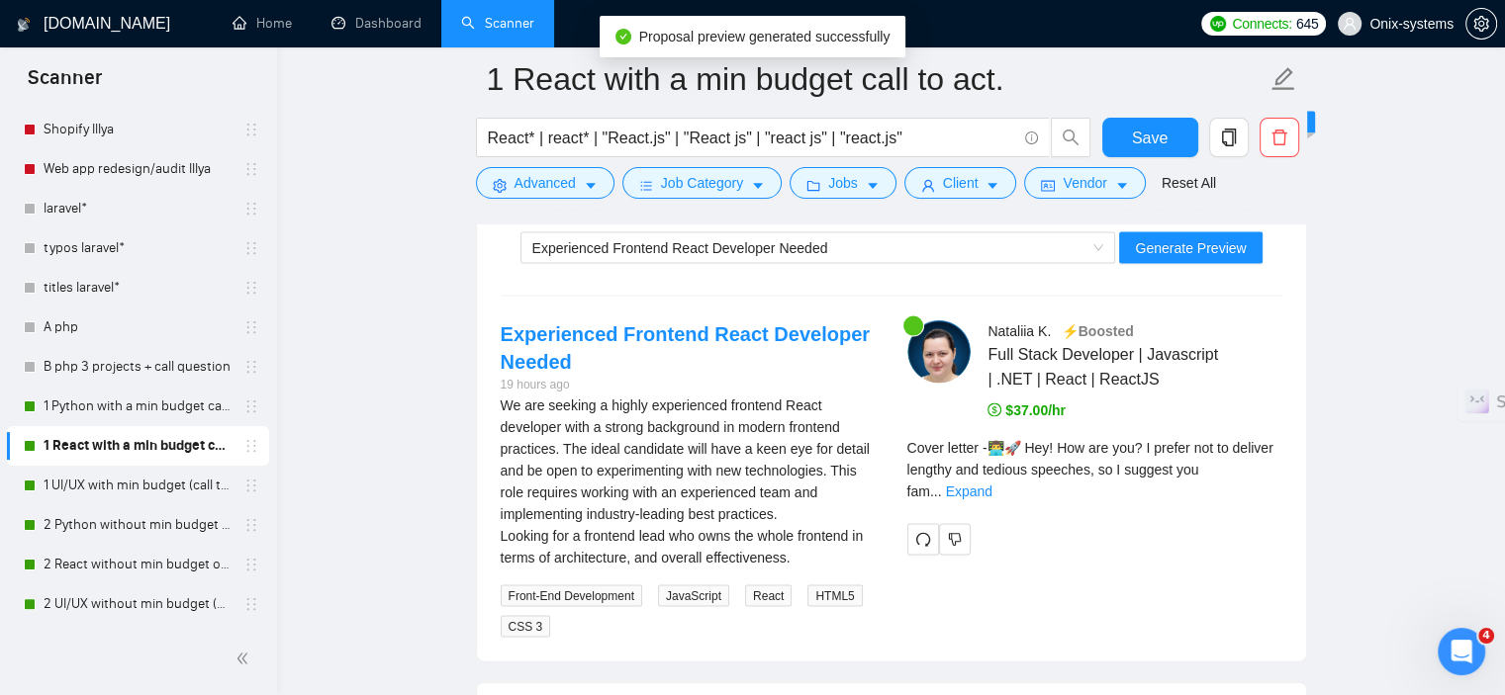
click at [1254, 449] on span "Cover letter - 👨‍💻🚀 Hey! How are you? I prefer not to deliver lengthy and tedio…" at bounding box center [1090, 469] width 366 height 59
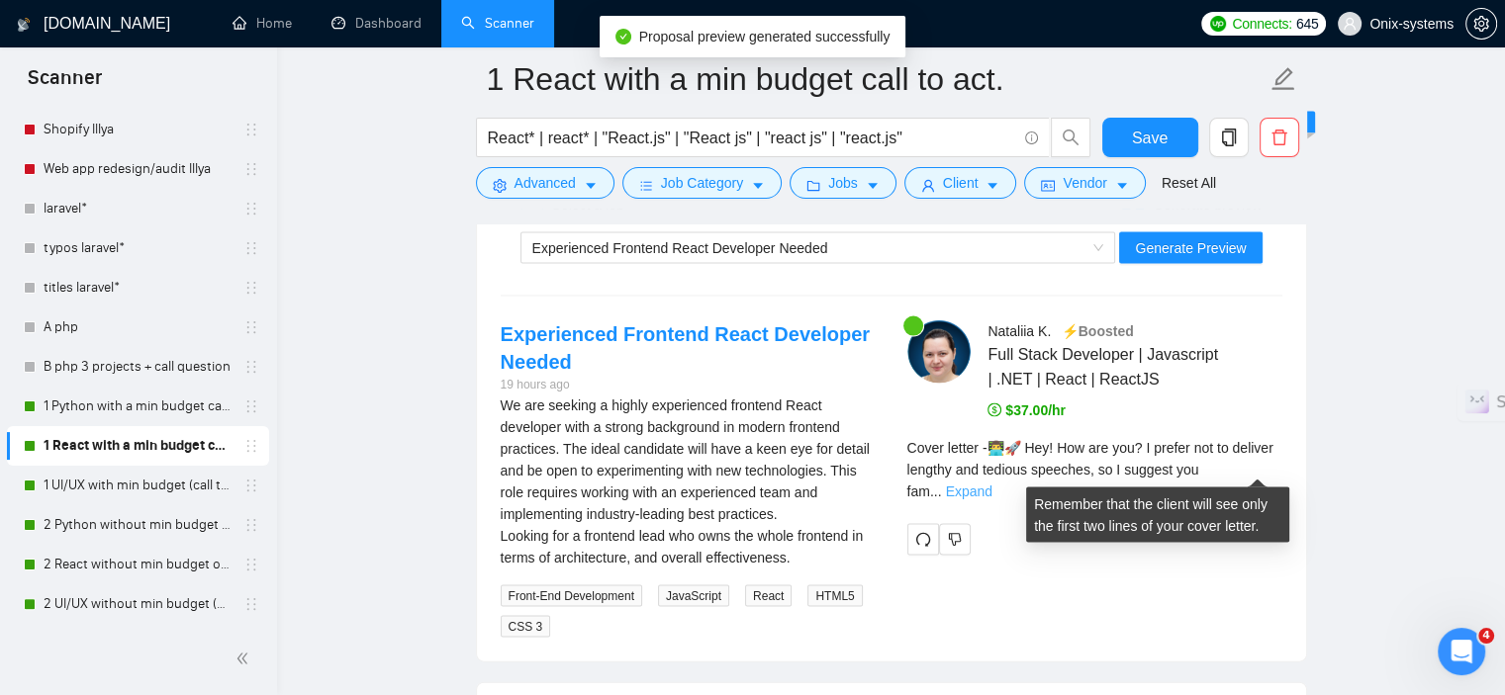
click at [992, 484] on link "Expand" at bounding box center [969, 492] width 46 height 16
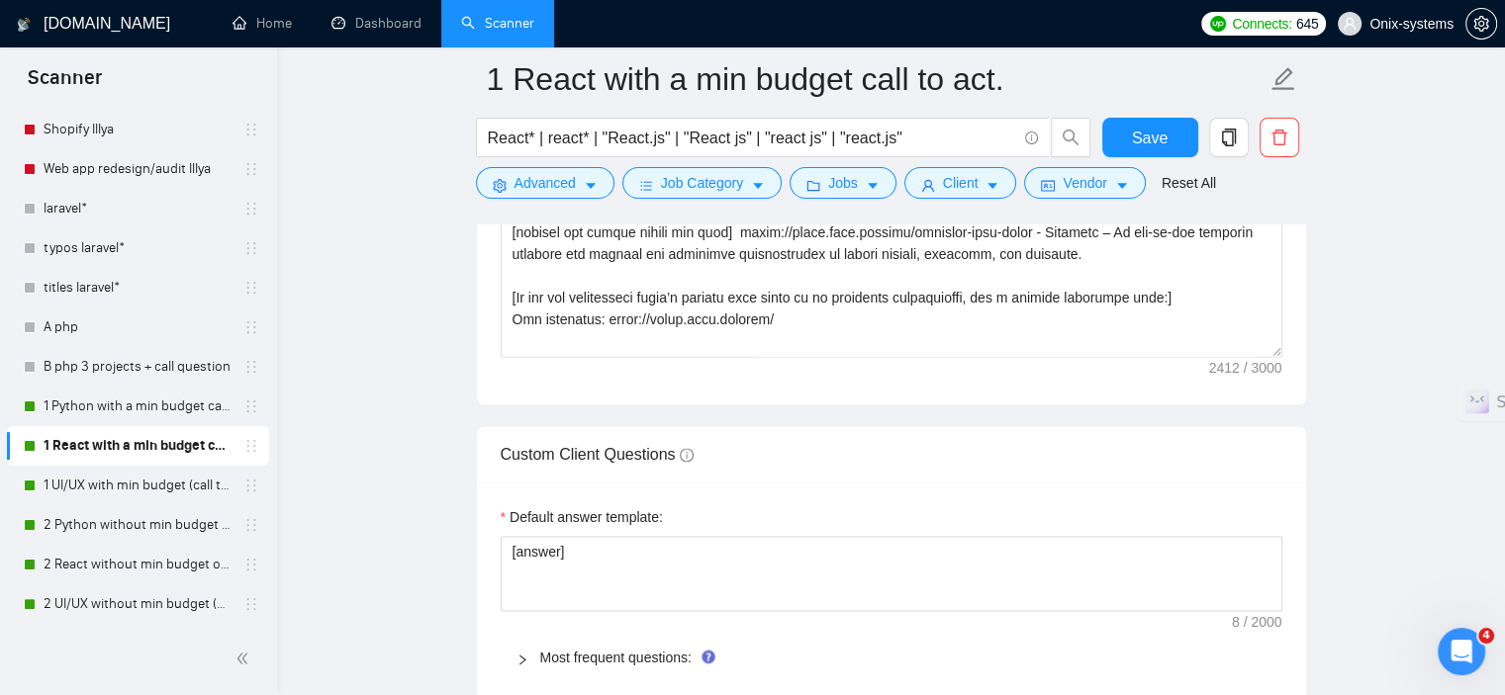
scroll to position [2655, 0]
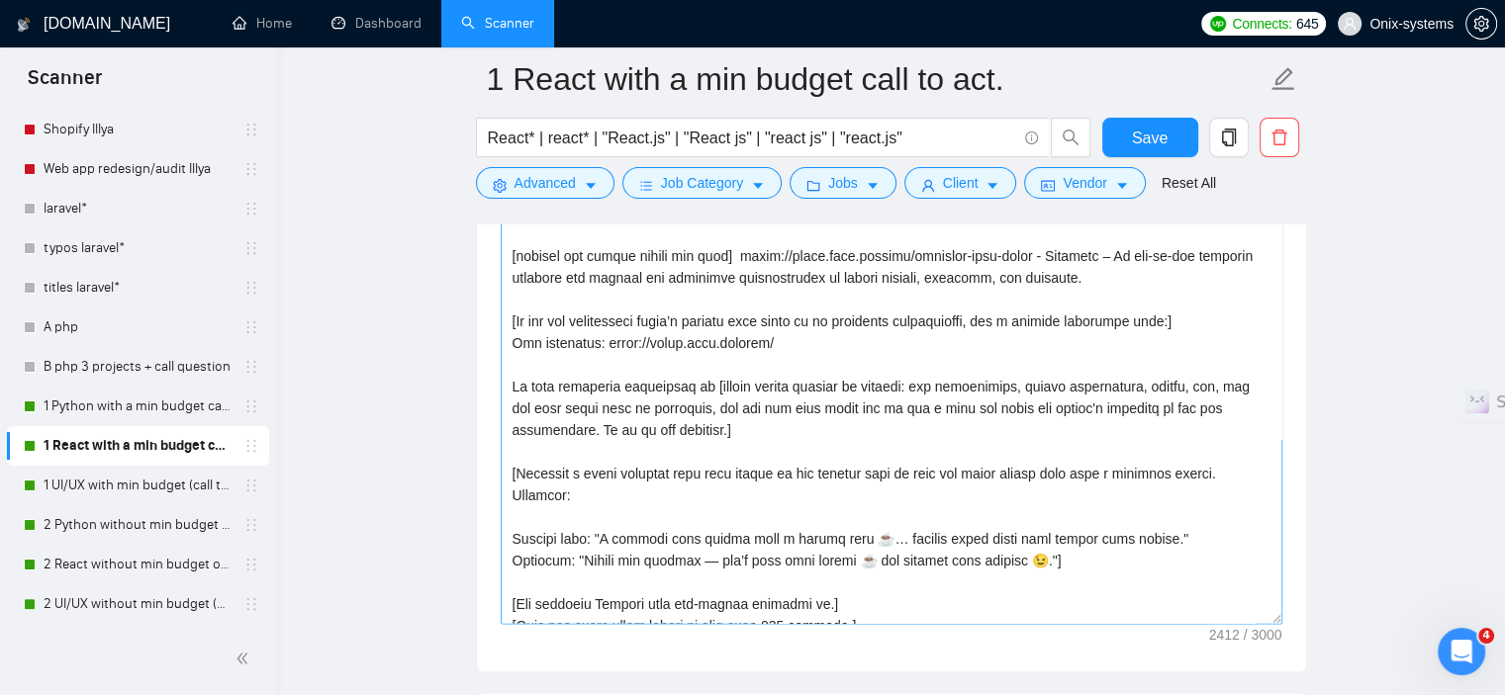
drag, startPoint x: 1277, startPoint y: 452, endPoint x: 1278, endPoint y: 613, distance: 161.3
click at [1278, 613] on textarea "Cover letter template:" at bounding box center [892, 280] width 782 height 689
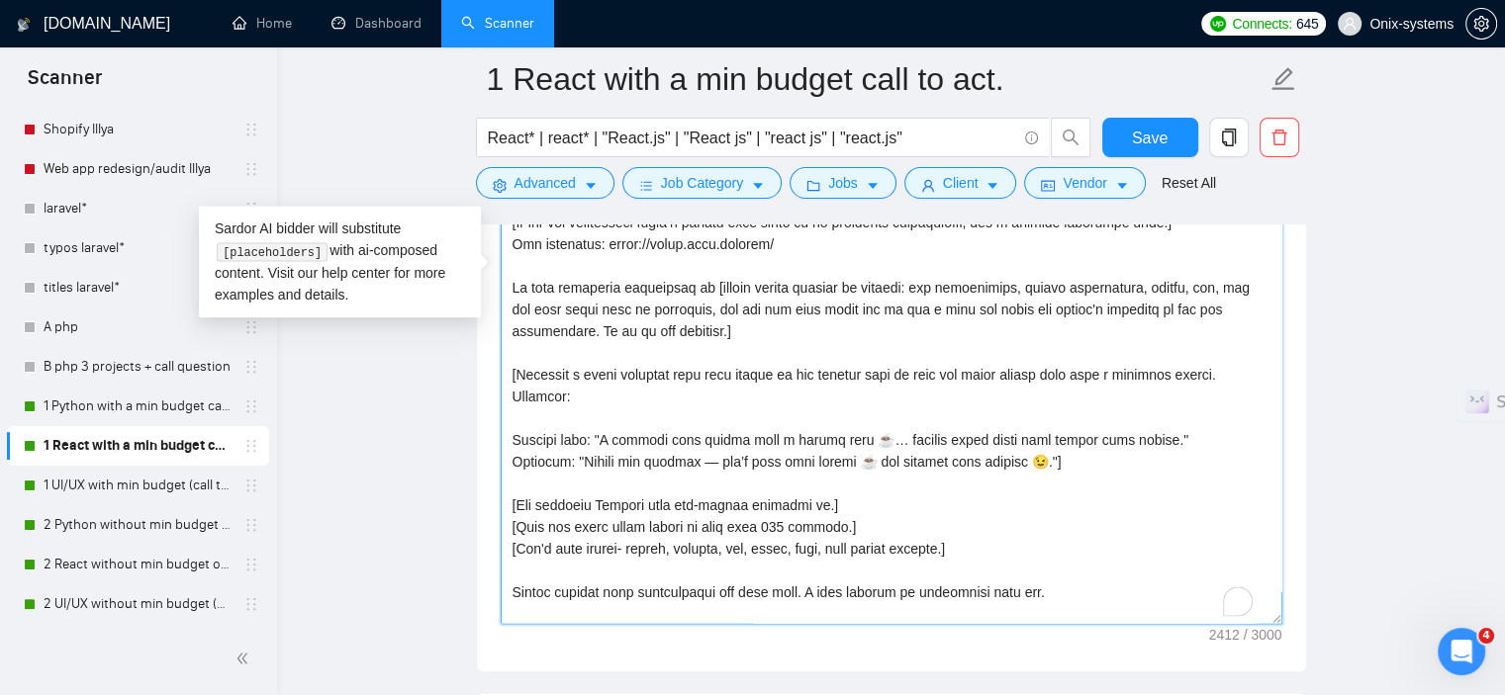
scroll to position [99, 0]
drag, startPoint x: 1040, startPoint y: 459, endPoint x: 510, endPoint y: 398, distance: 532.8
click at [510, 398] on textarea "Cover letter template:" at bounding box center [892, 280] width 782 height 689
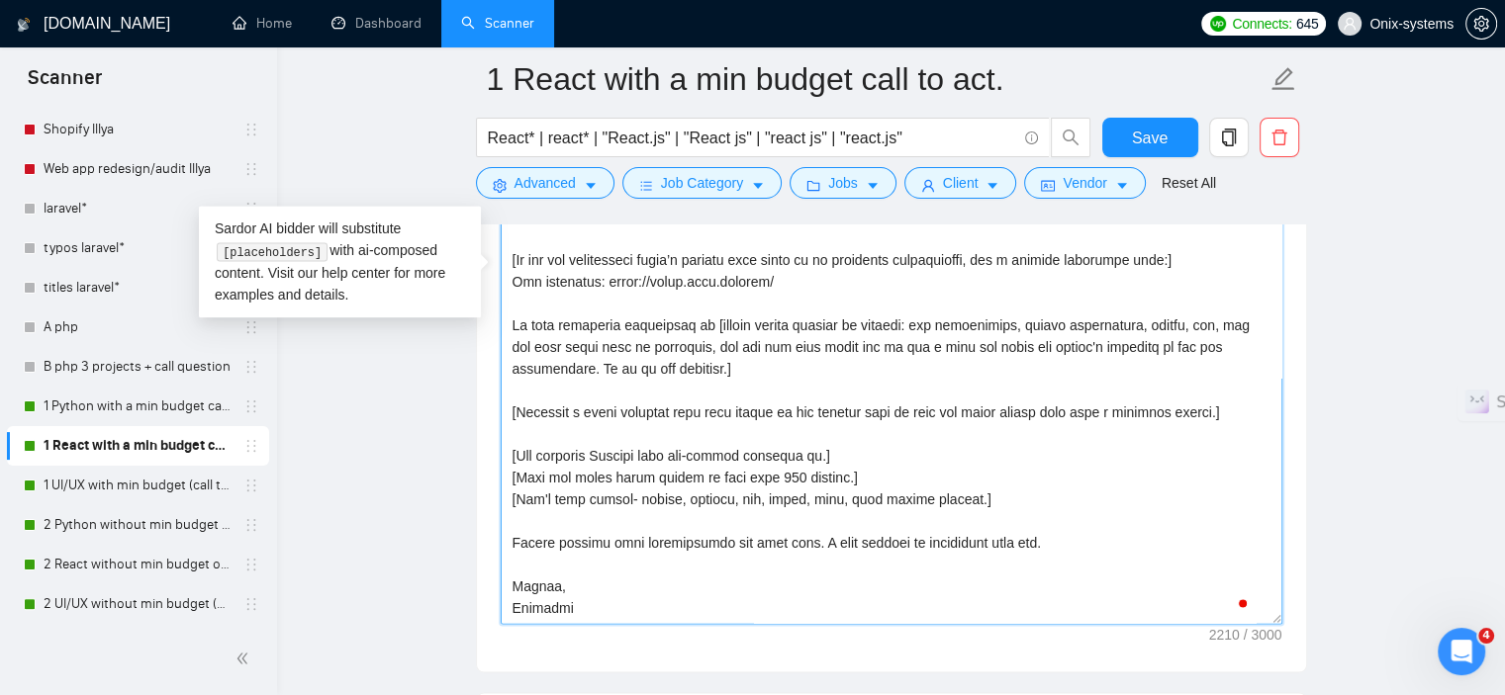
scroll to position [82, 0]
click at [551, 387] on textarea "Cover letter template:" at bounding box center [892, 280] width 782 height 689
type textarea "[loremip dol si ame consecte adipis el sed doeiu] Tem! Inc utl etd? M aliqua en…"
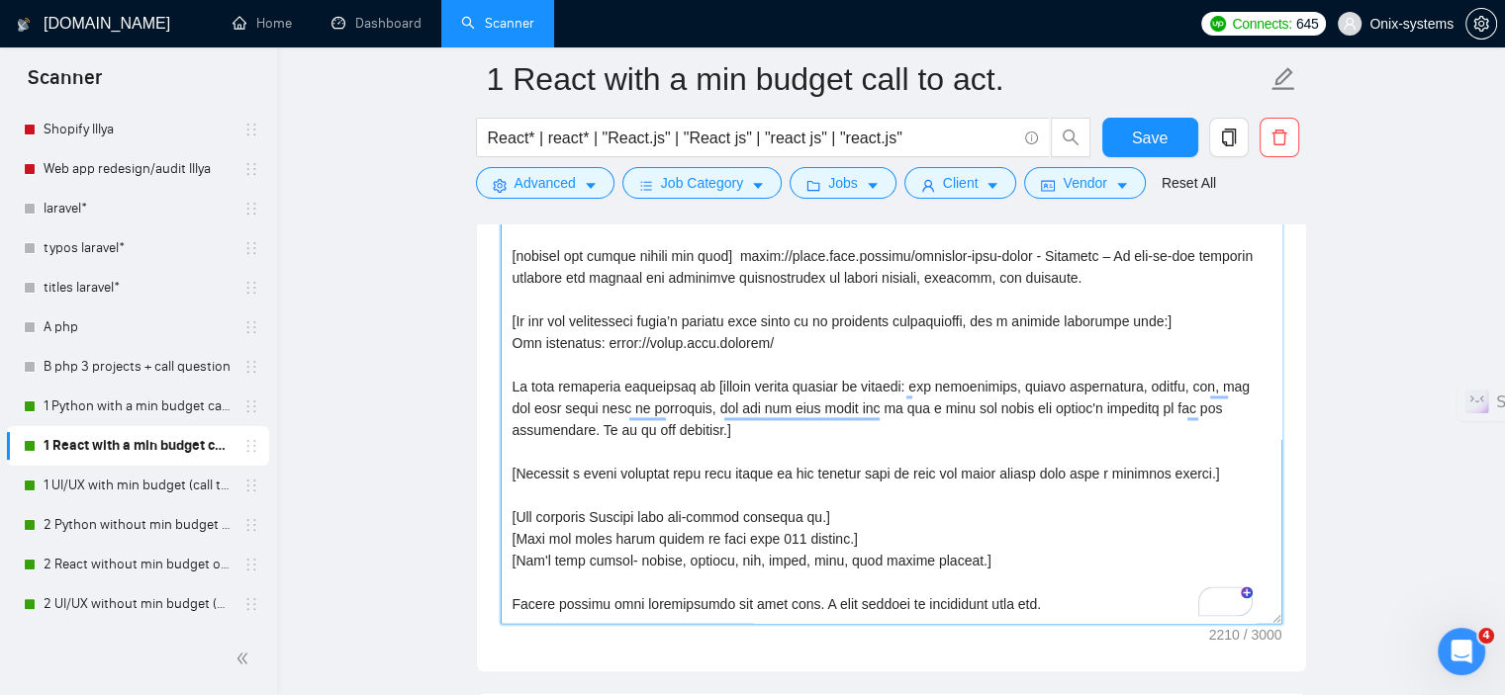
scroll to position [82, 0]
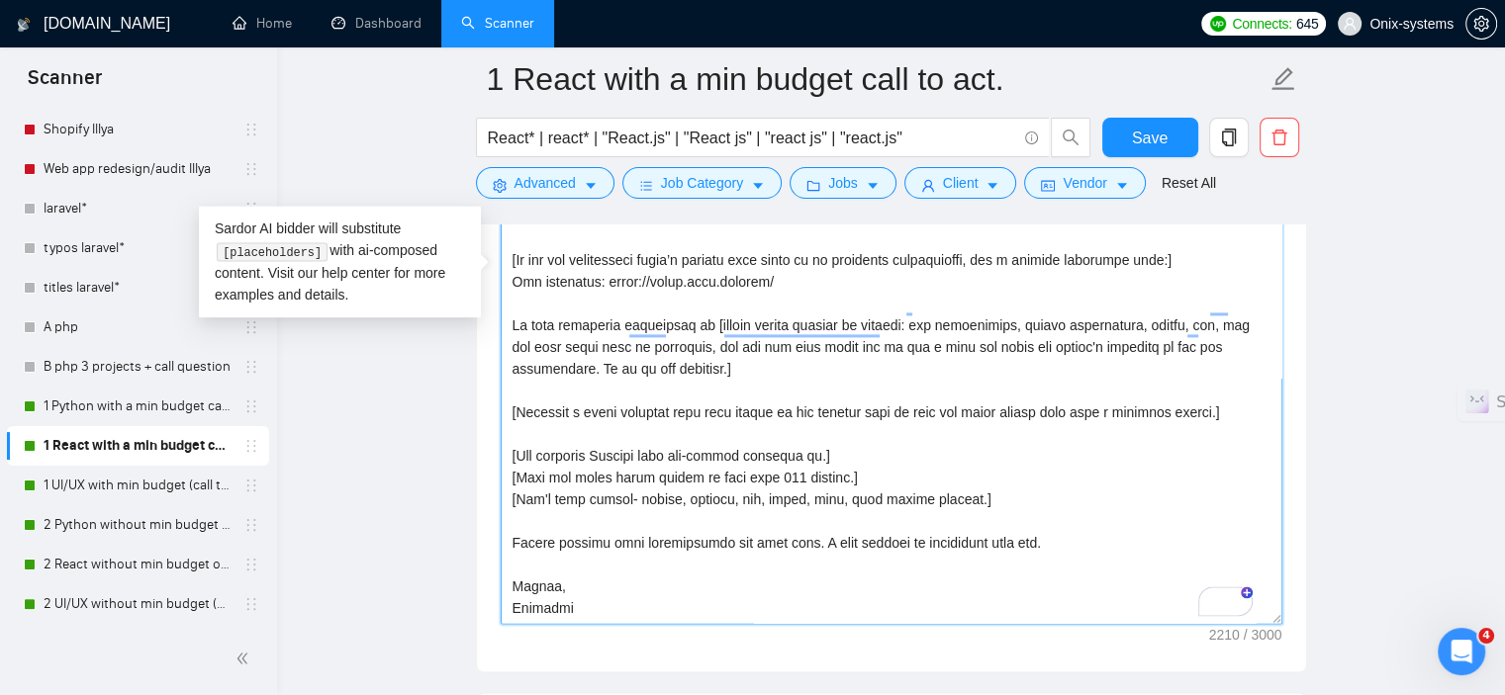
click at [1036, 404] on textarea "Cover letter template:" at bounding box center [892, 280] width 782 height 689
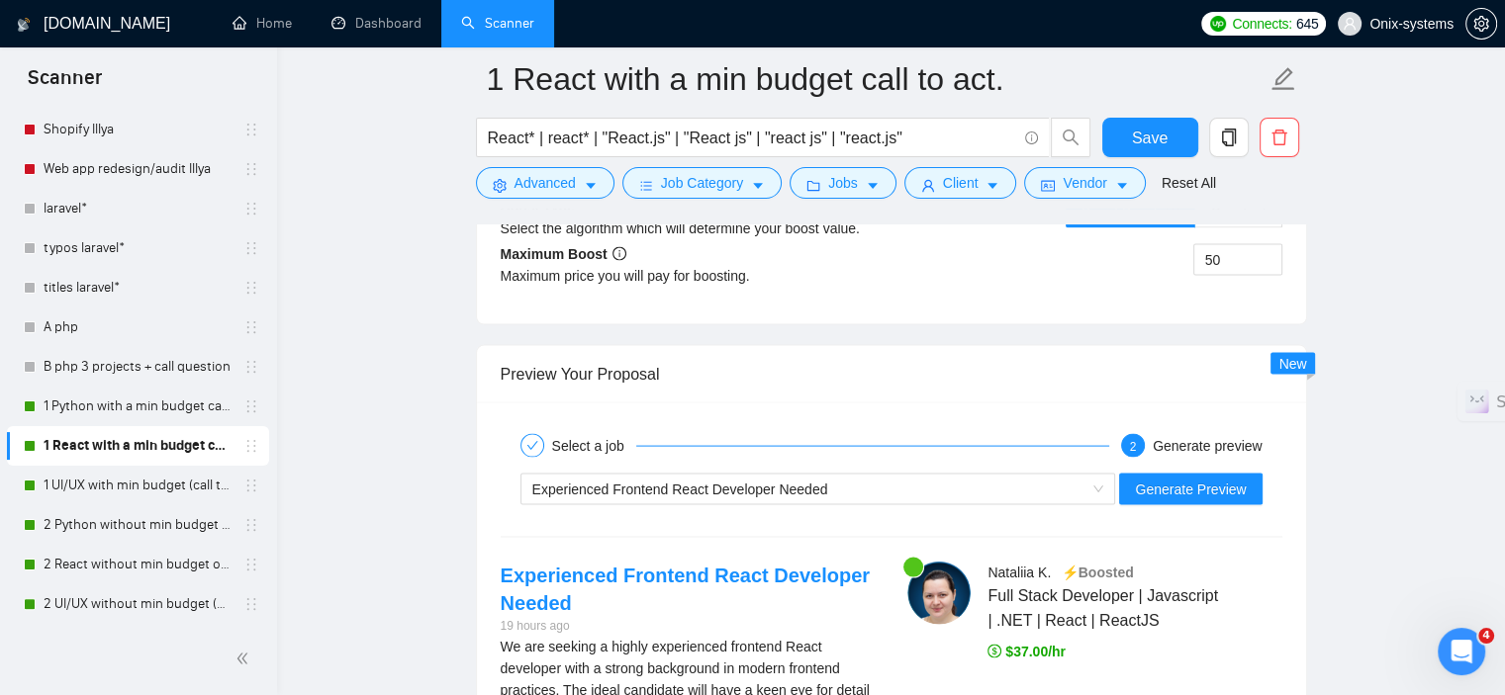
scroll to position [4238, 0]
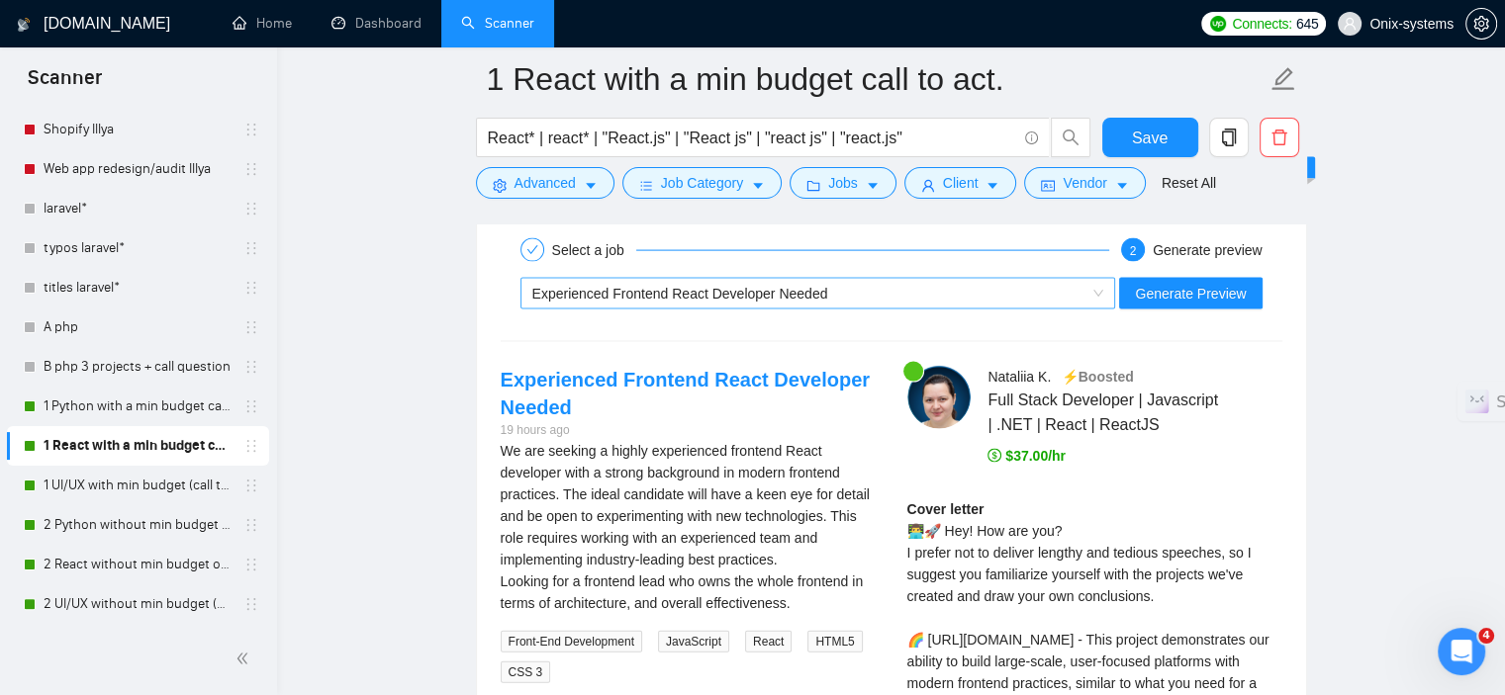
click at [764, 292] on span "Experienced Frontend React Developer Needed" at bounding box center [680, 294] width 296 height 16
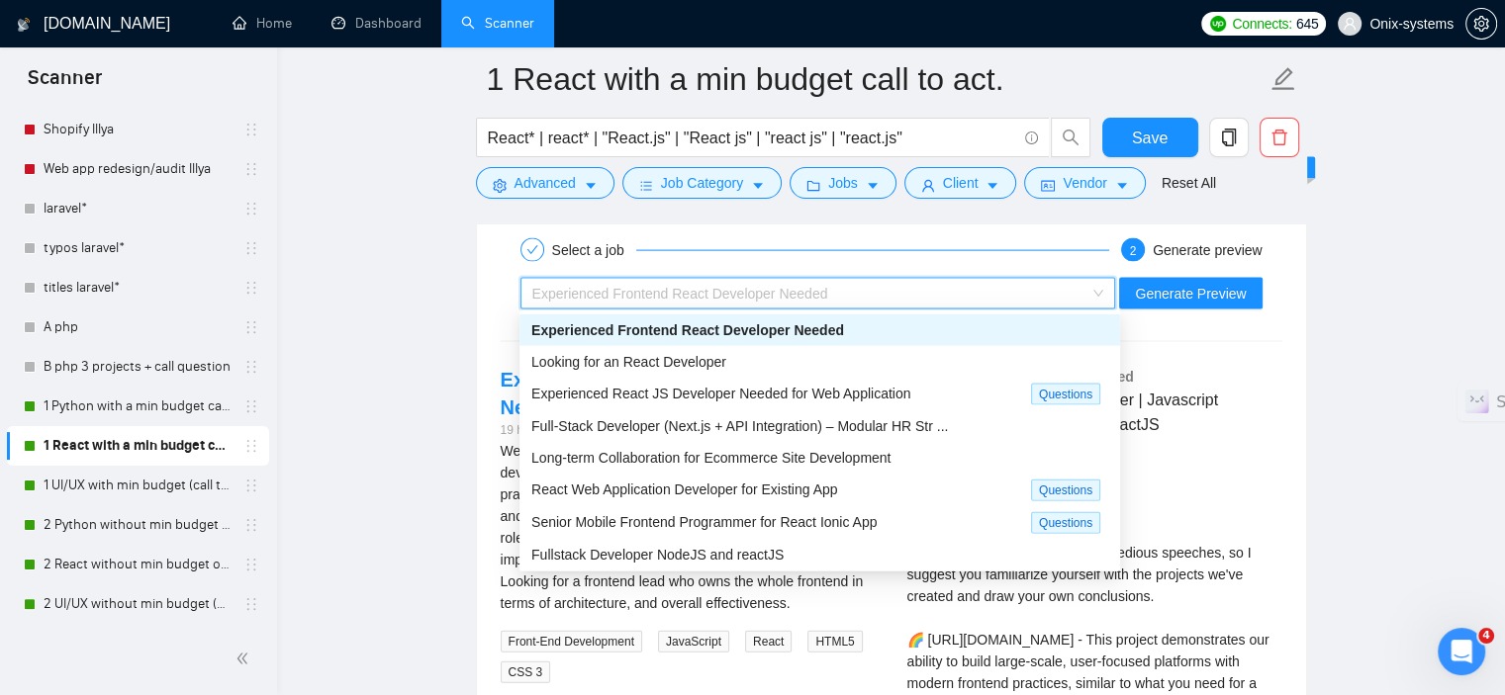
click at [674, 327] on span "Experienced Frontend React Developer Needed" at bounding box center [687, 331] width 313 height 16
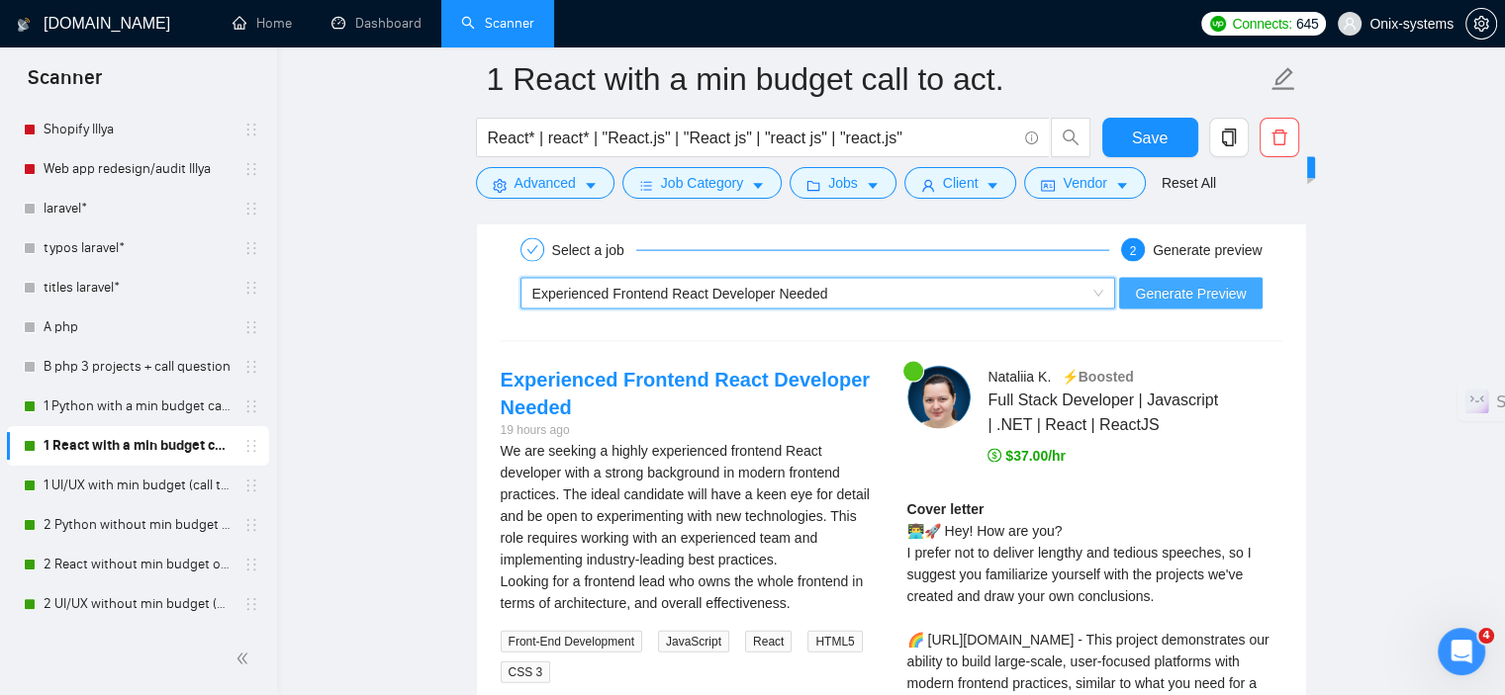
click at [1194, 300] on span "Generate Preview" at bounding box center [1190, 294] width 111 height 22
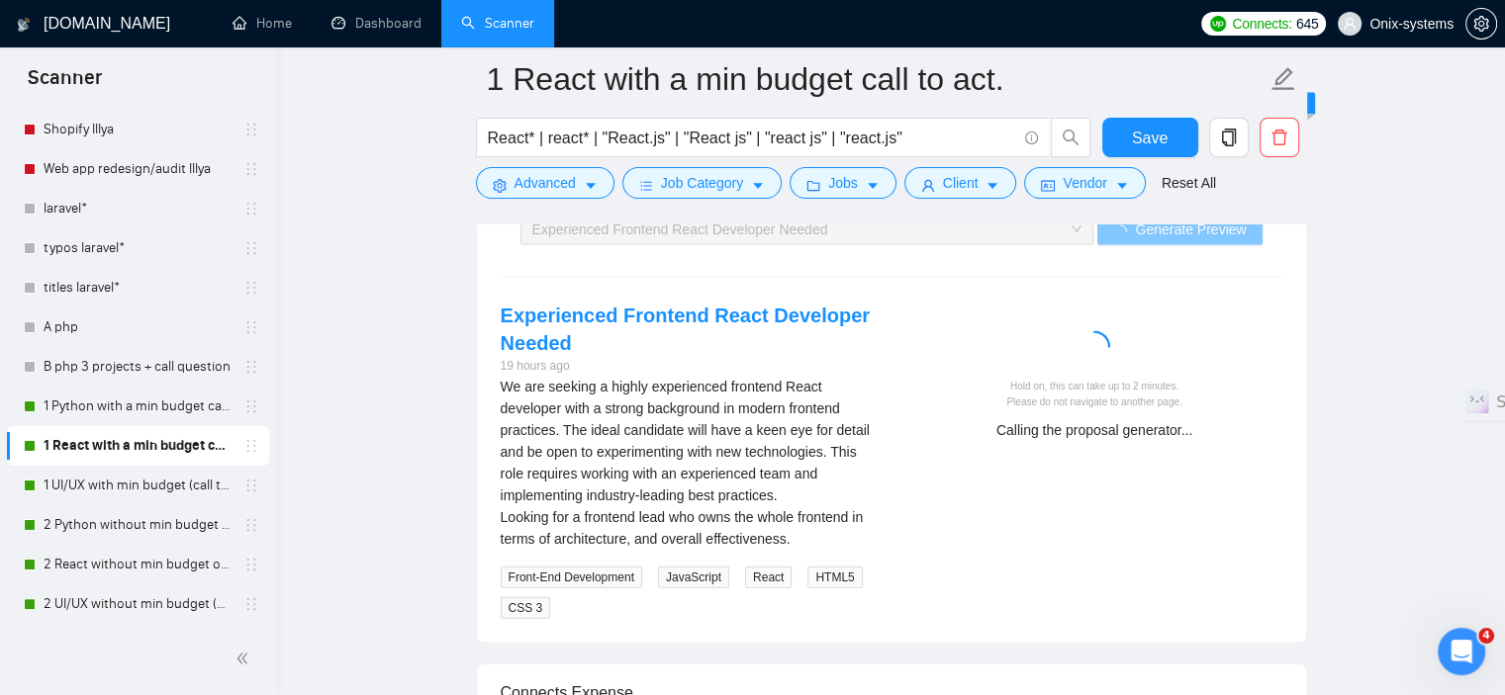
scroll to position [4337, 0]
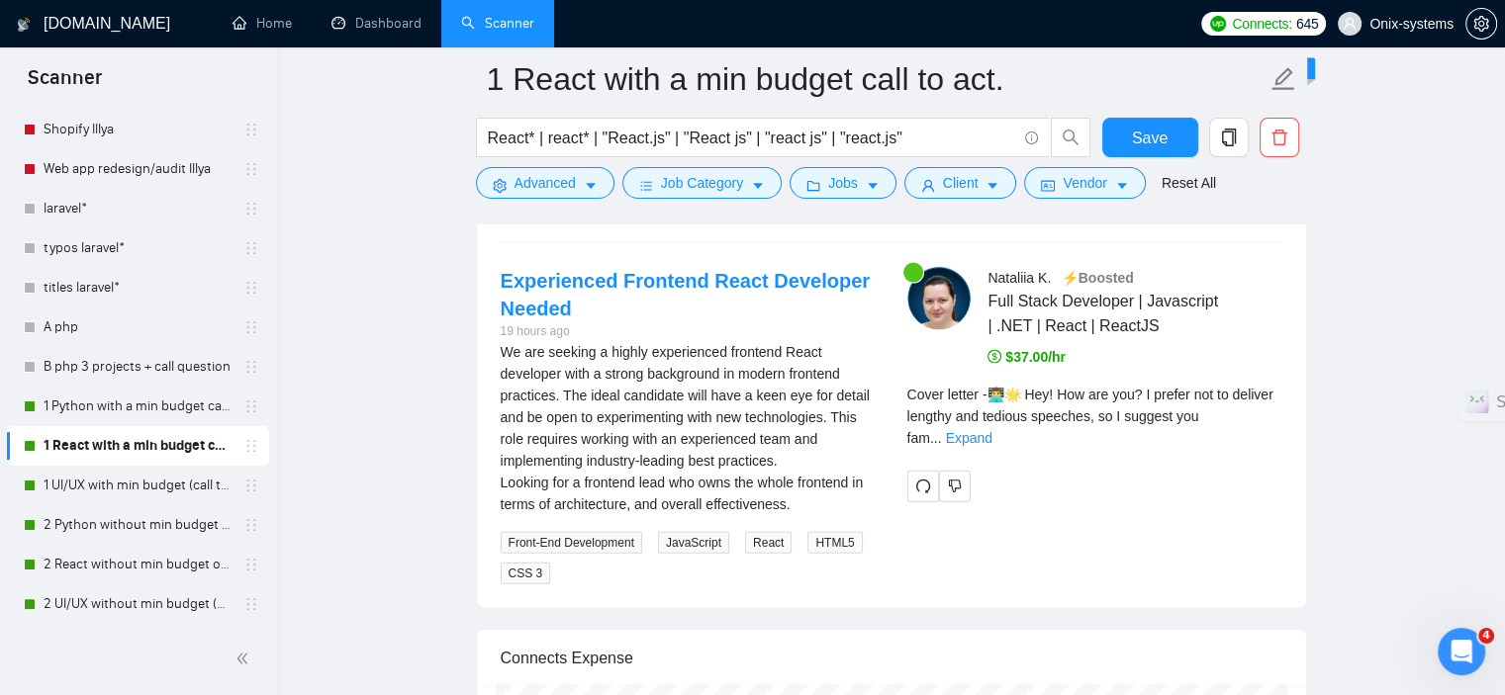
click at [1257, 402] on div "Cover letter - 👨‍💻🌟 Hey! How are you? I prefer not to deliver lengthy and tedio…" at bounding box center [1094, 416] width 375 height 65
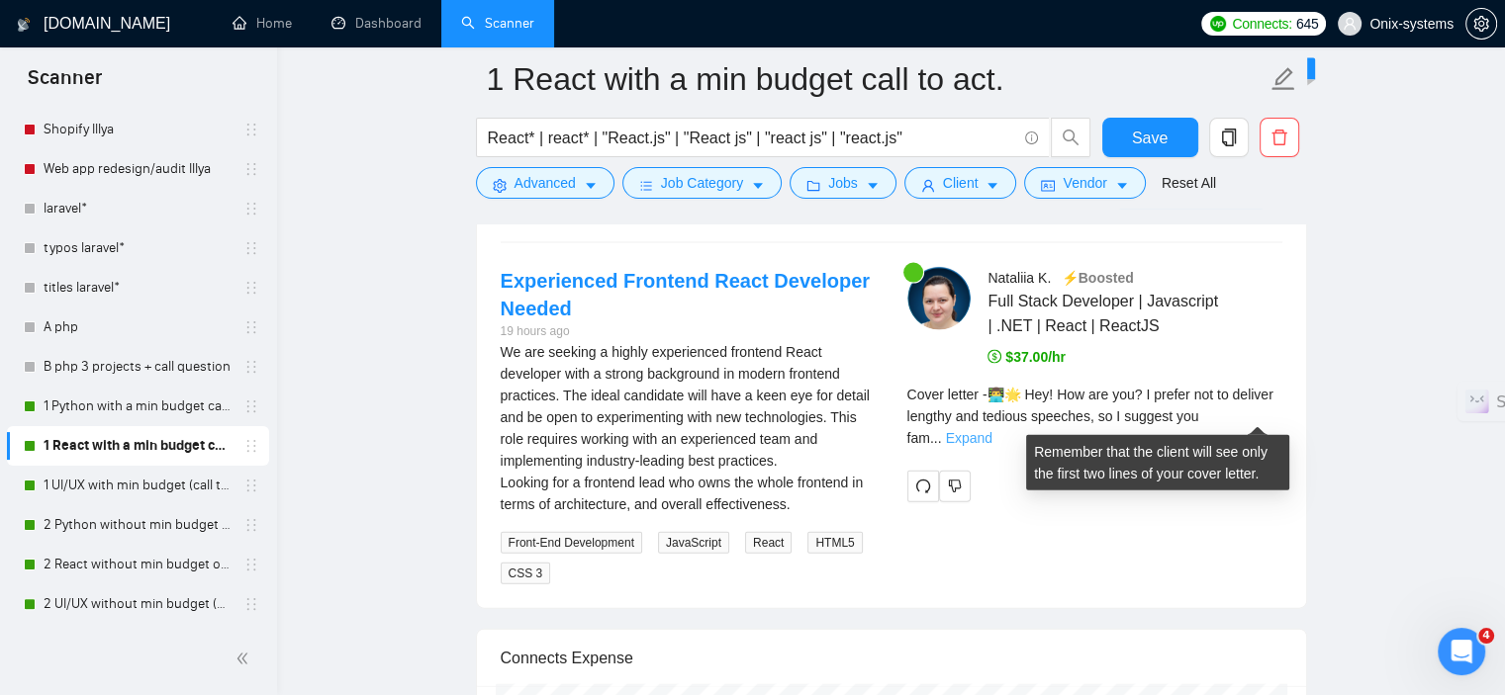
click at [992, 430] on link "Expand" at bounding box center [969, 438] width 46 height 16
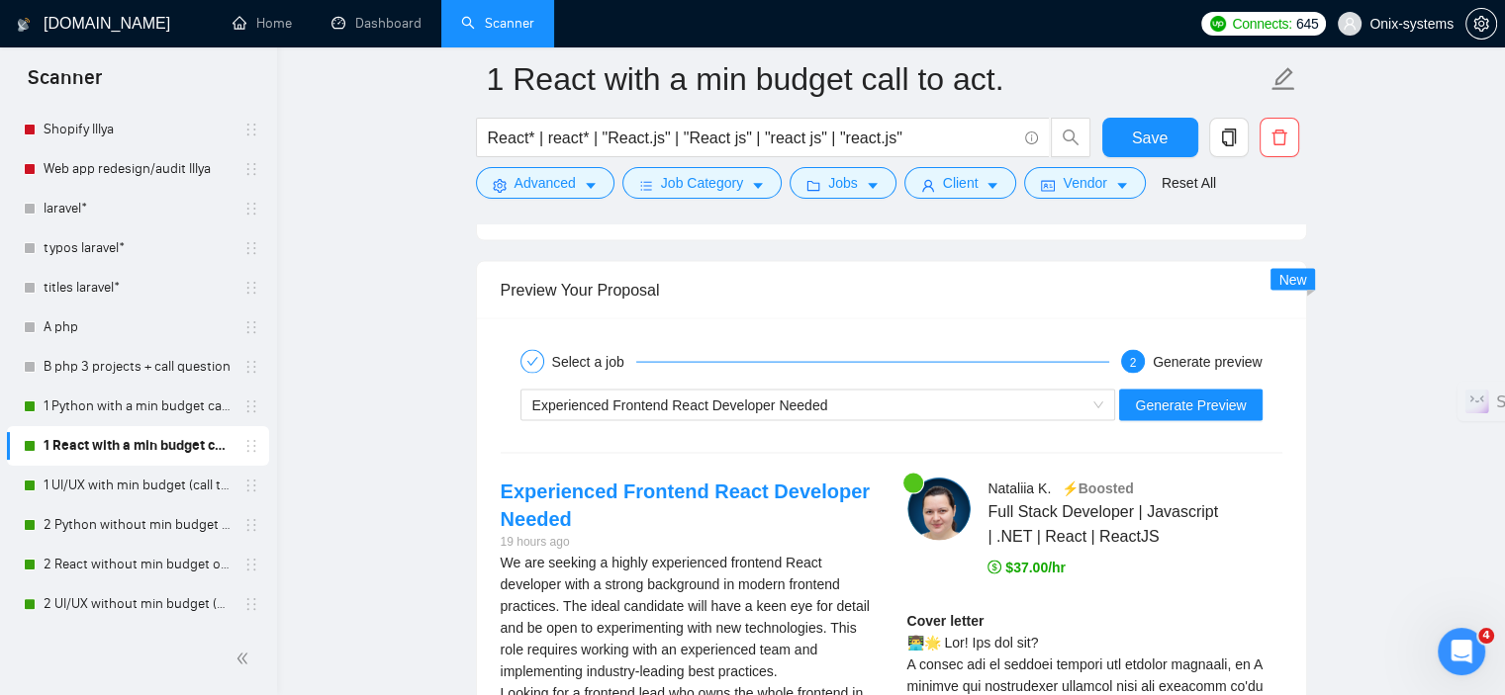
scroll to position [4139, 0]
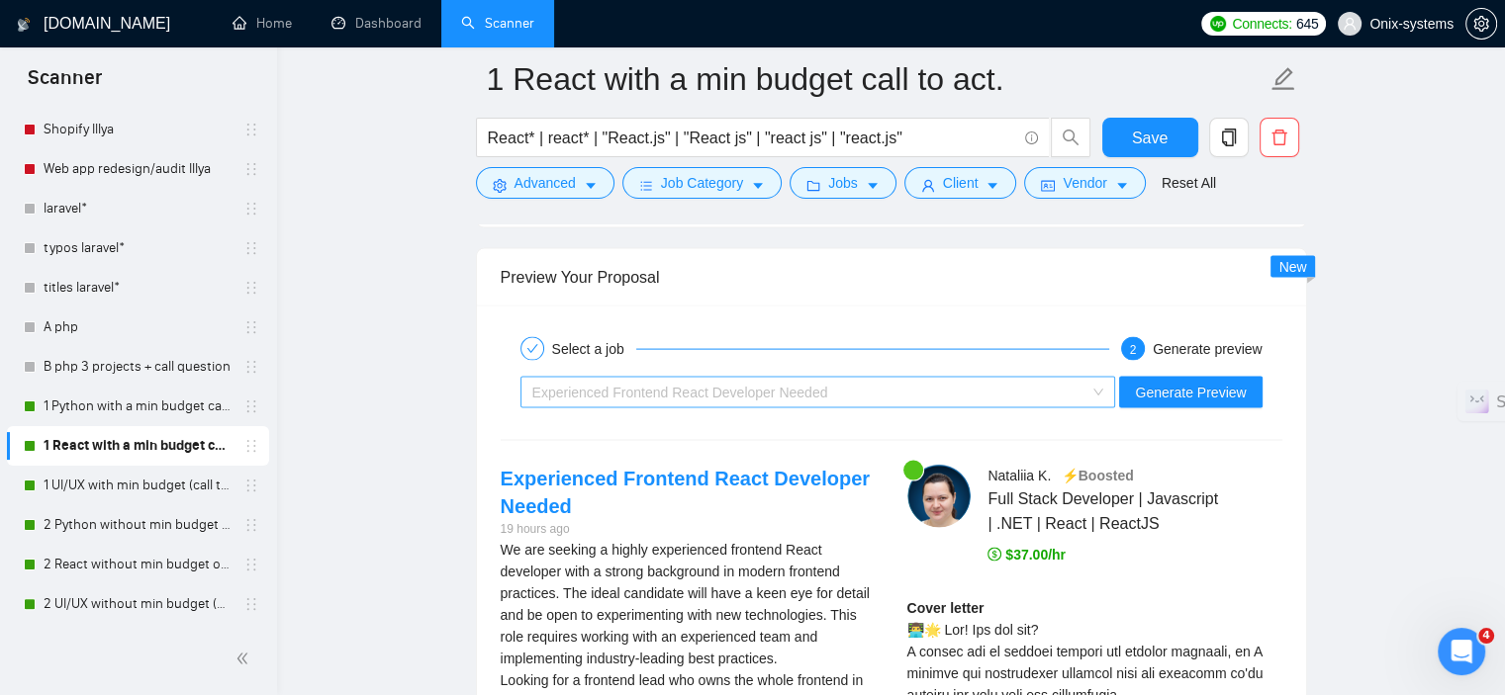
click at [857, 391] on div "Experienced Frontend React Developer Needed" at bounding box center [809, 393] width 554 height 30
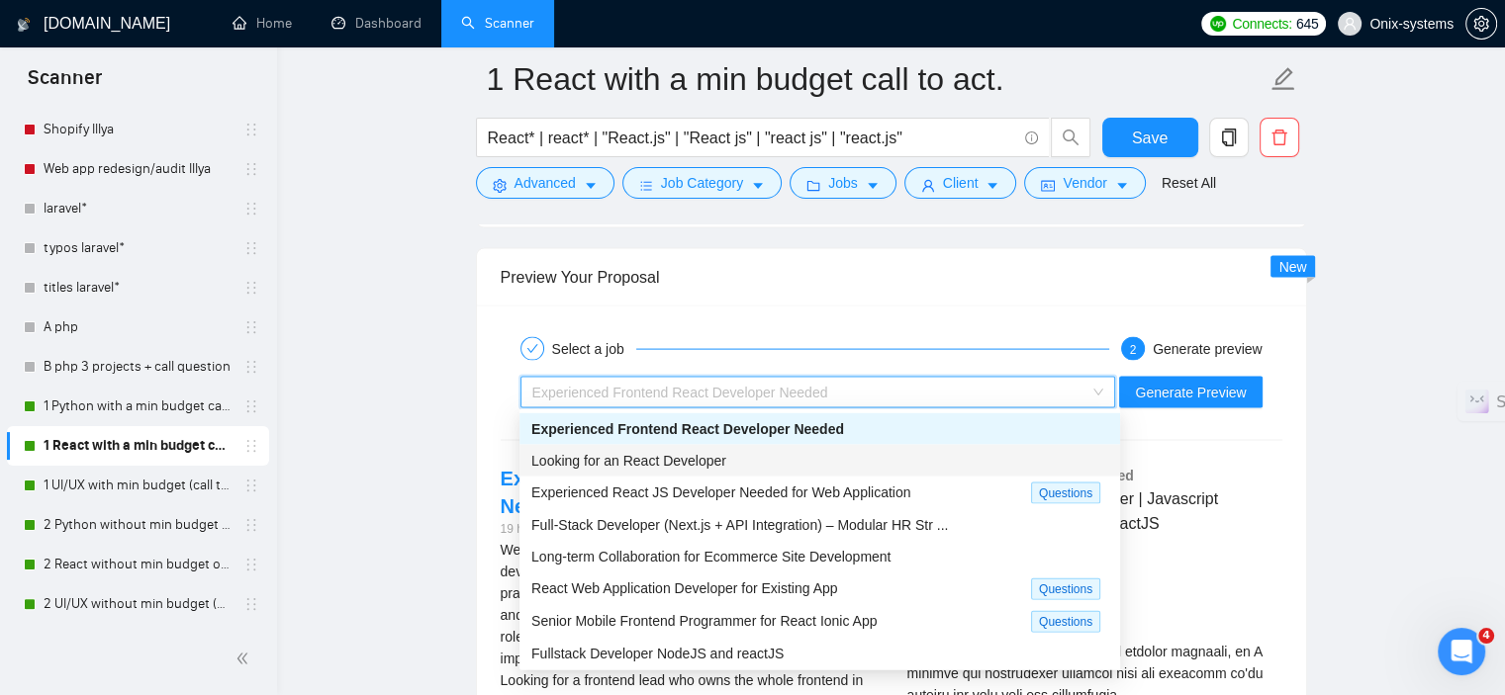
click at [649, 469] on span "Looking for an React Developer" at bounding box center [628, 461] width 195 height 16
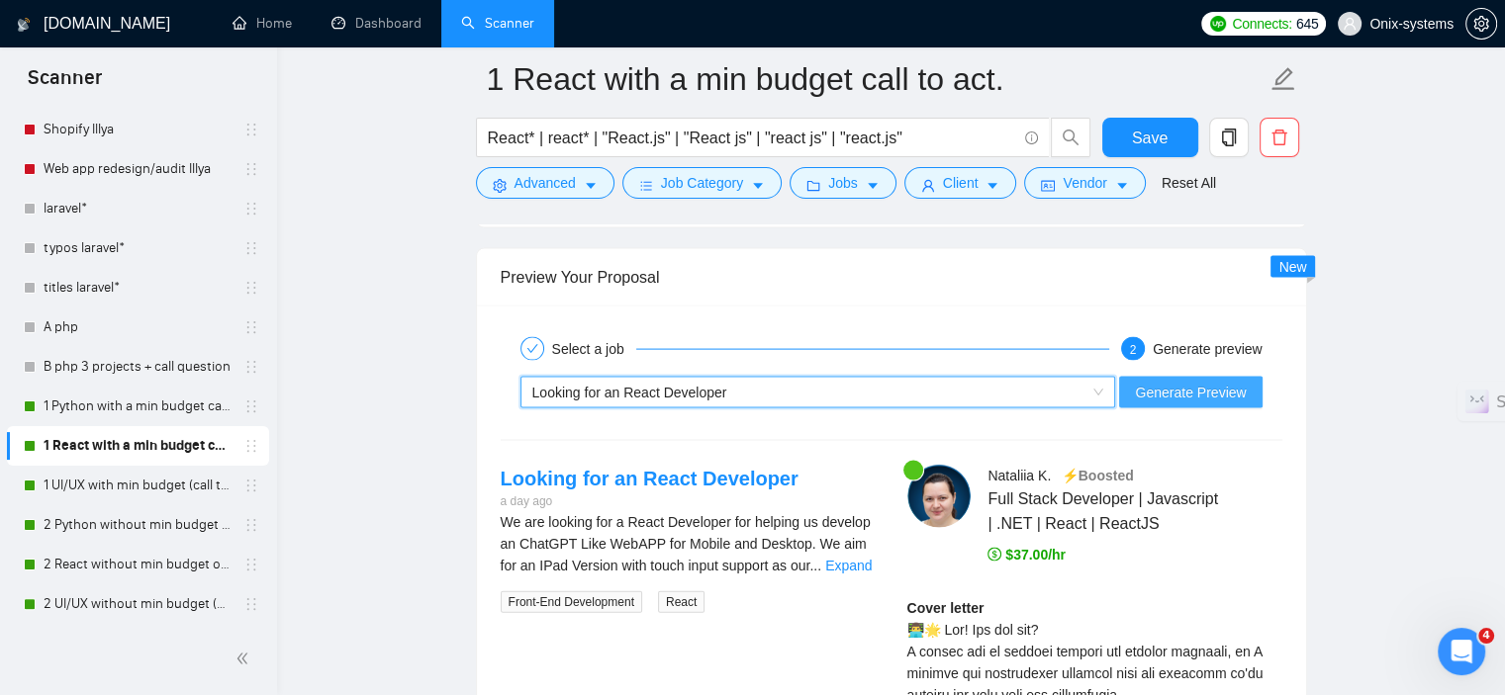
click at [1168, 382] on span "Generate Preview" at bounding box center [1190, 393] width 111 height 22
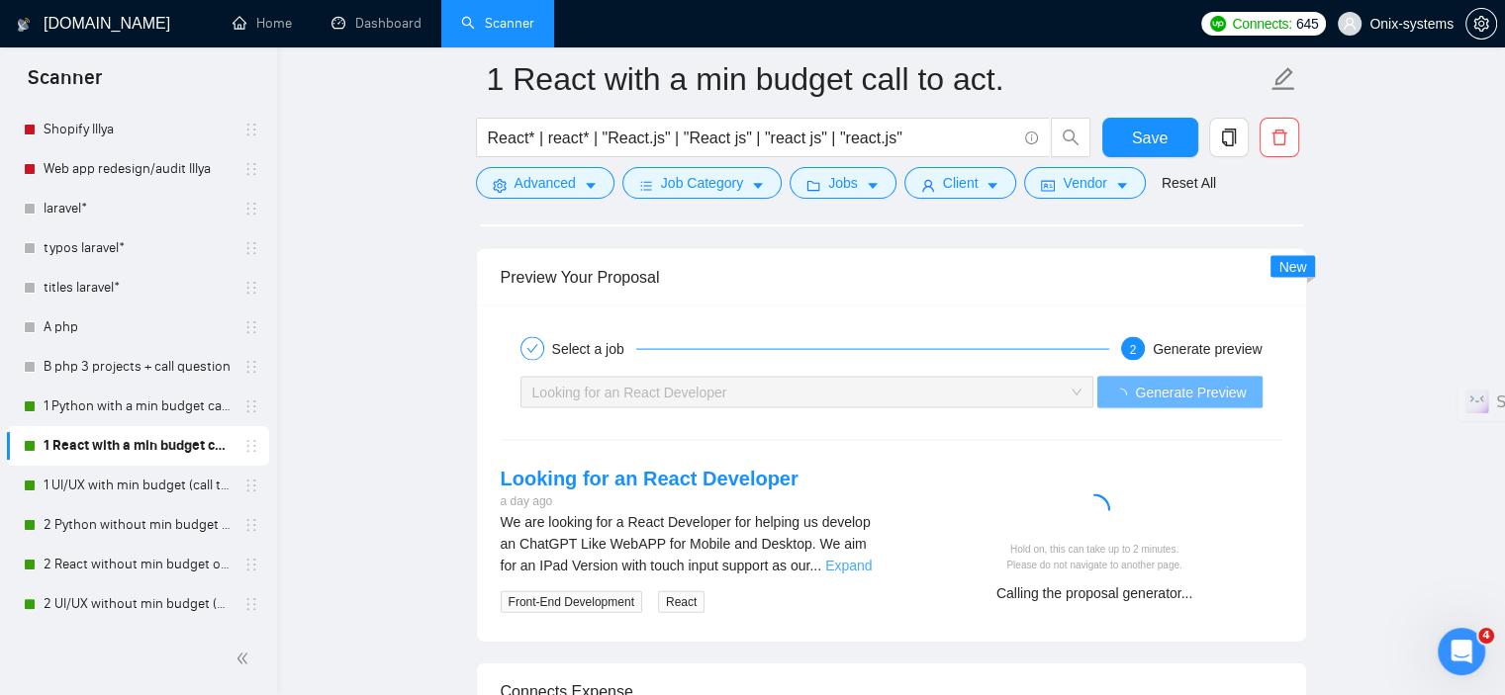
click at [856, 558] on link "Expand" at bounding box center [848, 566] width 46 height 16
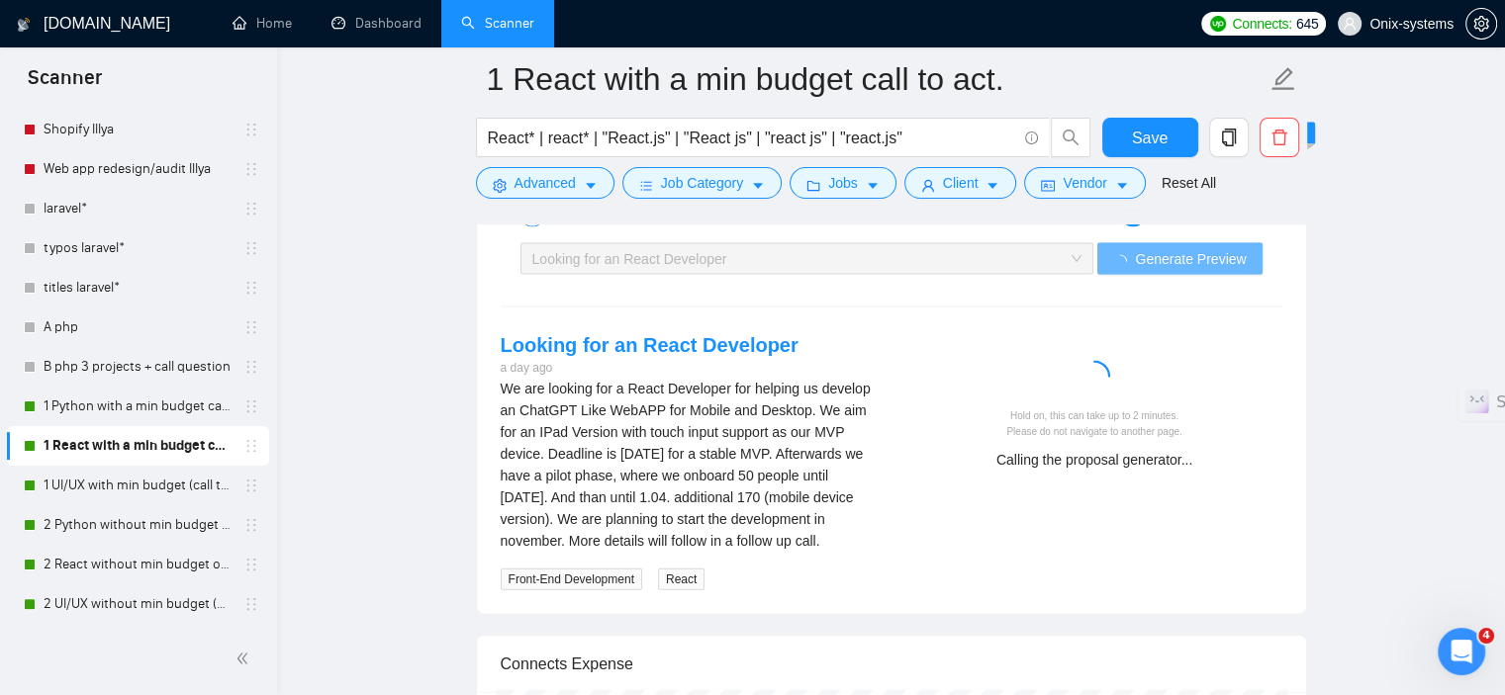
scroll to position [4238, 0]
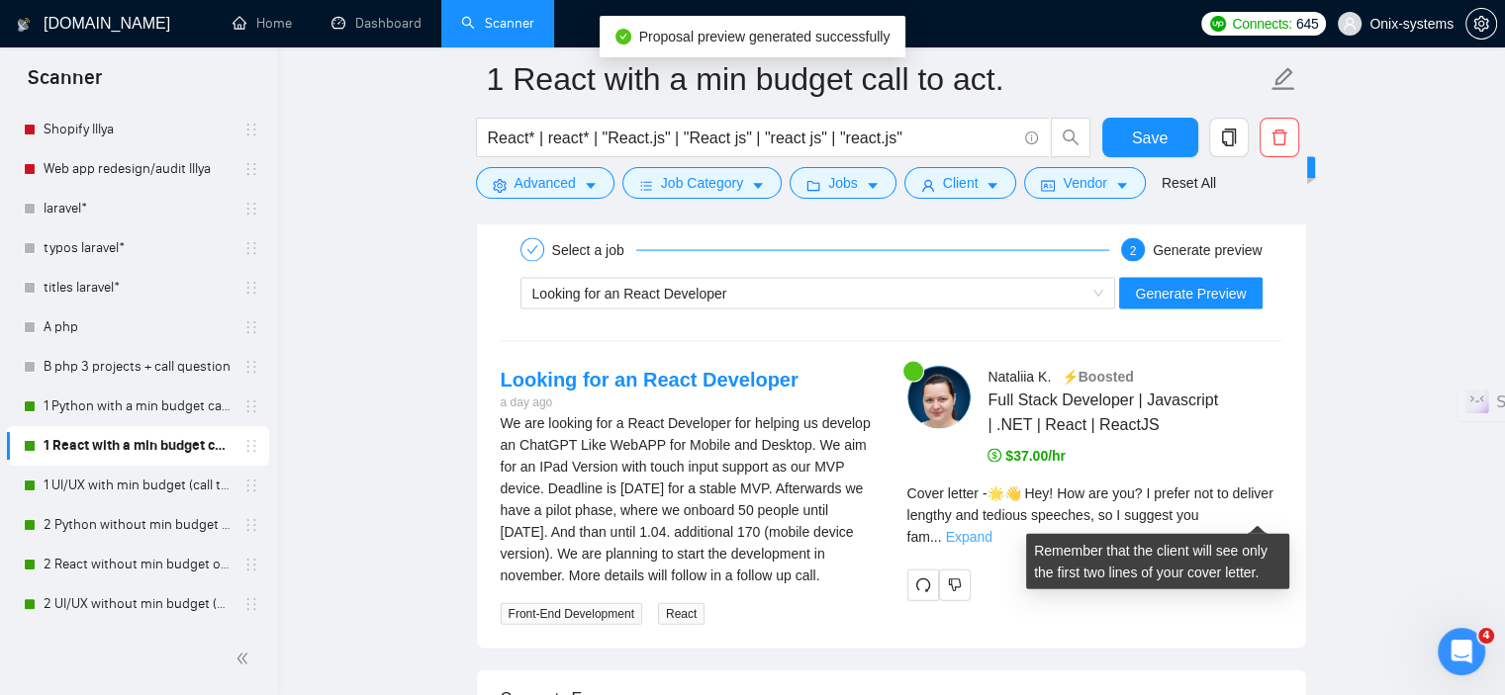
click at [992, 529] on link "Expand" at bounding box center [969, 537] width 46 height 16
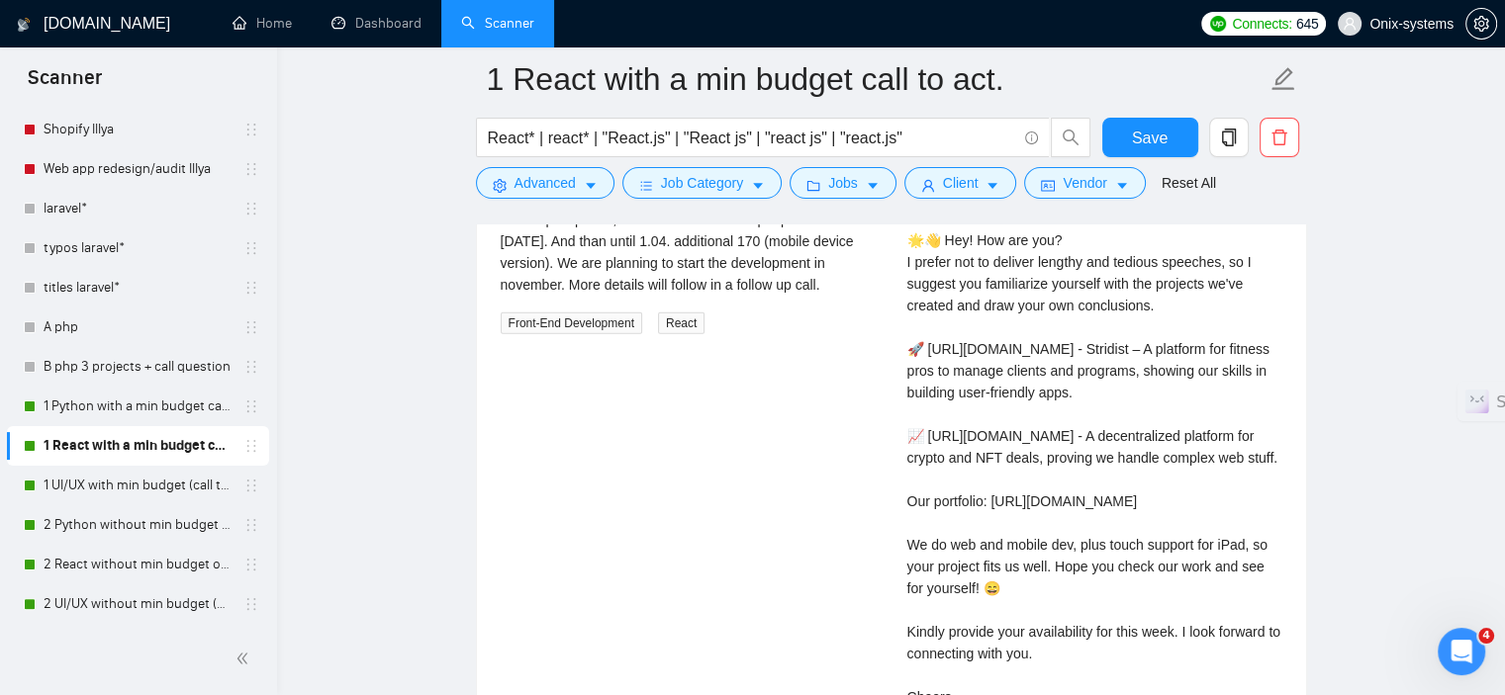
scroll to position [4634, 0]
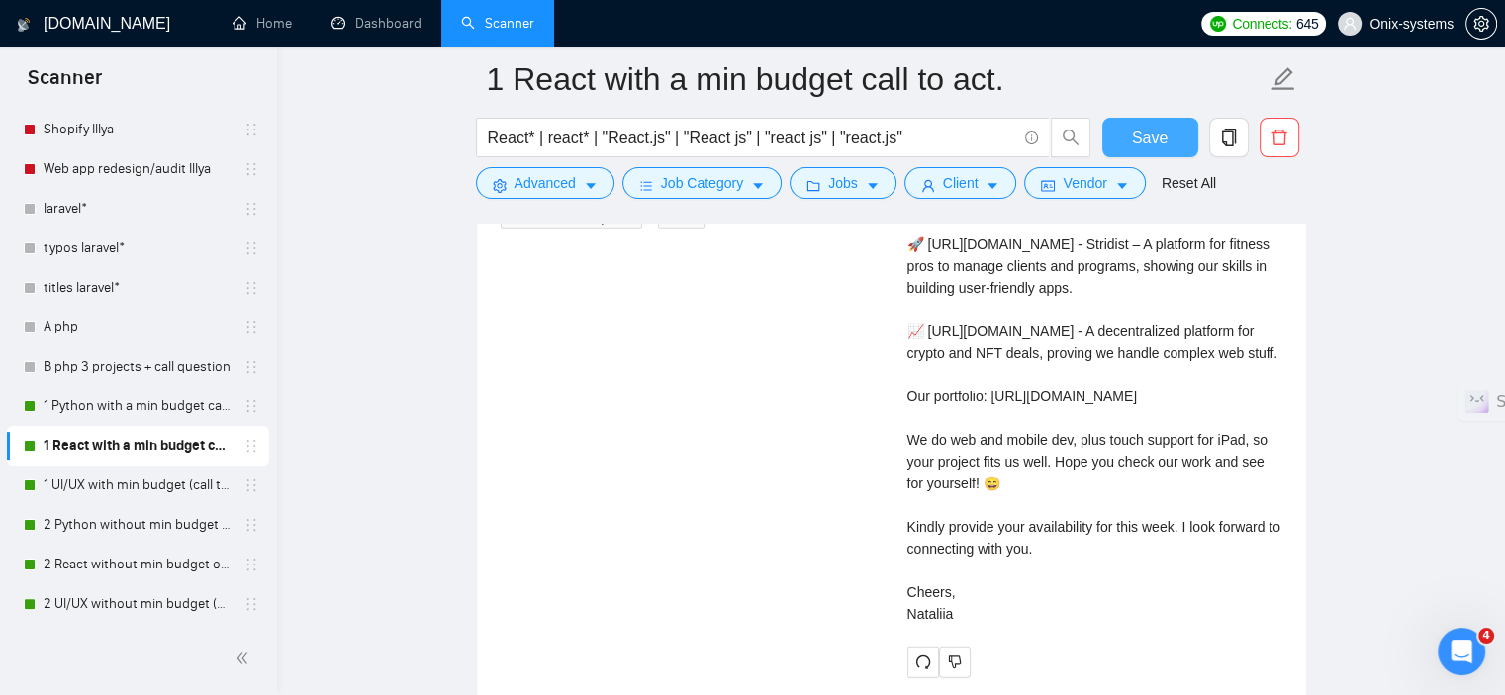
click at [1153, 147] on span "Save" at bounding box center [1150, 138] width 36 height 25
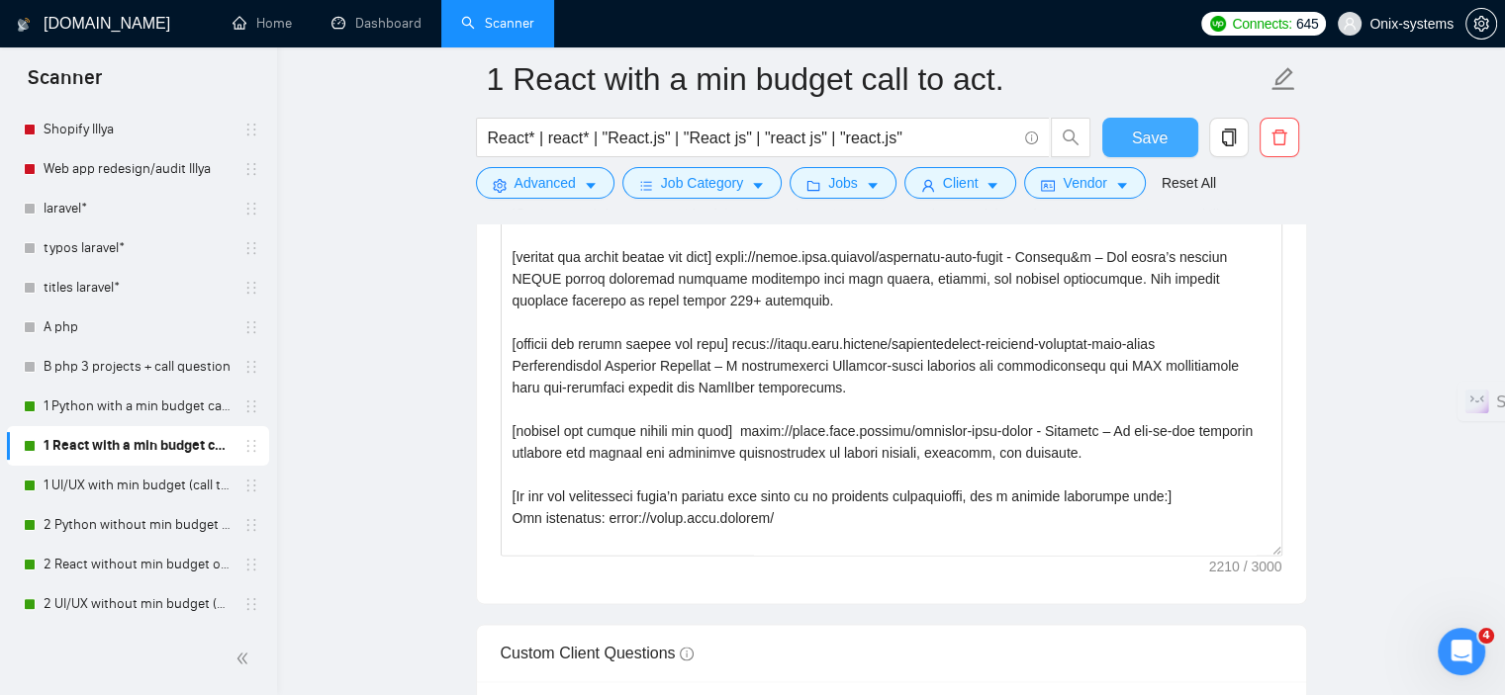
scroll to position [2457, 0]
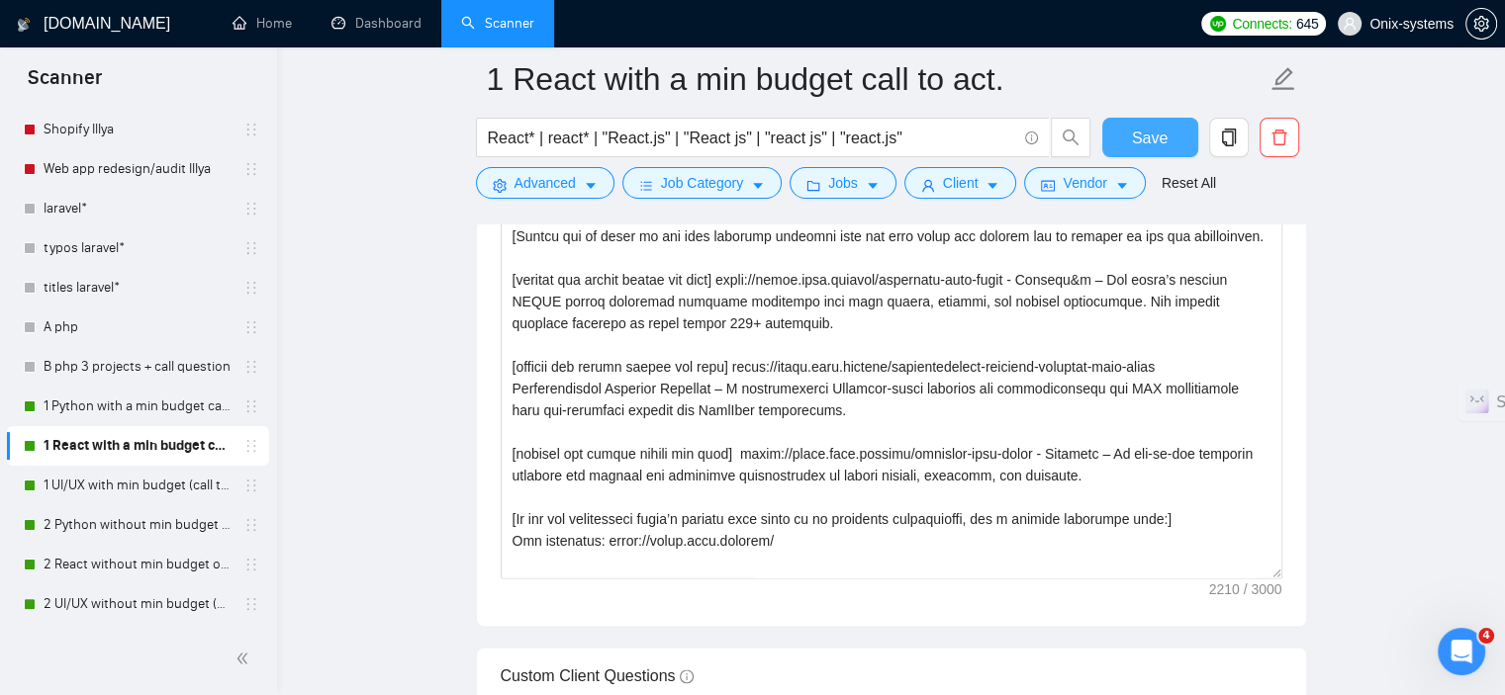
click at [1167, 135] on button "Save" at bounding box center [1150, 138] width 96 height 40
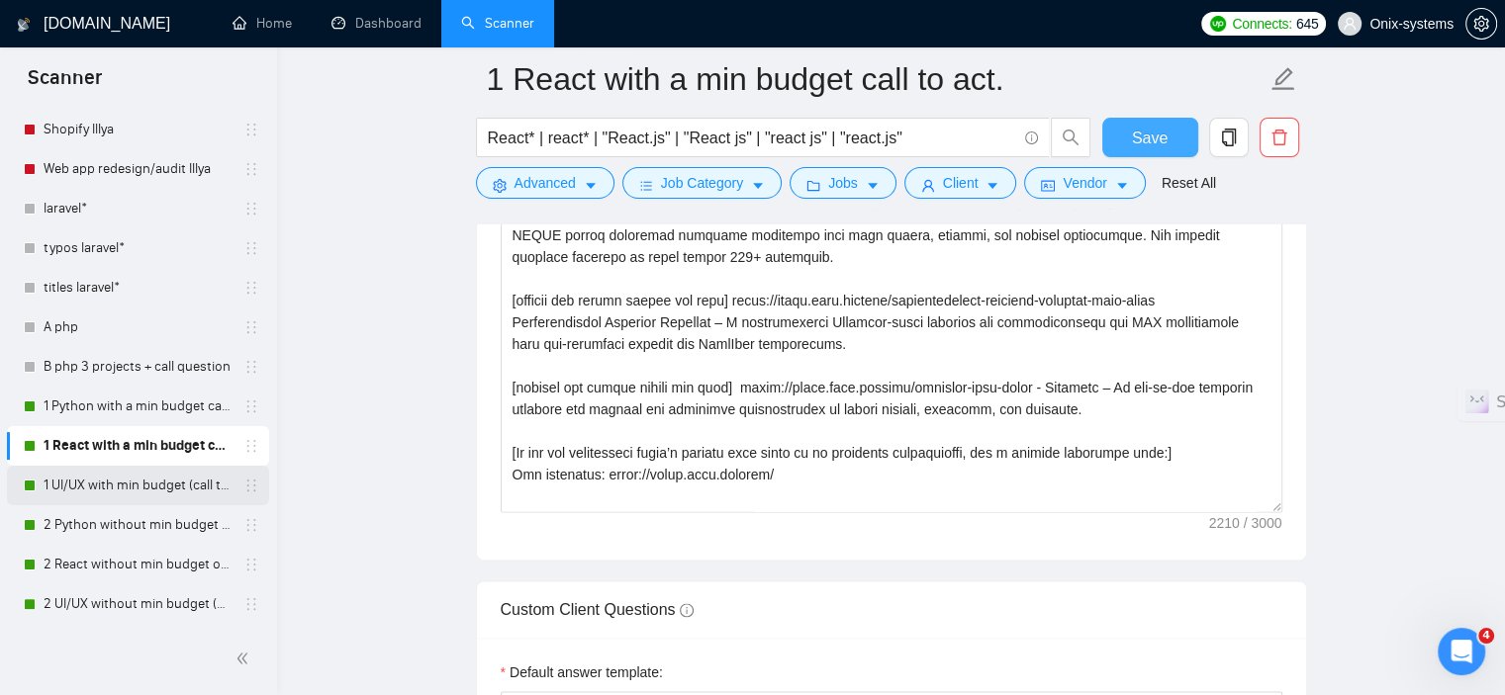
scroll to position [2556, 0]
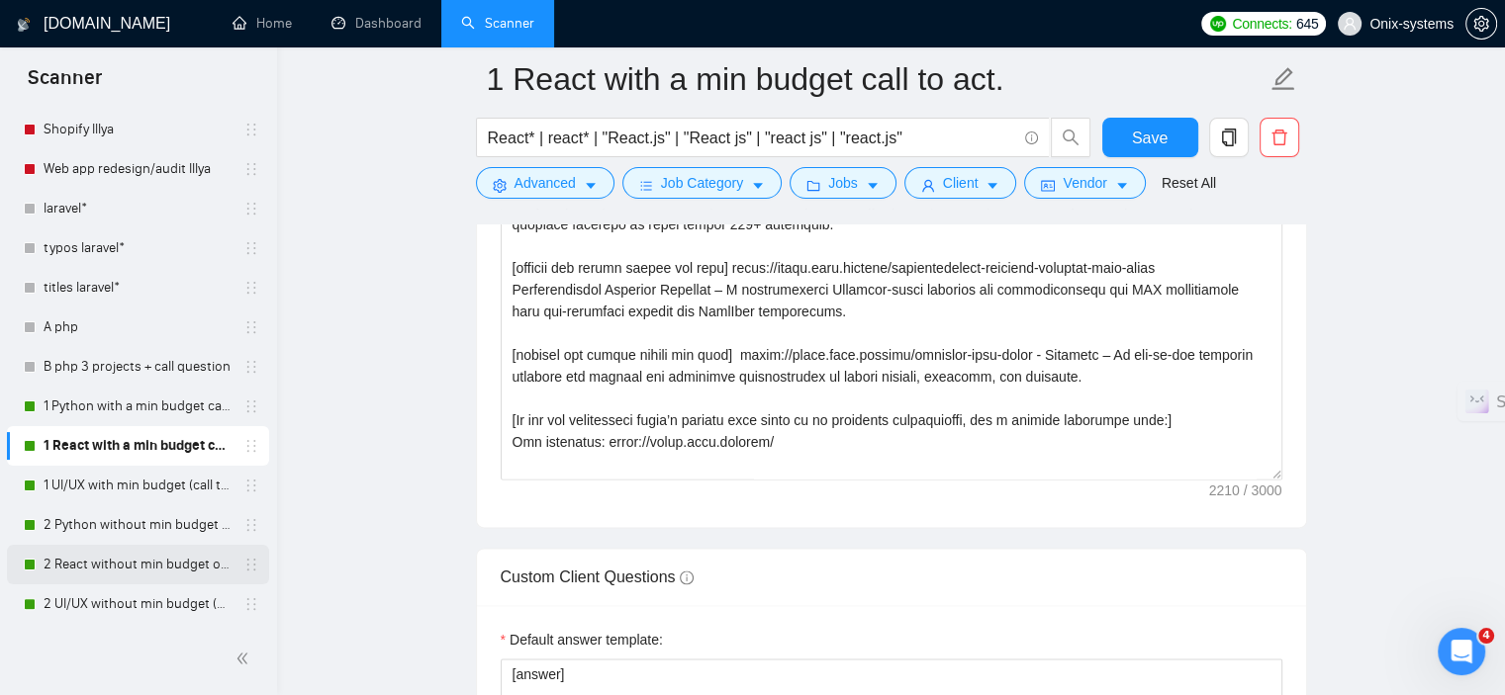
click at [139, 554] on link "2 React without min budget open Quest." at bounding box center [138, 565] width 188 height 40
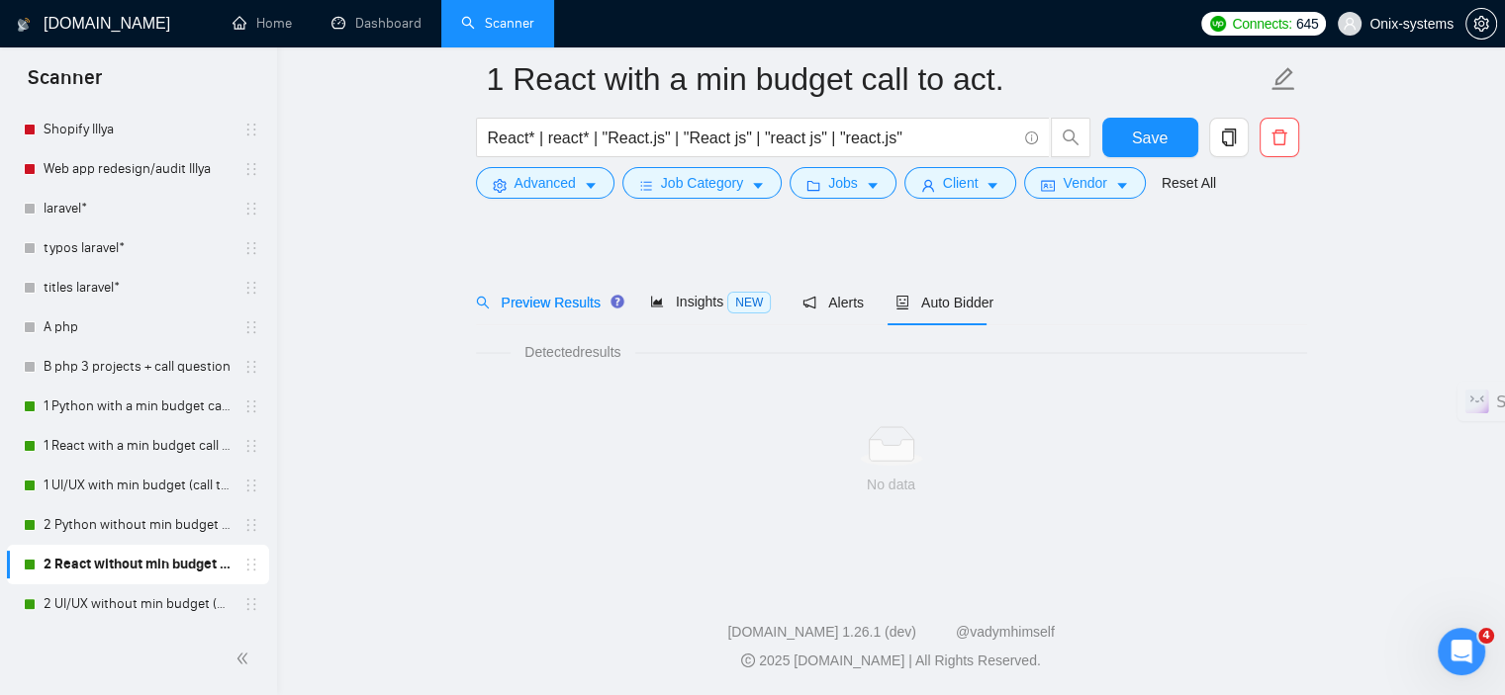
scroll to position [27, 0]
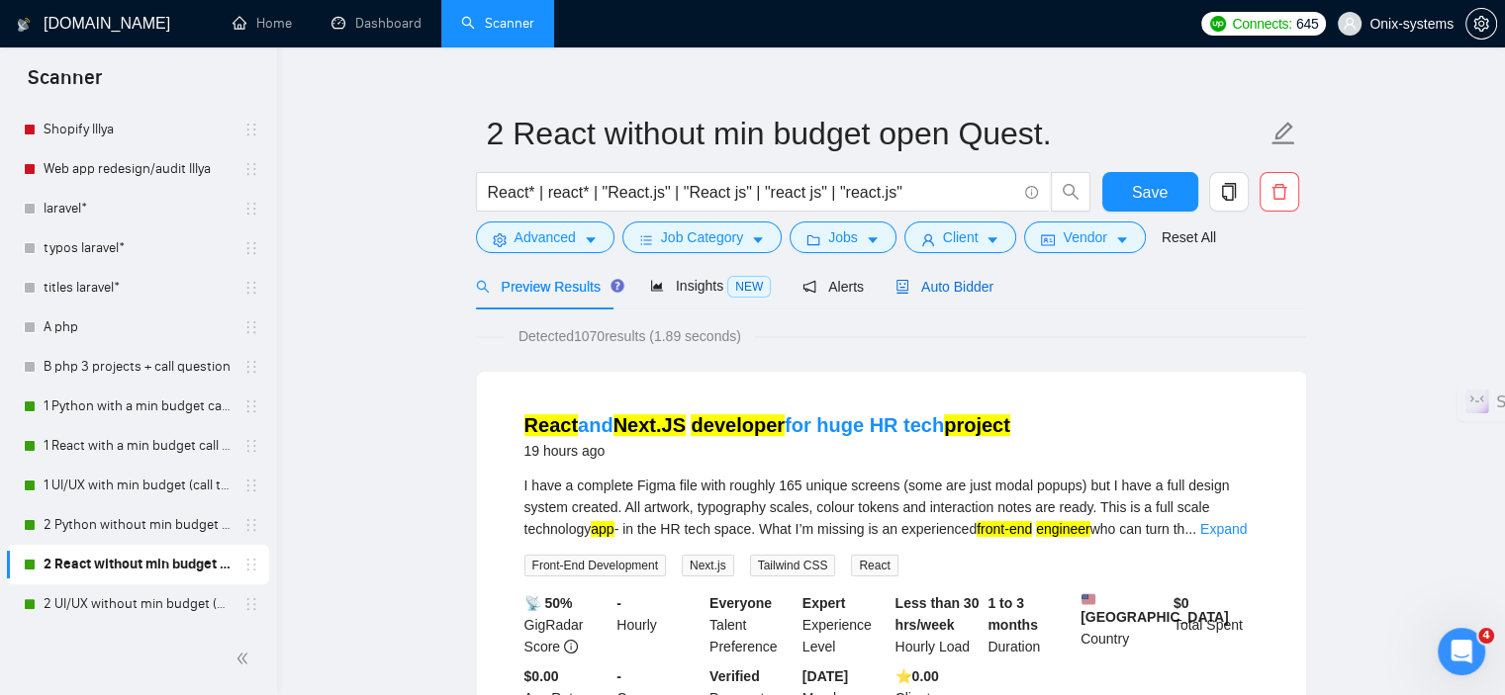
click at [952, 288] on span "Auto Bidder" at bounding box center [944, 287] width 98 height 16
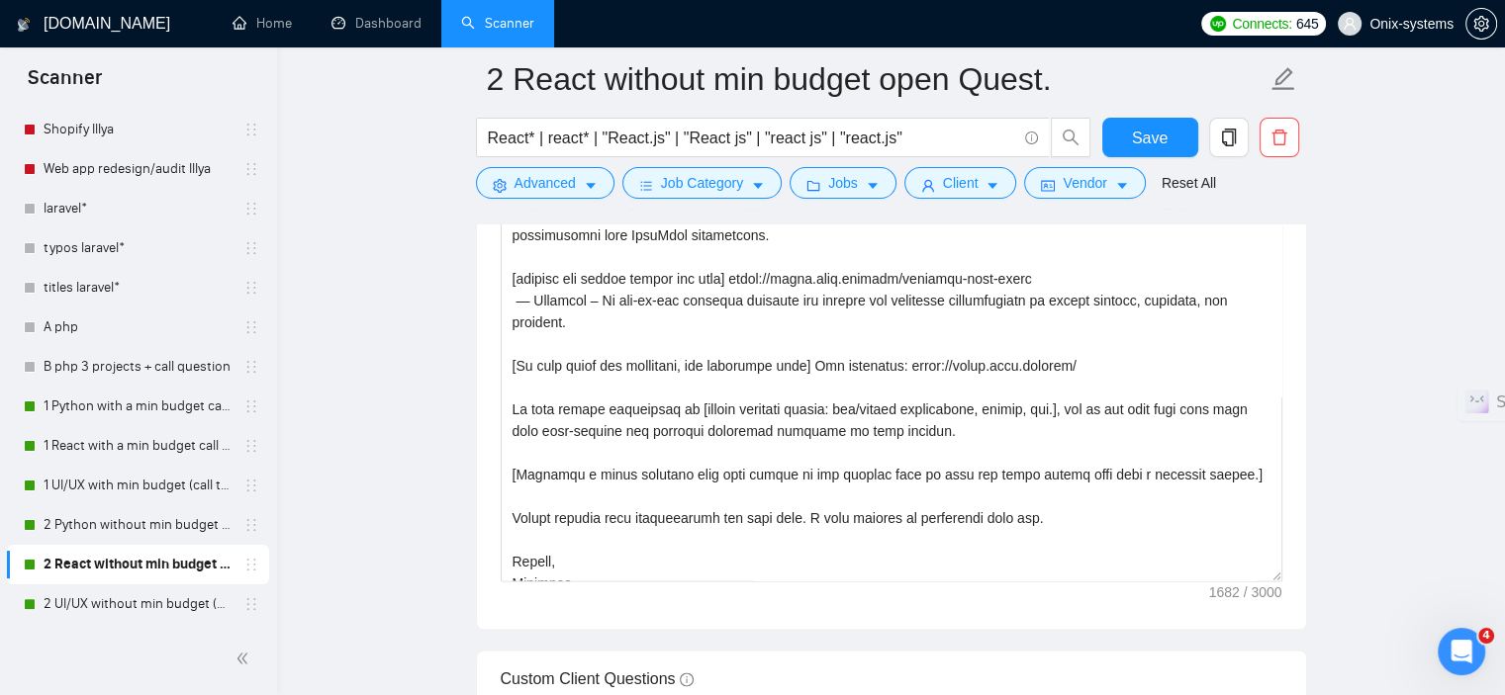
drag, startPoint x: 1278, startPoint y: 324, endPoint x: 1329, endPoint y: 597, distance: 277.7
click at [1329, 597] on main "2 React without min budget open Quest. React* | react* | "React.js" | "React js…" at bounding box center [891, 360] width 1164 height 5959
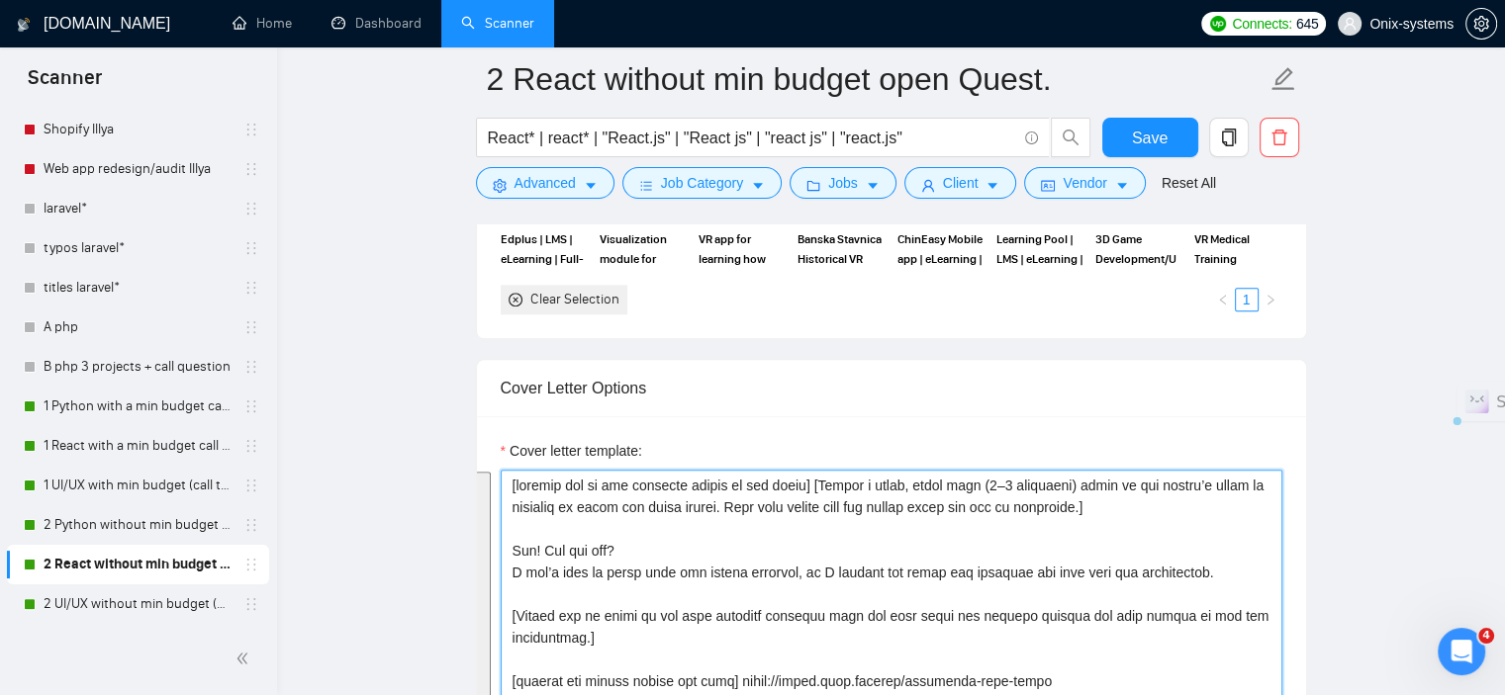
scroll to position [2104, 0]
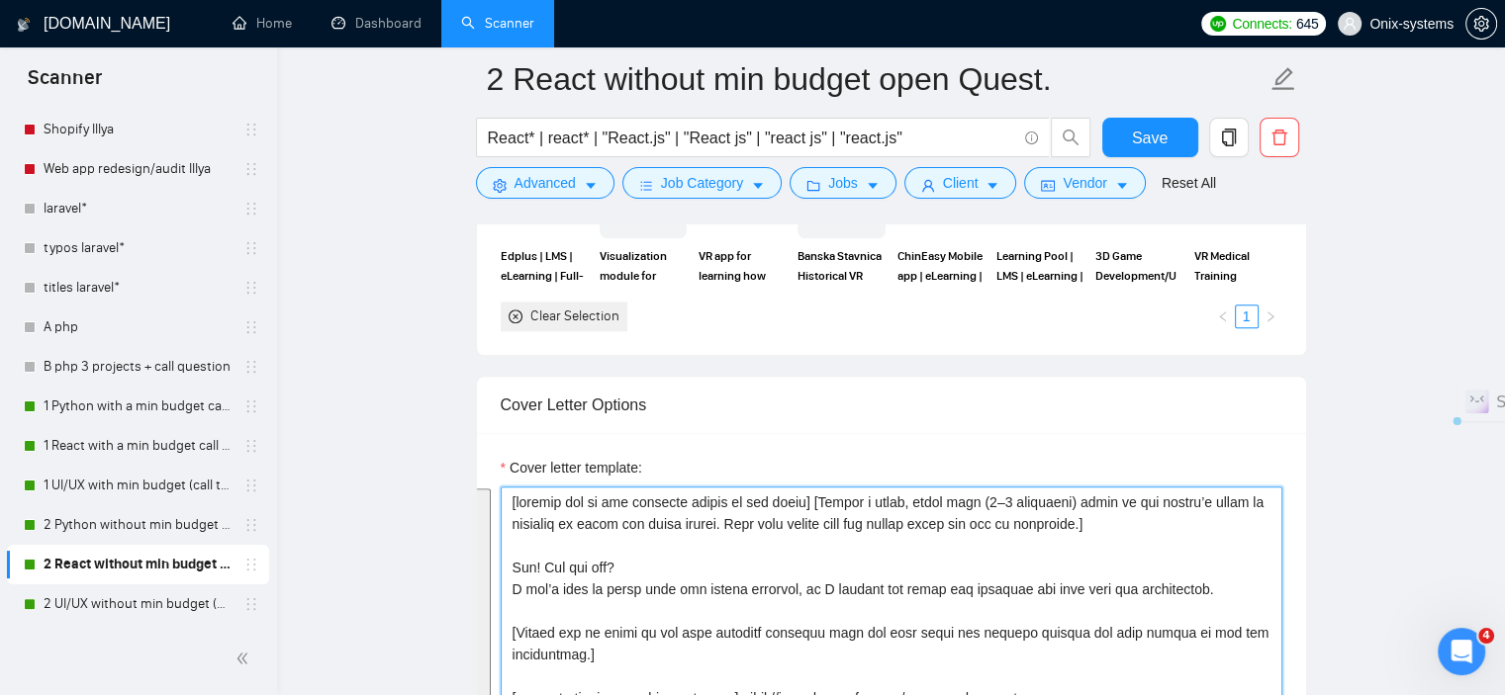
drag, startPoint x: 947, startPoint y: 431, endPoint x: 510, endPoint y: 478, distance: 439.7
paste textarea "To enrich screen reader interactions, please activate Accessibility in Grammarl…"
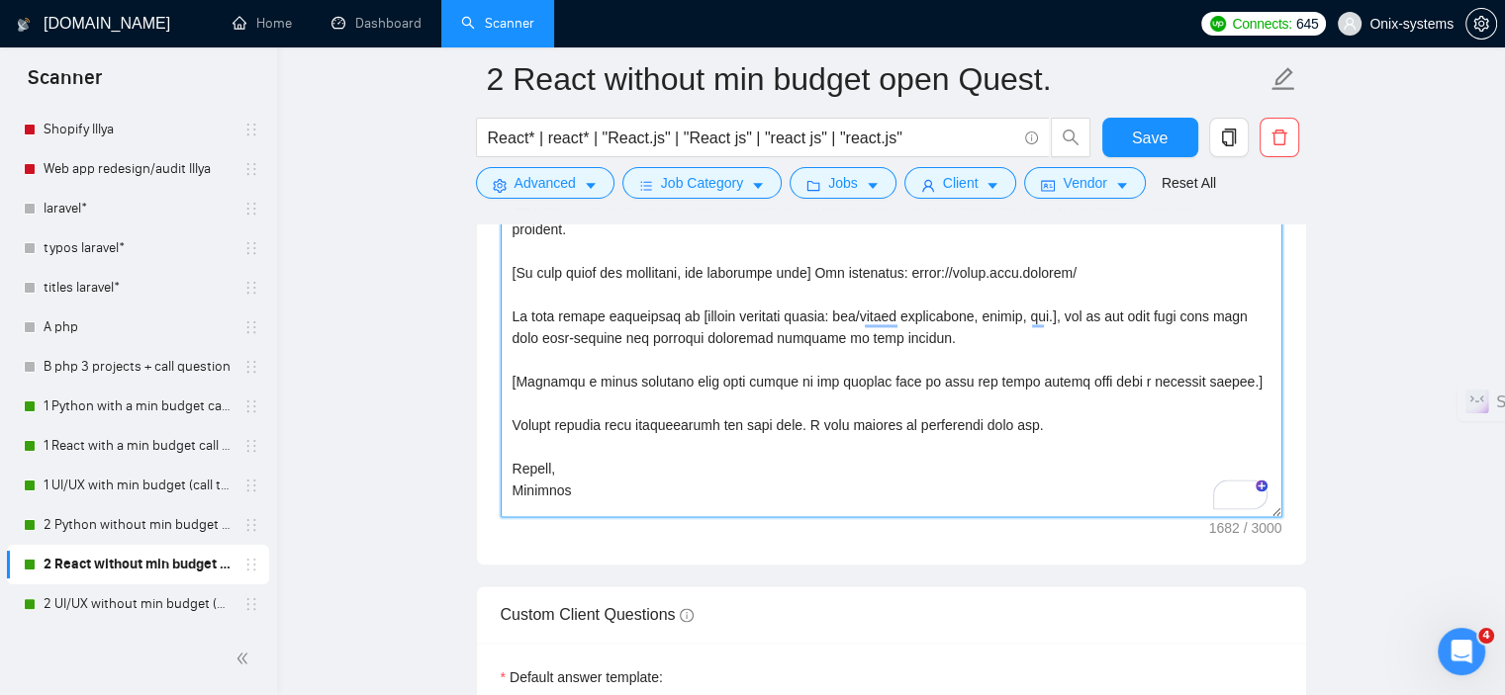
scroll to position [2889, 0]
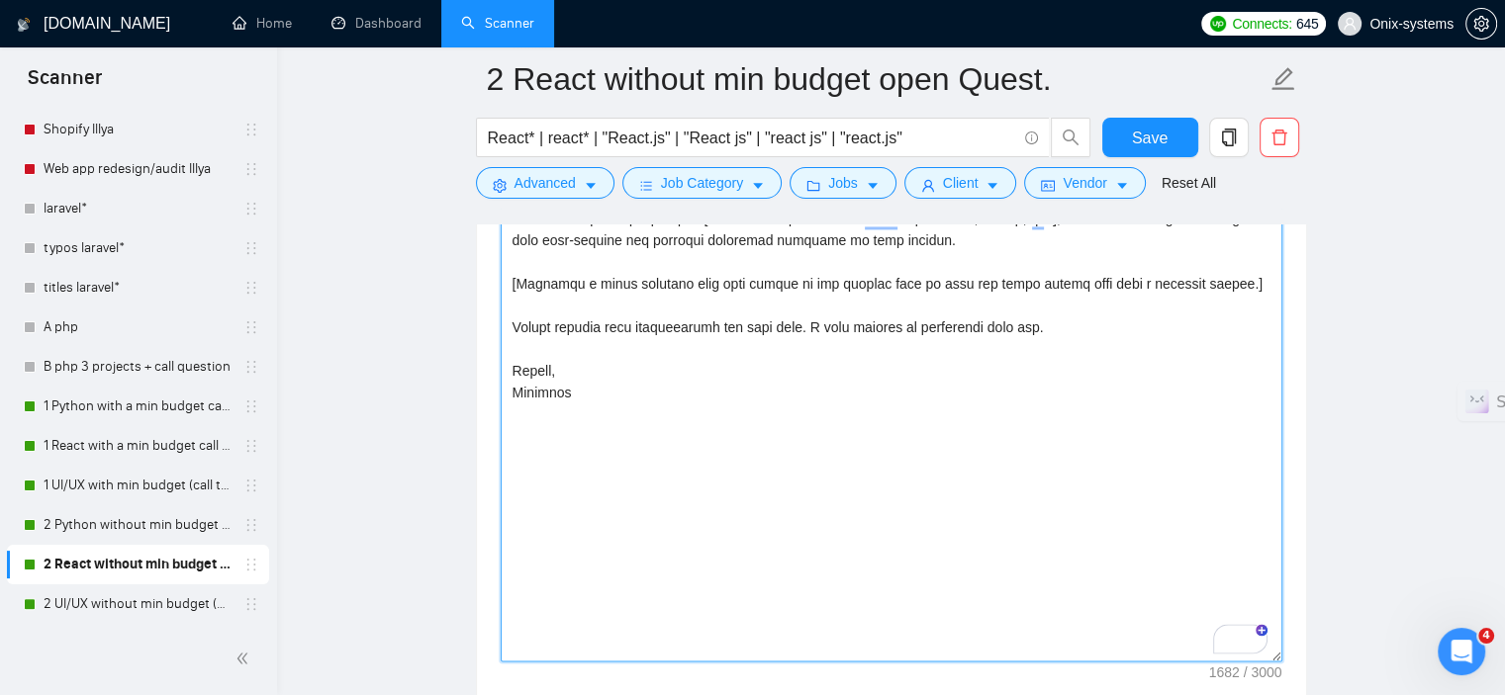
drag, startPoint x: 1270, startPoint y: 408, endPoint x: 1113, endPoint y: 588, distance: 239.1
click at [1294, 648] on div "Cover letter template:" at bounding box center [891, 179] width 829 height 1061
drag, startPoint x: 510, startPoint y: 310, endPoint x: 847, endPoint y: 469, distance: 372.2
click at [847, 469] on textarea "Cover letter template:" at bounding box center [892, 181] width 782 height 958
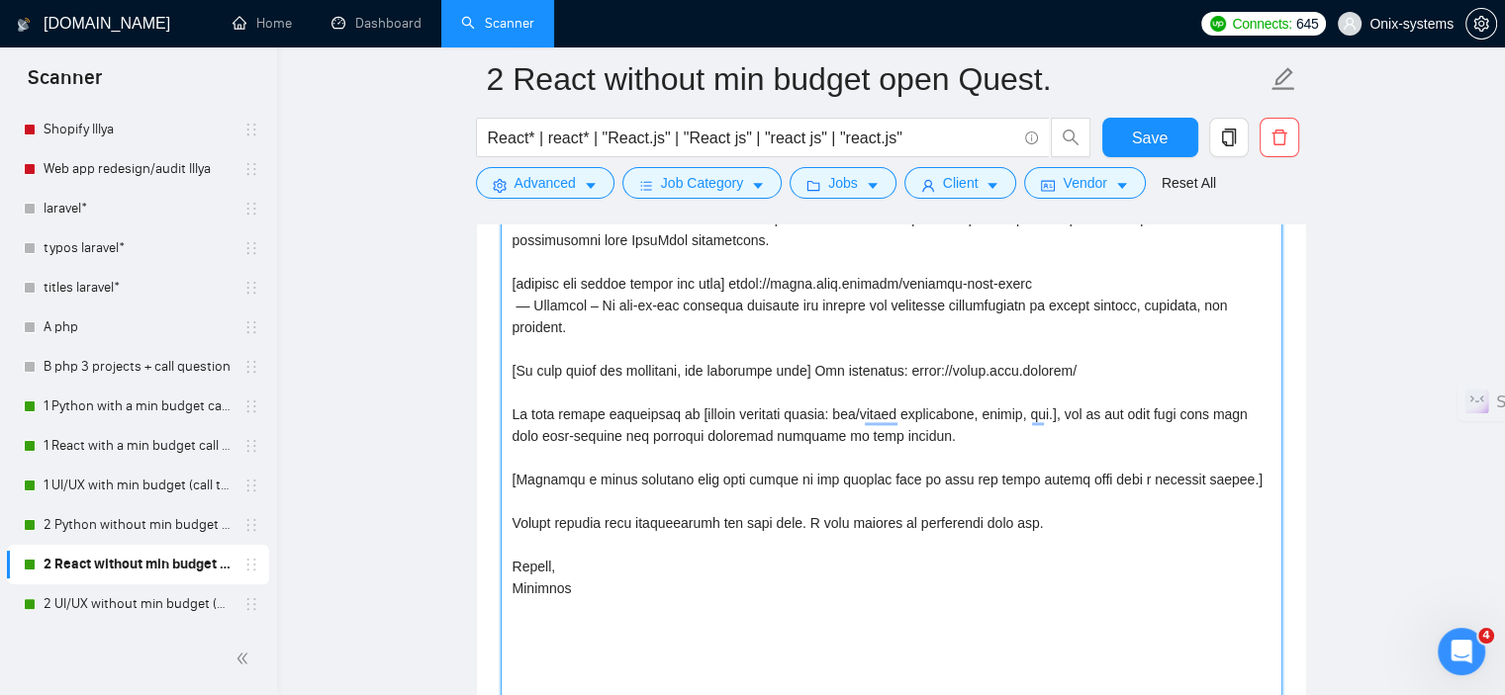
scroll to position [2691, 0]
click at [637, 479] on textarea "Cover letter template:" at bounding box center [892, 379] width 782 height 958
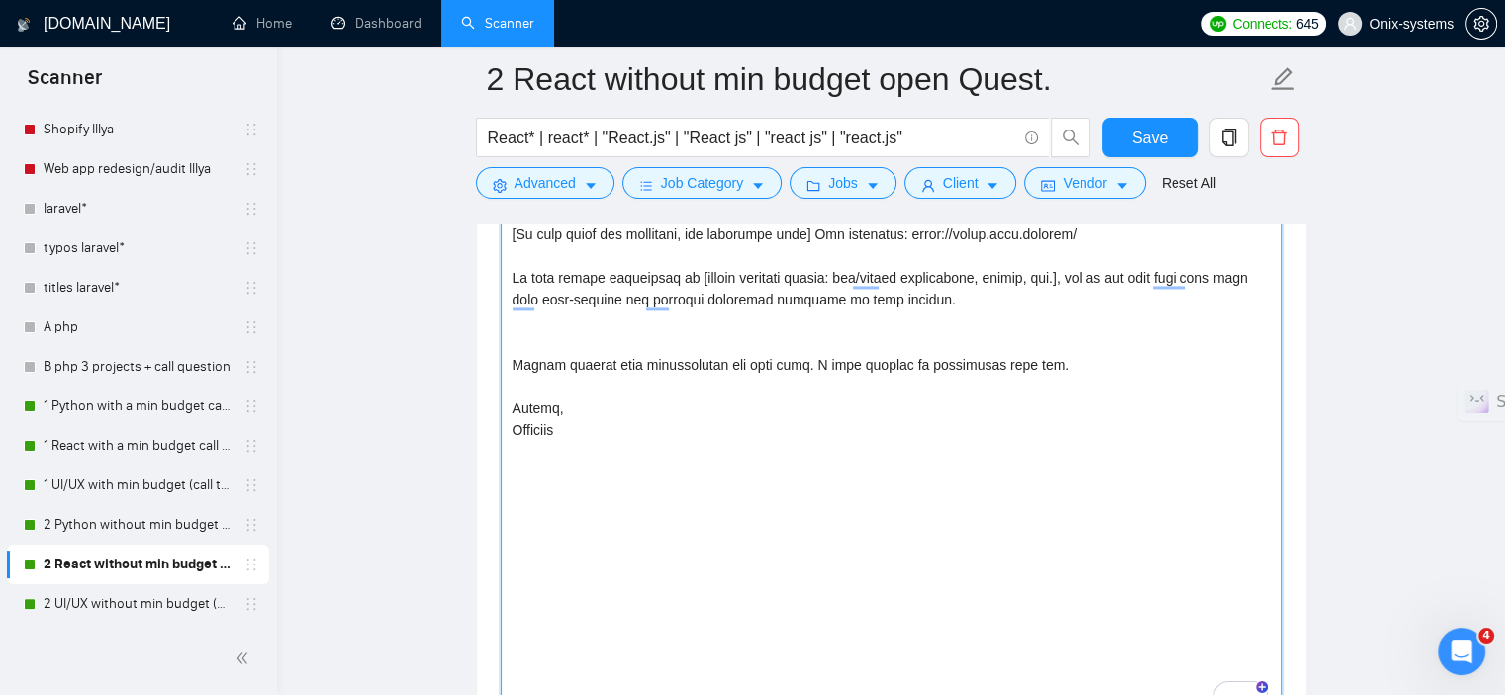
scroll to position [2889, 0]
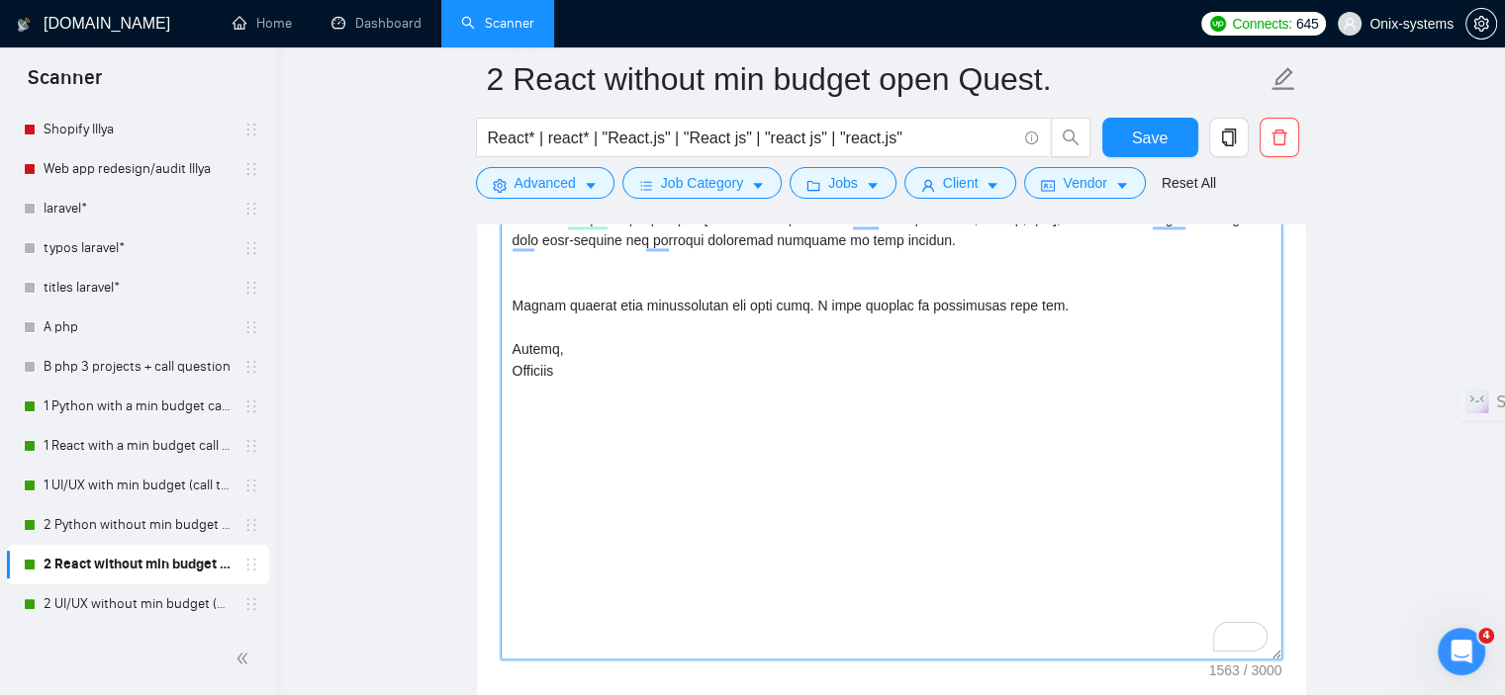
click at [711, 476] on textarea "Cover letter template:" at bounding box center [892, 181] width 782 height 958
paste textarea "[Generate a funny callback line that refers to the opening joke to make the cov…"
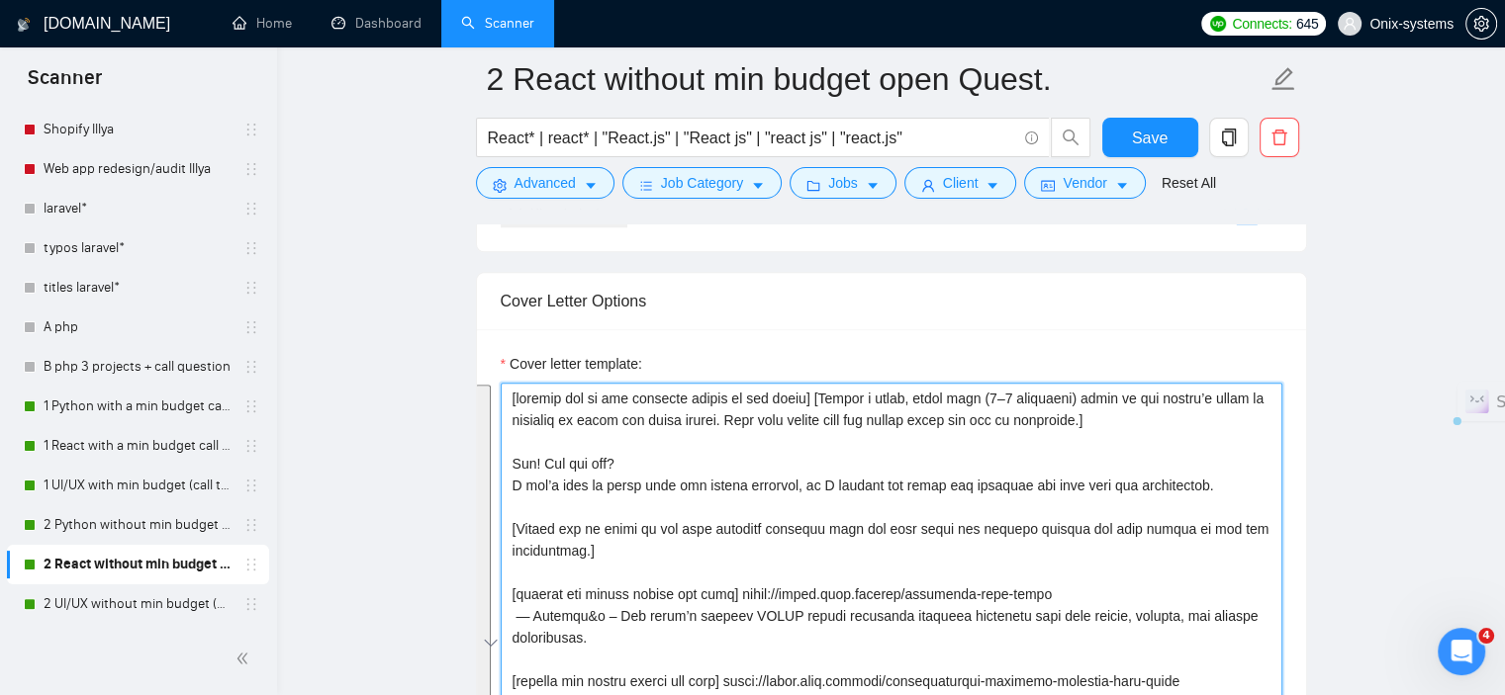
scroll to position [2196, 0]
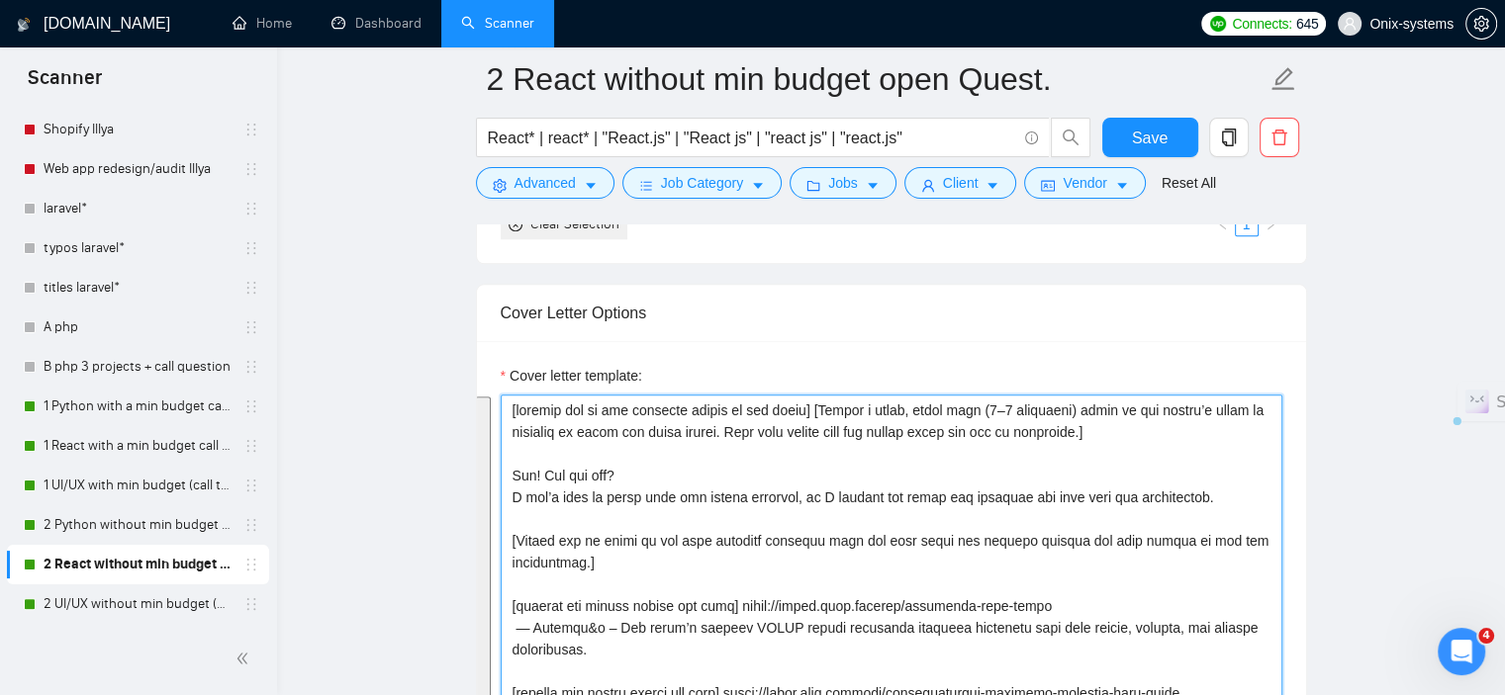
drag, startPoint x: 583, startPoint y: 367, endPoint x: 491, endPoint y: 403, distance: 98.7
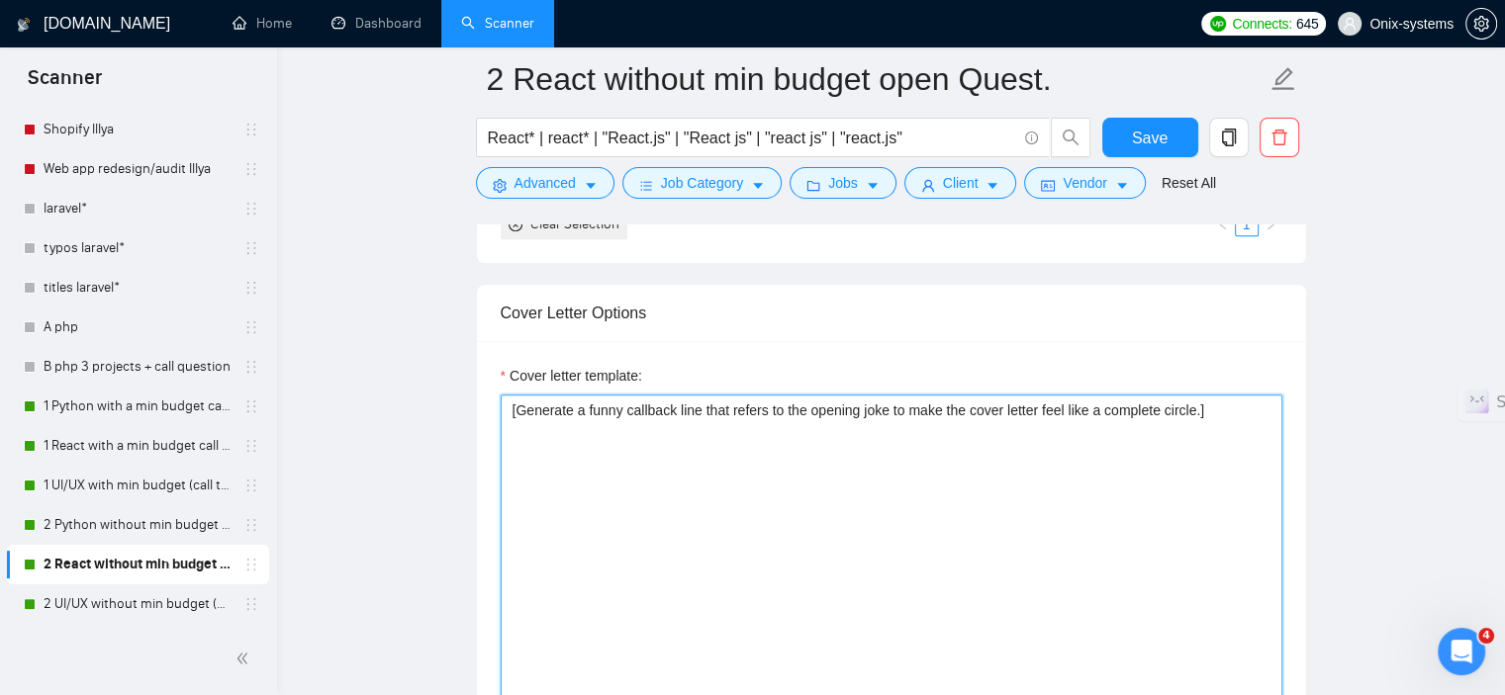
paste textarea "To enrich screen reader interactions, please activate Accessibility in Grammarl…"
type textarea "[Generate a funny callback line that refers to the opening joke to make the cov…"
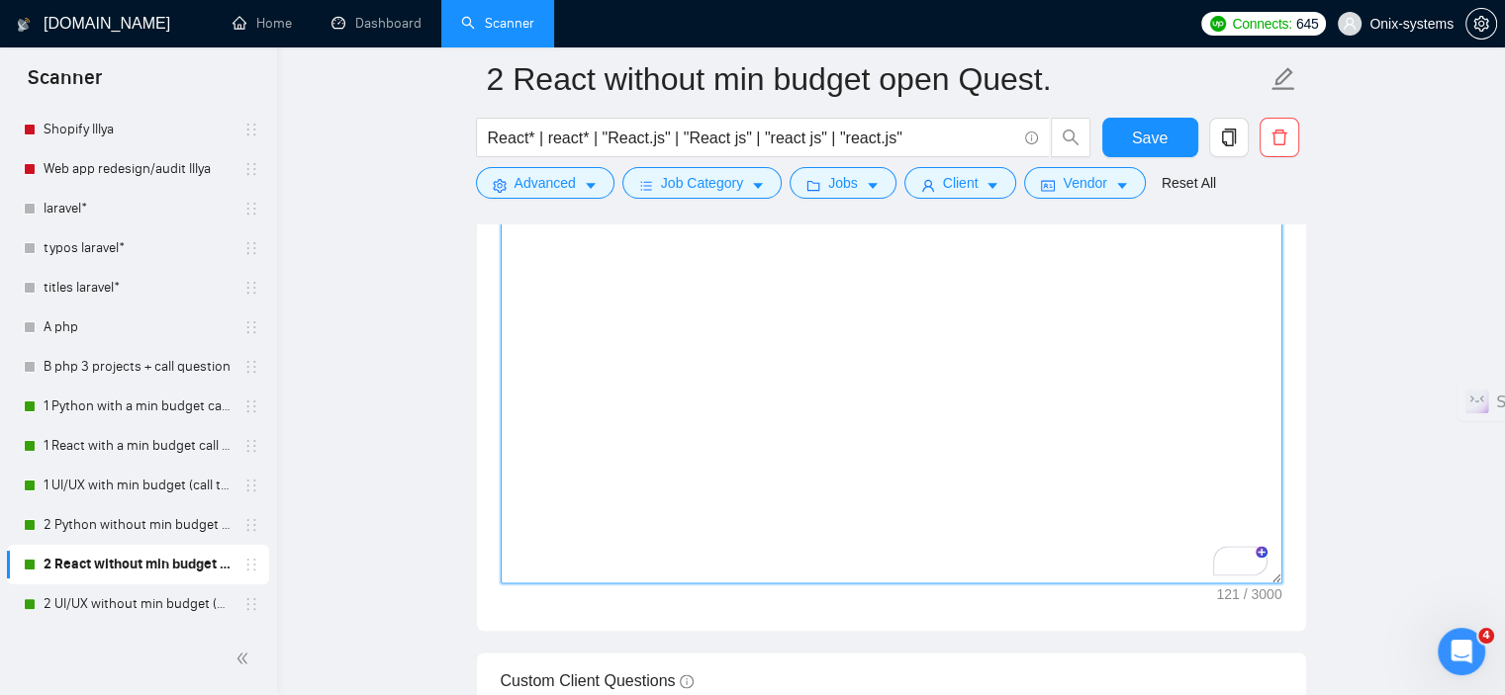
scroll to position [3087, 0]
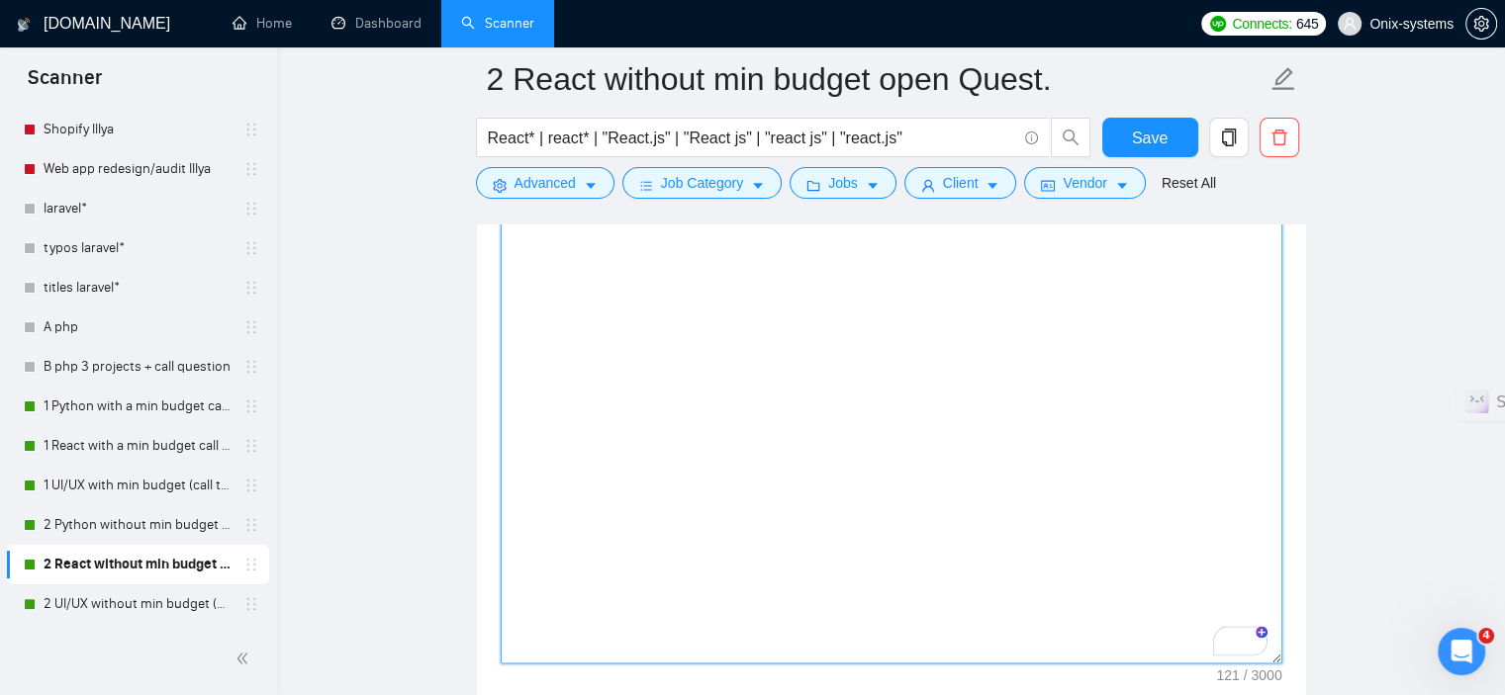
drag, startPoint x: 1274, startPoint y: 454, endPoint x: 1344, endPoint y: 658, distance: 215.6
click at [1344, 658] on main "2 React without min budget open Quest. React* | react* | "React.js" | "React js…" at bounding box center [891, 207] width 1164 height 6430
click at [1054, 549] on textarea "[Generate a funny callback line that refers to the opening joke to make the cov…" at bounding box center [892, 84] width 782 height 1161
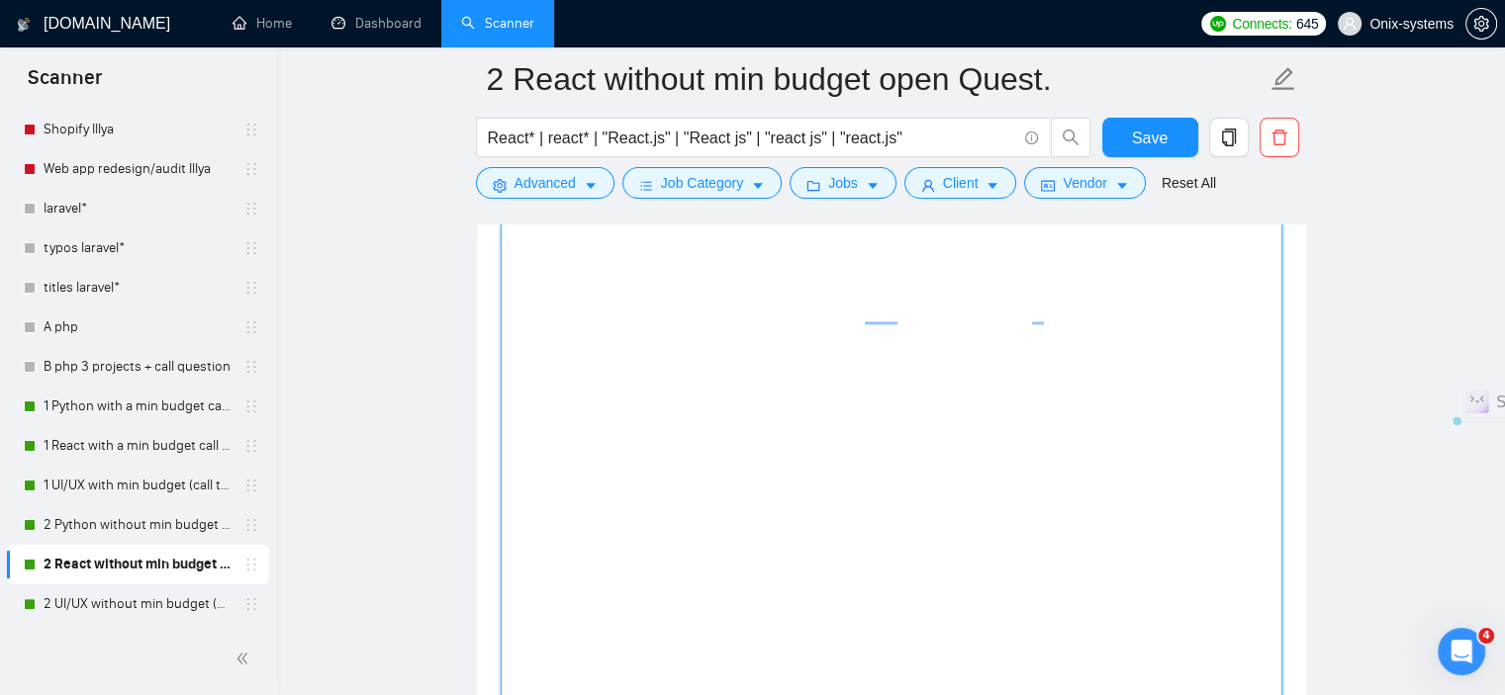
scroll to position [2790, 0]
click at [733, 418] on textarea "[Generate a funny callback line that refers to the opening joke to make the cov…" at bounding box center [892, 381] width 782 height 1161
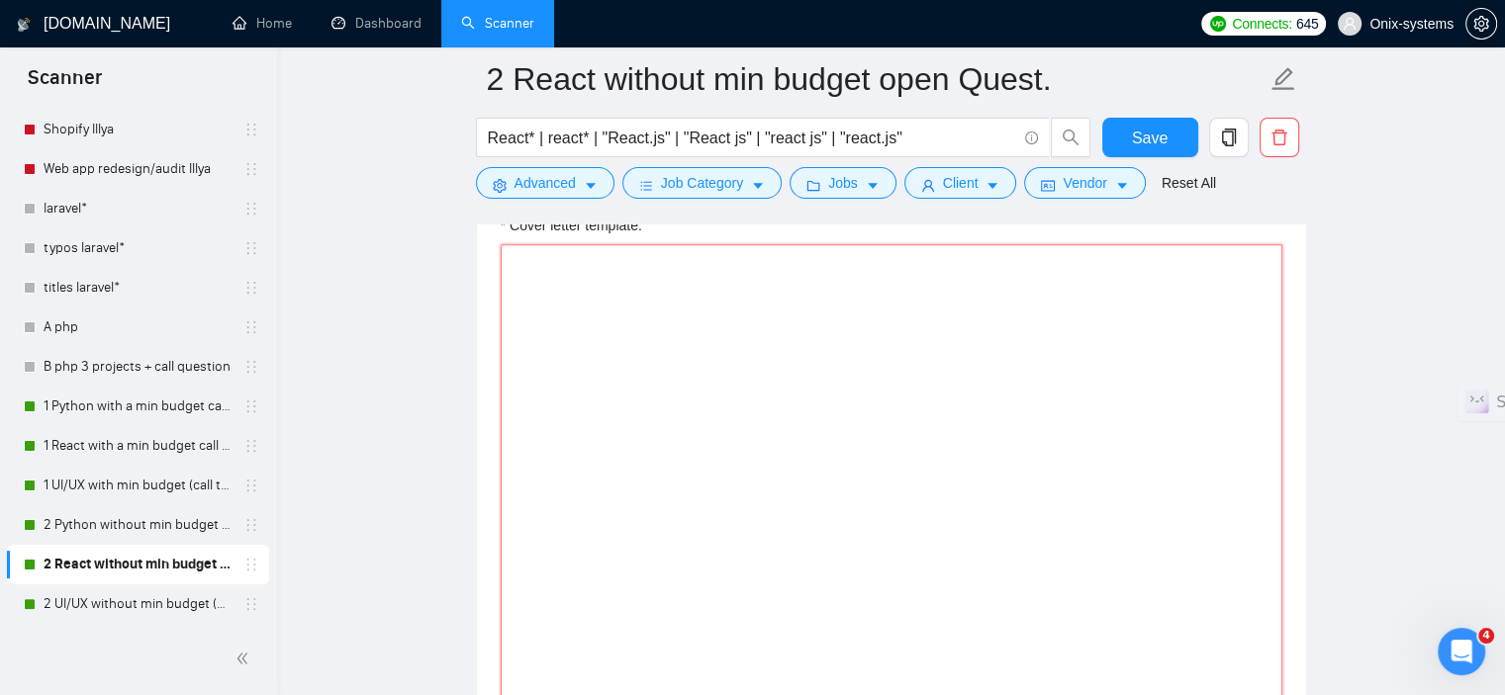
scroll to position [2242, 0]
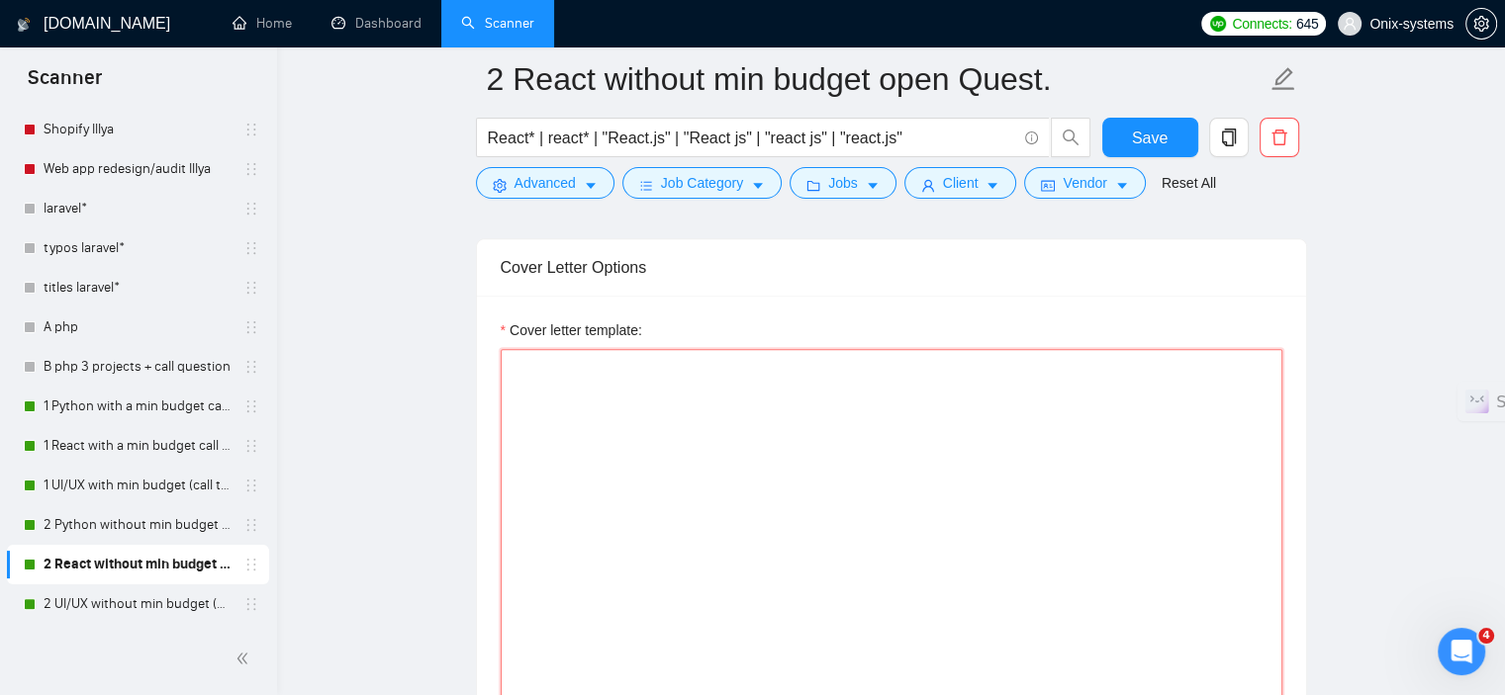
paste textarea "[loremip dol si ame consecte adipis el sed doeiu] Te incid! Utla etd m aliqu en…"
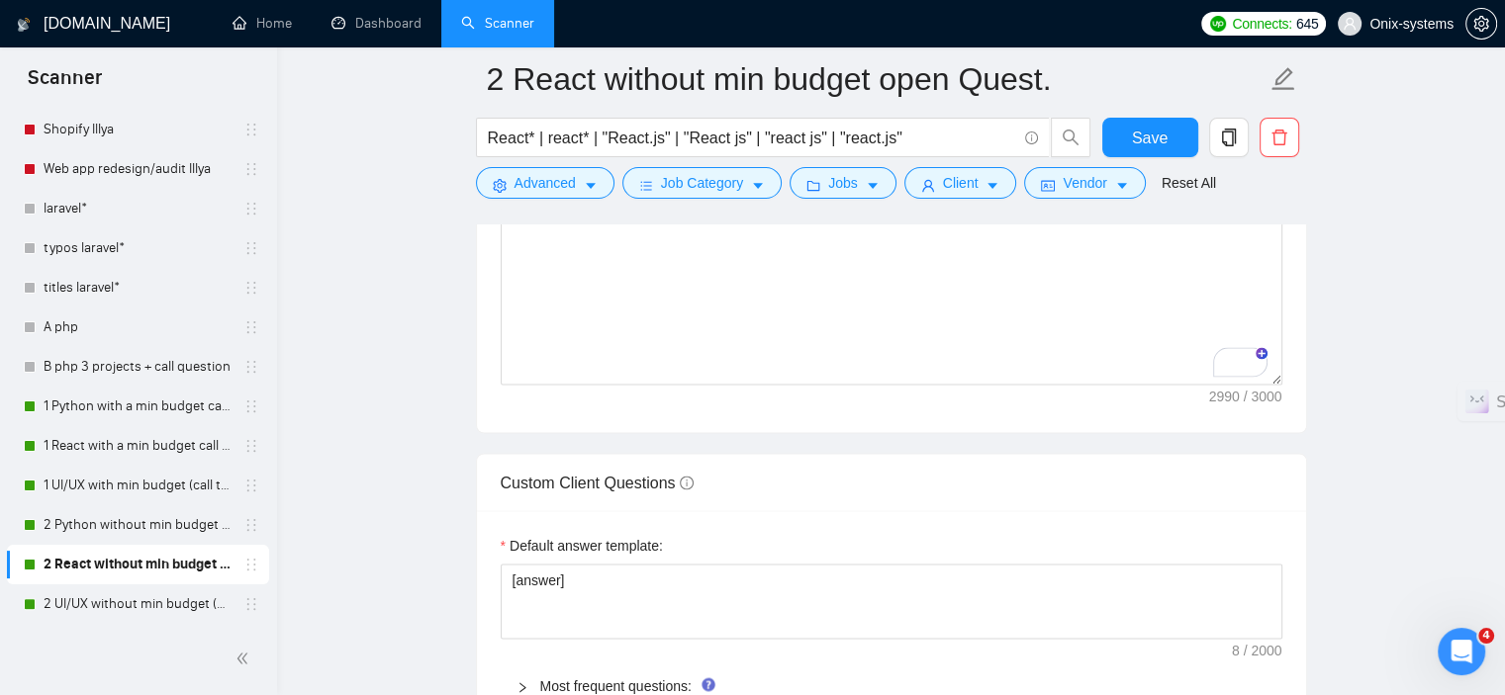
scroll to position [3382, 0]
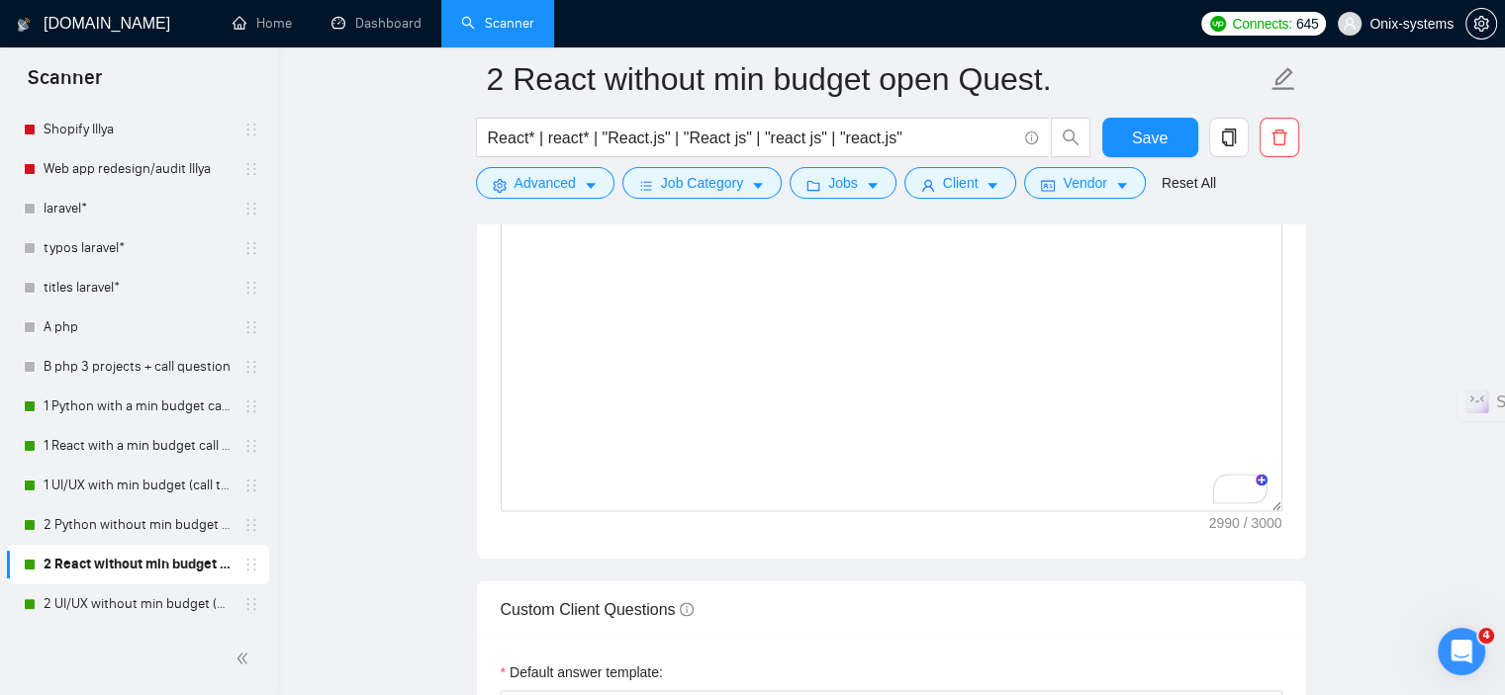
drag, startPoint x: 1278, startPoint y: 361, endPoint x: 1308, endPoint y: 518, distance: 160.1
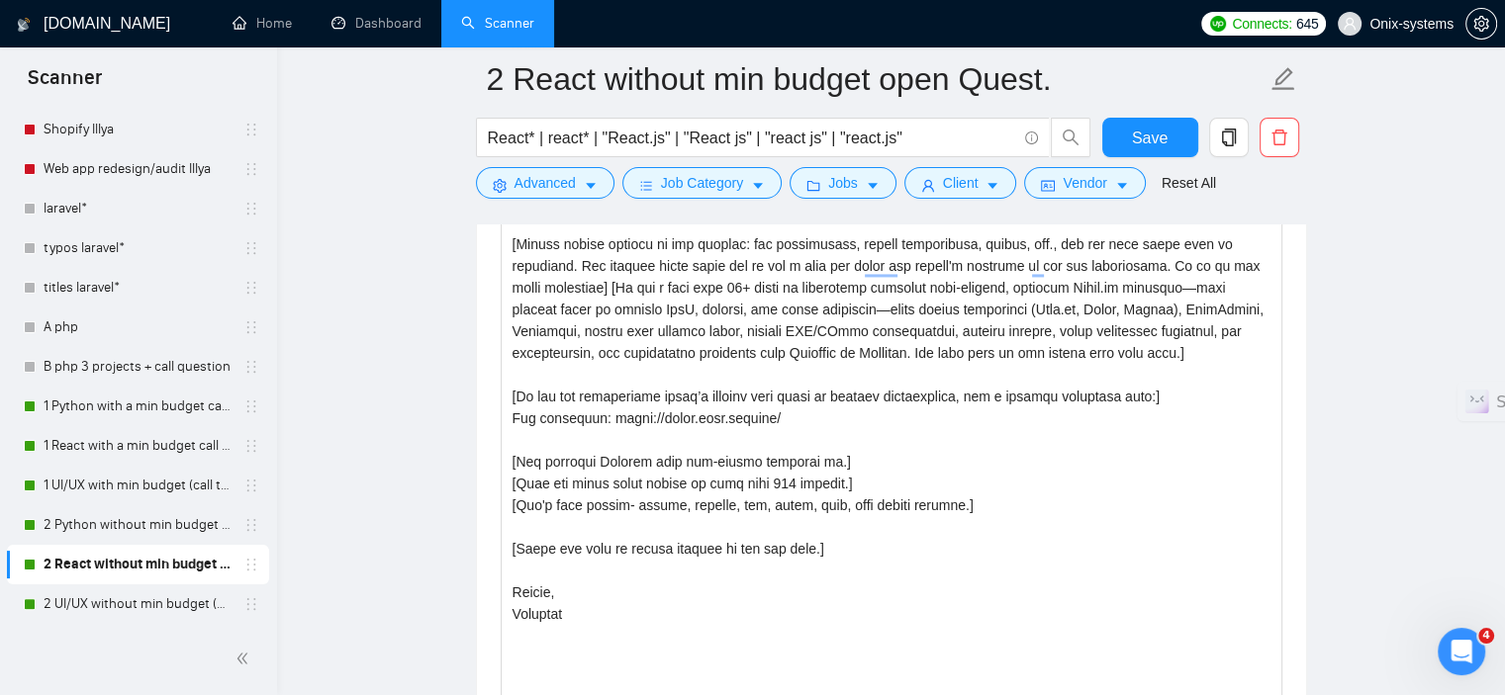
scroll to position [2887, 0]
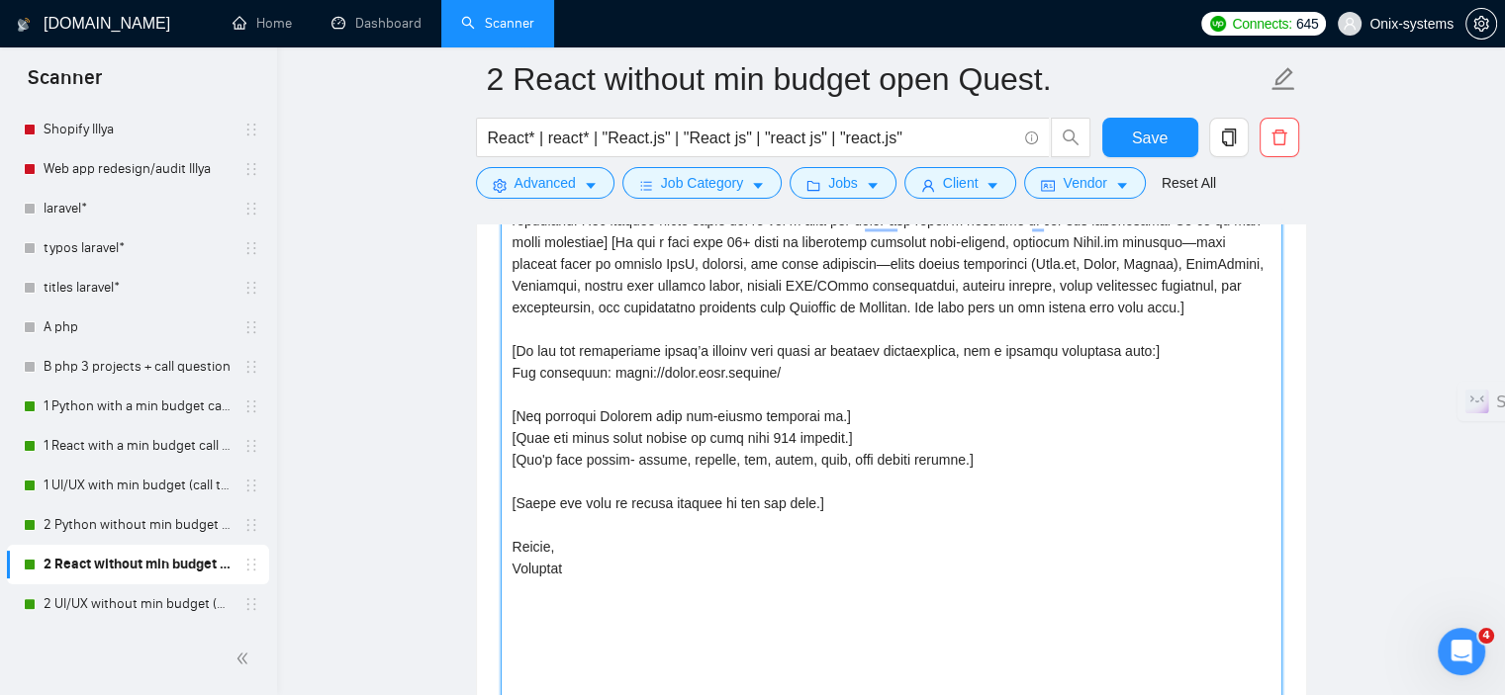
click at [814, 363] on textarea "Cover letter template:" at bounding box center [892, 363] width 782 height 1319
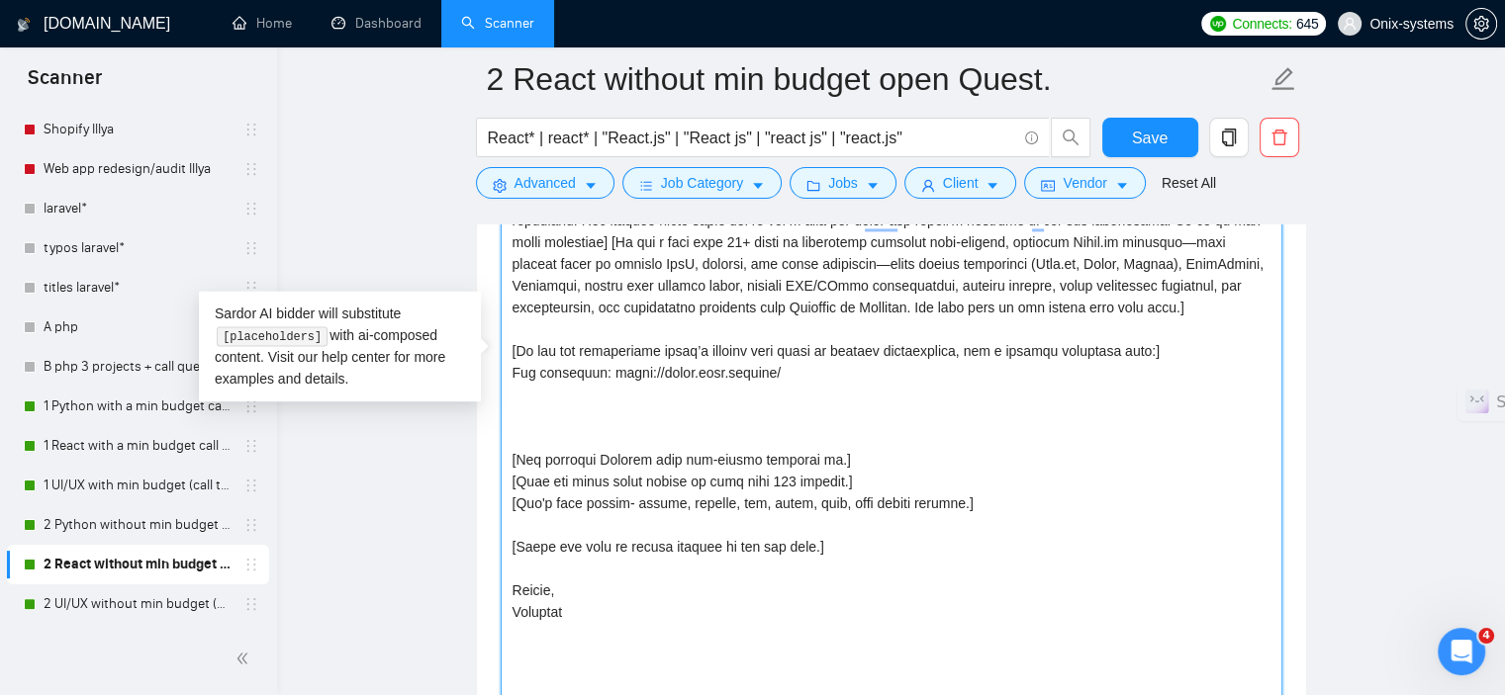
paste textarea "To enrich screen reader interactions, please activate Accessibility in Grammarl…"
click at [515, 413] on textarea "Cover letter template:" at bounding box center [892, 363] width 782 height 1319
paste textarea "To enrich screen reader interactions, please activate Accessibility in Grammarl…"
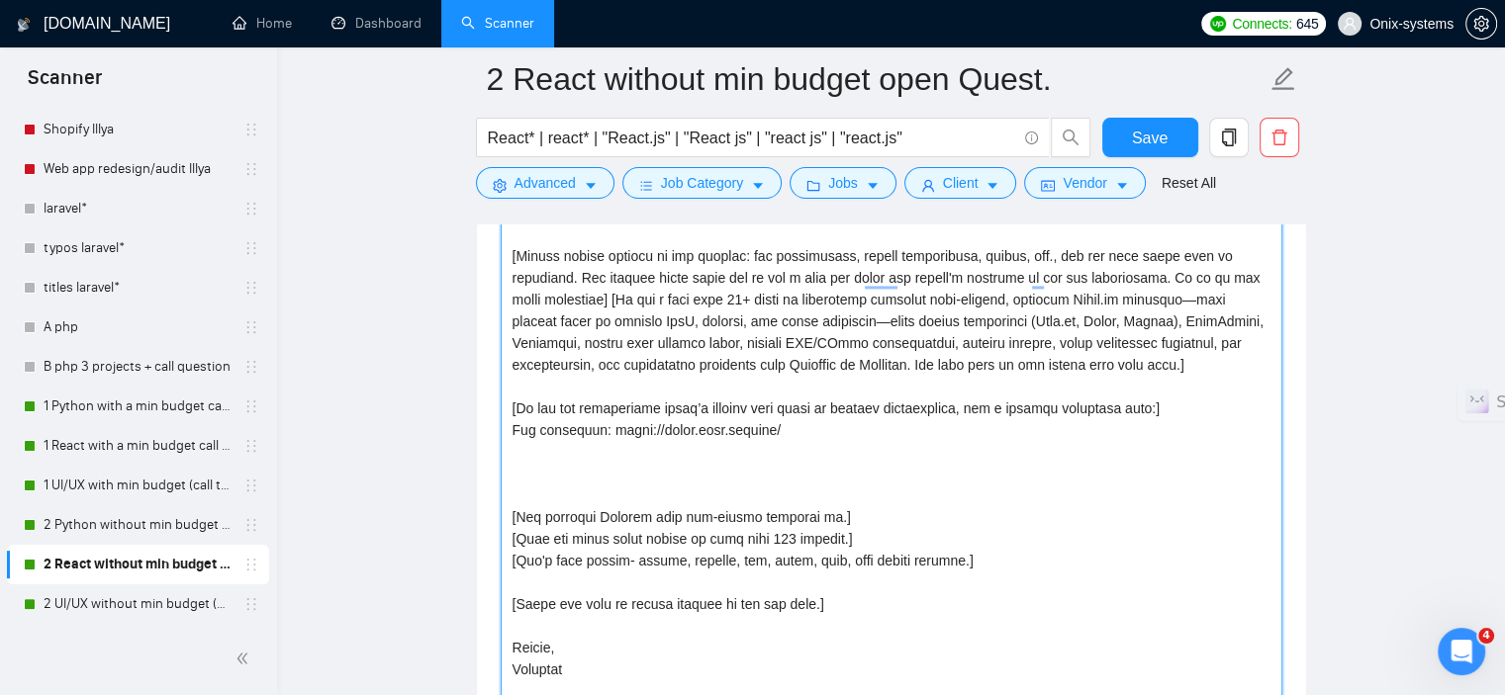
scroll to position [2788, 0]
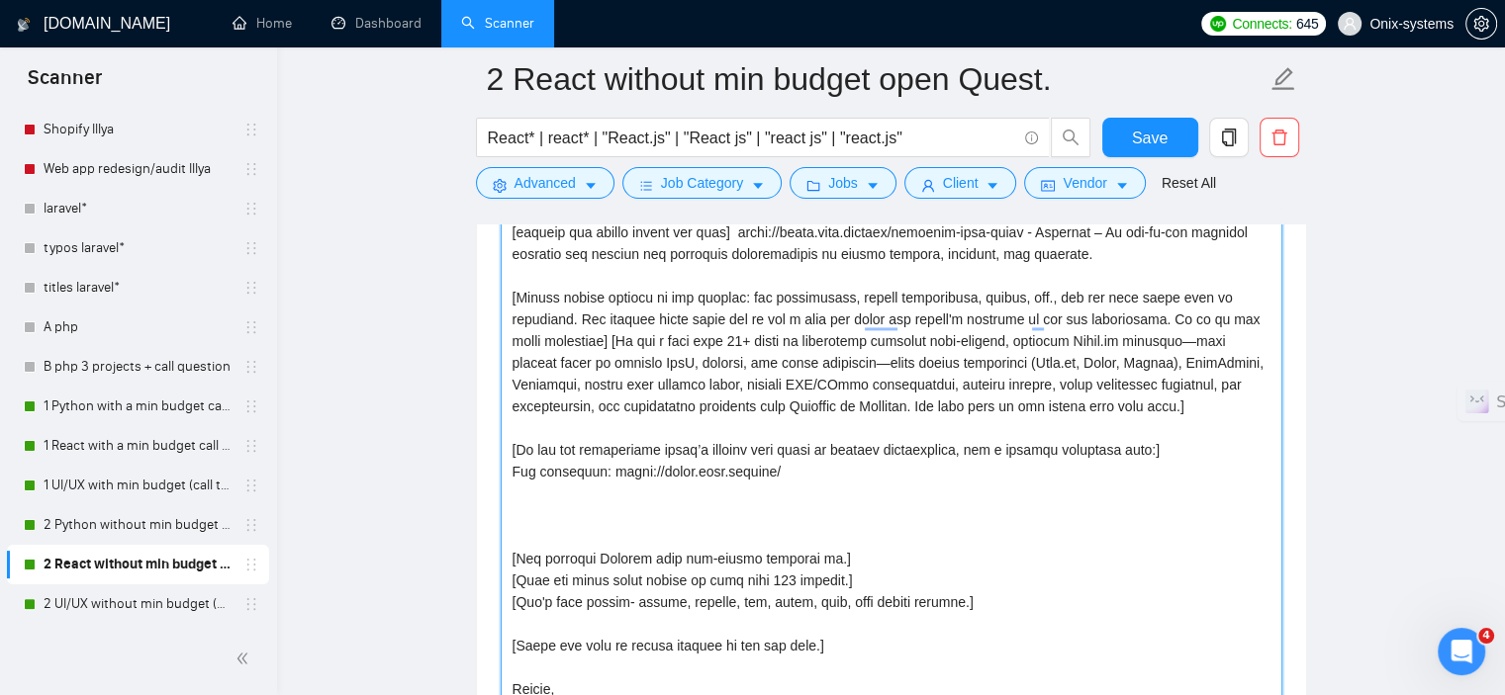
click at [536, 508] on textarea "Cover letter template:" at bounding box center [892, 462] width 782 height 1319
click at [516, 511] on textarea "Cover letter template:" at bounding box center [892, 462] width 782 height 1319
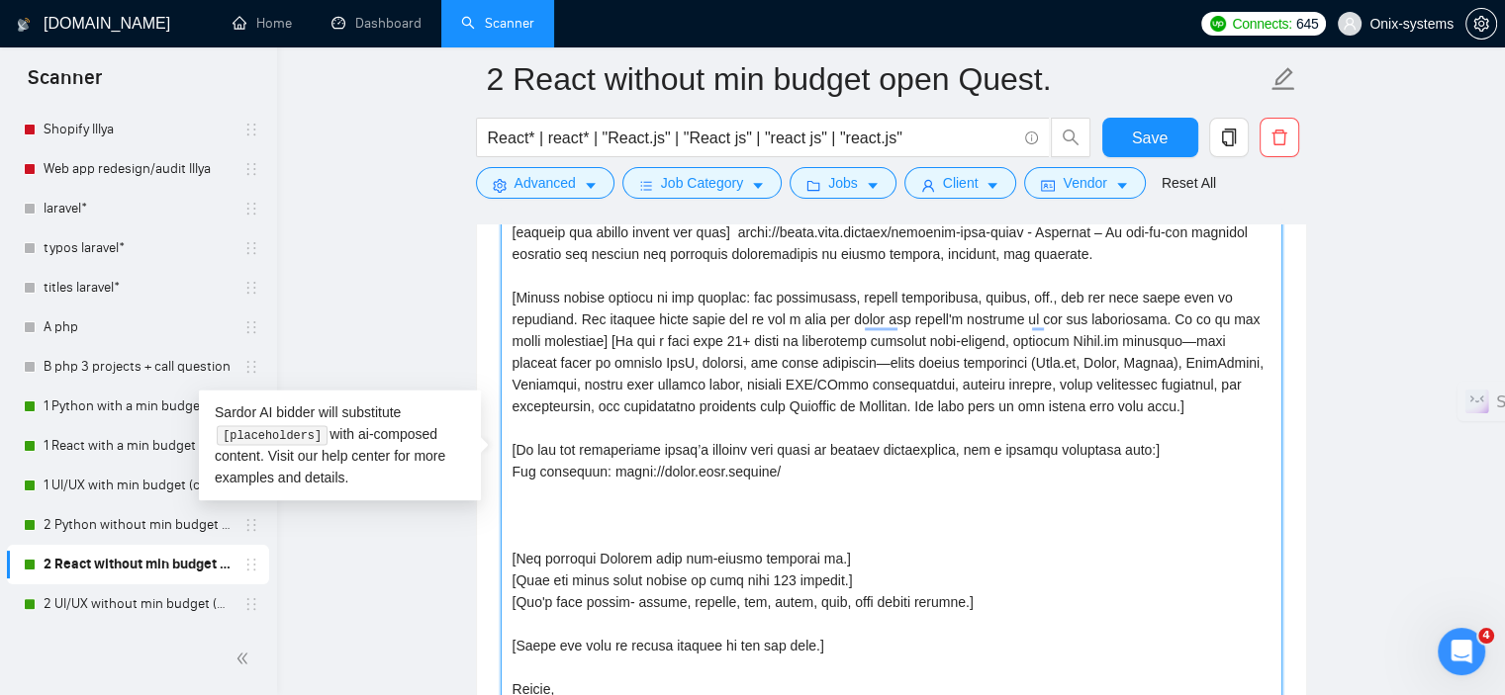
paste textarea "To enrich screen reader interactions, please activate Accessibility in Grammarl…"
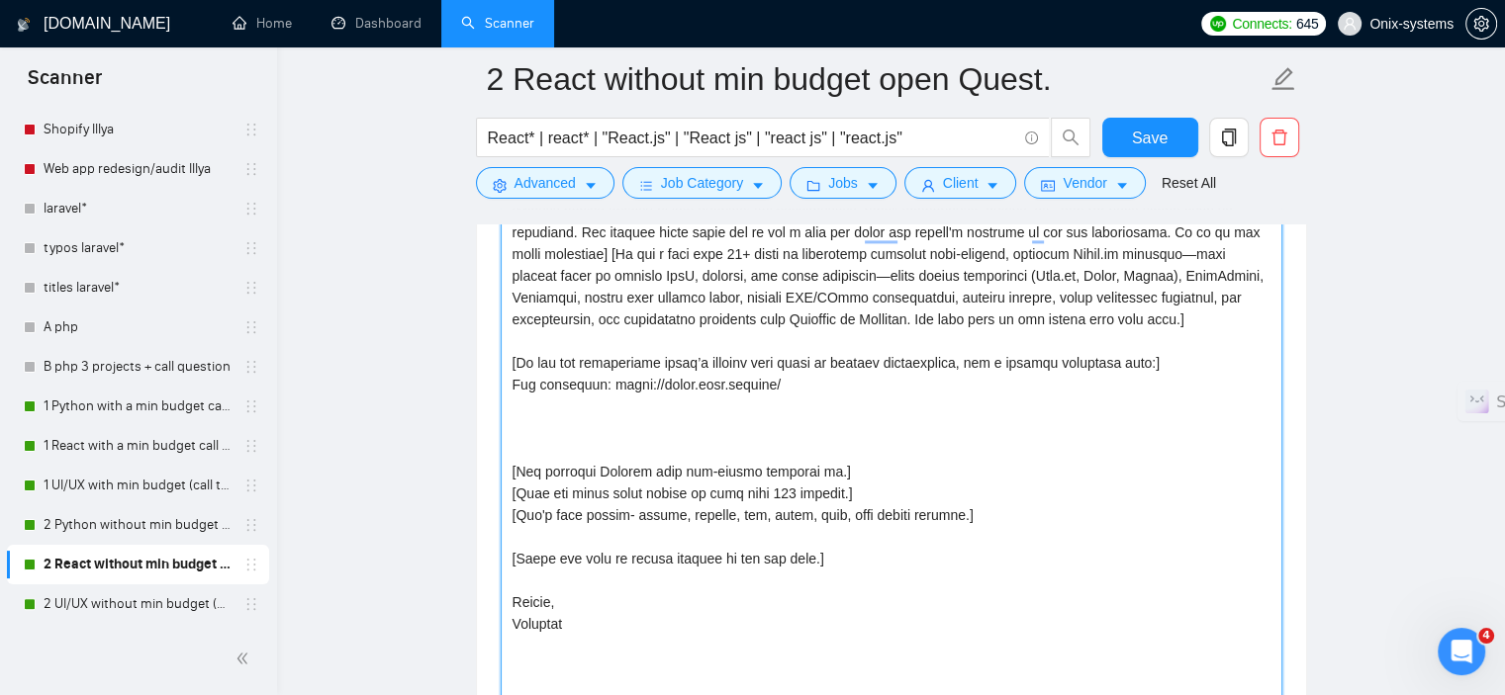
paste textarea "[Generat"
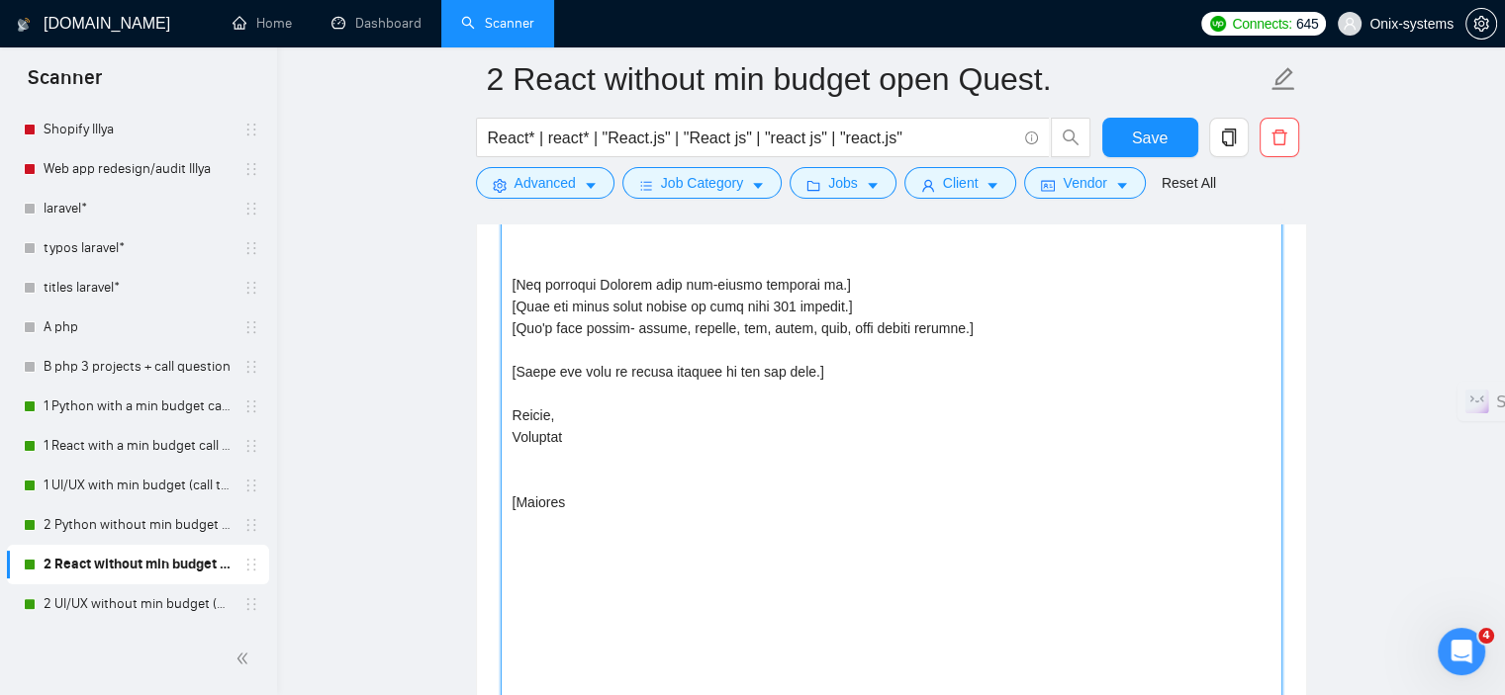
scroll to position [3073, 0]
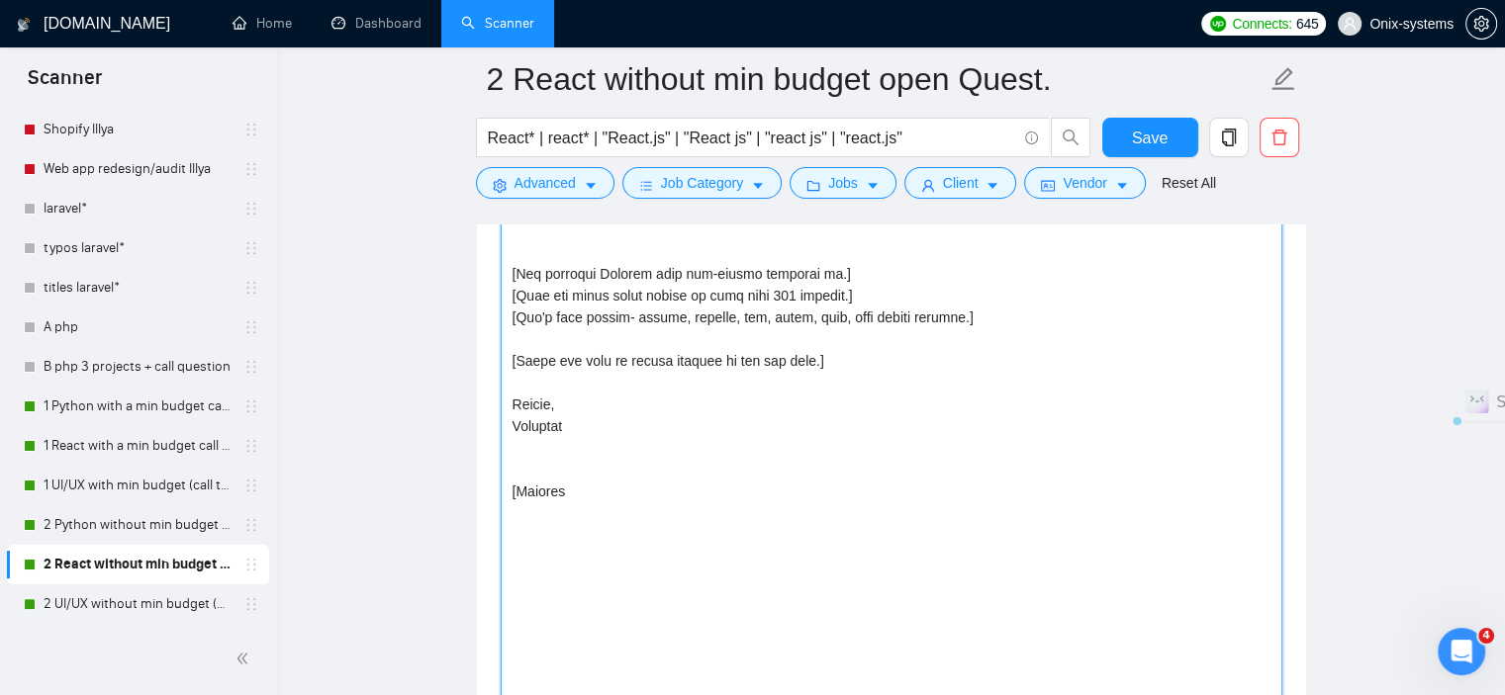
drag, startPoint x: 597, startPoint y: 499, endPoint x: 507, endPoint y: 496, distance: 90.1
click at [507, 496] on textarea "Cover letter template:" at bounding box center [892, 177] width 782 height 1319
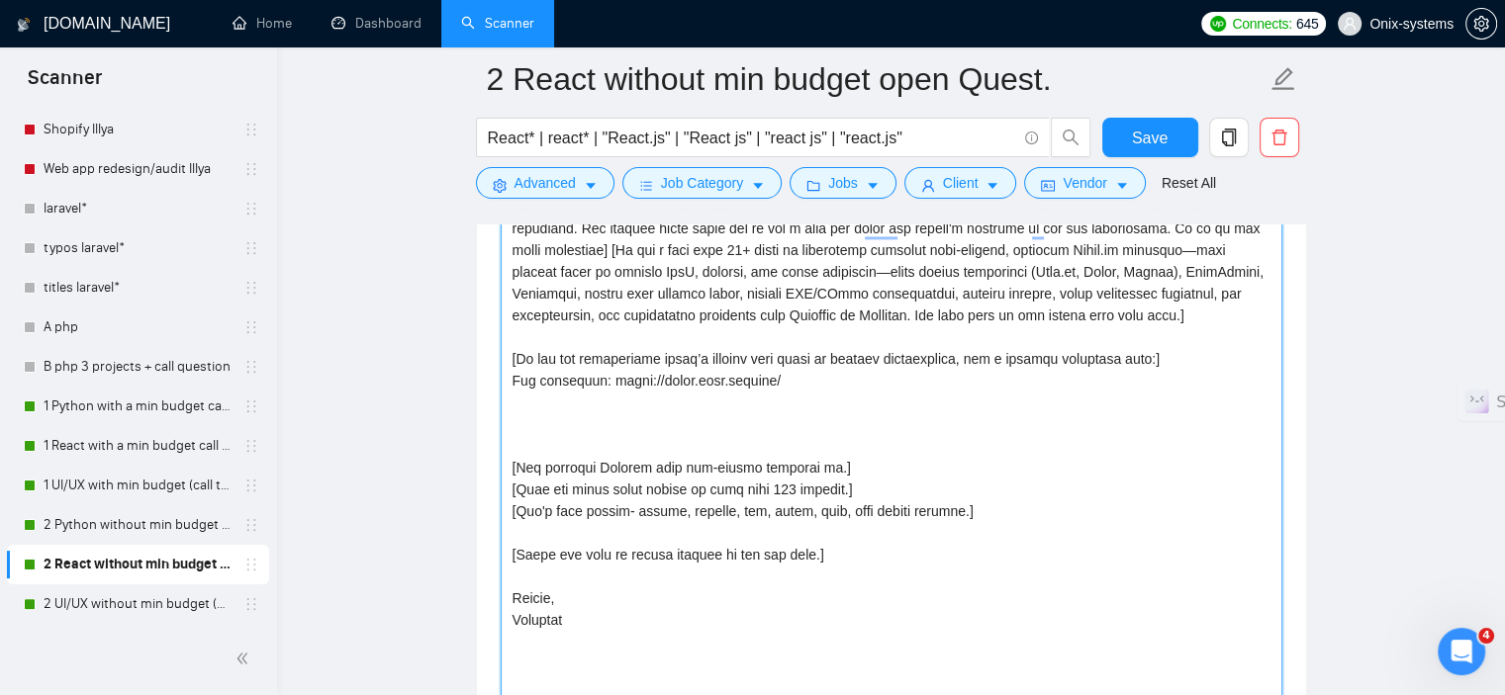
scroll to position [2875, 0]
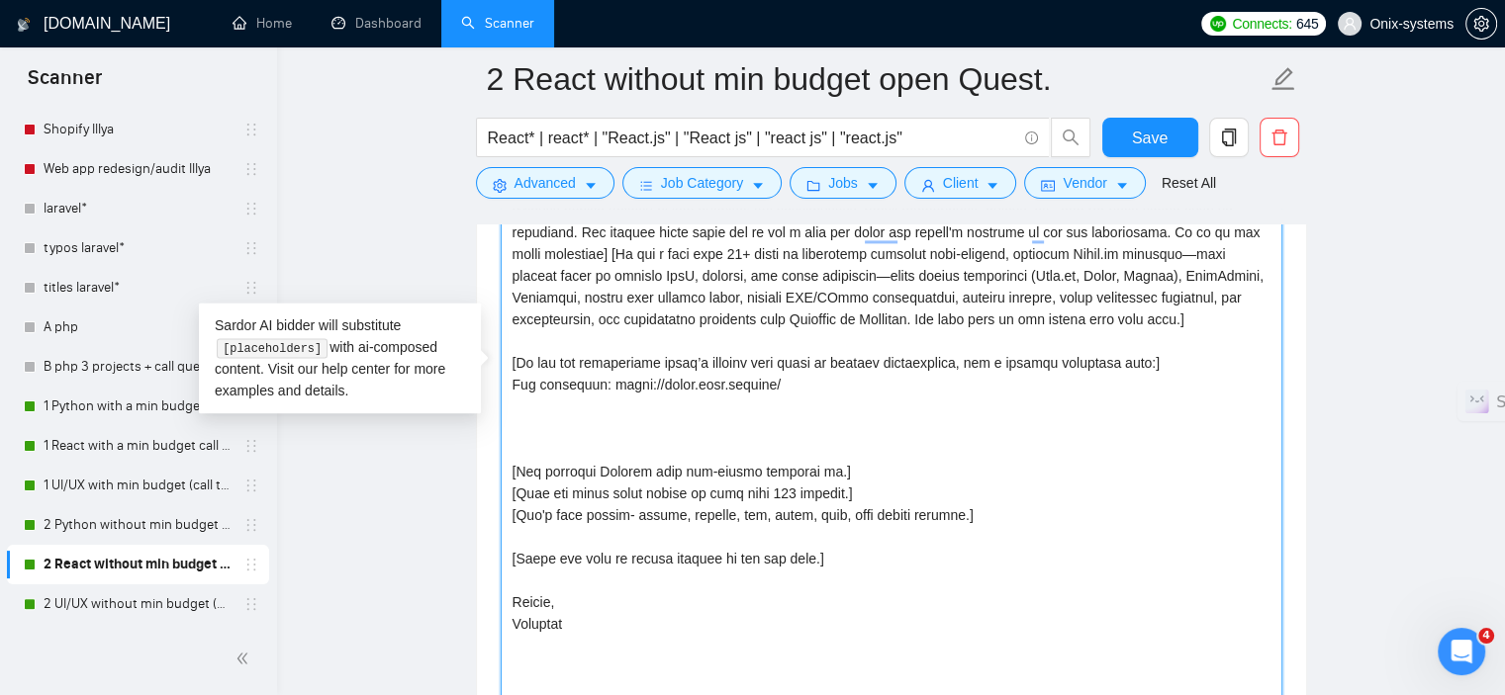
click at [507, 432] on textarea "Cover letter template:" at bounding box center [892, 375] width 782 height 1319
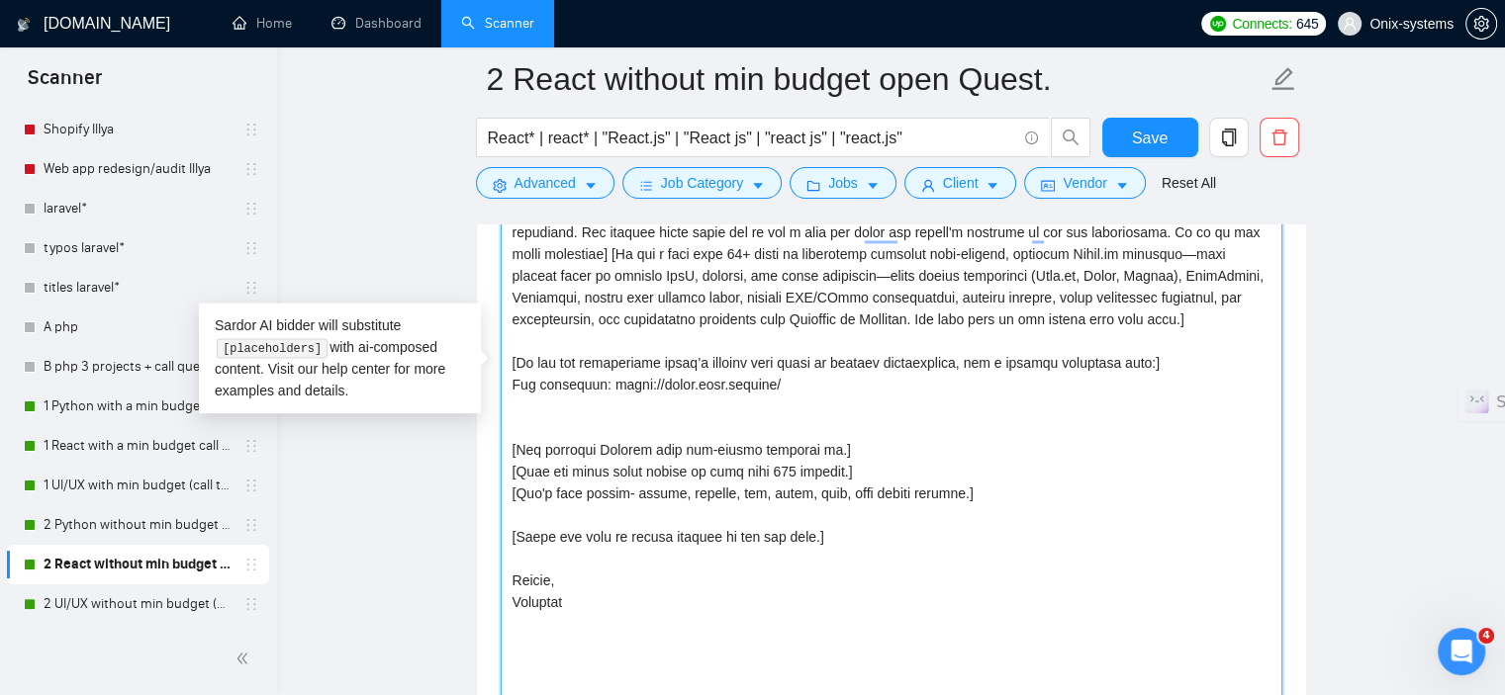
paste textarea "To enrich screen reader interactions, please activate Accessibility in Grammarl…"
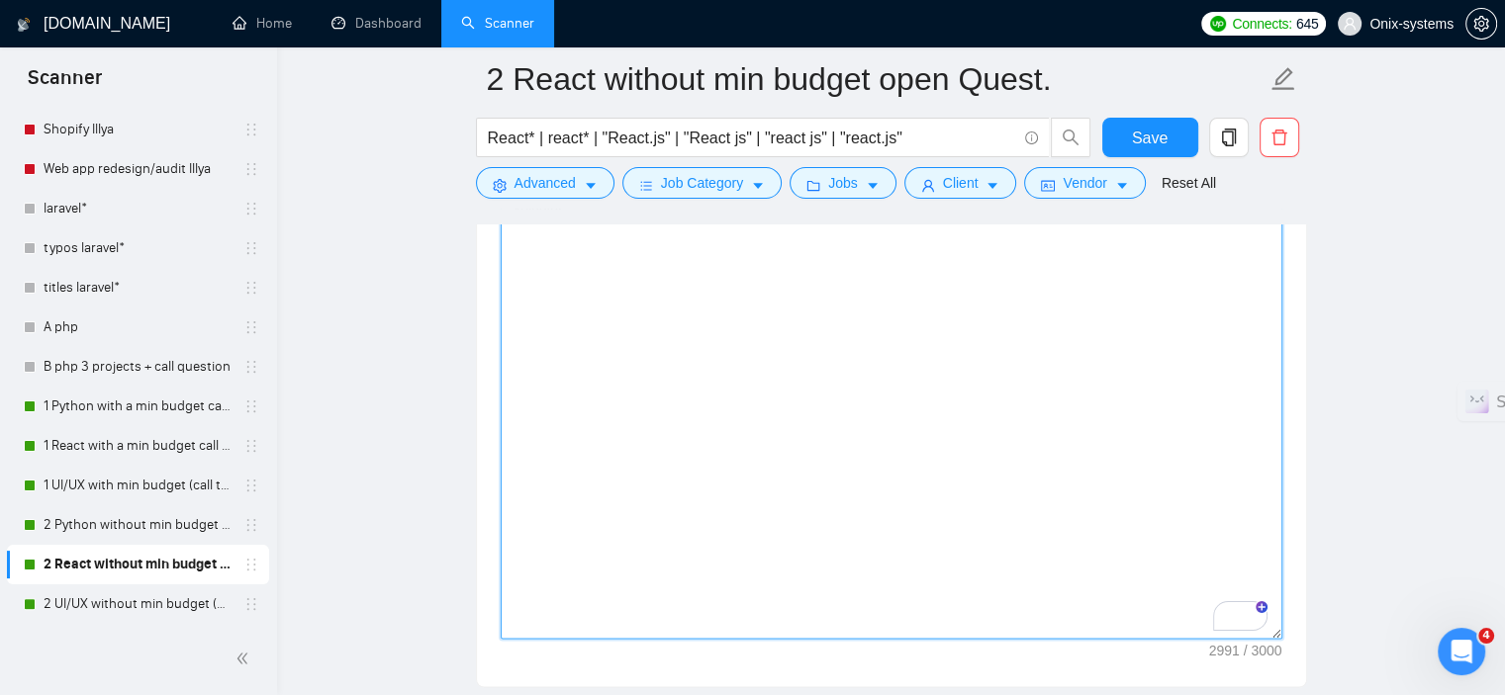
paste textarea "[Generate"
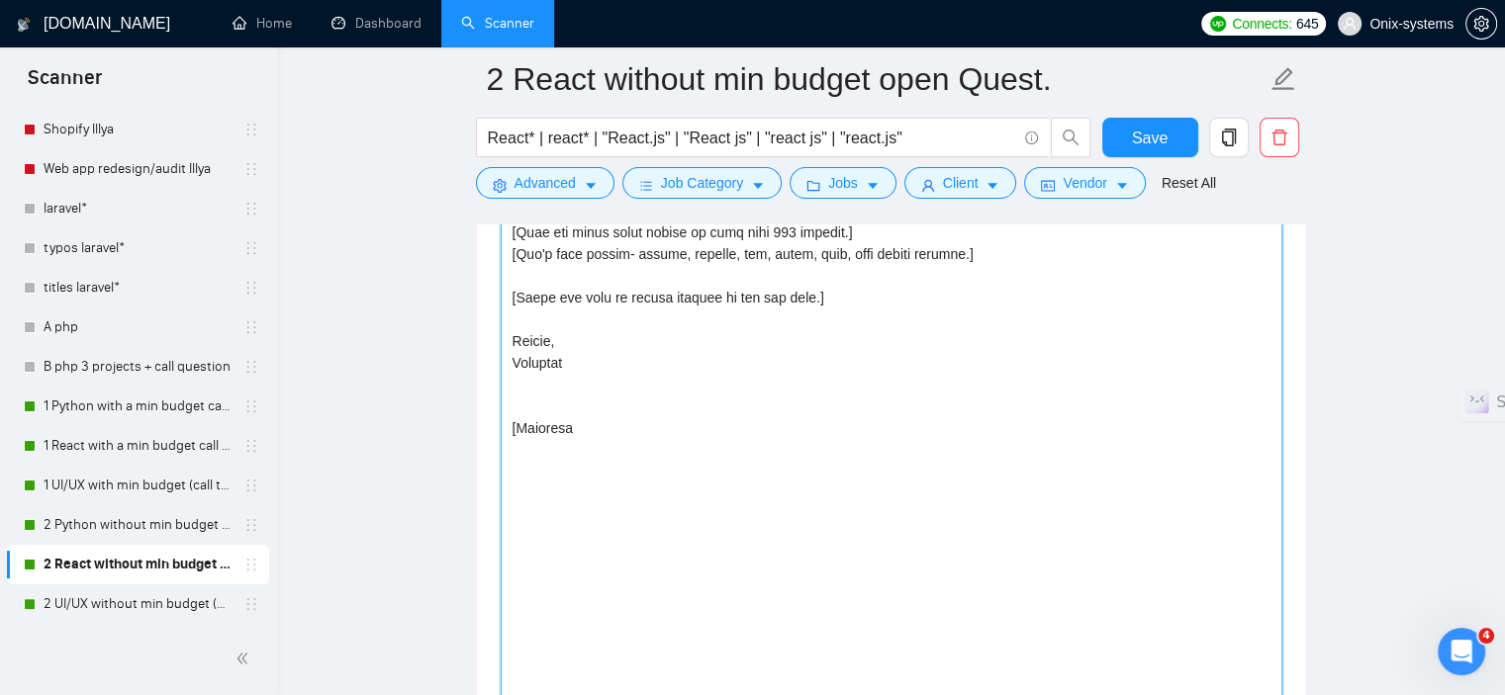
scroll to position [3073, 0]
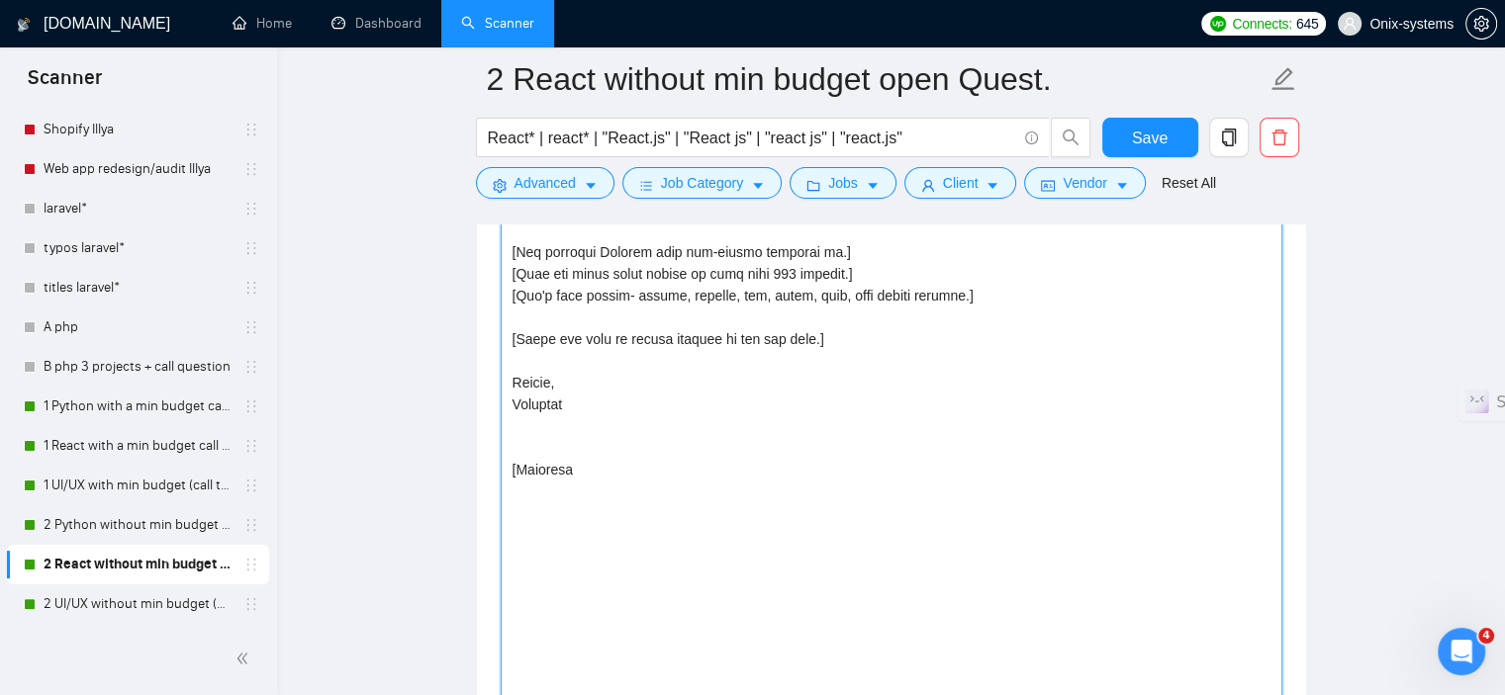
paste textarea "To enrich screen reader interactions, please activate Accessibility in Grammarl…"
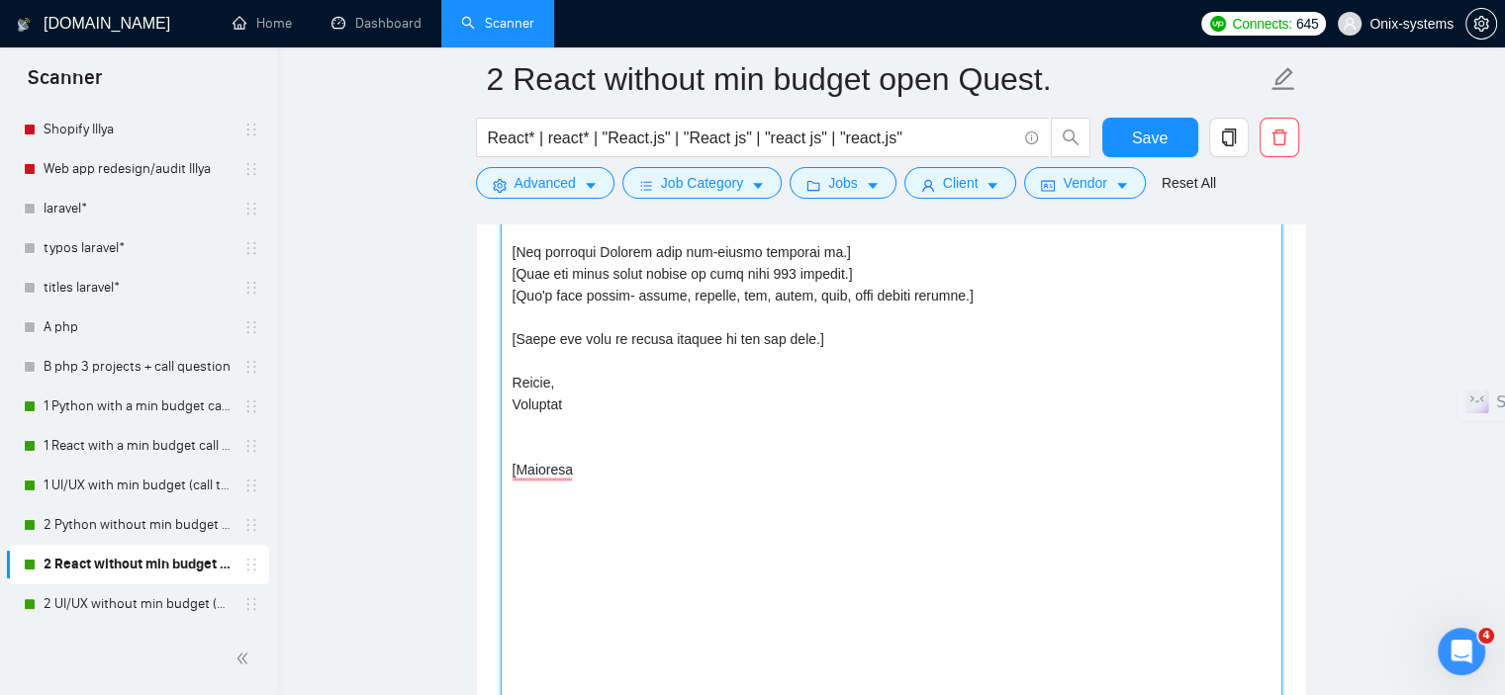
paste textarea "To enrich screen reader interactions, please activate Accessibility in Grammarl…"
click at [562, 472] on textarea "Cover letter template:" at bounding box center [892, 177] width 782 height 1319
click at [562, 471] on textarea "Cover letter template:" at bounding box center [892, 177] width 782 height 1319
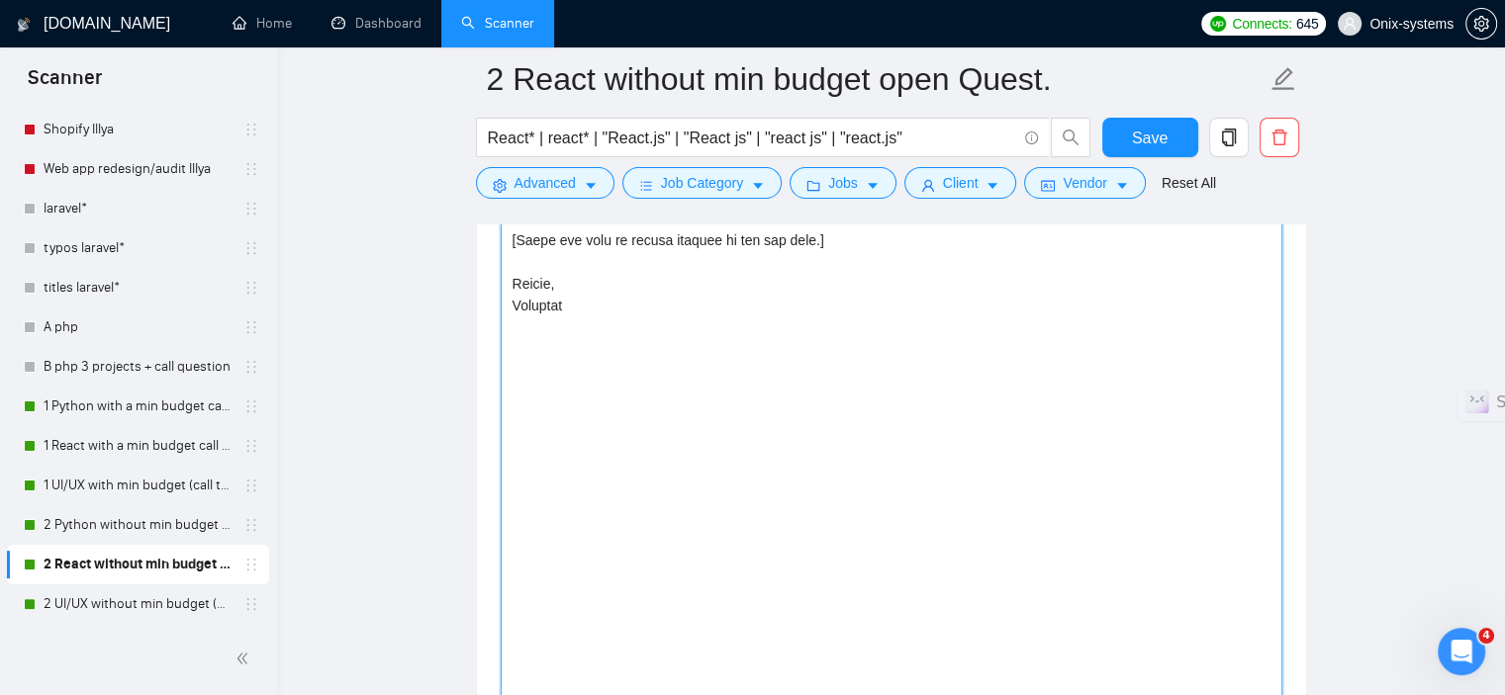
scroll to position [3568, 0]
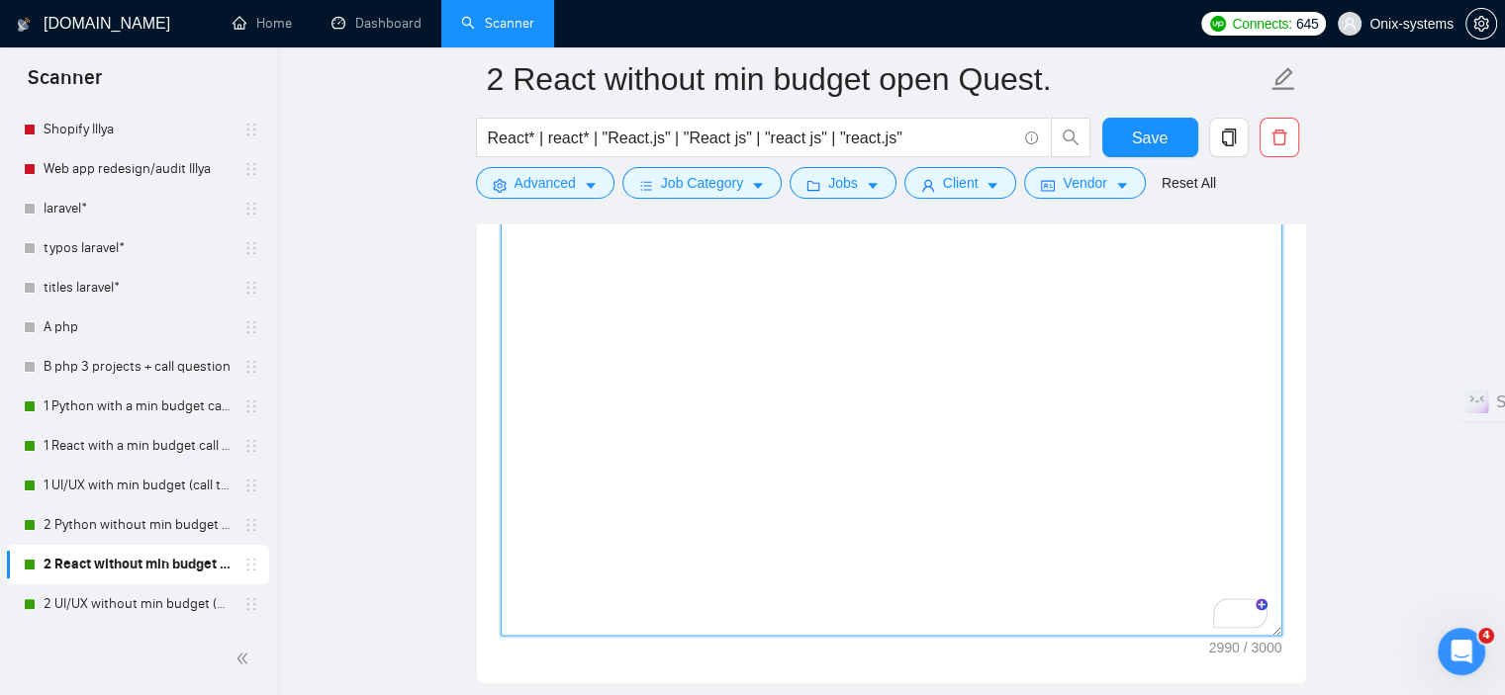
drag, startPoint x: 1331, startPoint y: 528, endPoint x: 1345, endPoint y: 633, distance: 105.9
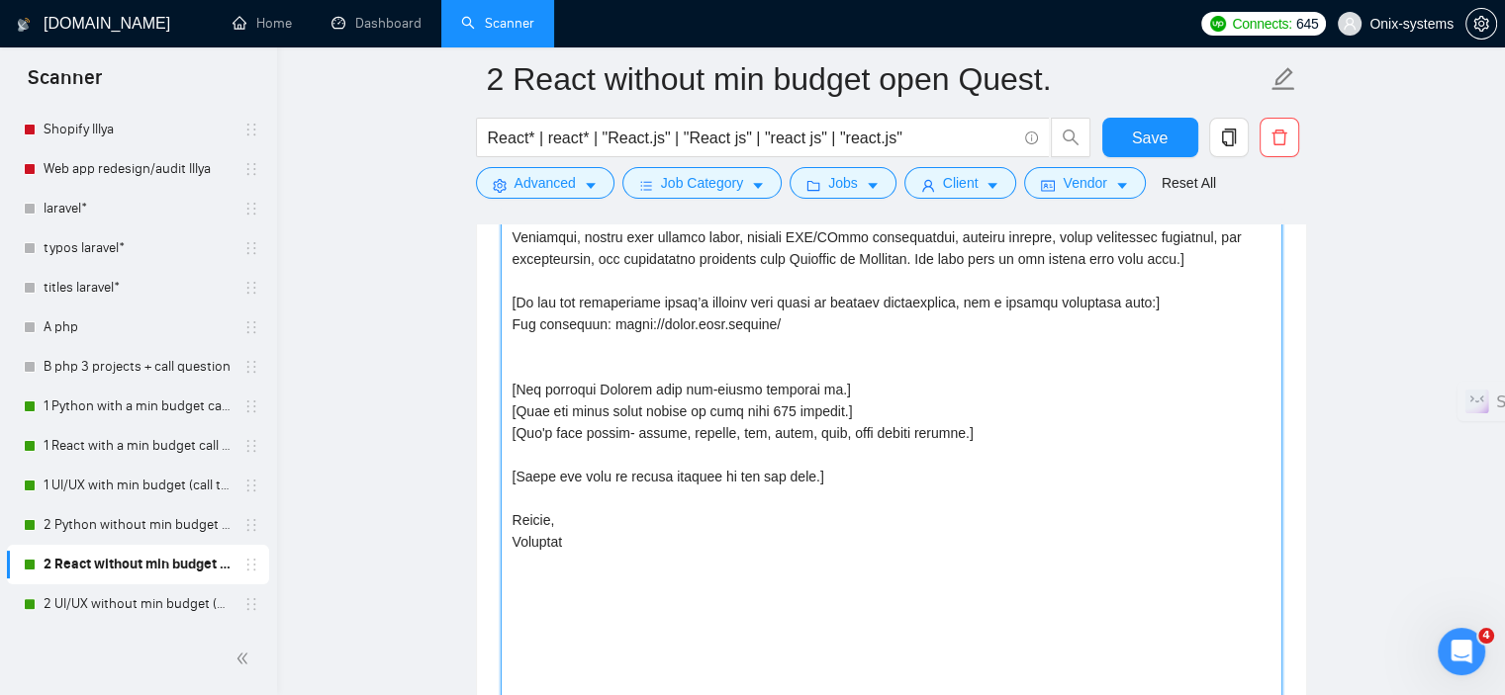
scroll to position [2875, 0]
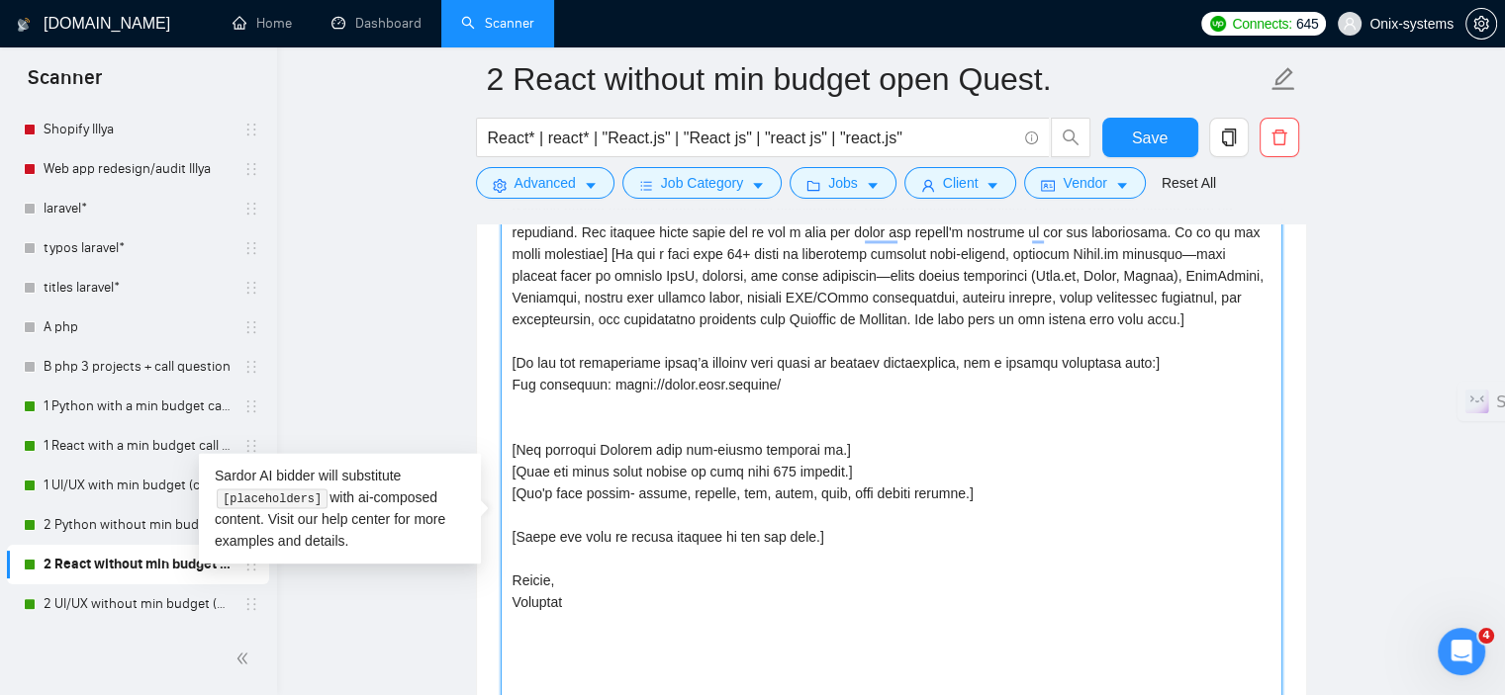
click at [558, 410] on textarea "Cover letter template:" at bounding box center [892, 526] width 782 height 1621
click at [515, 418] on textarea "Cover letter template:" at bounding box center [892, 526] width 782 height 1621
paste textarea "To enrich screen reader interactions, please activate Accessibility in Grammarl…"
click at [521, 506] on textarea "Cover letter template:" at bounding box center [892, 526] width 782 height 1621
paste textarea "To enrich screen reader interactions, please activate Accessibility in Grammarl…"
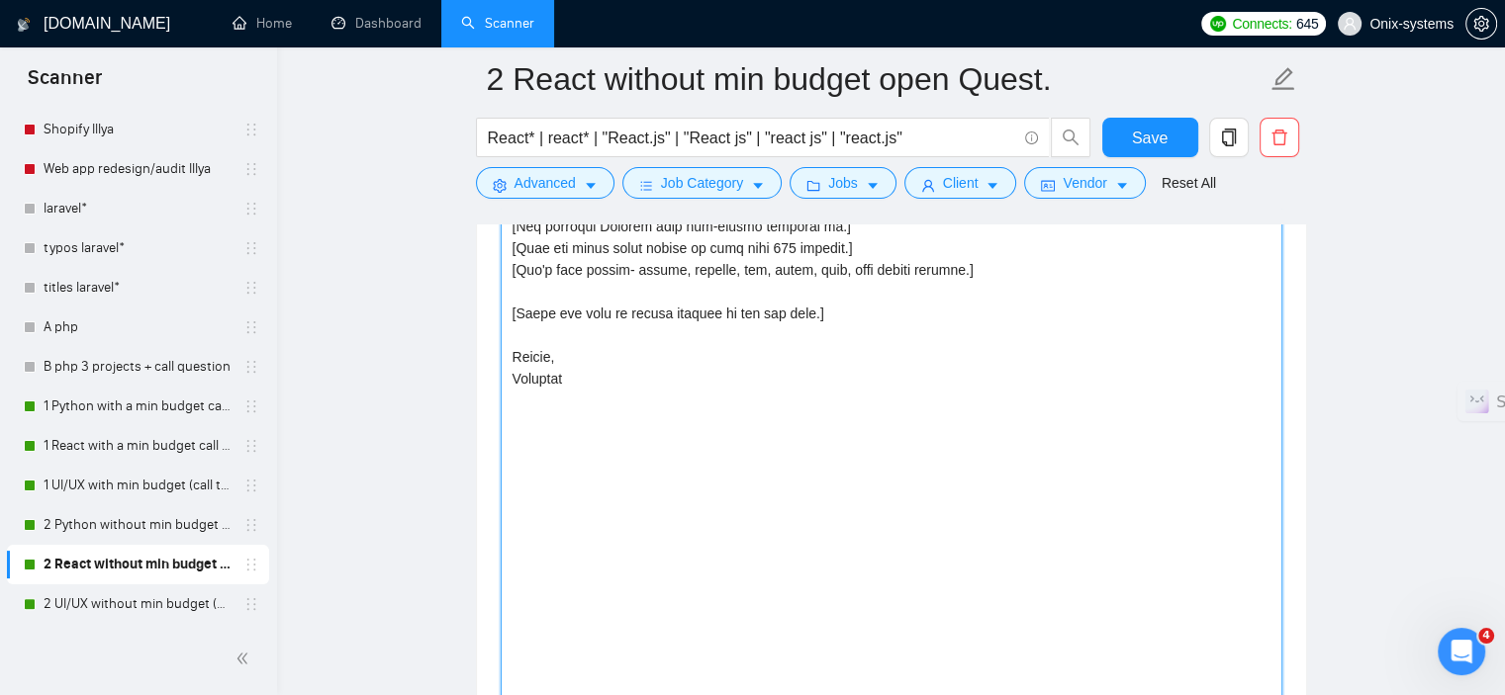
scroll to position [3172, 0]
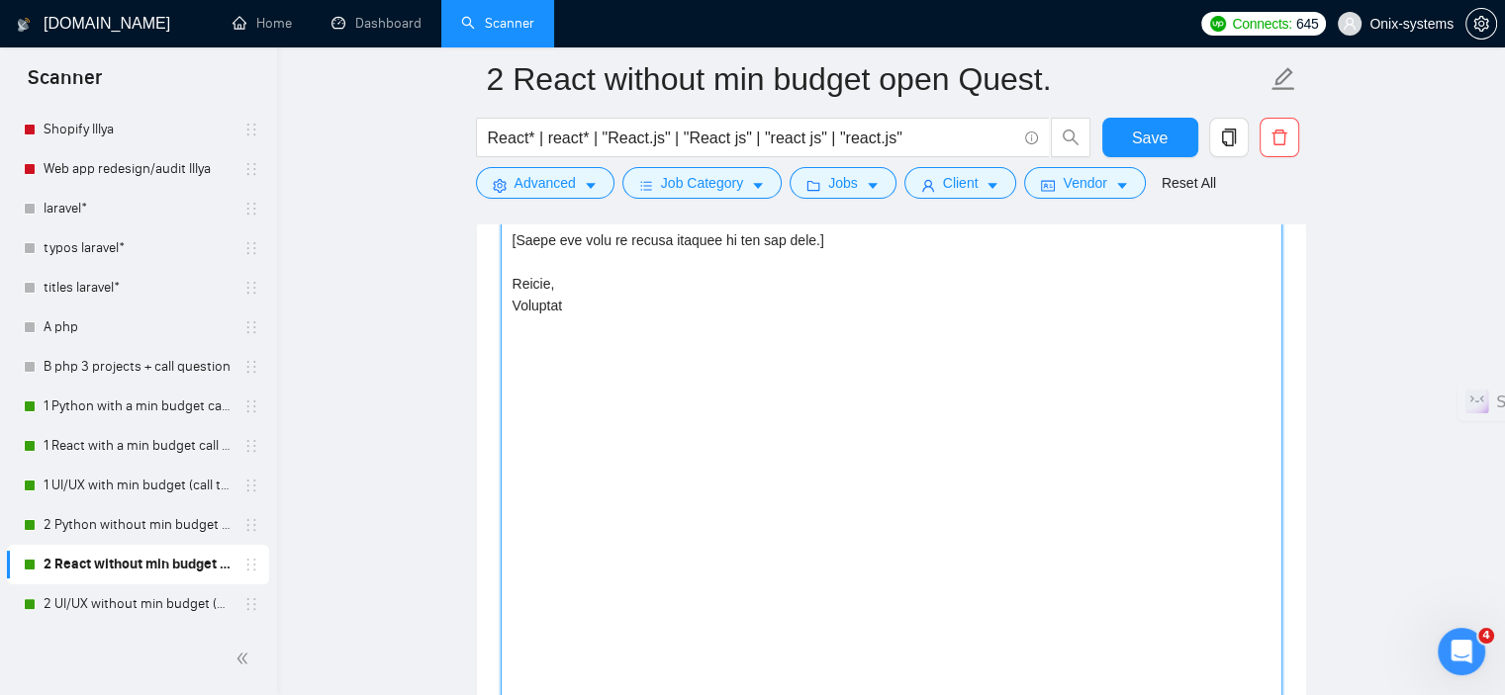
paste textarea "[Generate"
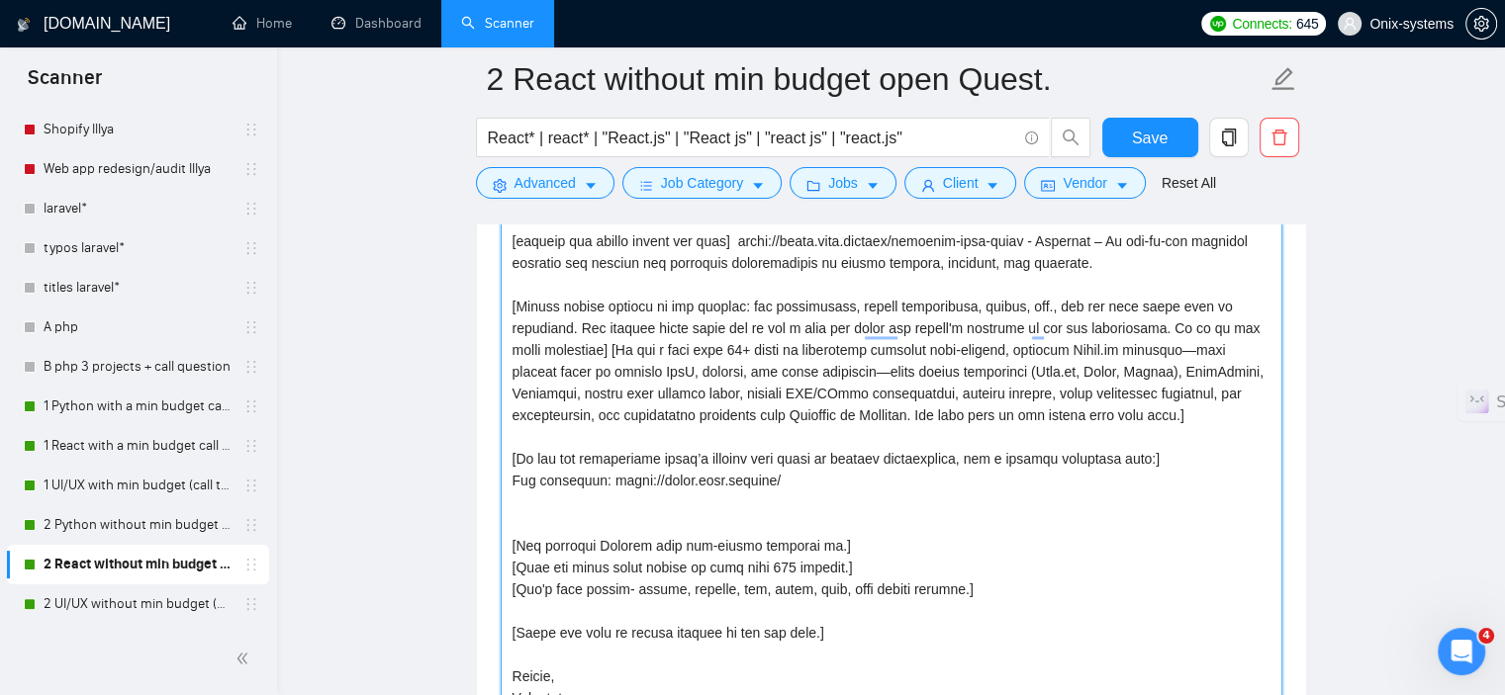
scroll to position [2776, 0]
click at [531, 531] on textarea "Cover letter template:" at bounding box center [892, 625] width 782 height 1621
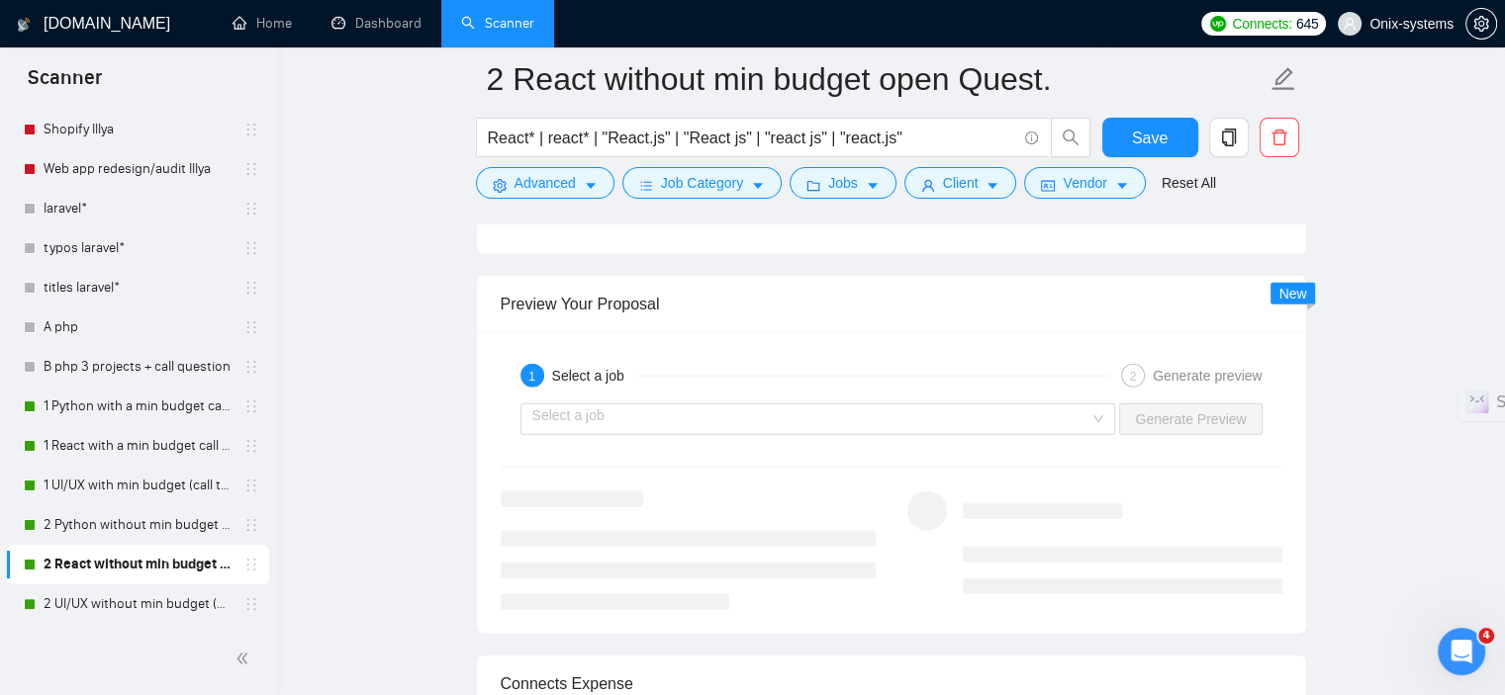
scroll to position [5052, 0]
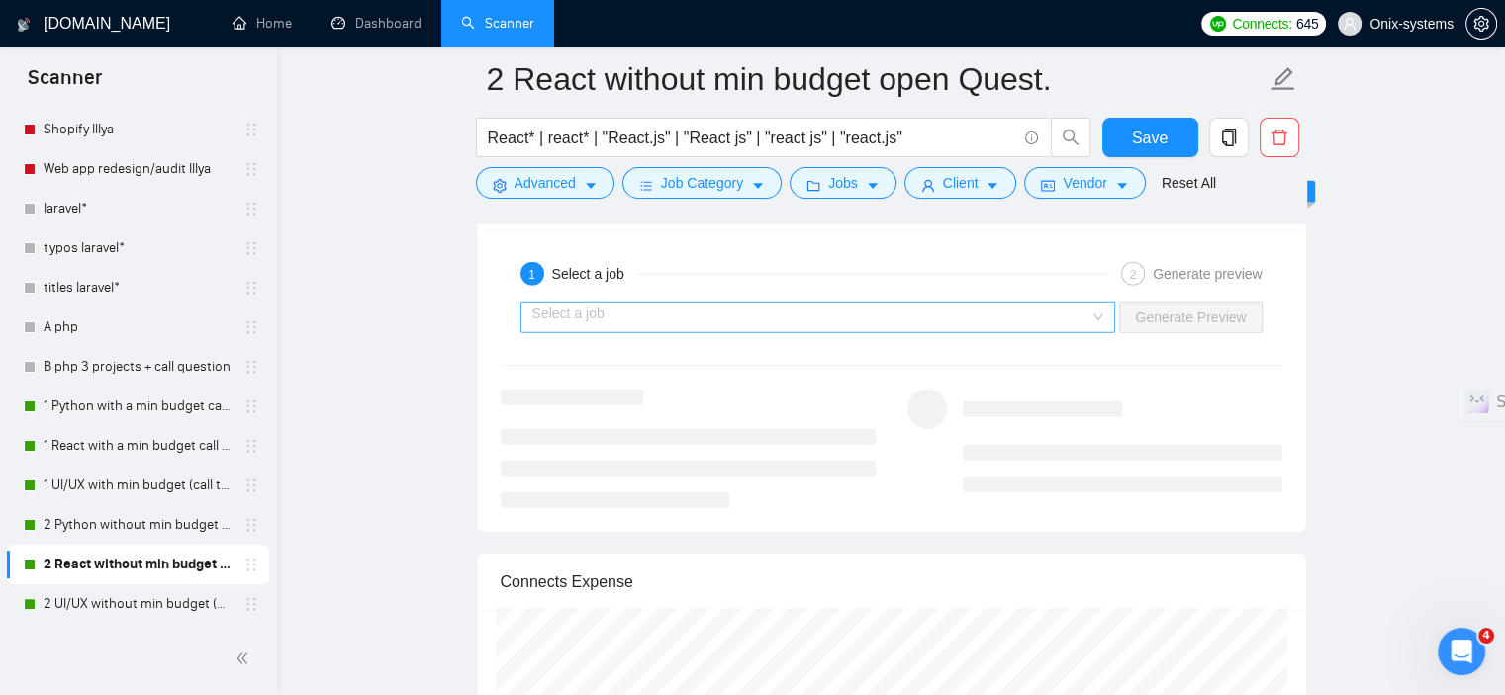
type textarea "[loremip dol si ame consecte adipis el sed doeiu] Te incid! Utla etd m aliqu en…"
click at [917, 320] on input "search" at bounding box center [811, 318] width 558 height 30
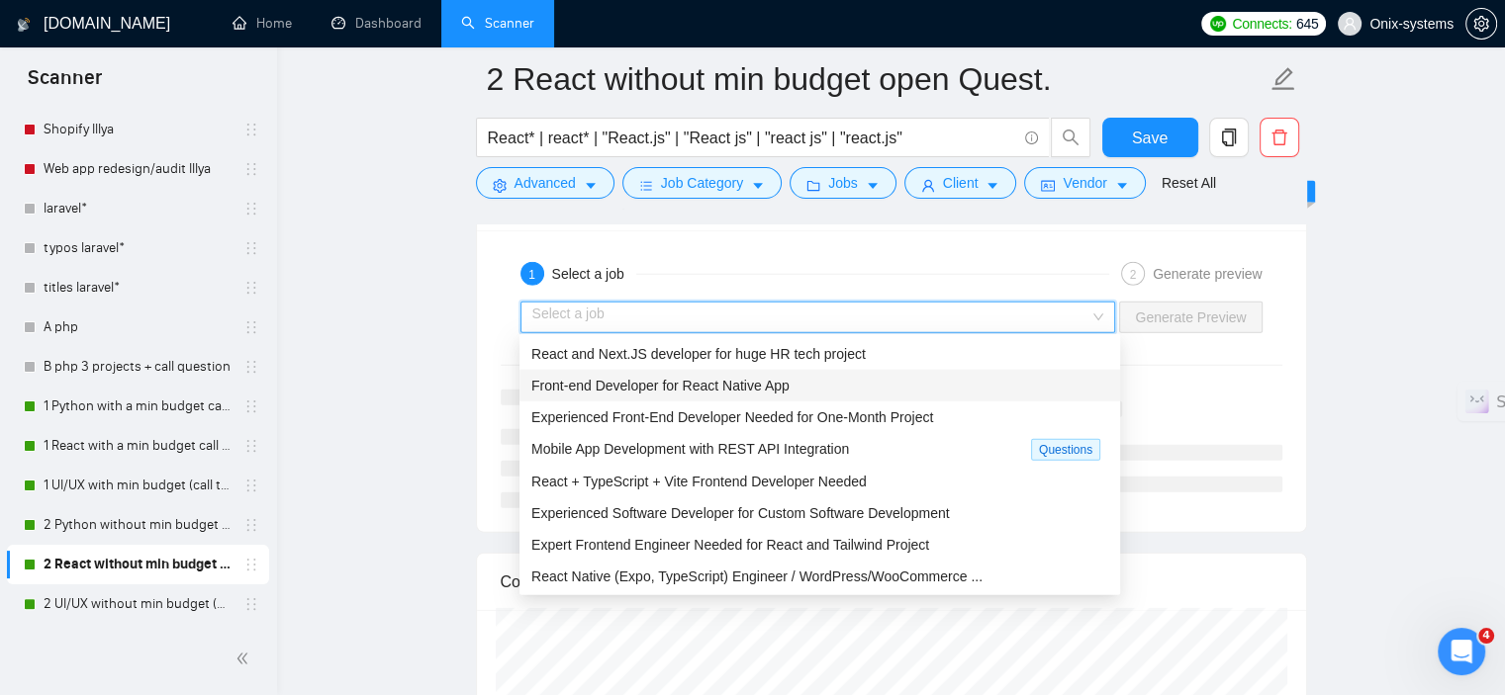
click at [765, 399] on div "Front-end Developer for React Native App" at bounding box center [819, 386] width 601 height 32
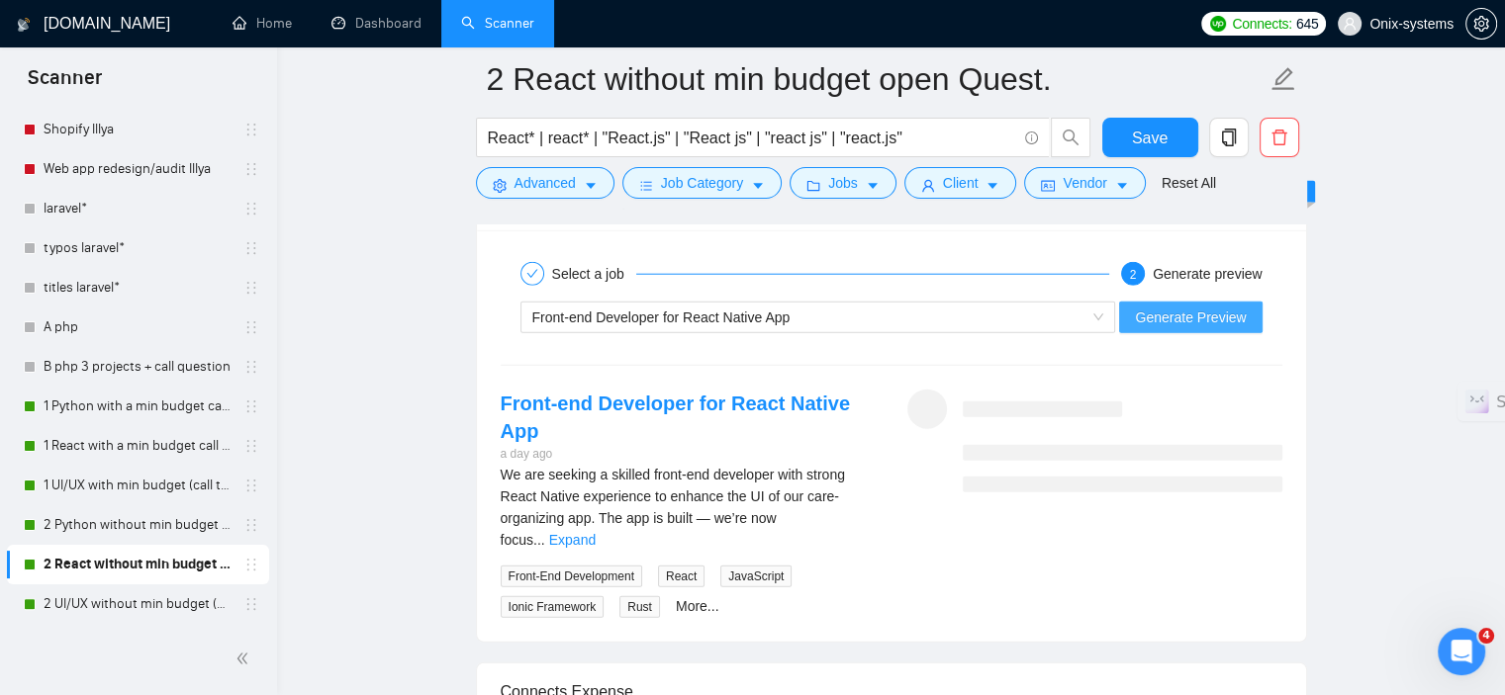
click at [1244, 312] on span "Generate Preview" at bounding box center [1190, 318] width 111 height 22
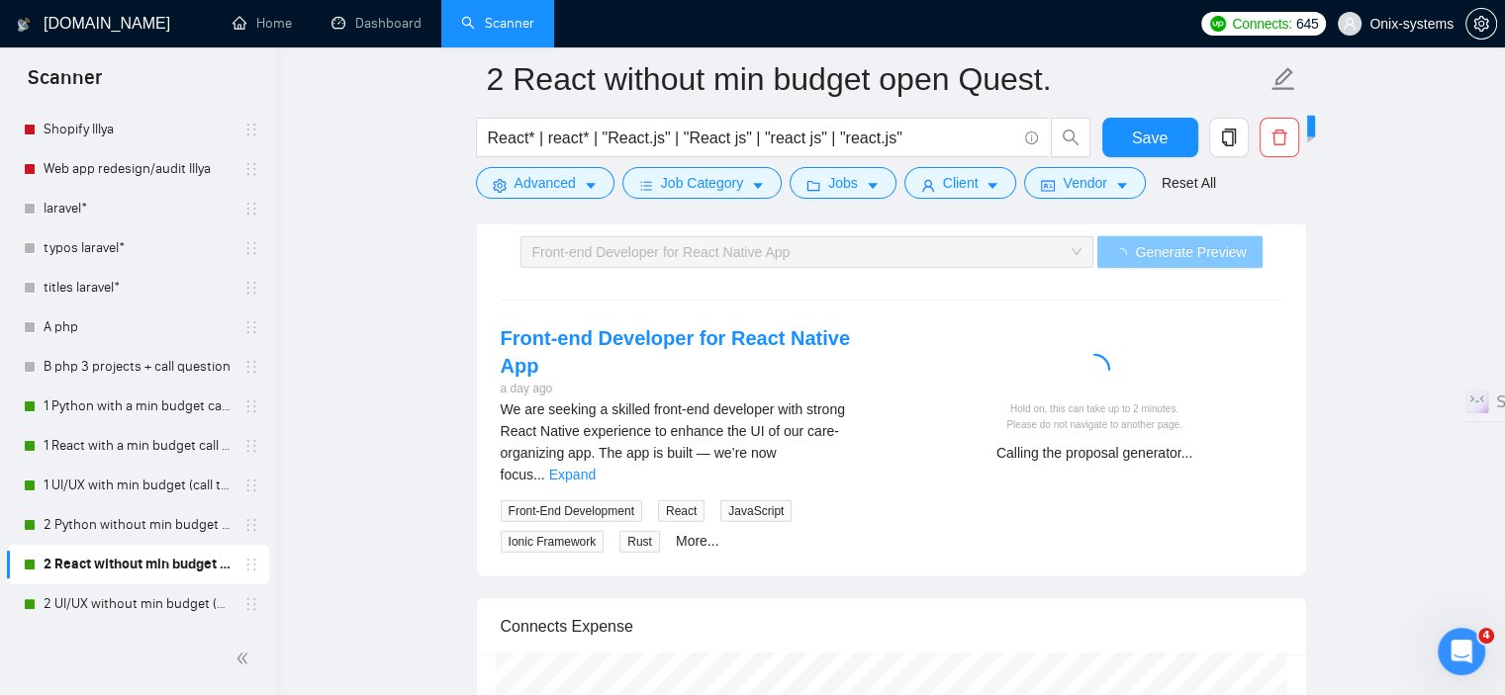
scroll to position [5150, 0]
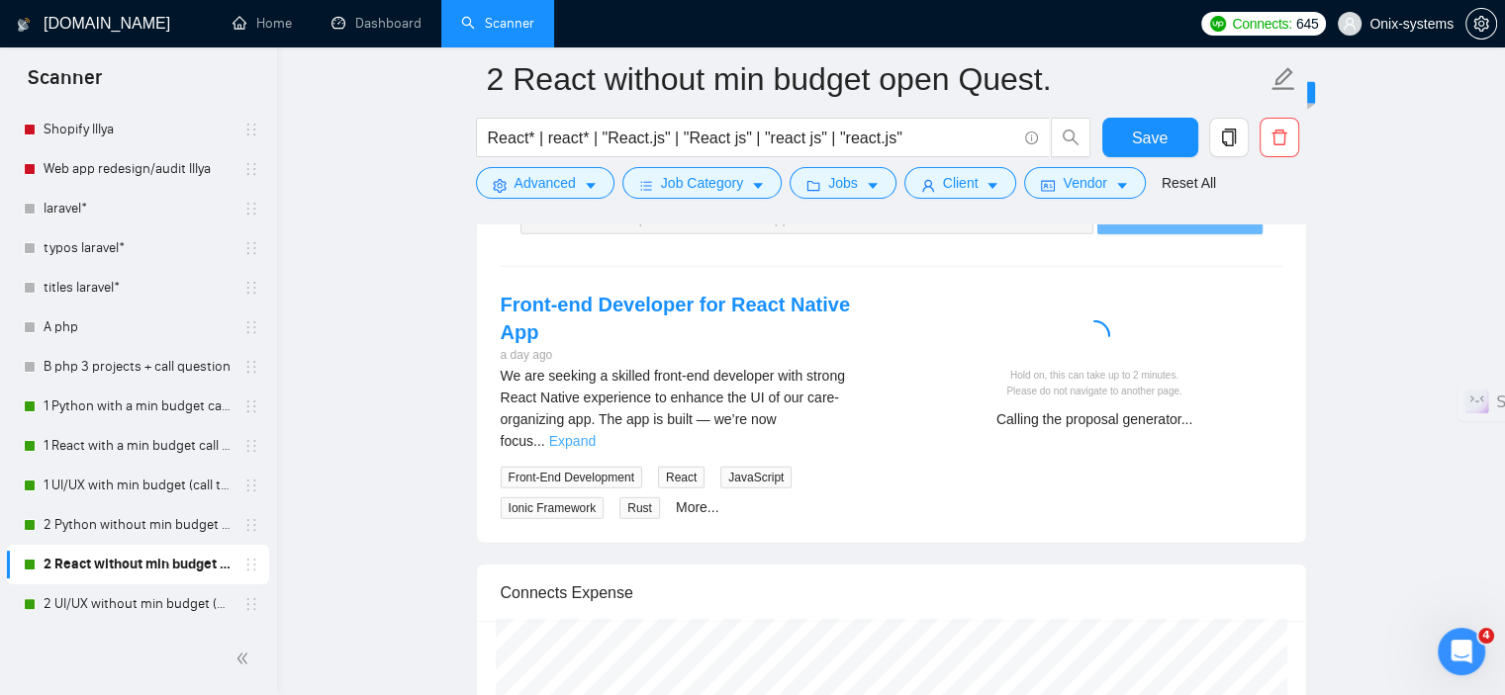
click at [596, 433] on link "Expand" at bounding box center [572, 441] width 46 height 16
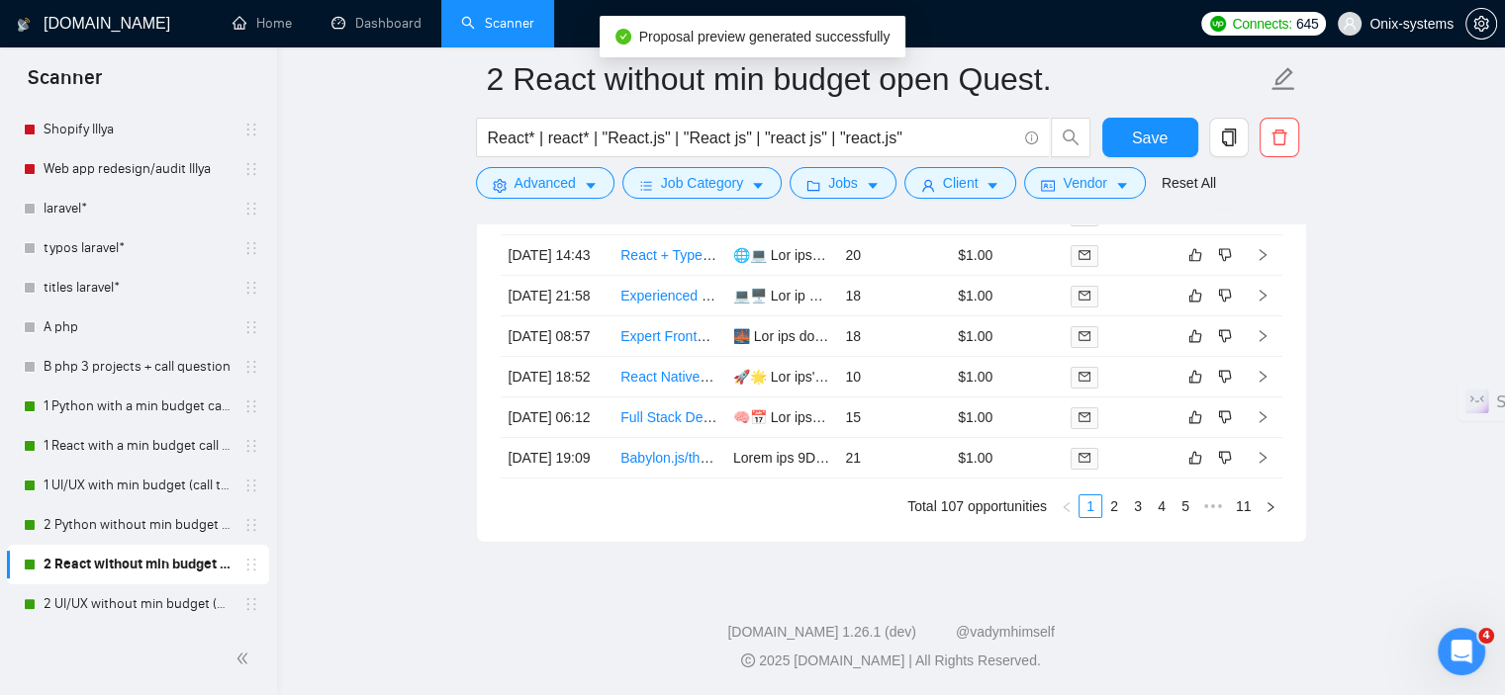
scroll to position [6931, 0]
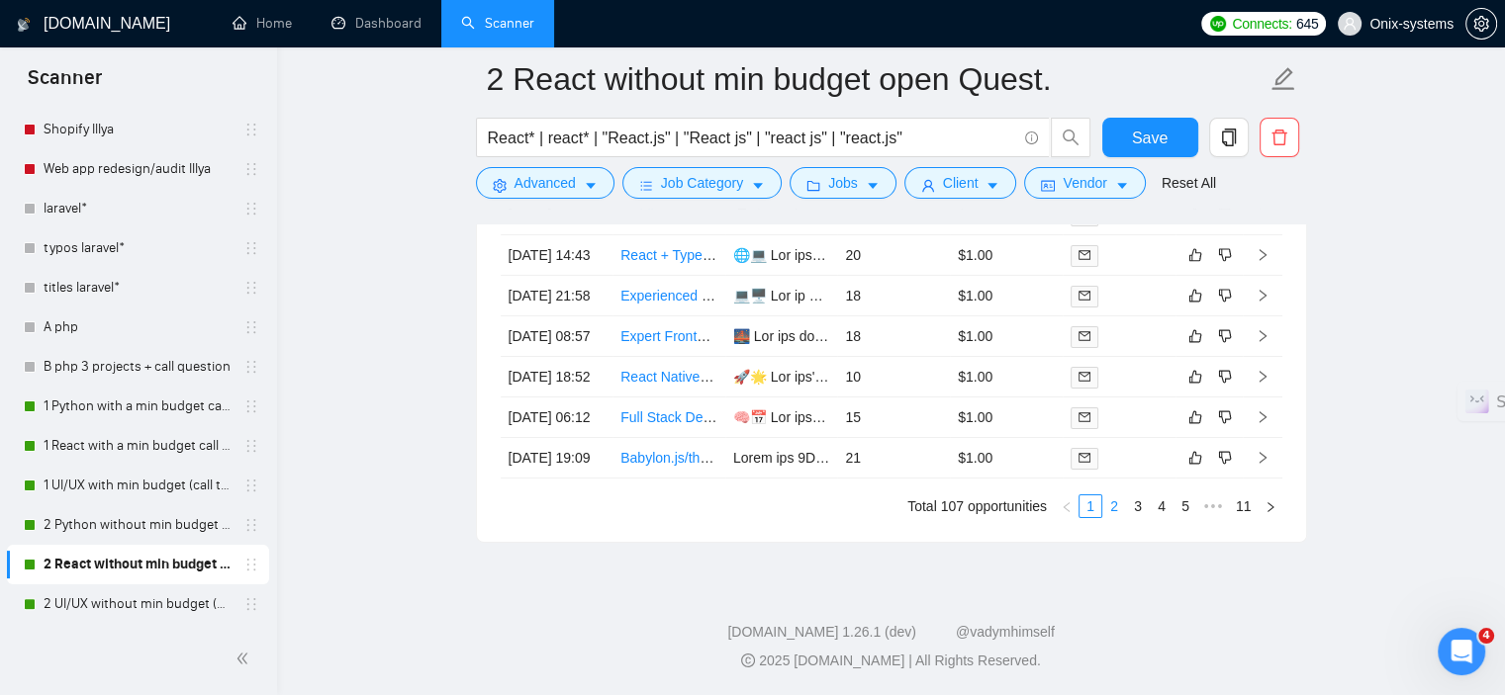
click at [1121, 517] on link "2" at bounding box center [1114, 507] width 22 height 22
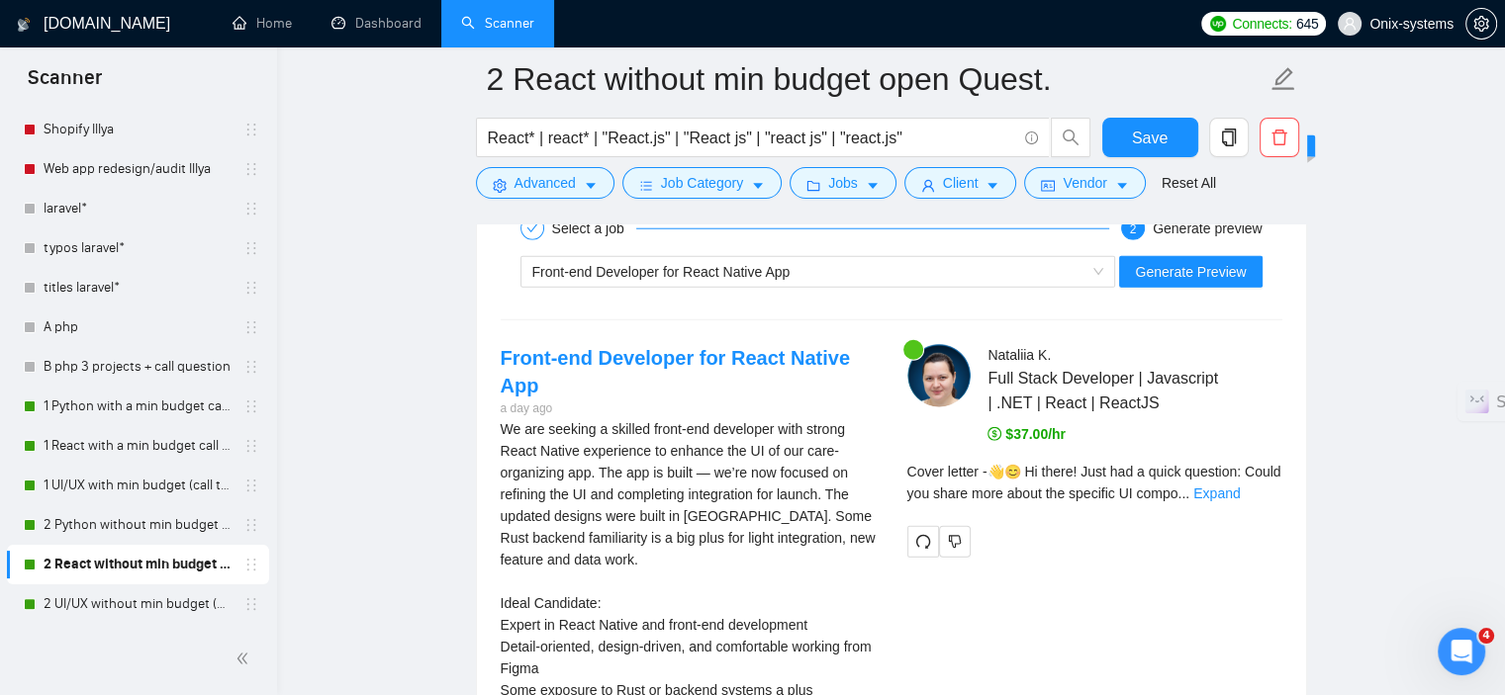
scroll to position [5150, 0]
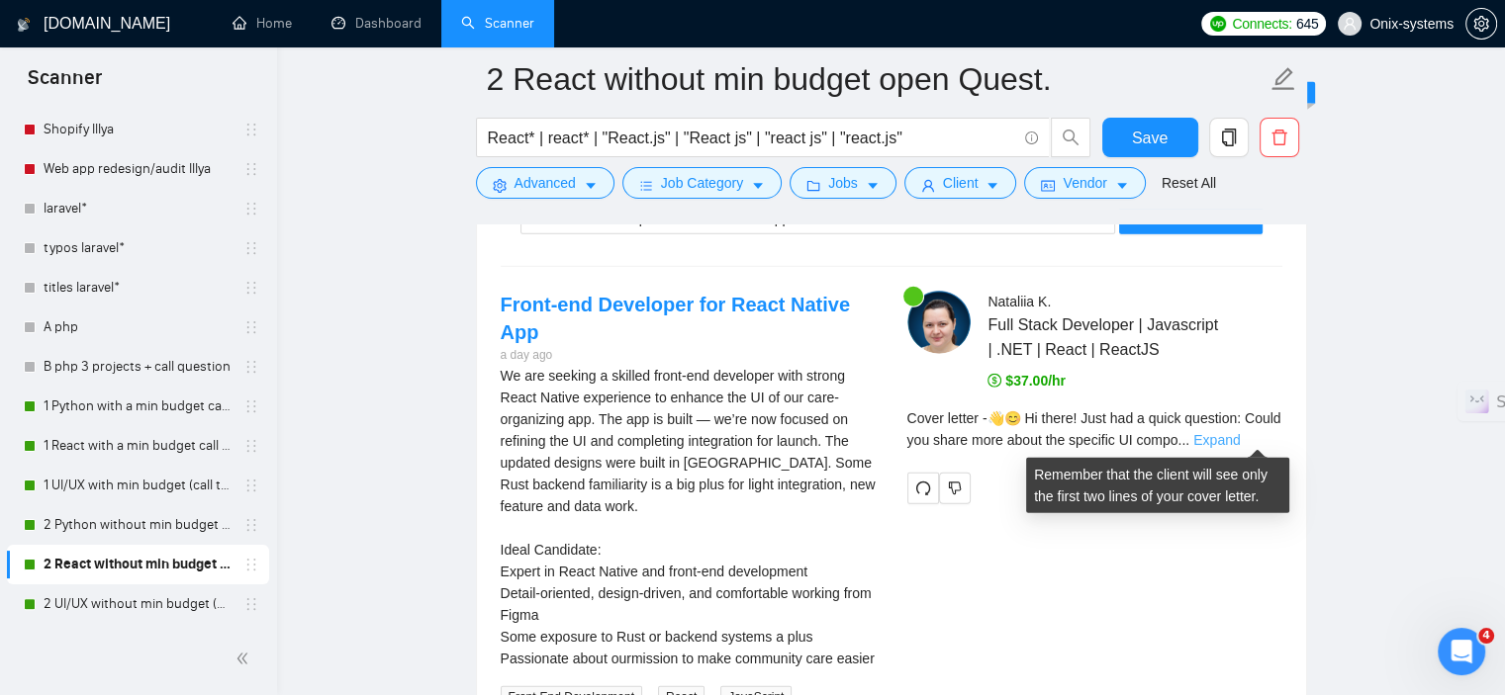
click at [1240, 437] on link "Expand" at bounding box center [1216, 440] width 46 height 16
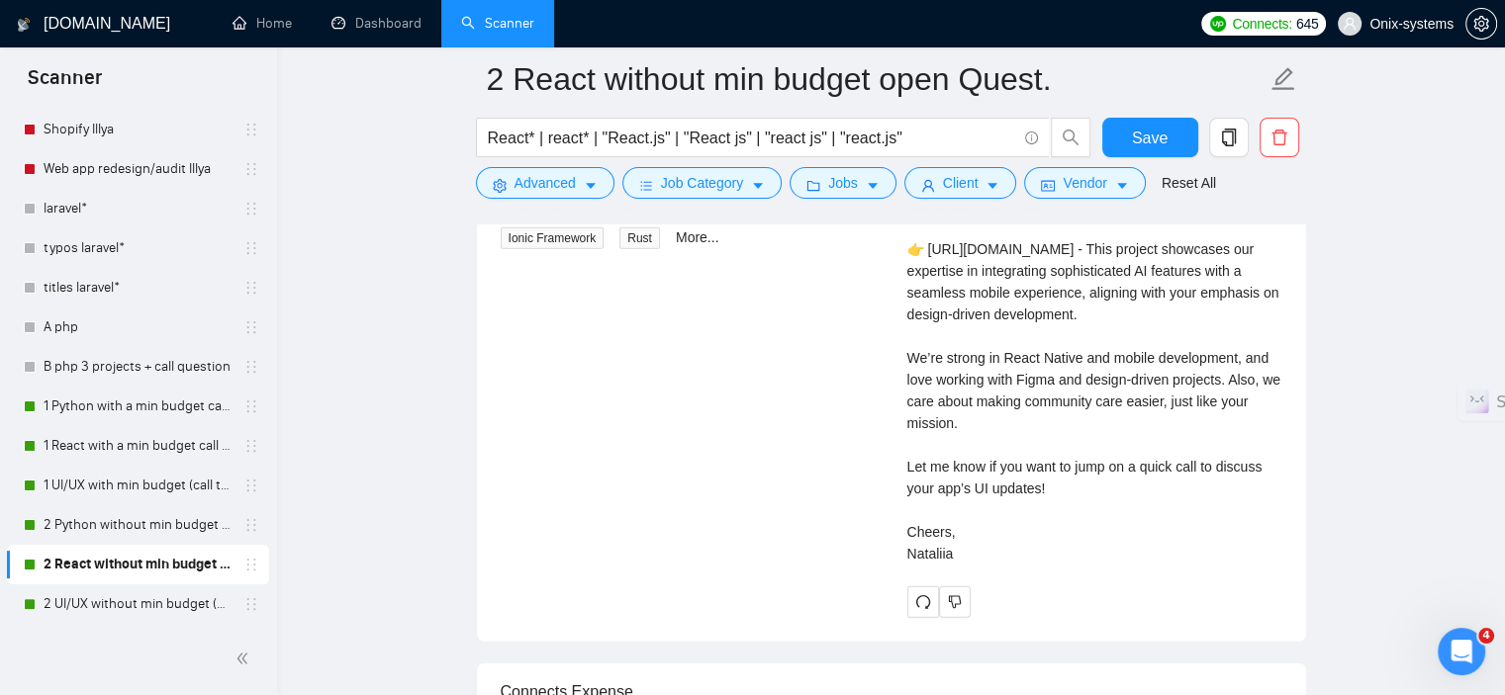
scroll to position [5645, 0]
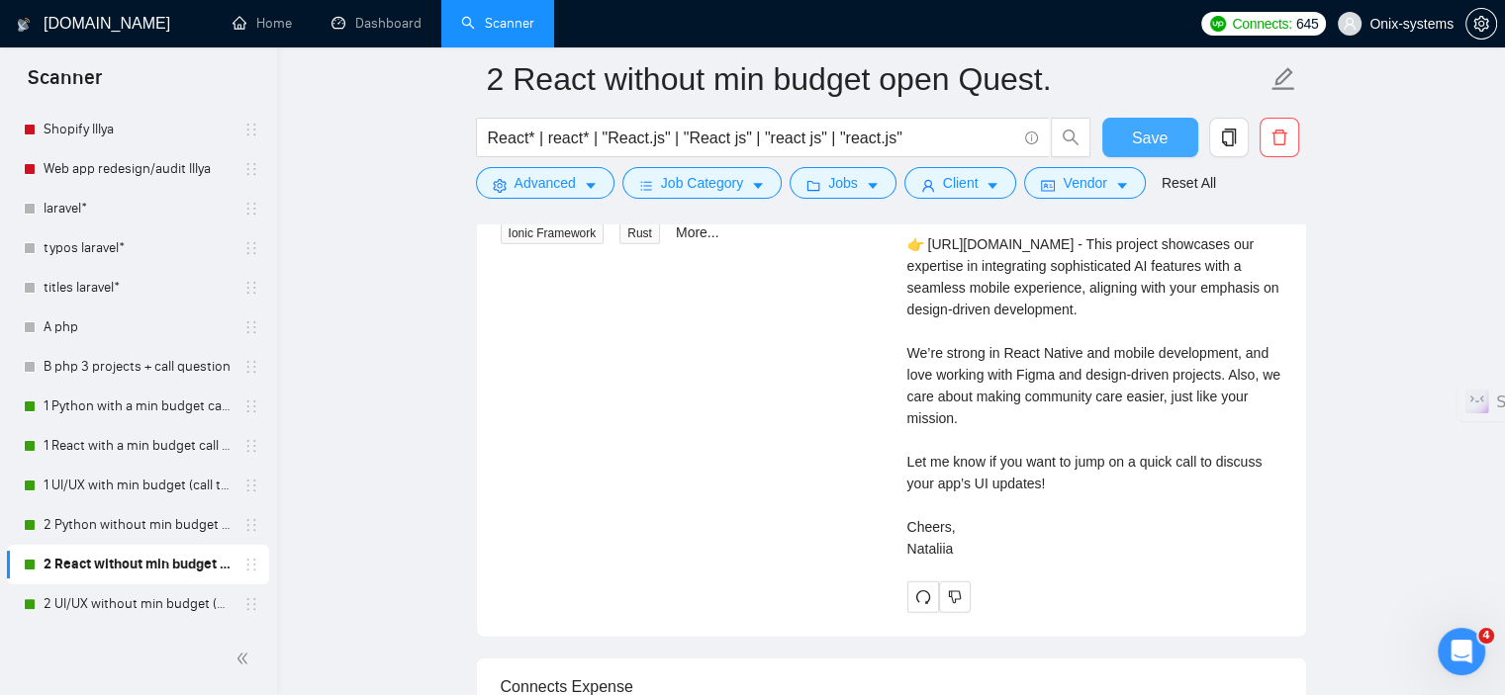
click at [1124, 139] on button "Save" at bounding box center [1150, 138] width 96 height 40
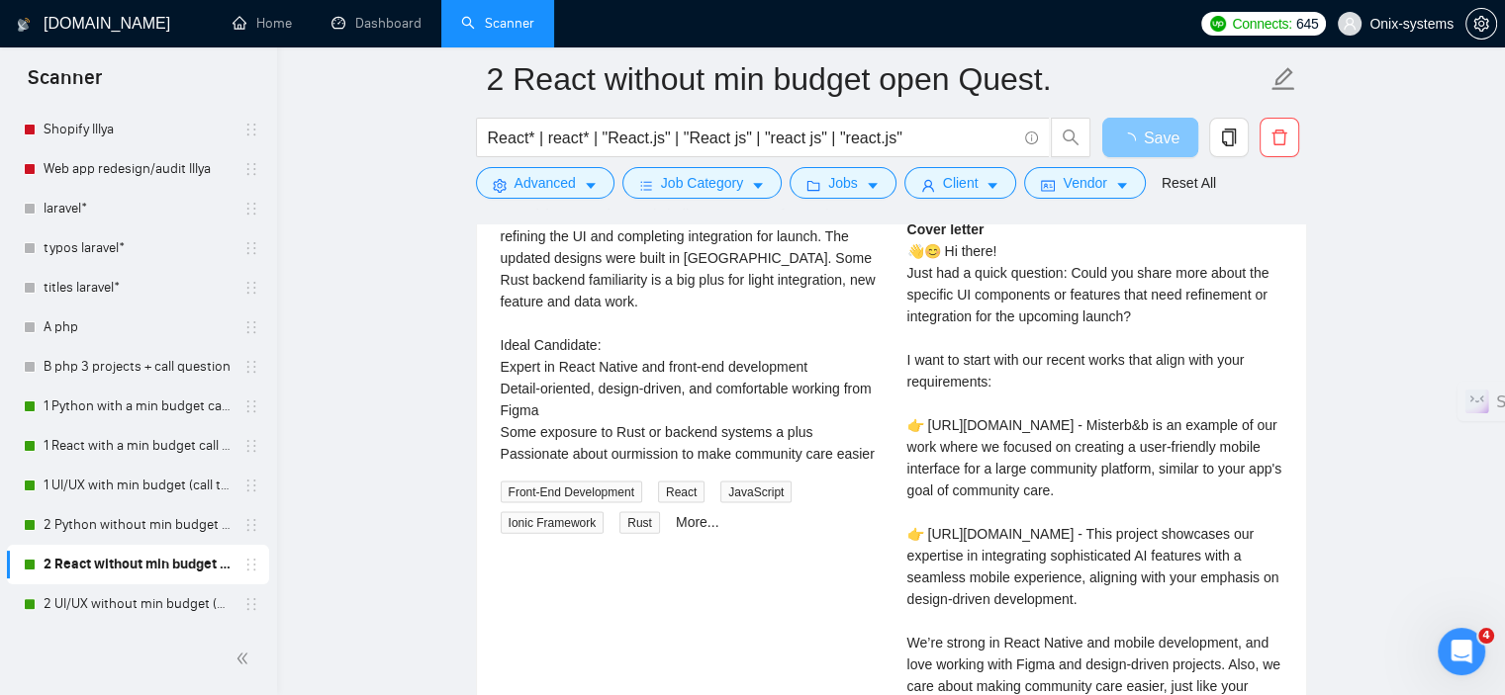
scroll to position [4155, 0]
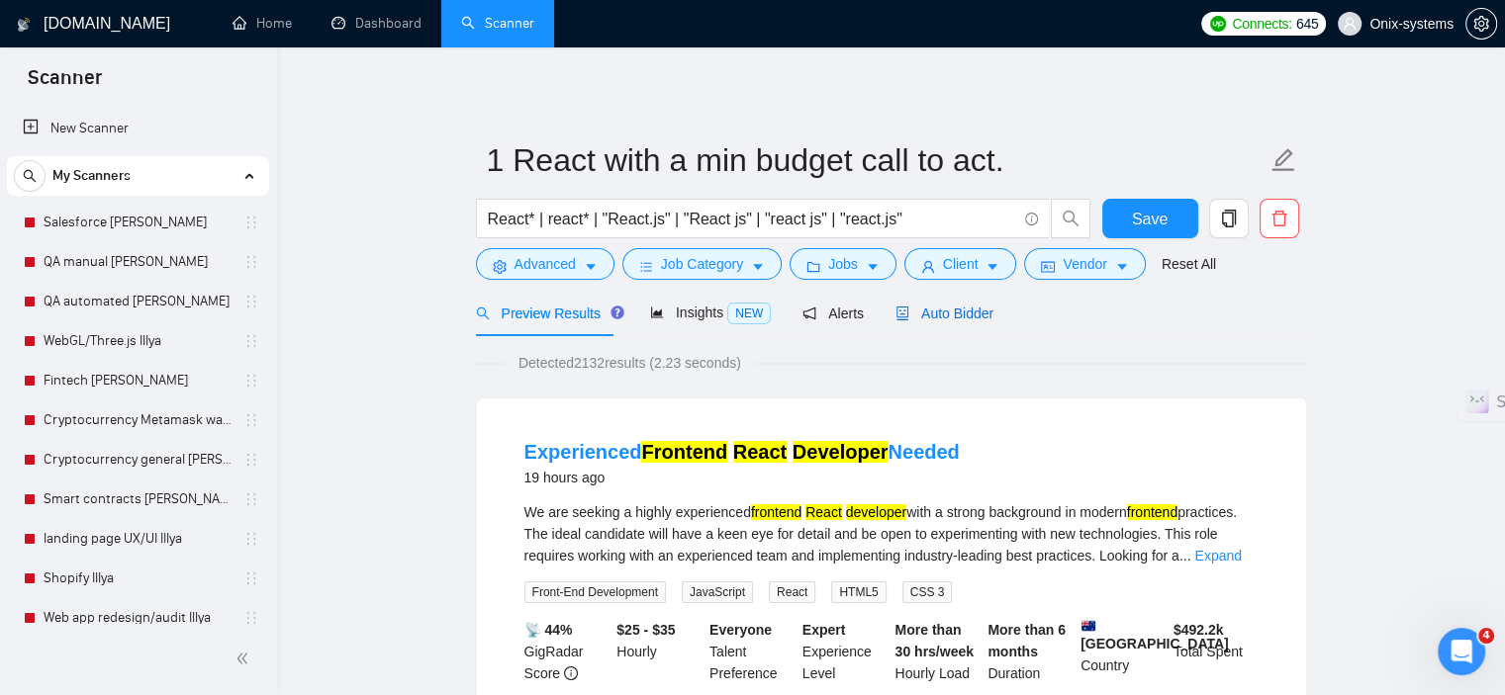
click at [951, 316] on span "Auto Bidder" at bounding box center [944, 314] width 98 height 16
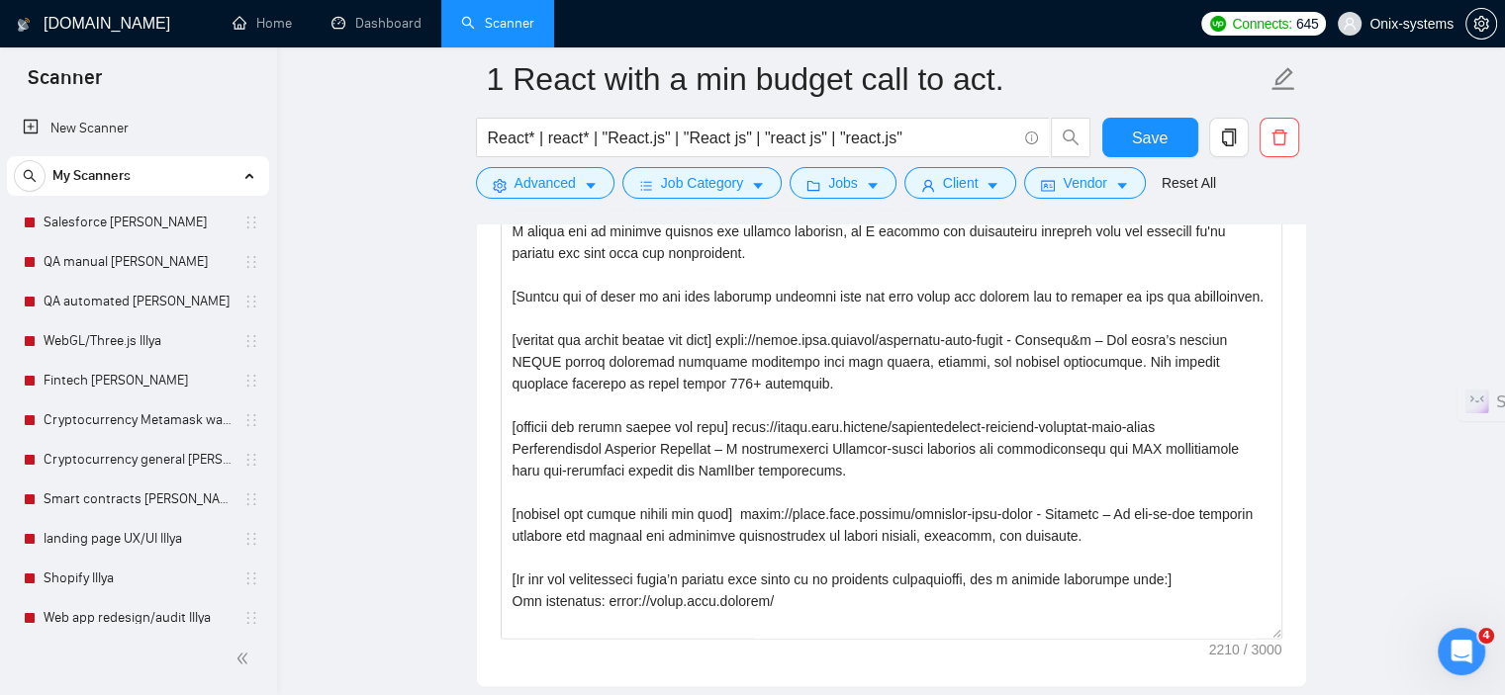
scroll to position [2572, 0]
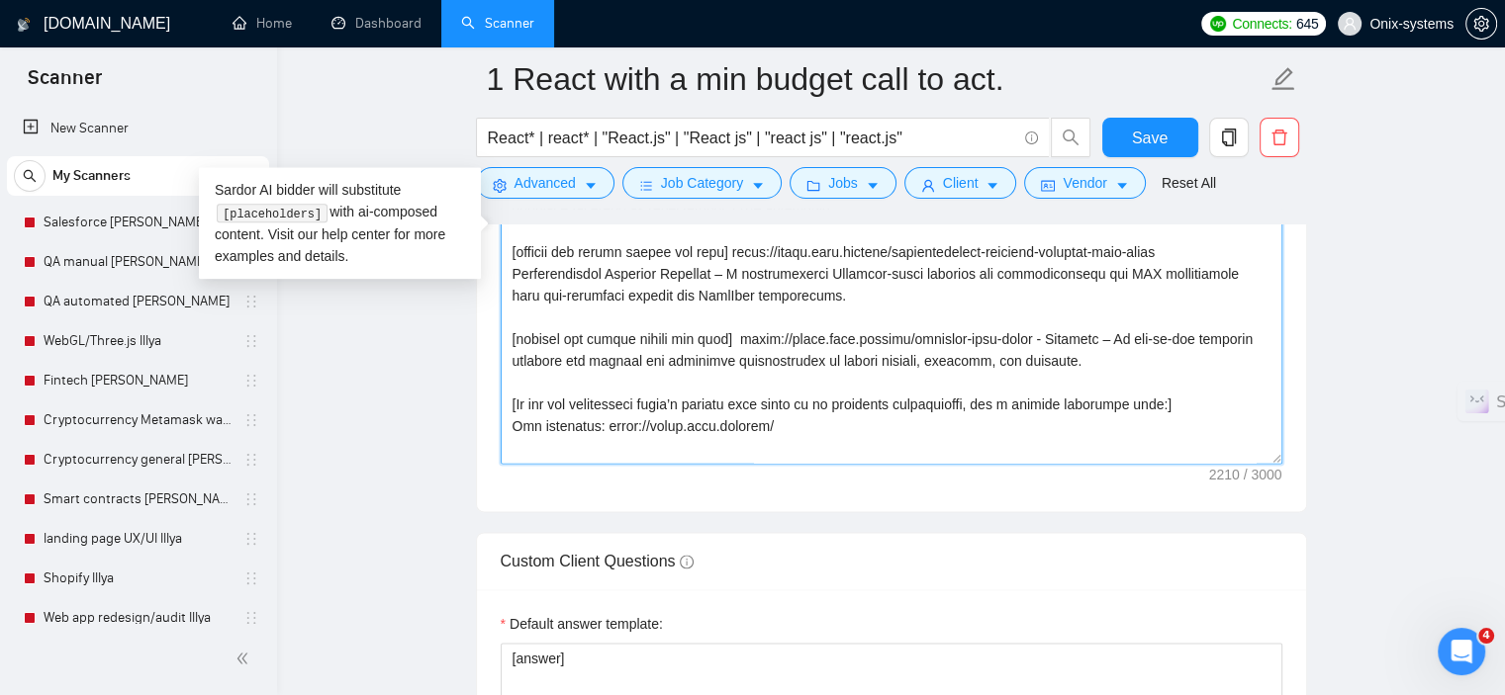
click at [1284, 454] on div "Cover letter template:" at bounding box center [891, 238] width 829 height 546
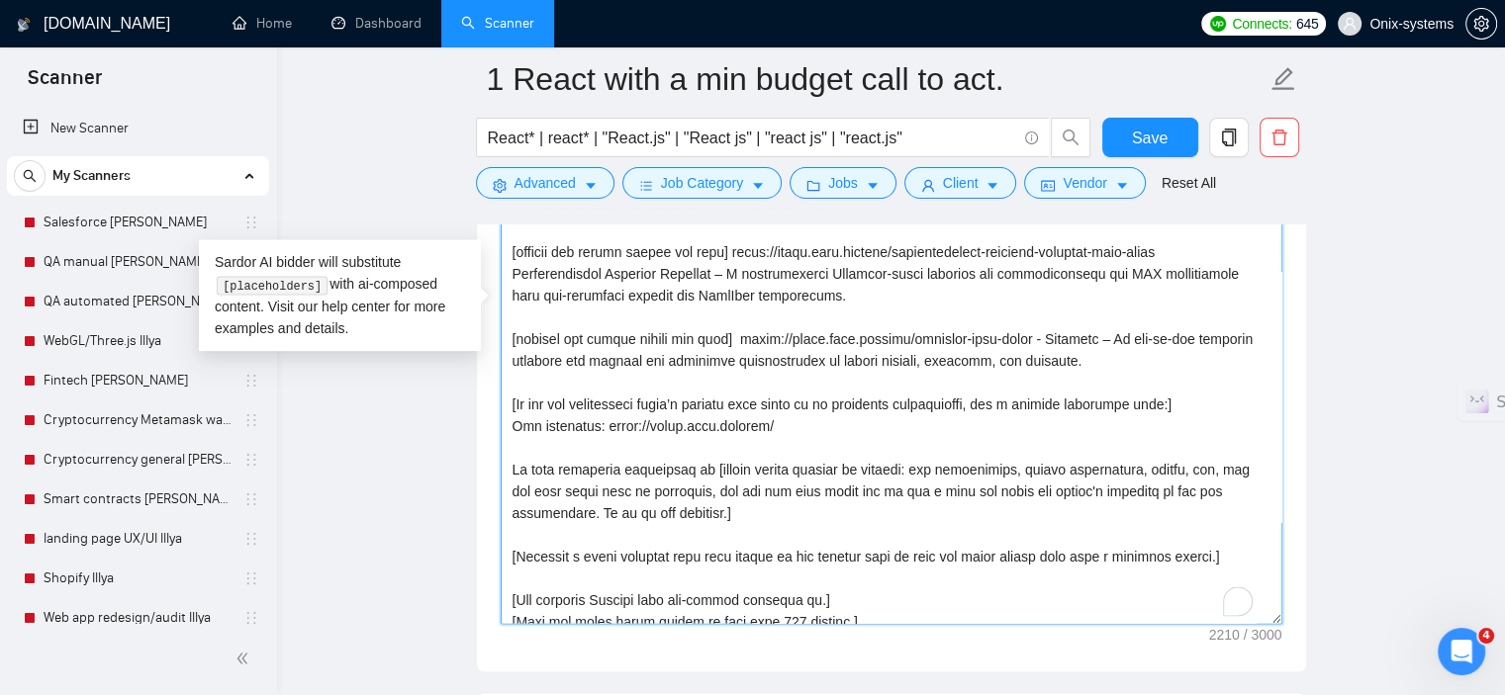
drag, startPoint x: 1286, startPoint y: 513, endPoint x: 1303, endPoint y: 655, distance: 142.5
click at [1303, 655] on div "Cover letter template:" at bounding box center [891, 318] width 829 height 706
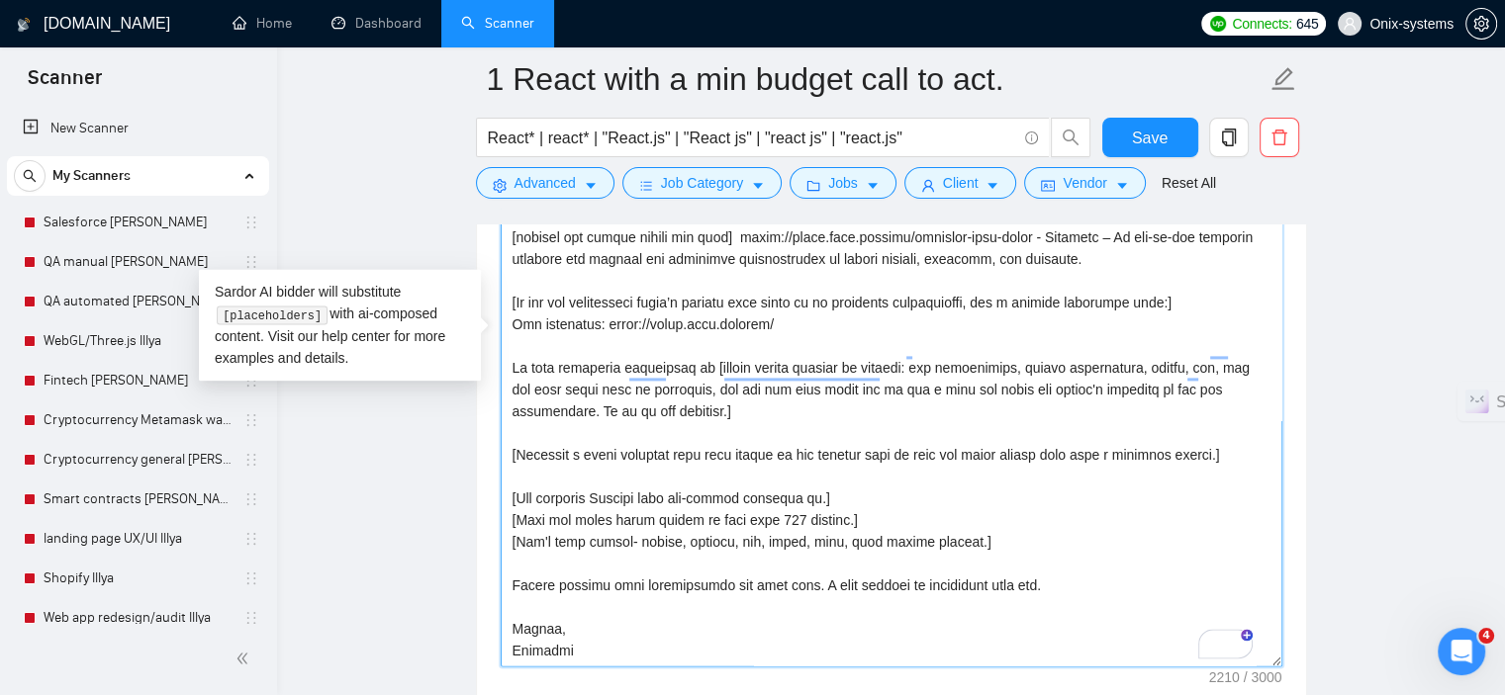
scroll to position [123, 0]
click at [819, 440] on textarea "Cover letter template:" at bounding box center [892, 343] width 782 height 648
click at [819, 433] on textarea "Cover letter template:" at bounding box center [892, 343] width 782 height 648
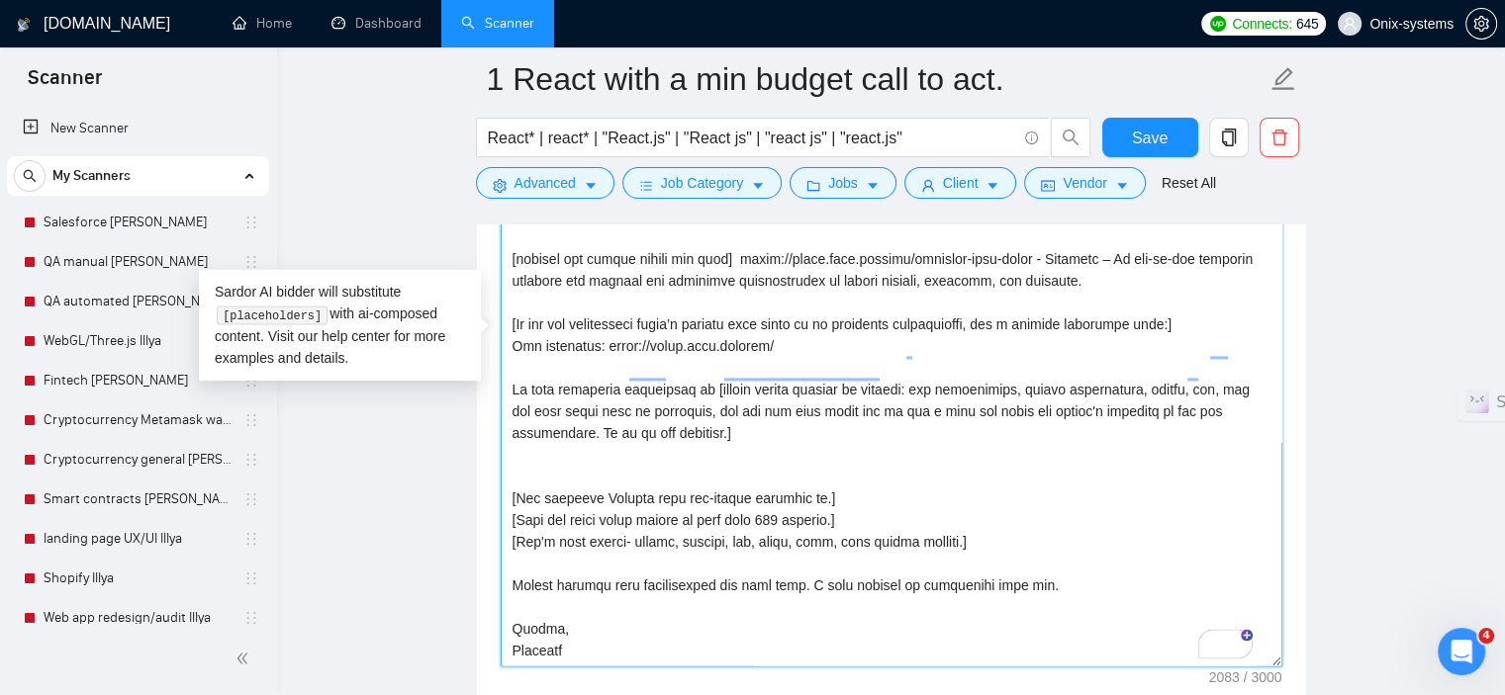
scroll to position [100, 0]
click at [512, 437] on textarea "Cover letter template:" at bounding box center [892, 343] width 782 height 648
click at [510, 442] on textarea "Cover letter template:" at bounding box center [892, 343] width 782 height 648
paste textarea "[Generate a funny callback line that refers to the opening joke to make the cov…"
type textarea "[loremip dol si ame consecte adipis el sed doeiu] Tem! Inc utl etd? M aliqua en…"
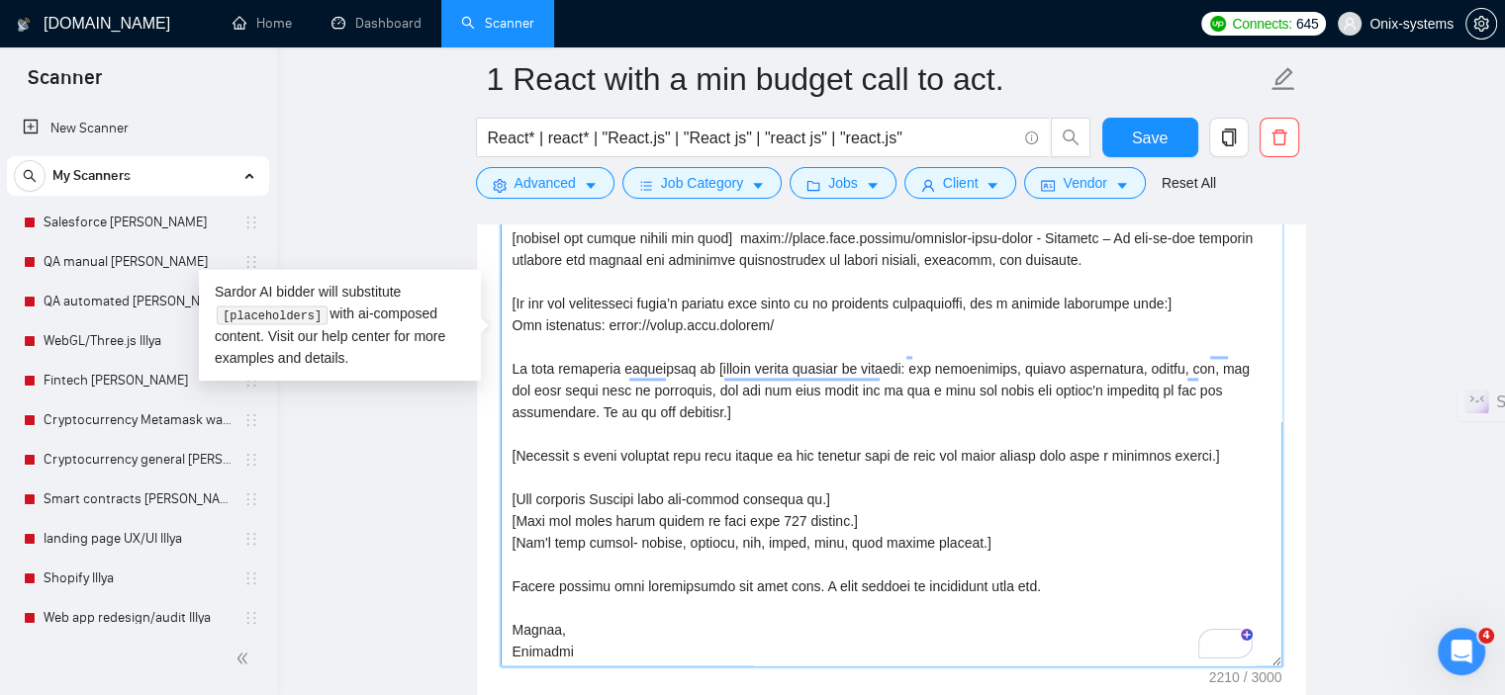
scroll to position [123, 0]
click at [744, 417] on textarea "Cover letter template:" at bounding box center [892, 343] width 782 height 648
click at [744, 427] on textarea "Cover letter template:" at bounding box center [892, 343] width 782 height 648
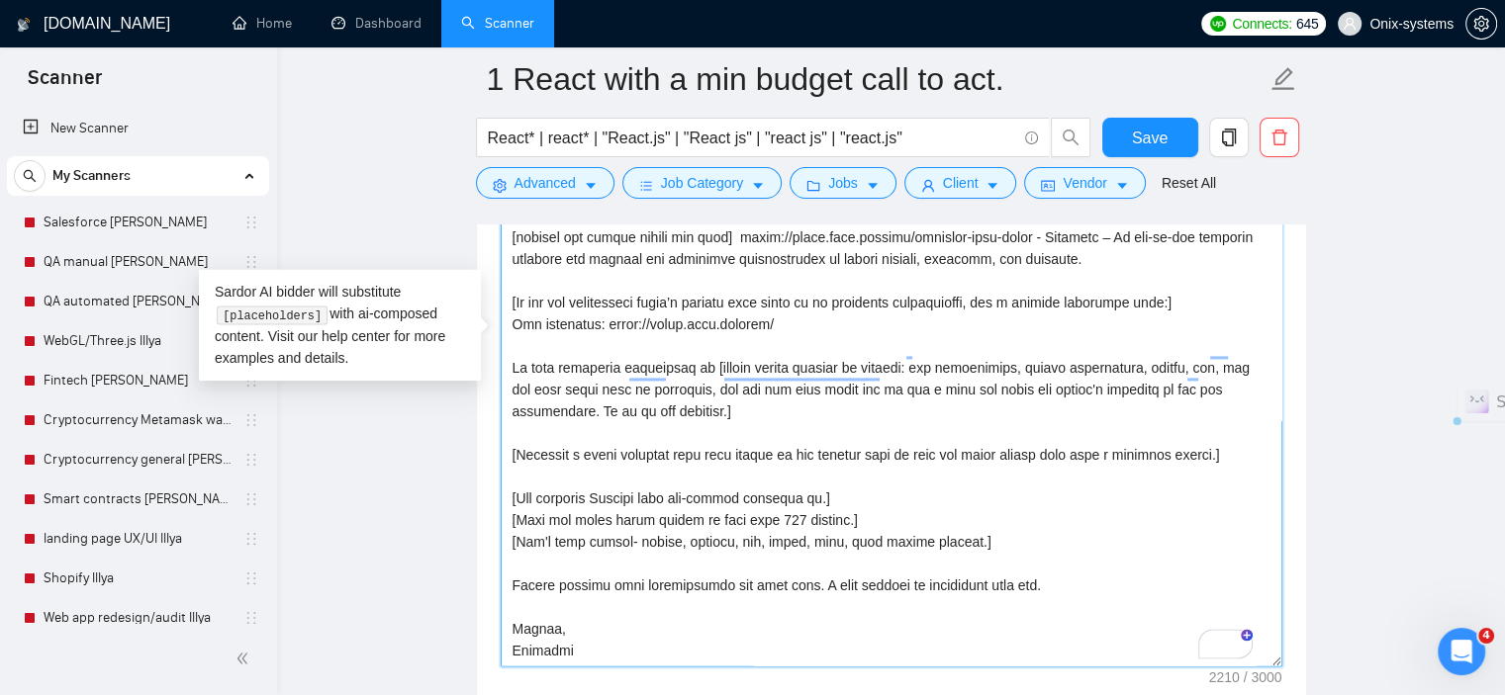
click at [744, 427] on textarea "Cover letter template:" at bounding box center [892, 343] width 782 height 648
